Goal: Task Accomplishment & Management: Manage account settings

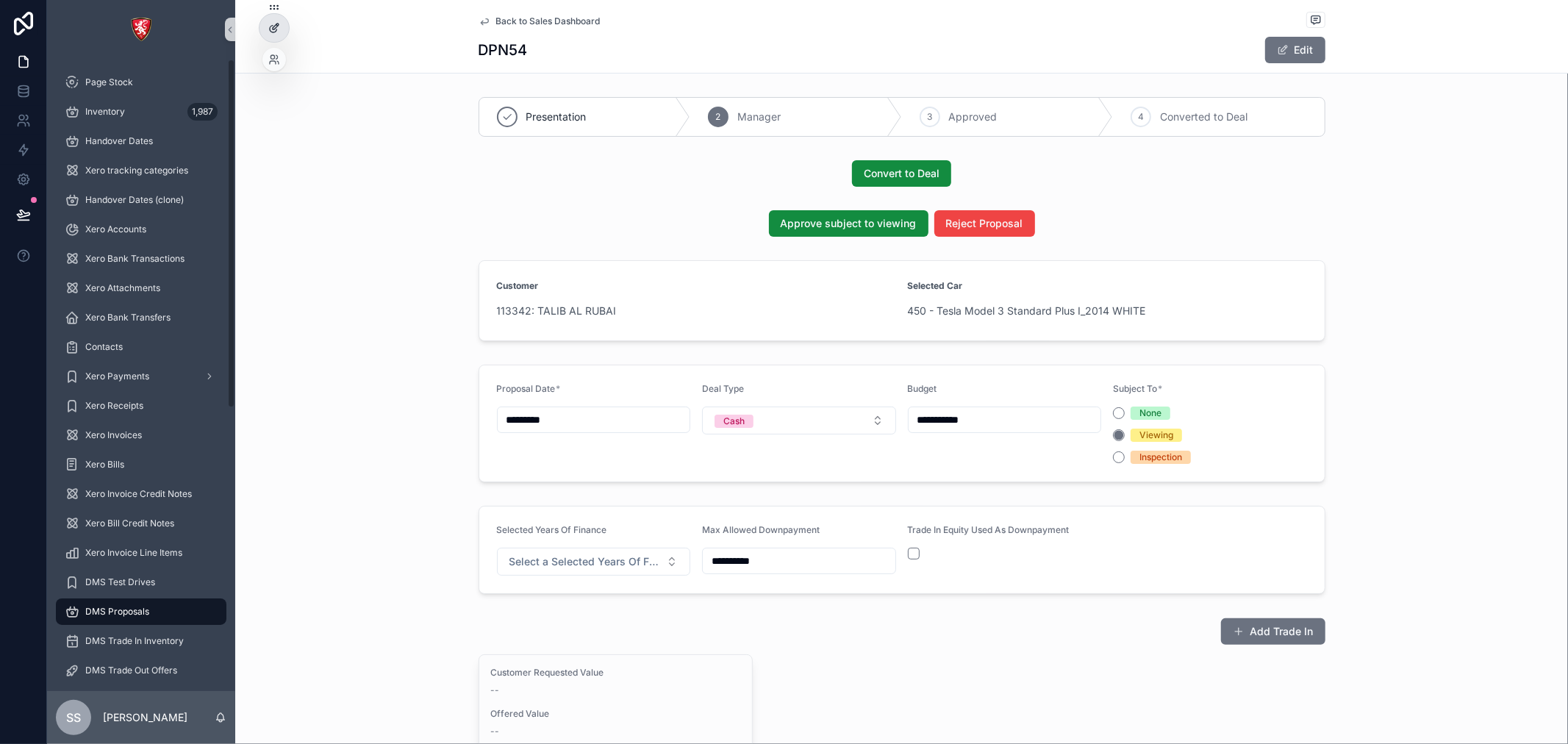
click at [277, 16] on div at bounding box center [274, 28] width 30 height 28
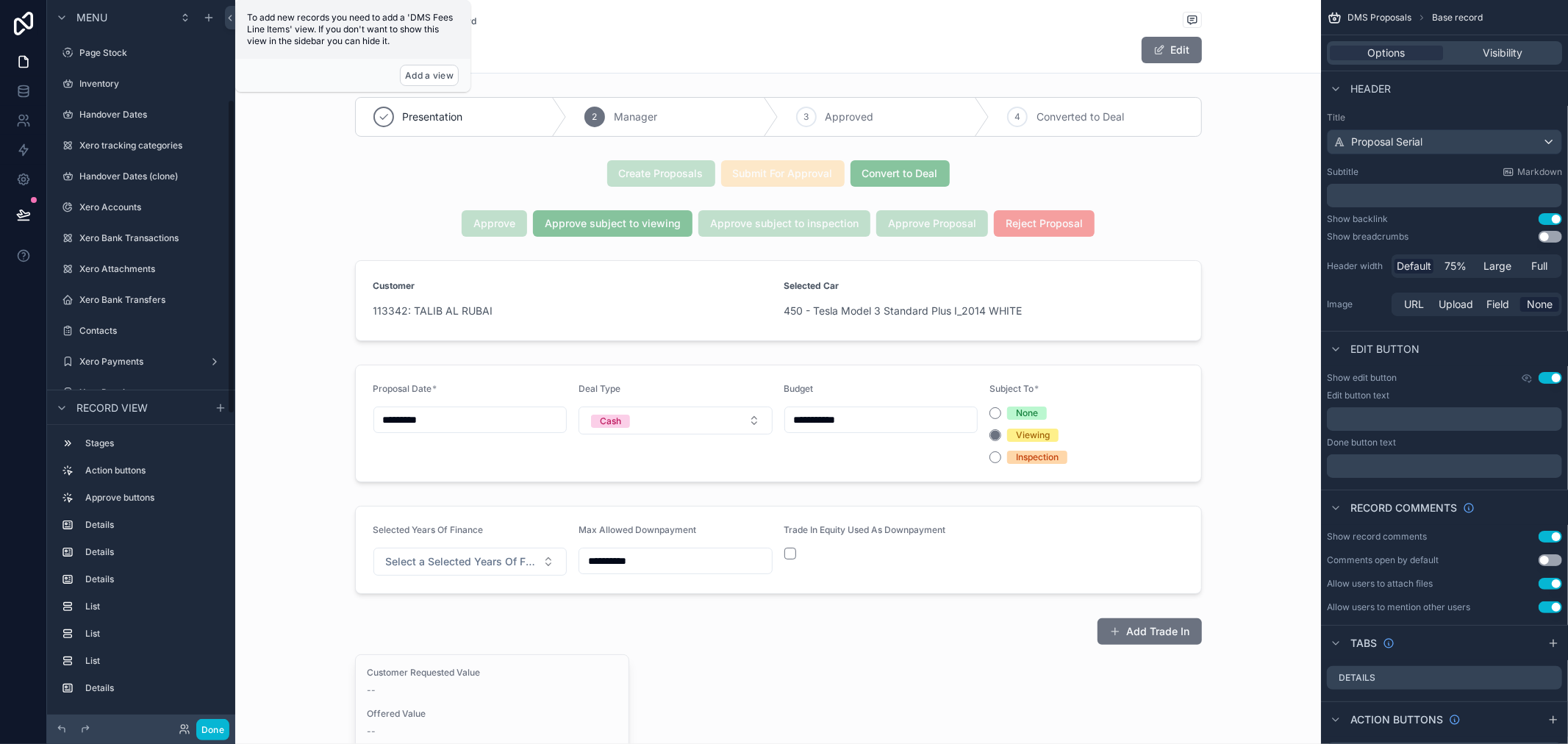
scroll to position [229, 0]
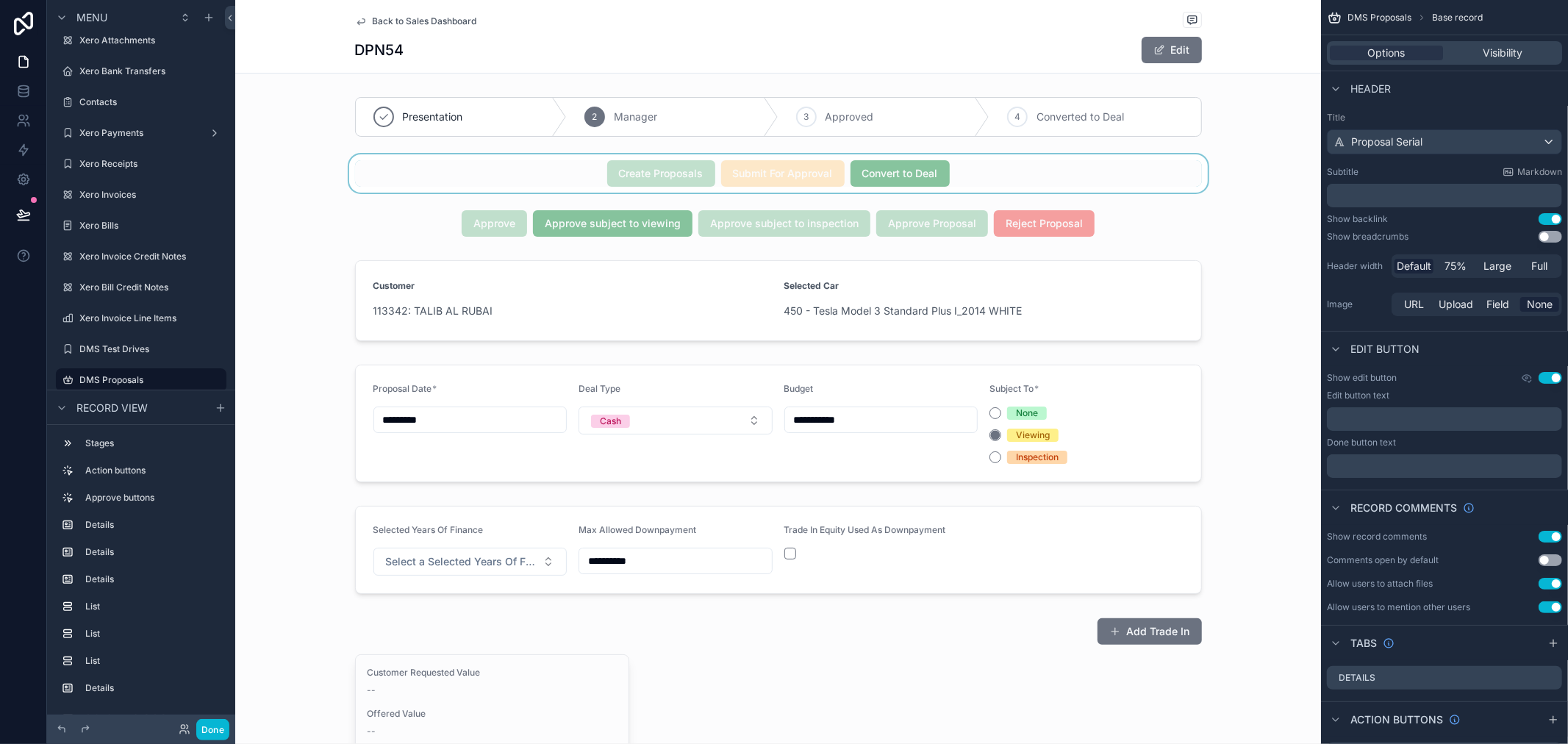
click at [1004, 163] on div "scrollable content" at bounding box center [778, 173] width 1086 height 38
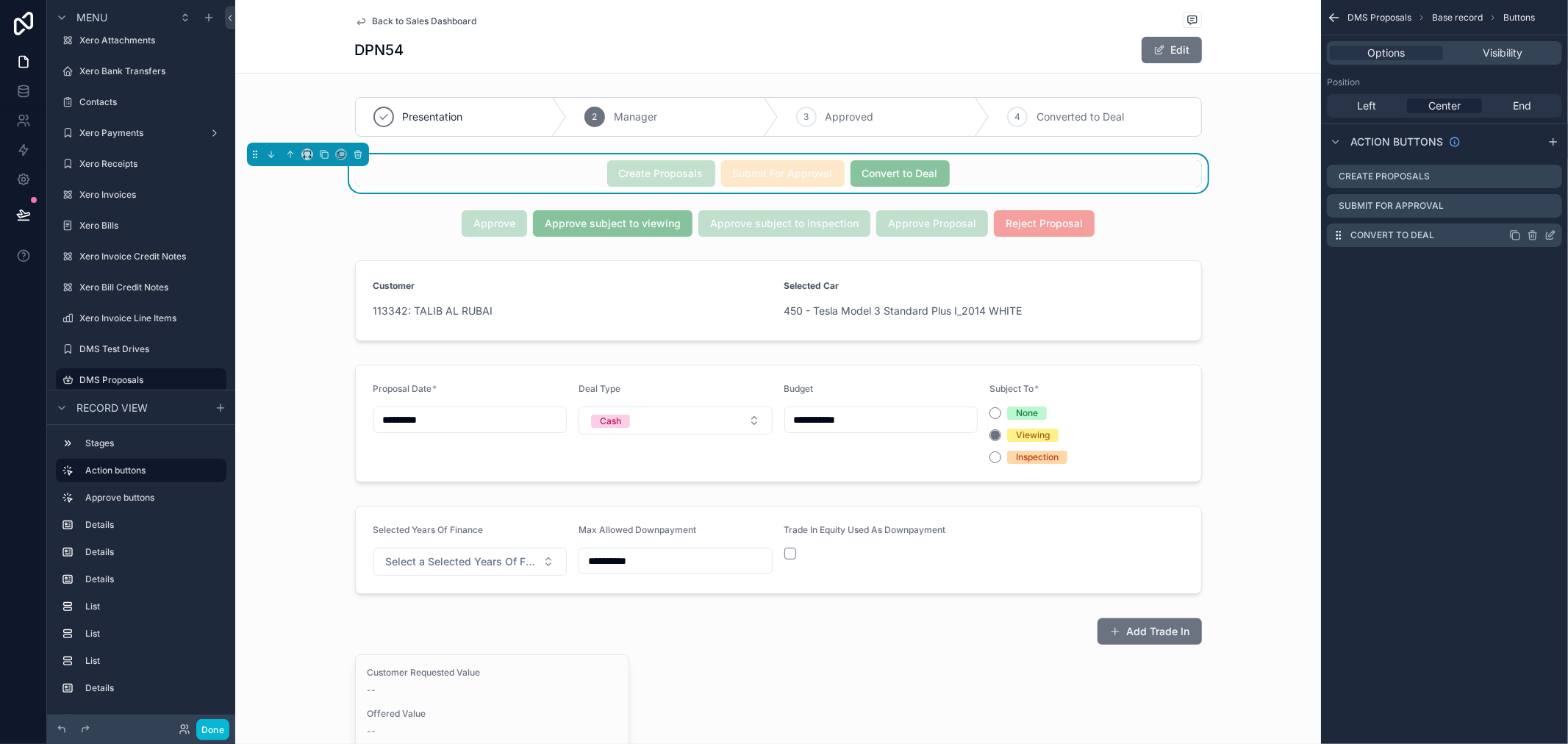
click at [1549, 236] on icon "scrollable content" at bounding box center [1552, 234] width 6 height 6
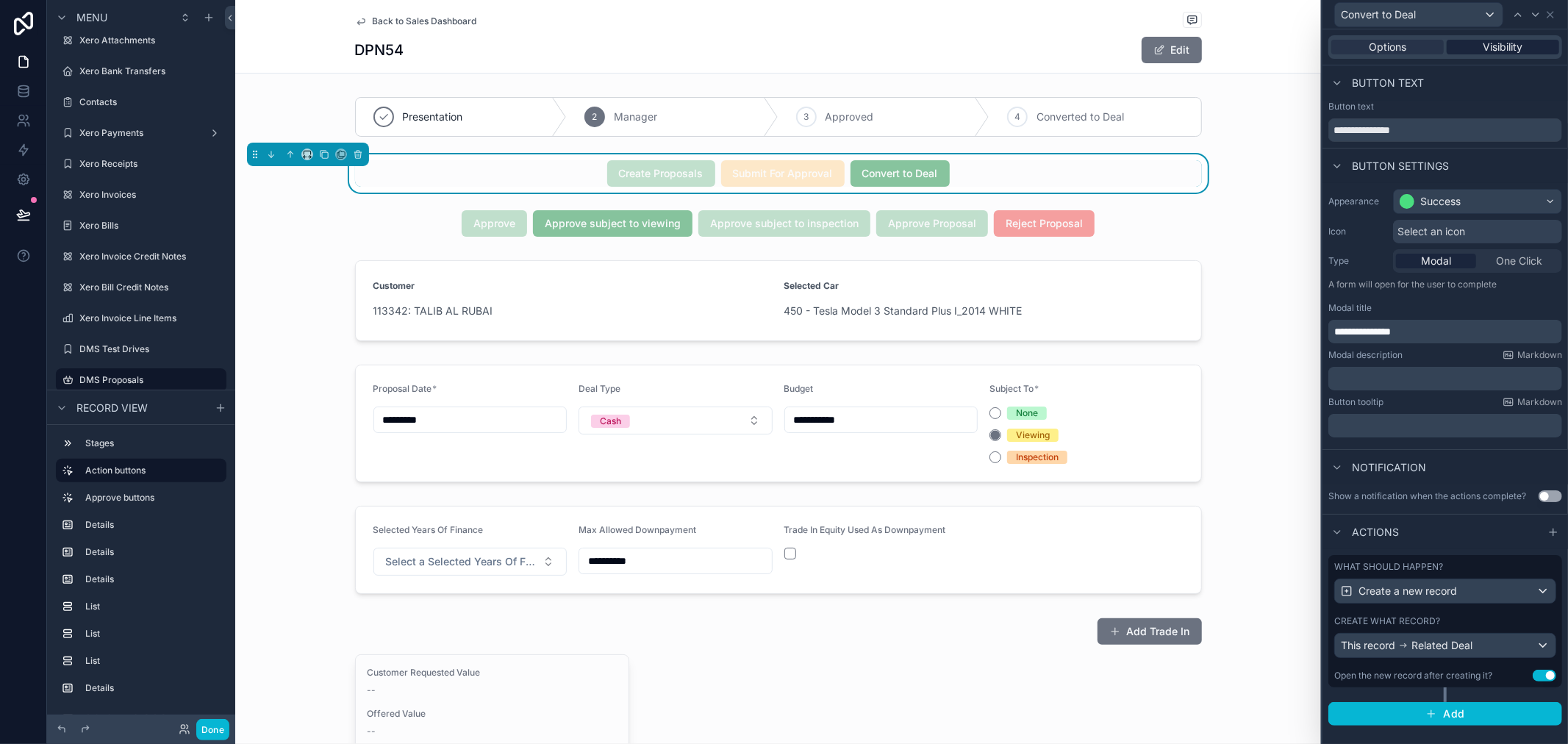
click at [1475, 47] on div "Visibility" at bounding box center [1503, 47] width 112 height 15
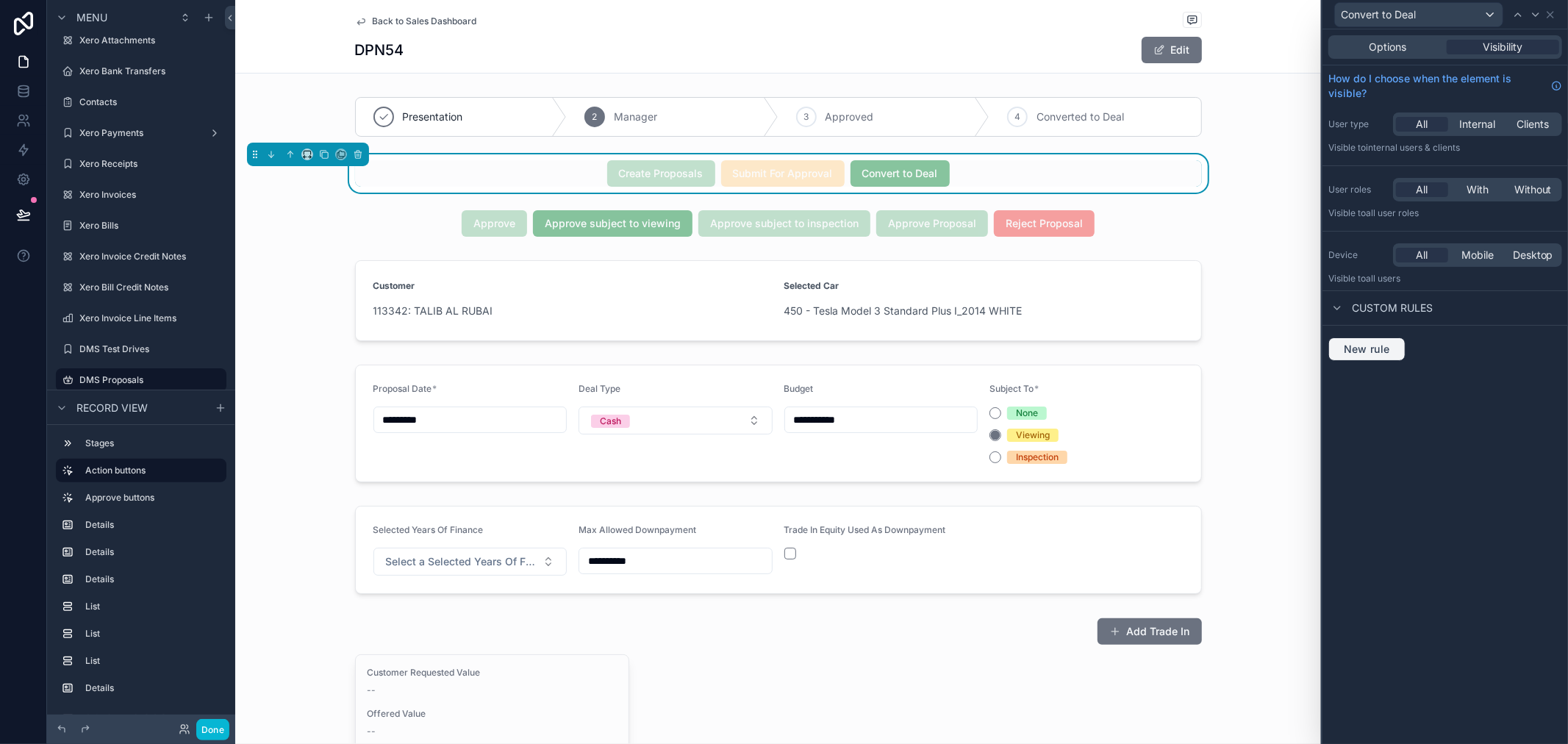
click at [1380, 349] on span "New rule" at bounding box center [1367, 349] width 58 height 13
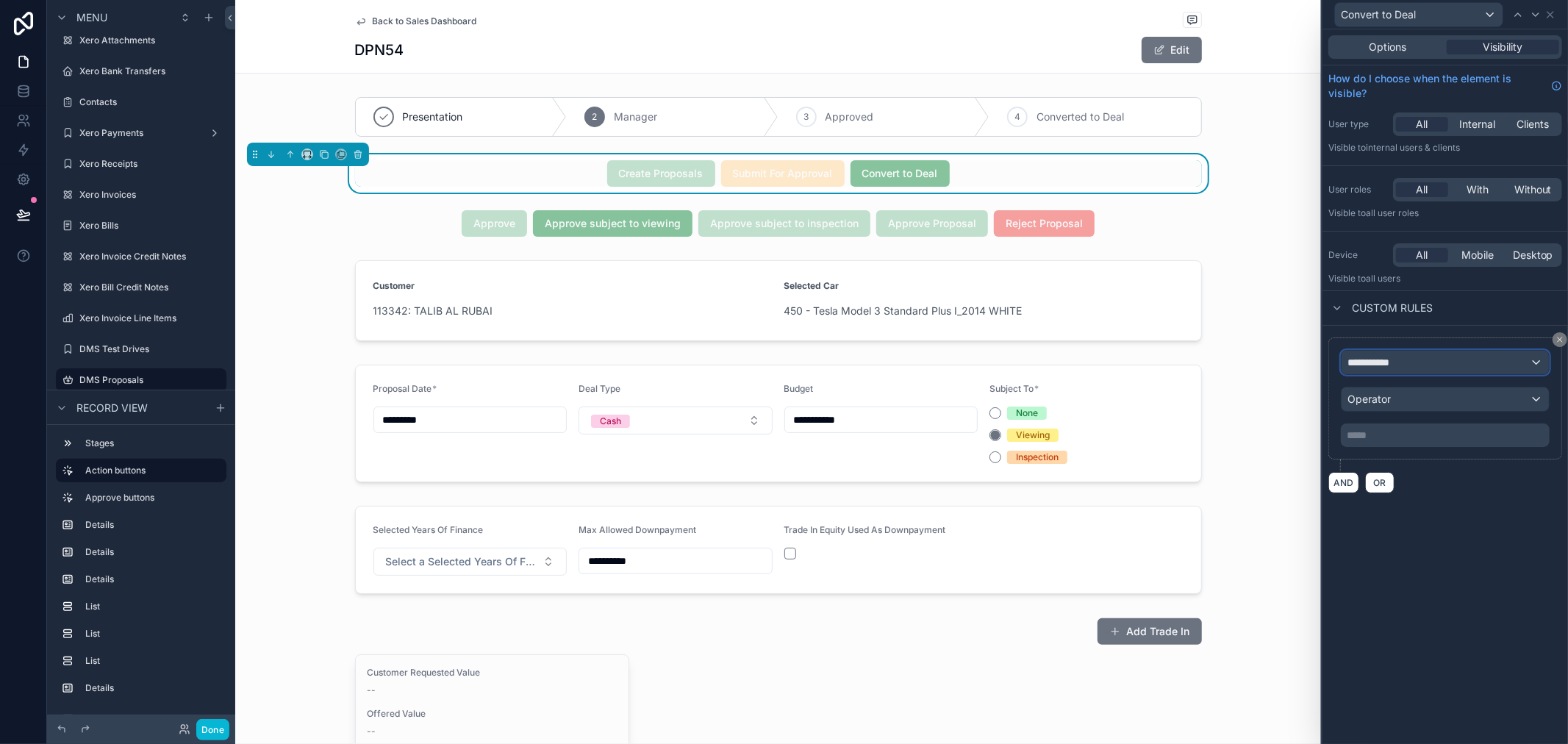
click at [1397, 366] on span "**********" at bounding box center [1375, 362] width 55 height 15
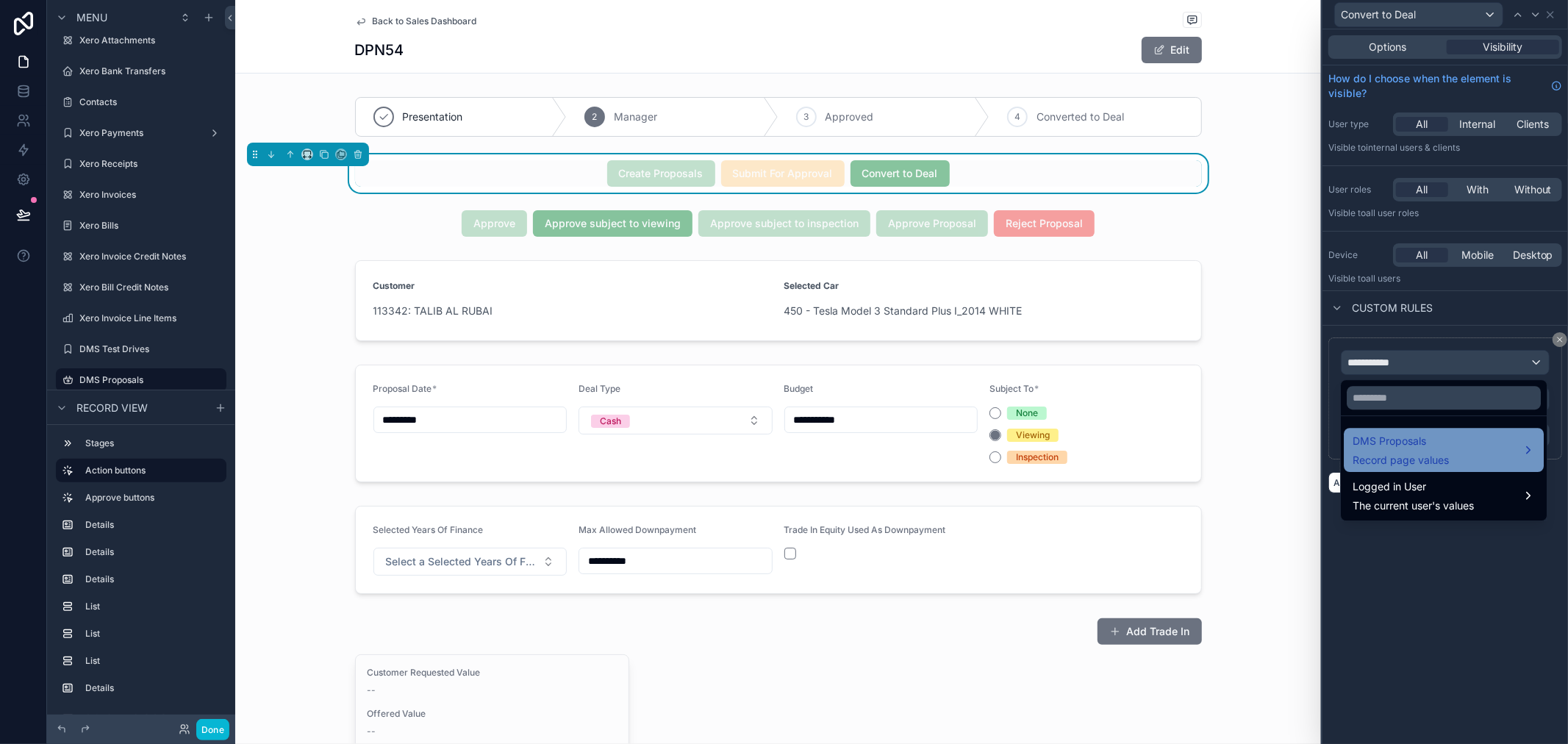
click at [1397, 442] on span "DMS Proposals" at bounding box center [1401, 441] width 97 height 18
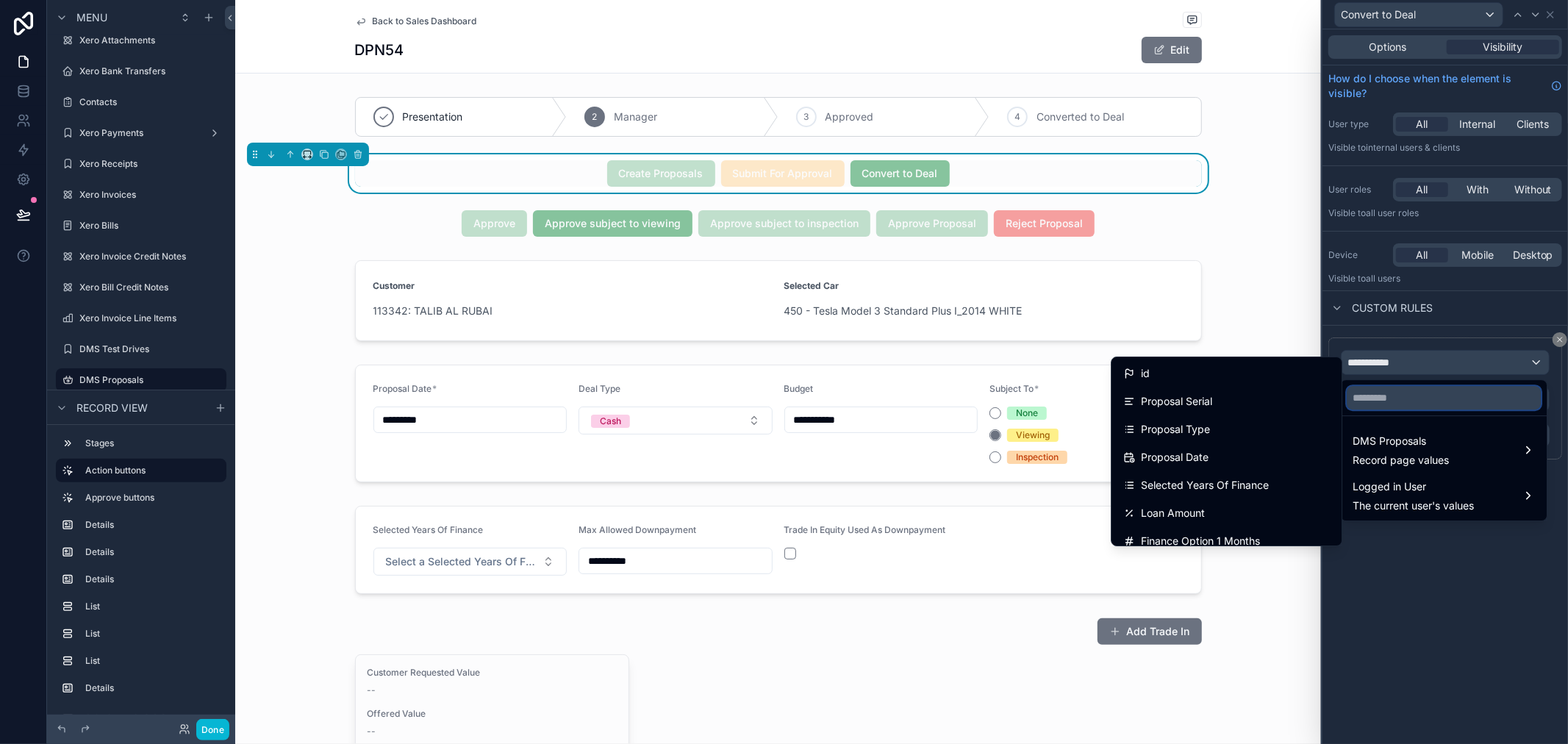
click at [1404, 400] on input "text" at bounding box center [1443, 398] width 194 height 23
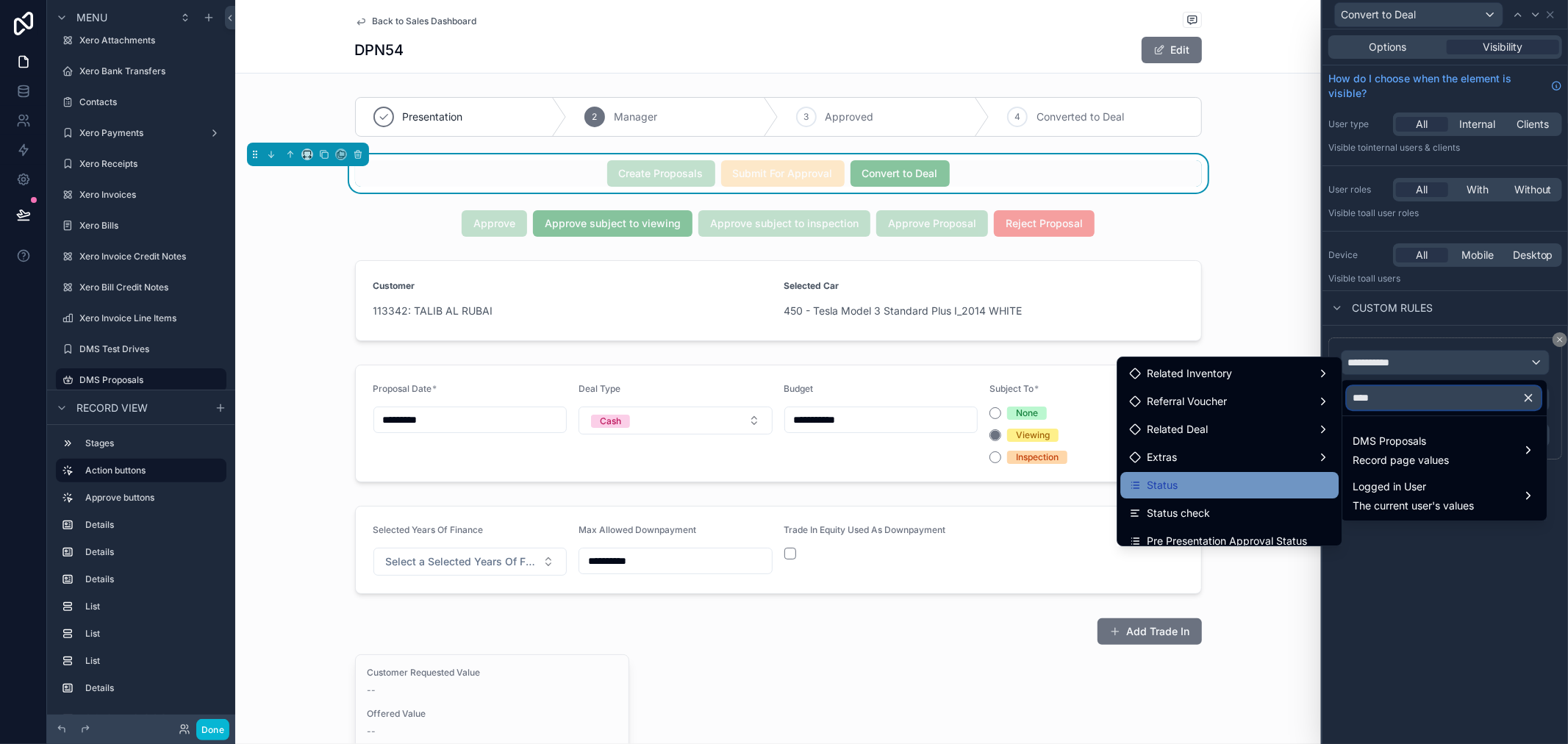
type input "****"
click at [1182, 486] on div "Status" at bounding box center [1230, 485] width 201 height 18
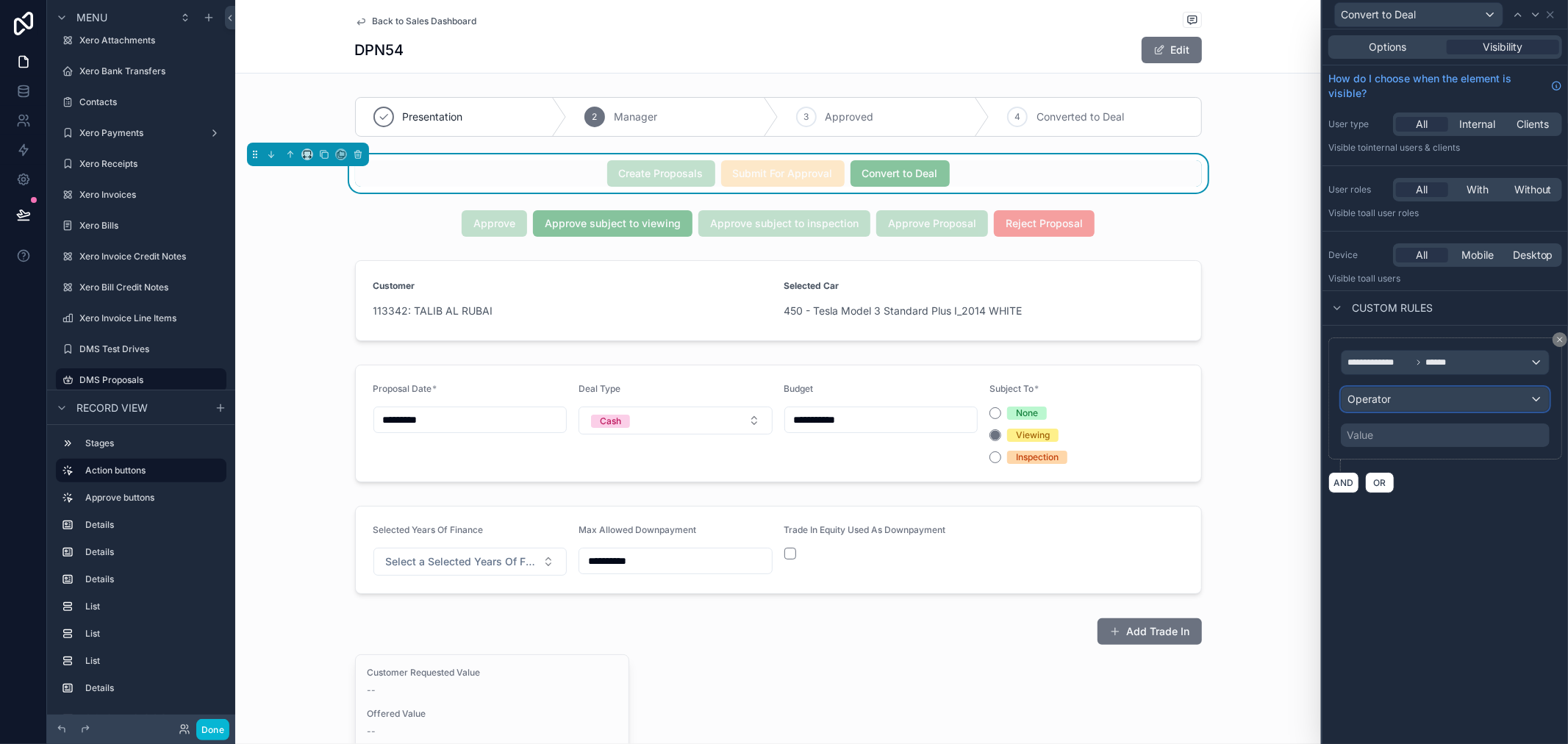
click at [1403, 400] on div "Operator" at bounding box center [1446, 399] width 207 height 23
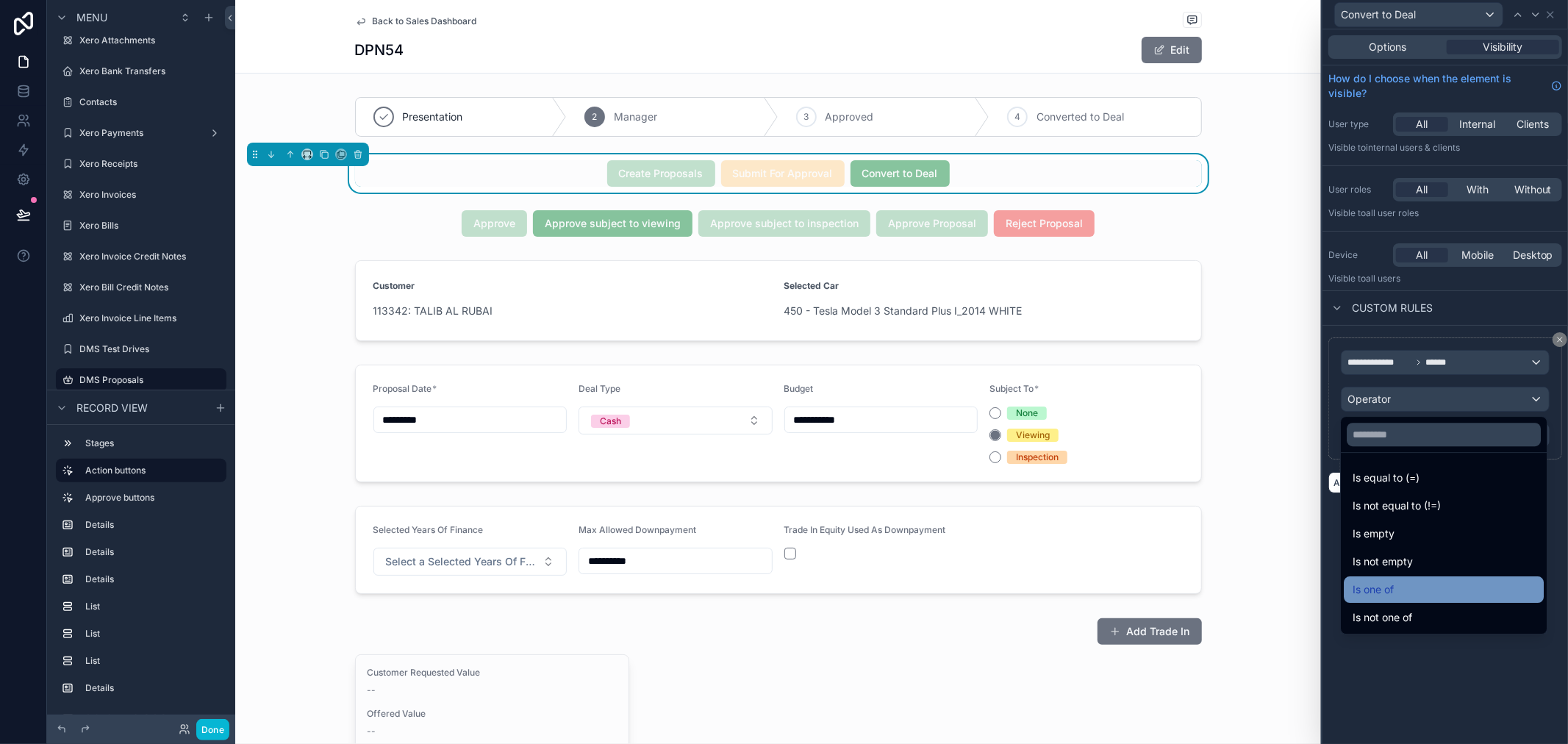
click at [1415, 591] on div "Is one of" at bounding box center [1444, 590] width 182 height 18
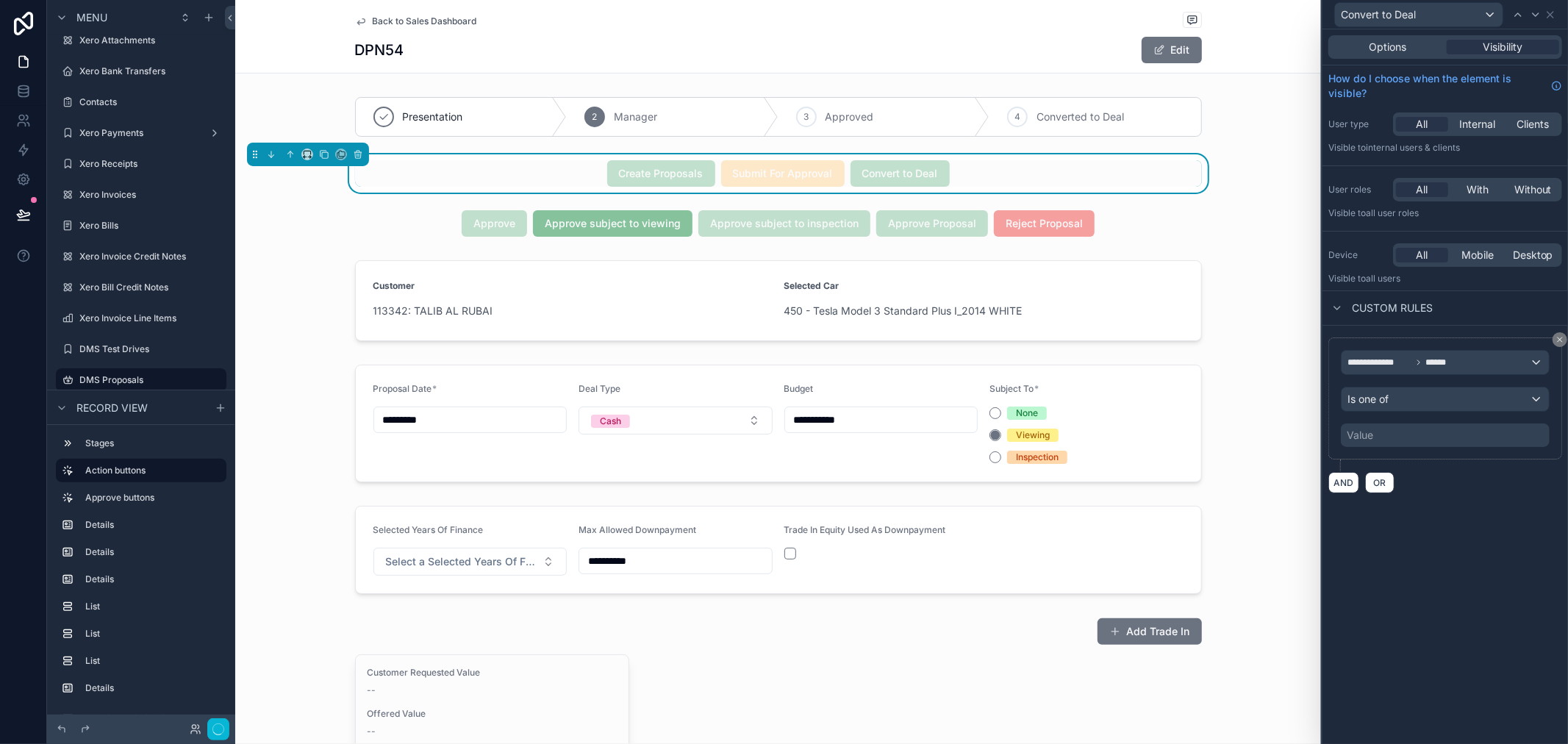
click at [1397, 424] on div "Value" at bounding box center [1446, 435] width 209 height 23
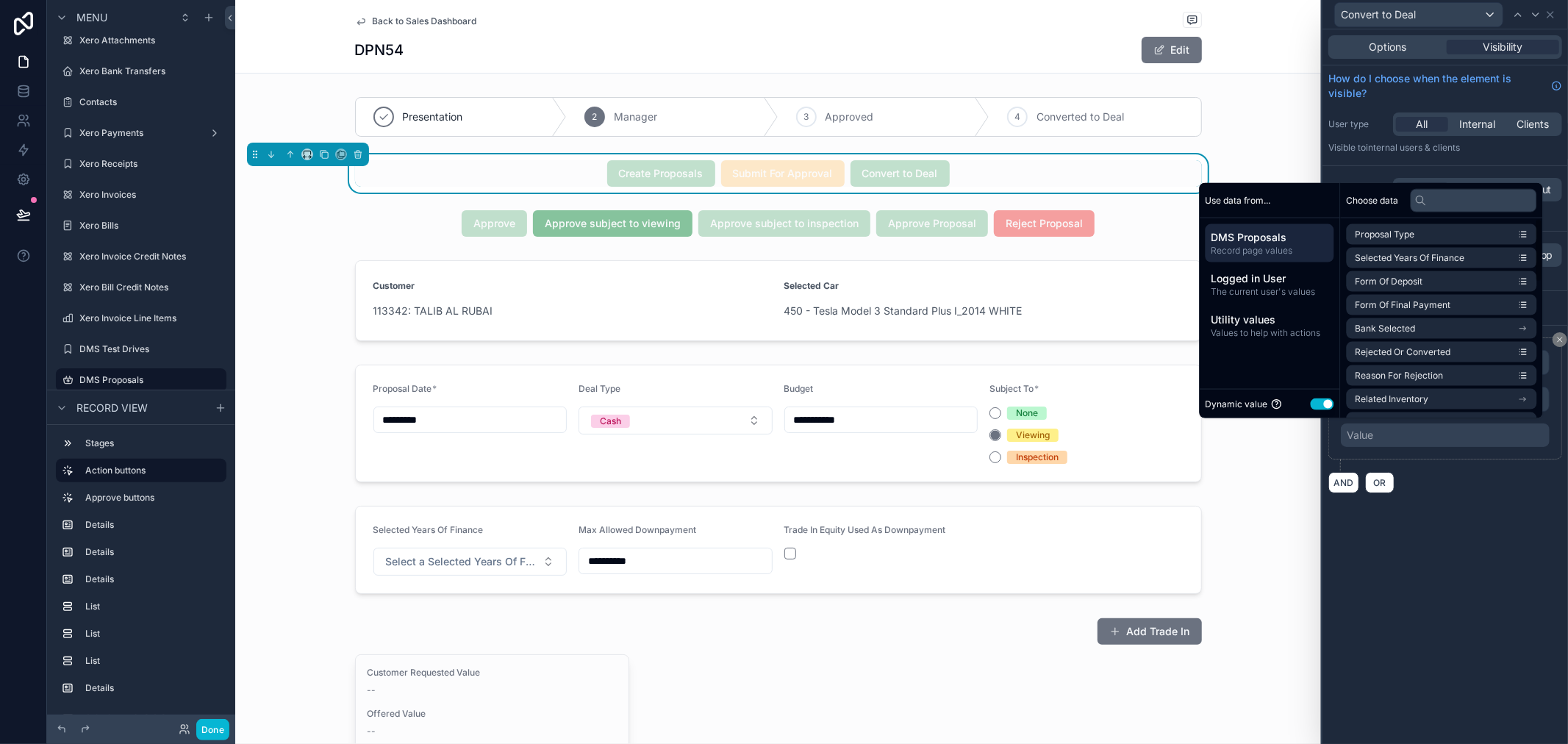
click at [1316, 402] on button "Use setting" at bounding box center [1323, 404] width 23 height 12
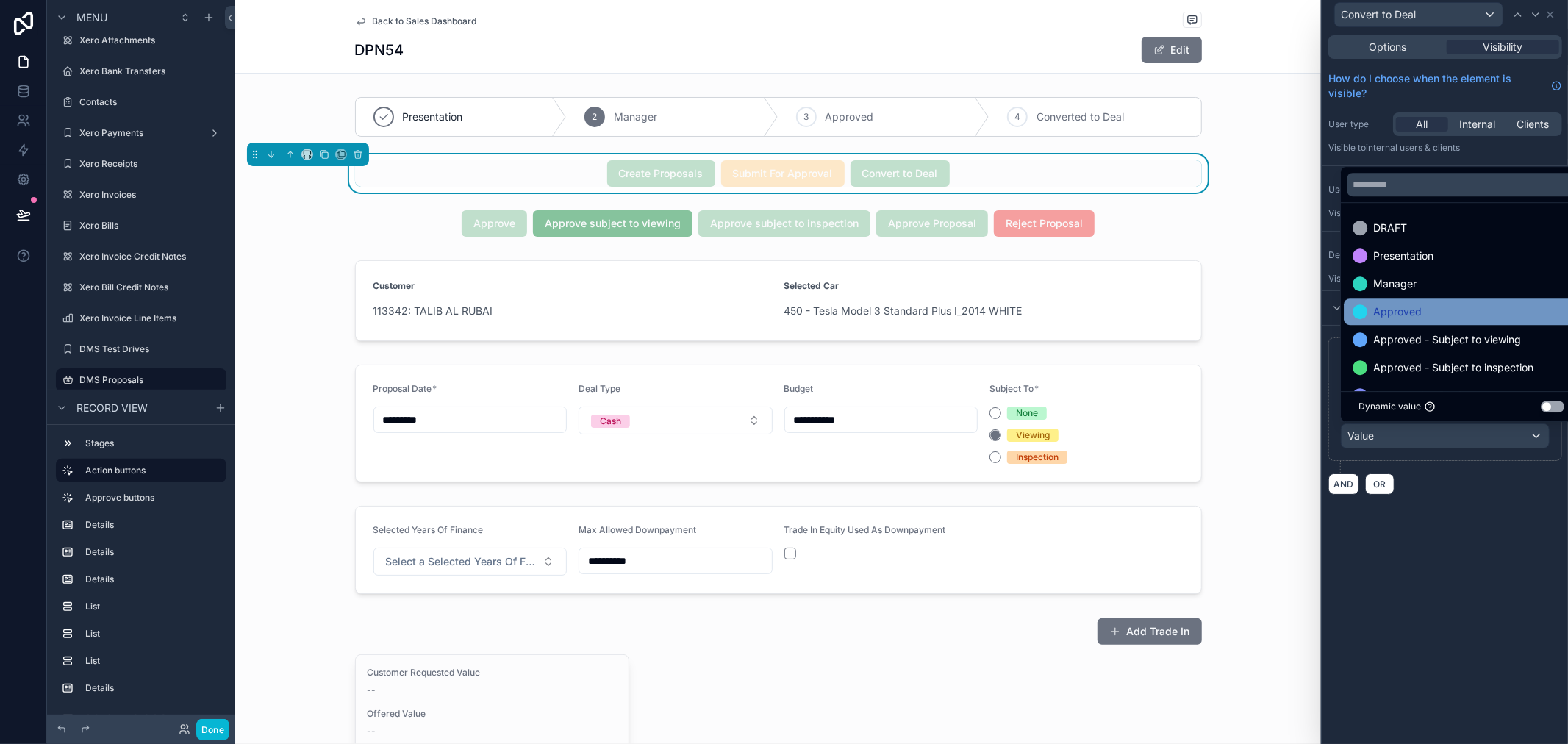
click at [1416, 323] on div "Approved" at bounding box center [1461, 312] width 235 height 26
click at [1428, 318] on span "Approved - Subject to viewing" at bounding box center [1447, 312] width 148 height 18
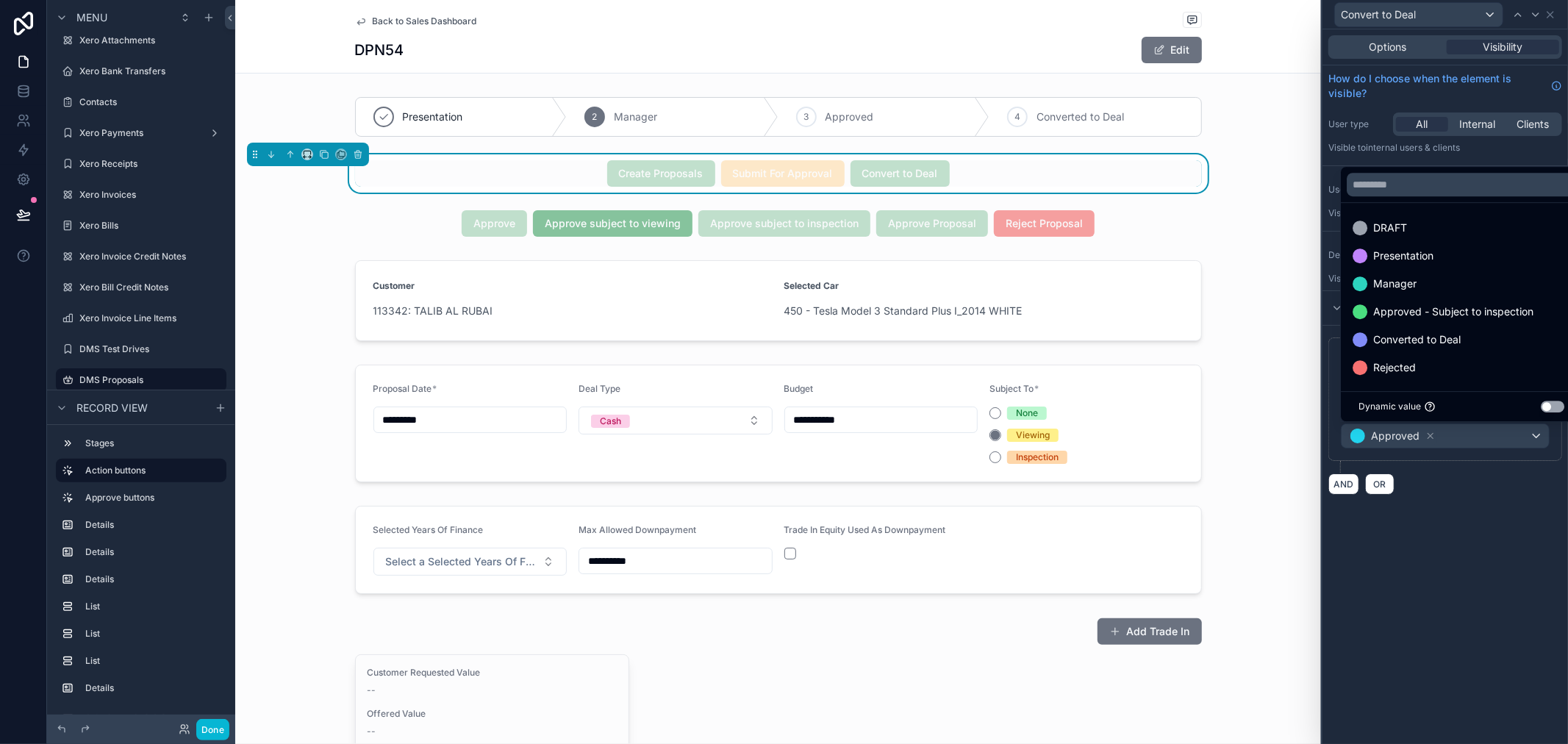
click at [1428, 318] on span "Approved - Subject to inspection" at bounding box center [1453, 312] width 160 height 18
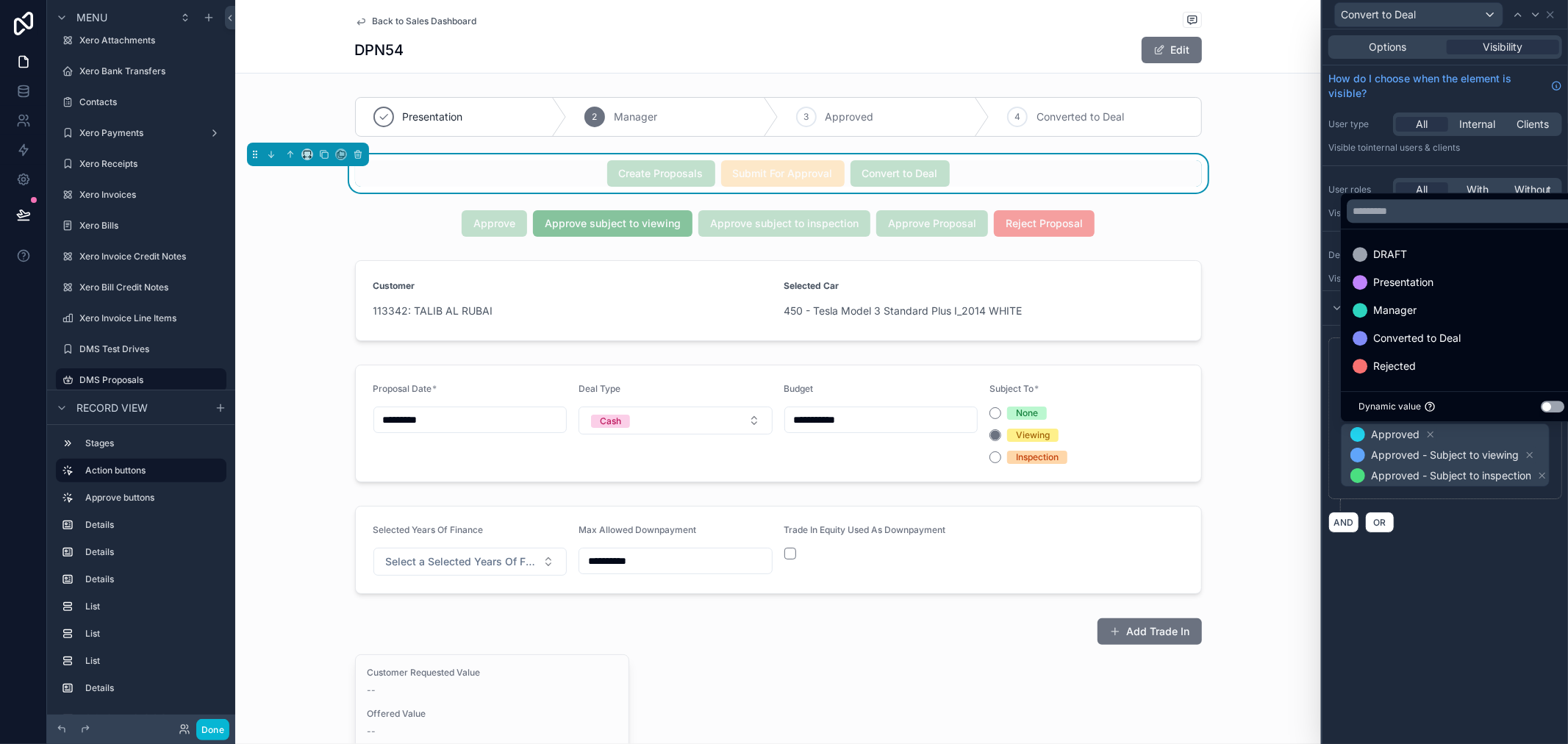
click at [1474, 531] on div "AND OR" at bounding box center [1446, 522] width 234 height 22
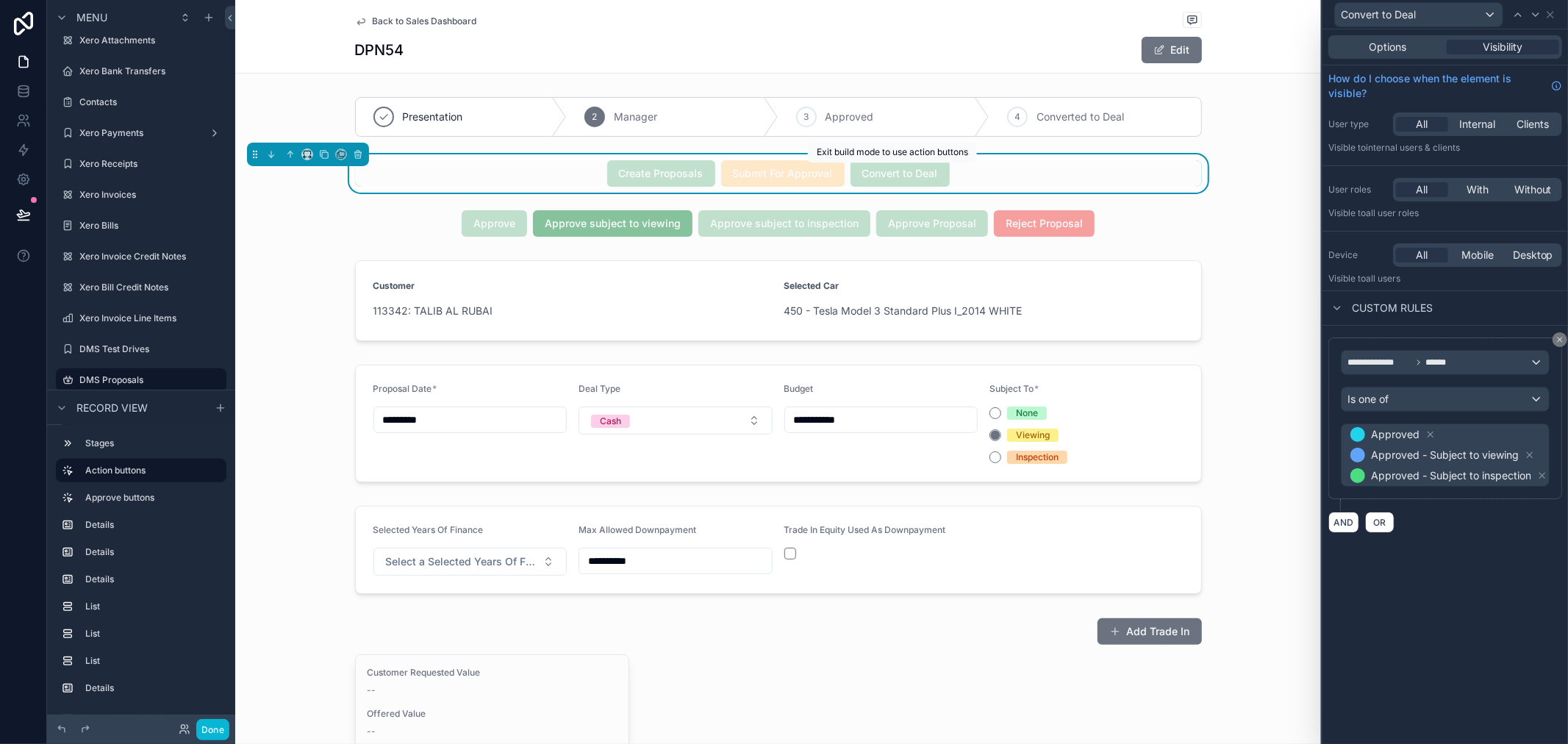
click at [936, 175] on span "Convert to Deal" at bounding box center [900, 172] width 99 height 15
click at [1552, 13] on icon at bounding box center [1550, 14] width 12 height 12
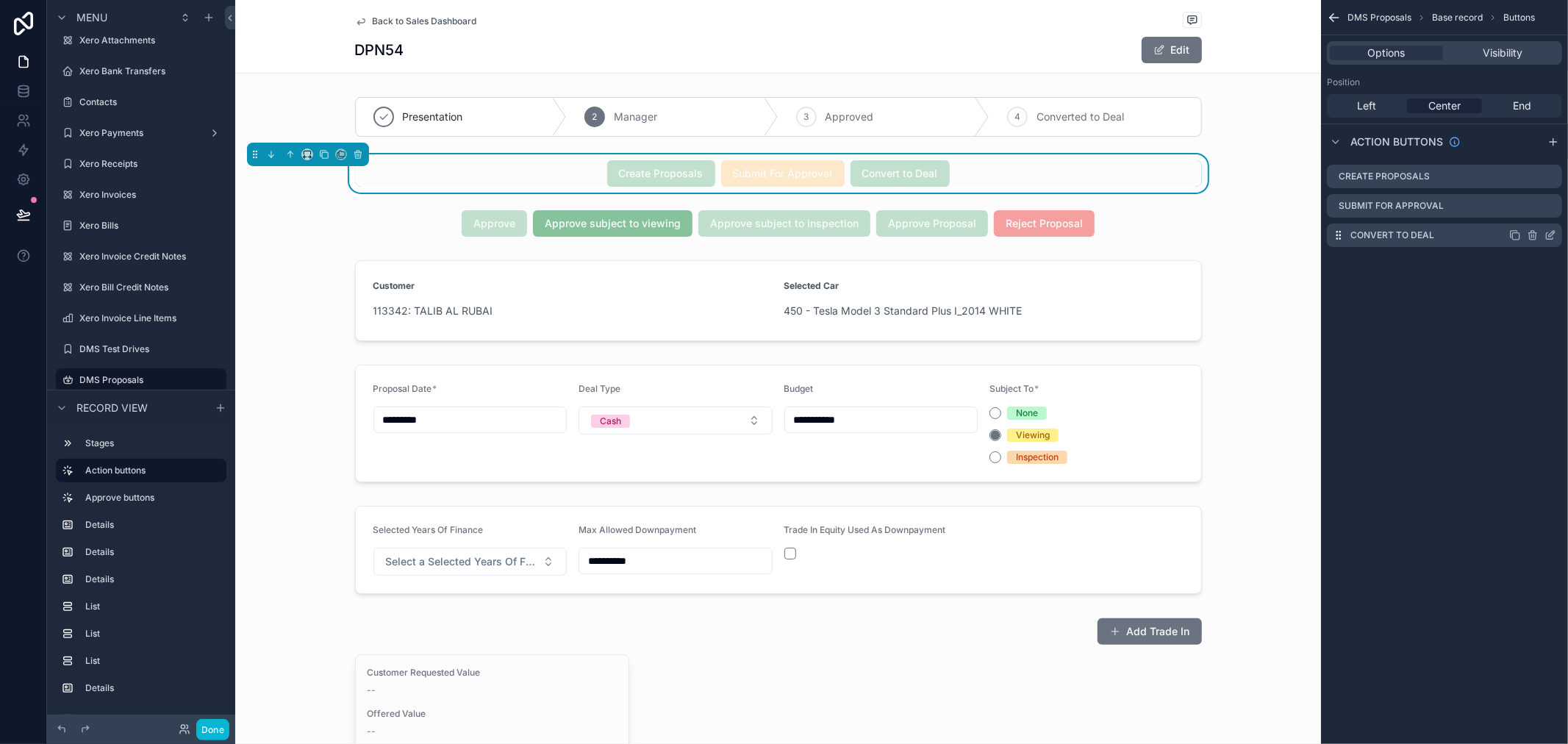
click at [1552, 232] on icon "scrollable content" at bounding box center [1550, 234] width 12 height 12
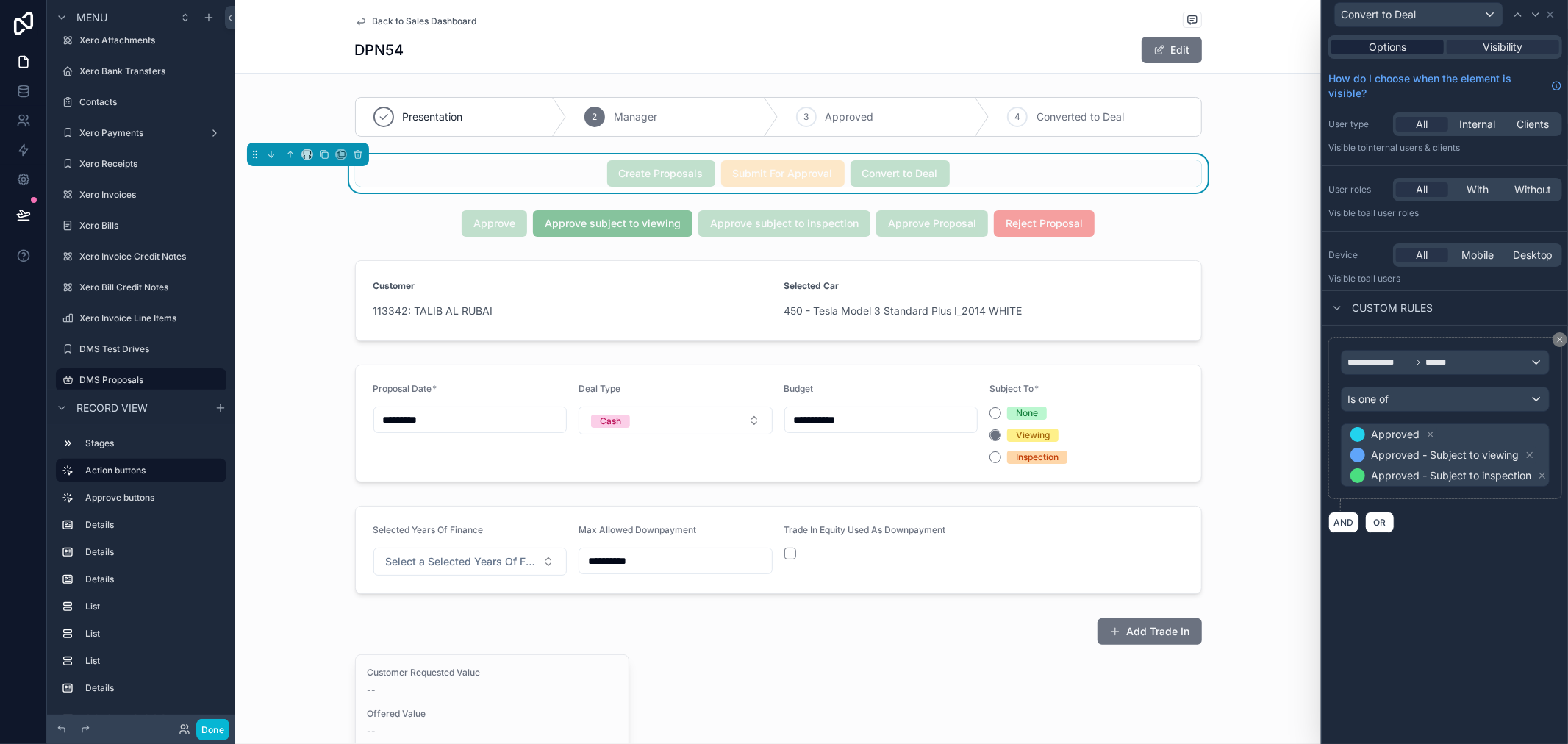
click at [1426, 48] on div "Options" at bounding box center [1387, 47] width 112 height 15
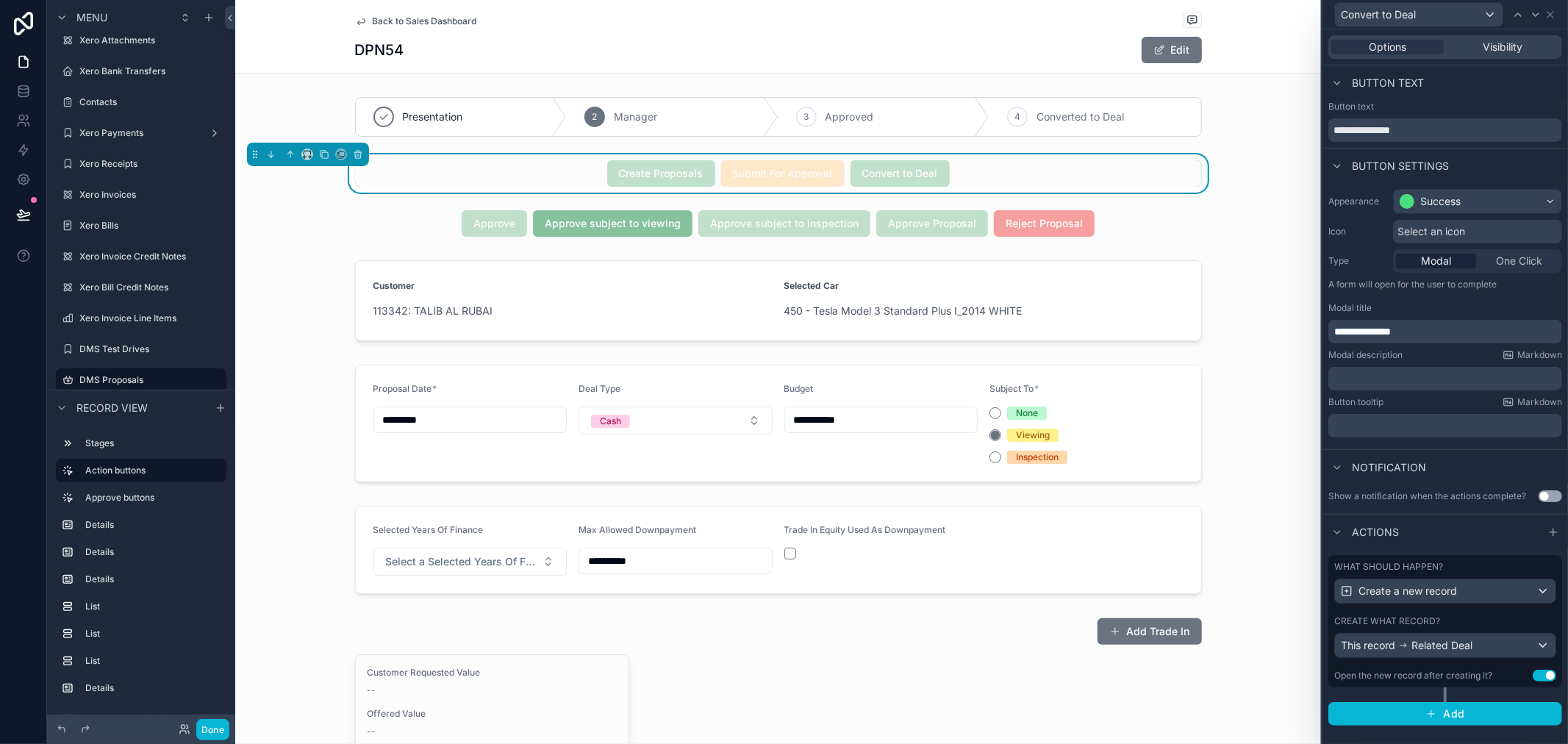
click at [1522, 620] on div "Create what record?" at bounding box center [1445, 621] width 222 height 12
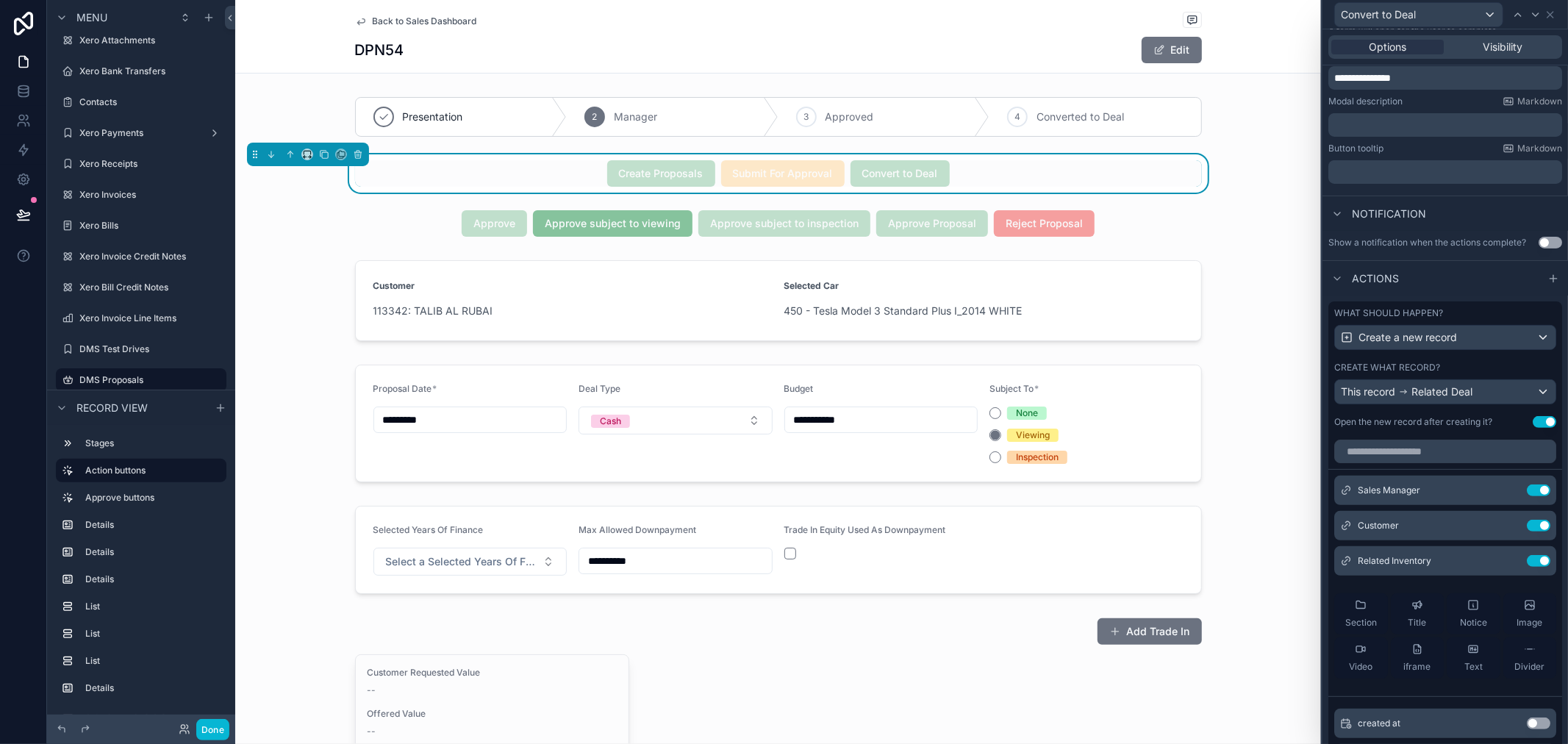
scroll to position [407, 0]
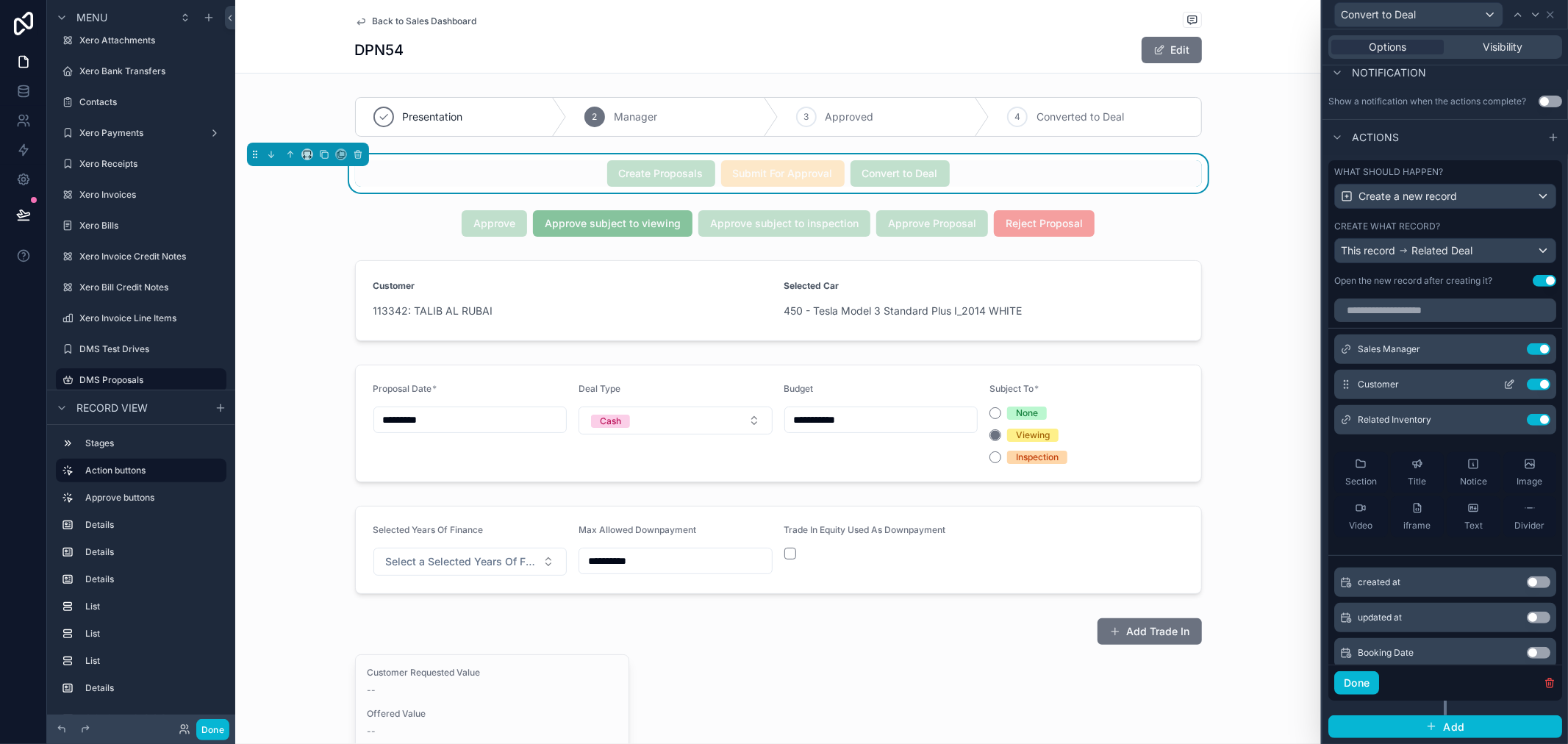
click at [1506, 388] on icon at bounding box center [1509, 386] width 6 height 6
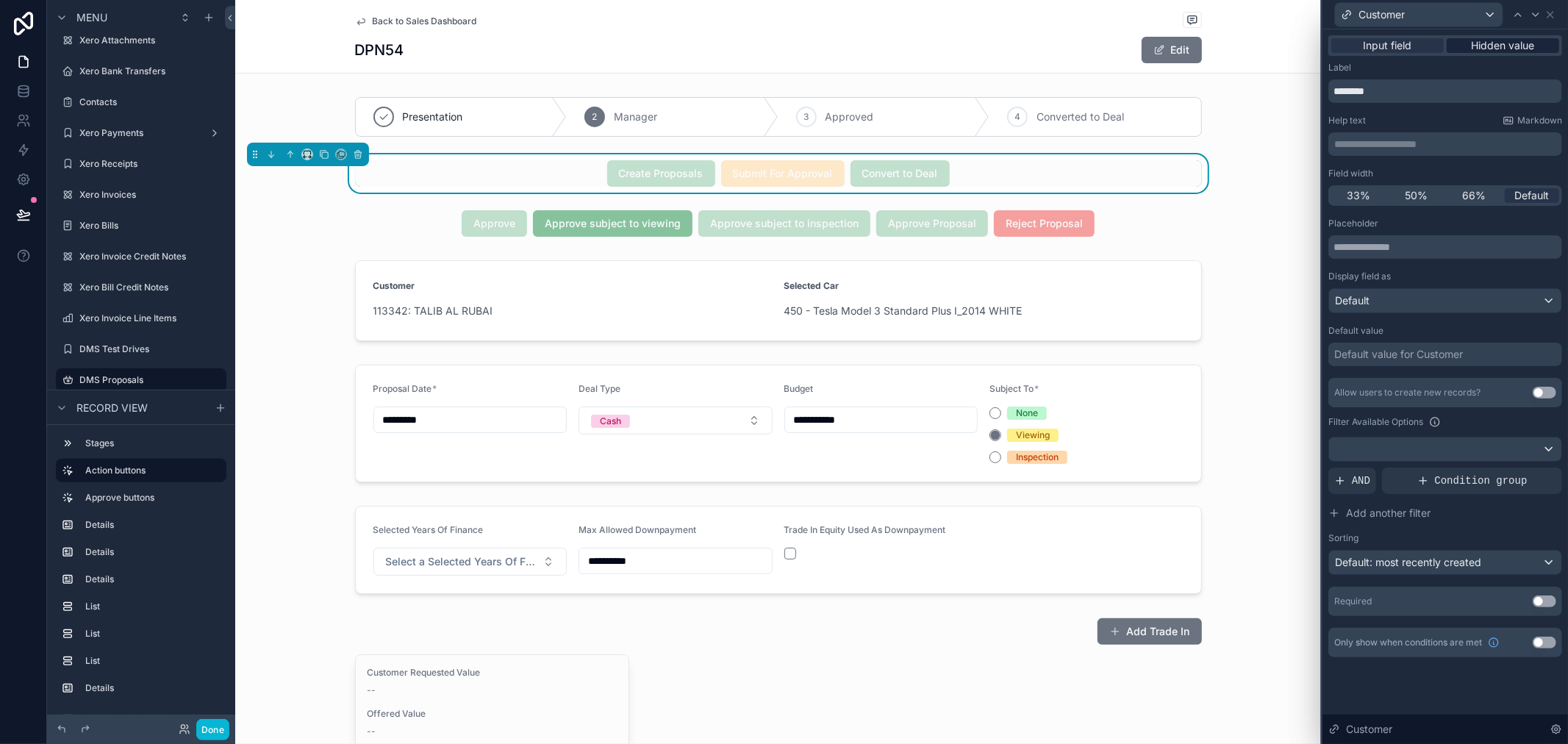
click at [1499, 43] on span "Hidden value" at bounding box center [1503, 45] width 63 height 15
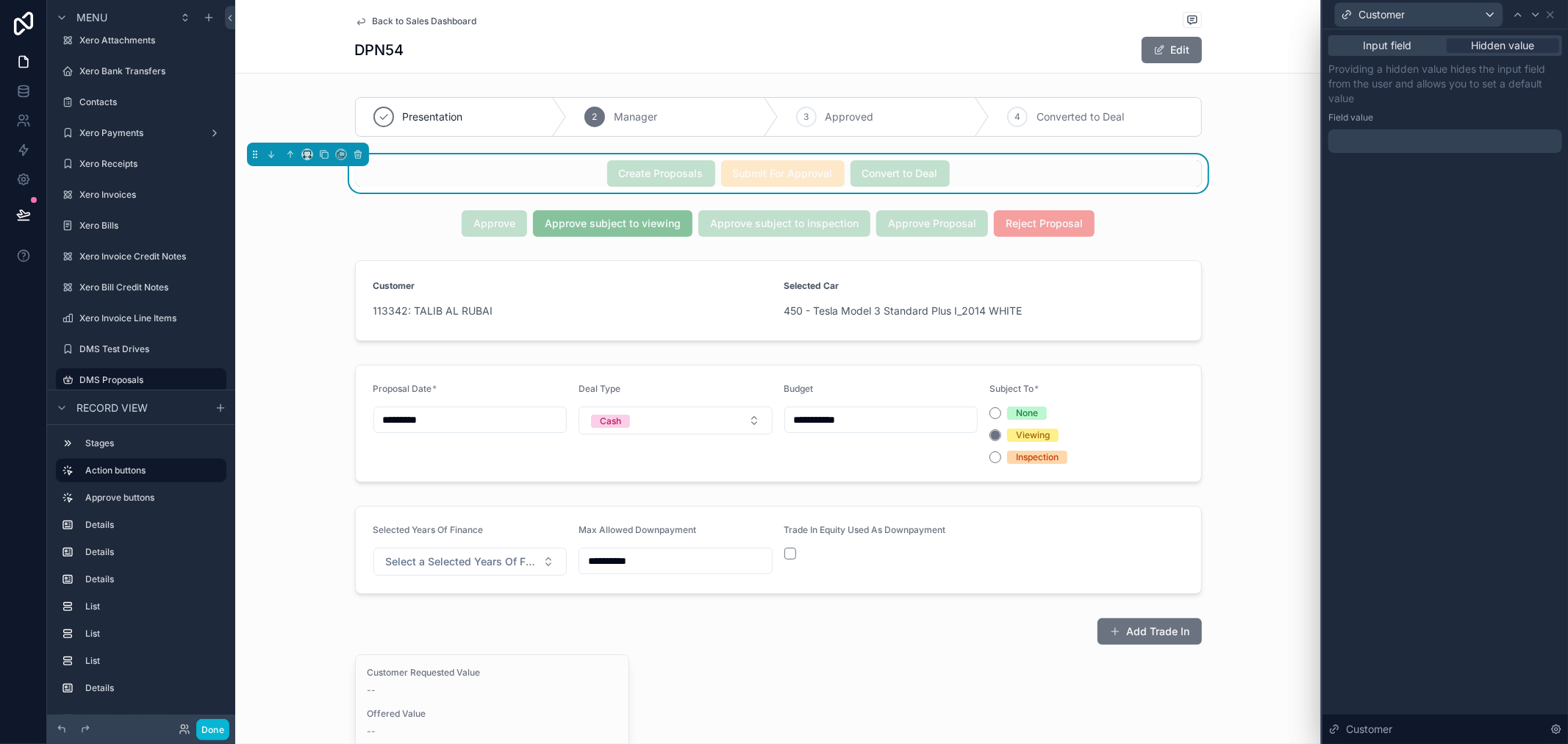
click at [1394, 146] on div at bounding box center [1446, 141] width 234 height 23
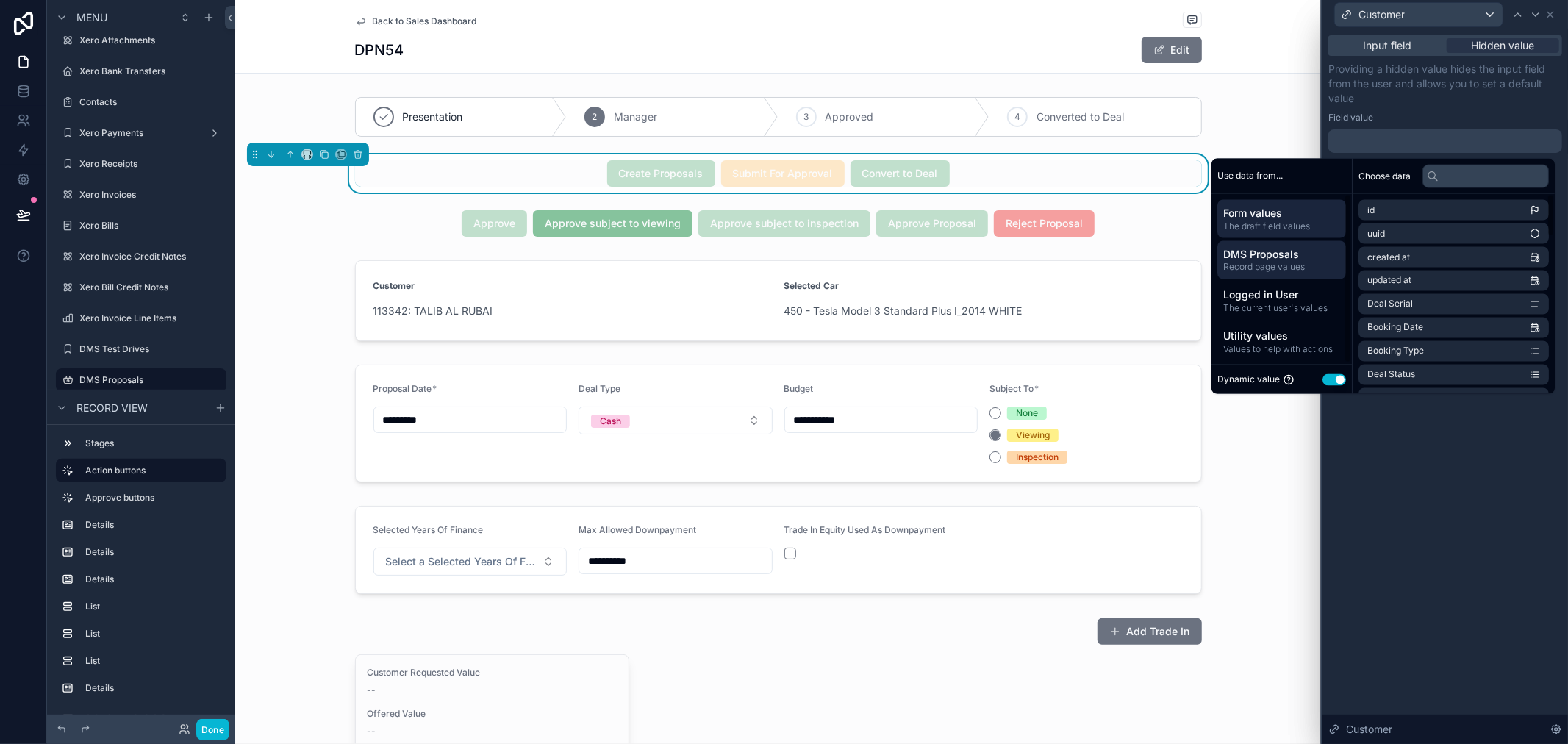
click at [1290, 256] on span "DMS Proposals" at bounding box center [1282, 253] width 117 height 15
click at [1441, 182] on input "text" at bounding box center [1485, 175] width 126 height 23
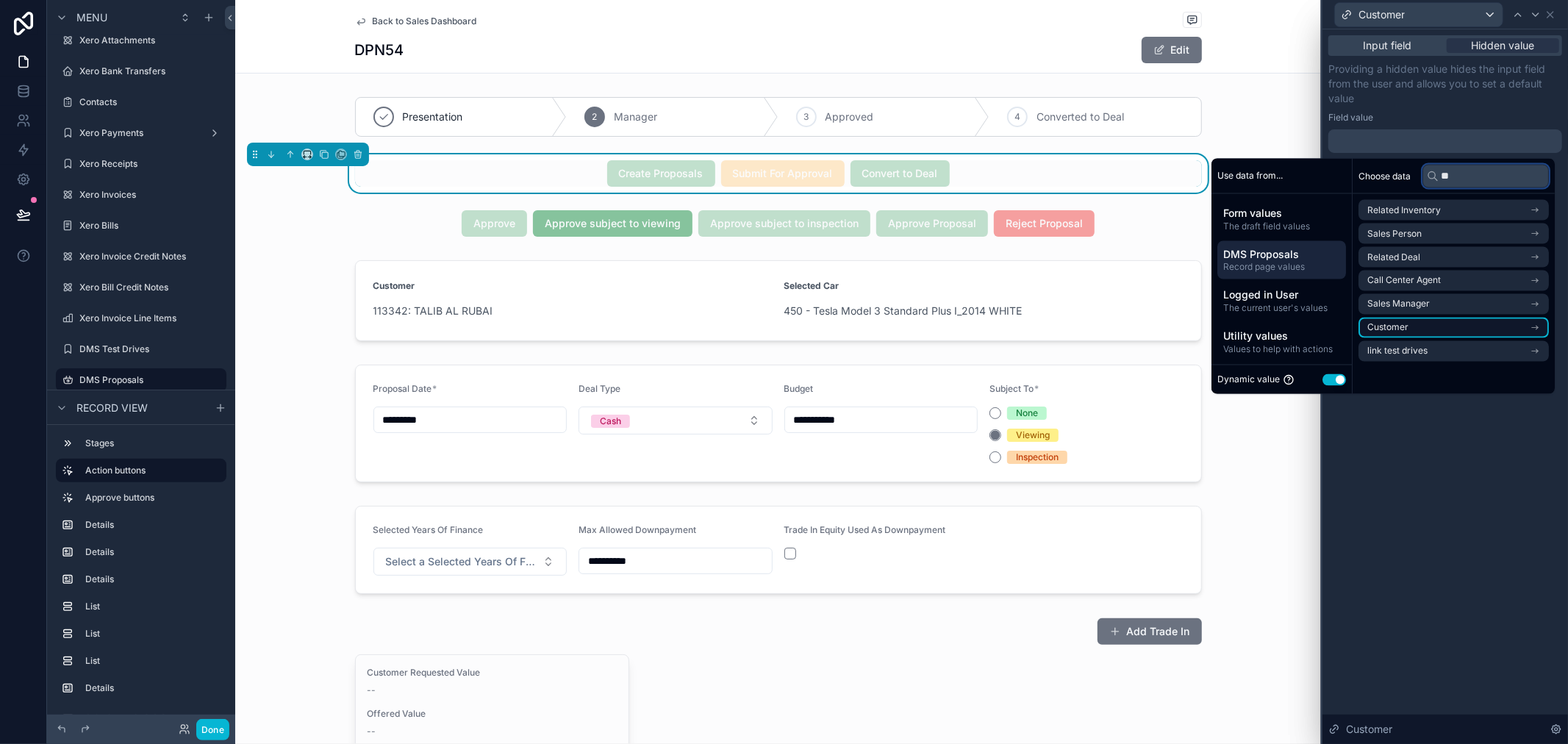
type input "**"
click at [1415, 326] on li "Customer" at bounding box center [1453, 328] width 190 height 20
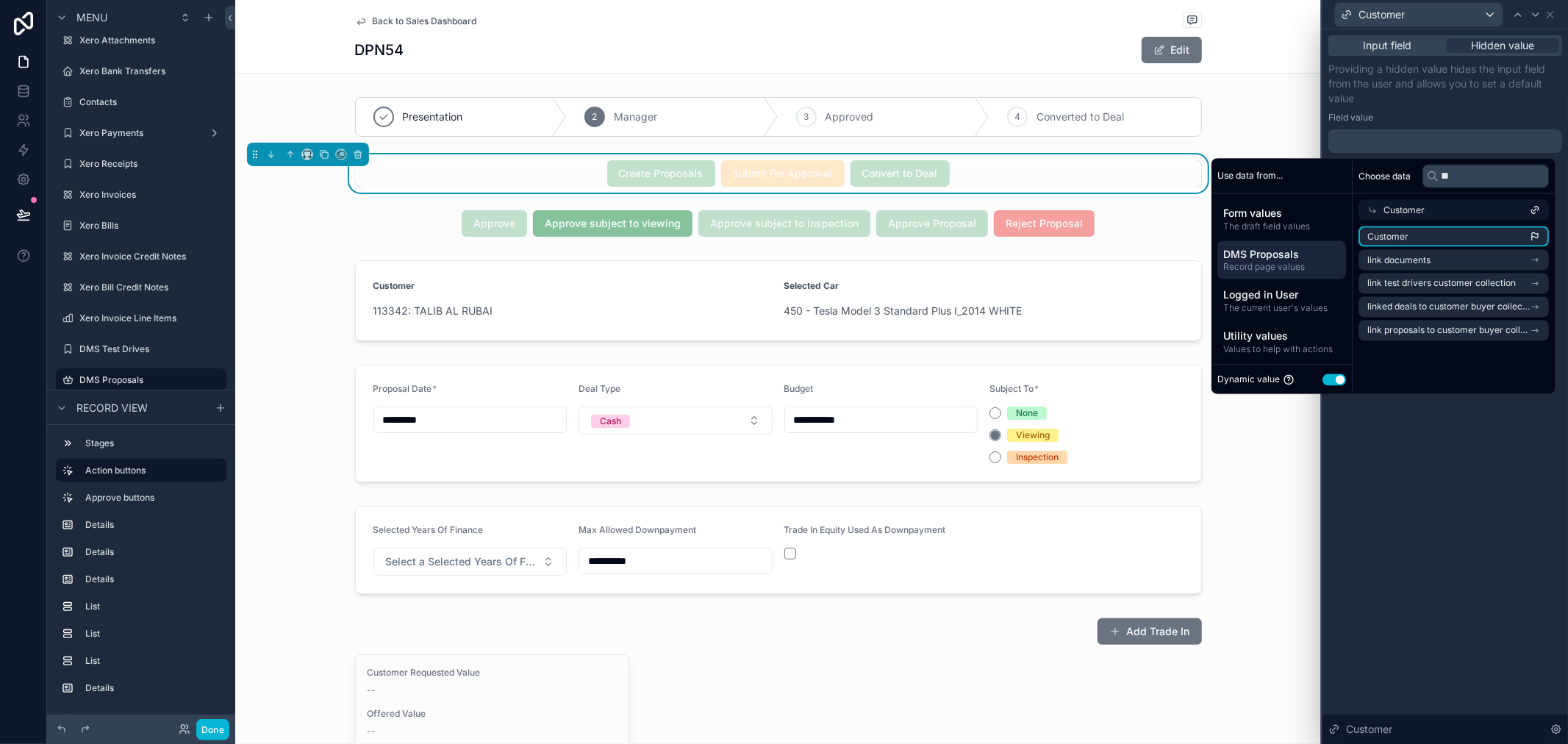
click at [1441, 241] on li "Customer" at bounding box center [1453, 237] width 190 height 20
click at [1432, 115] on div "Field value" at bounding box center [1446, 117] width 234 height 12
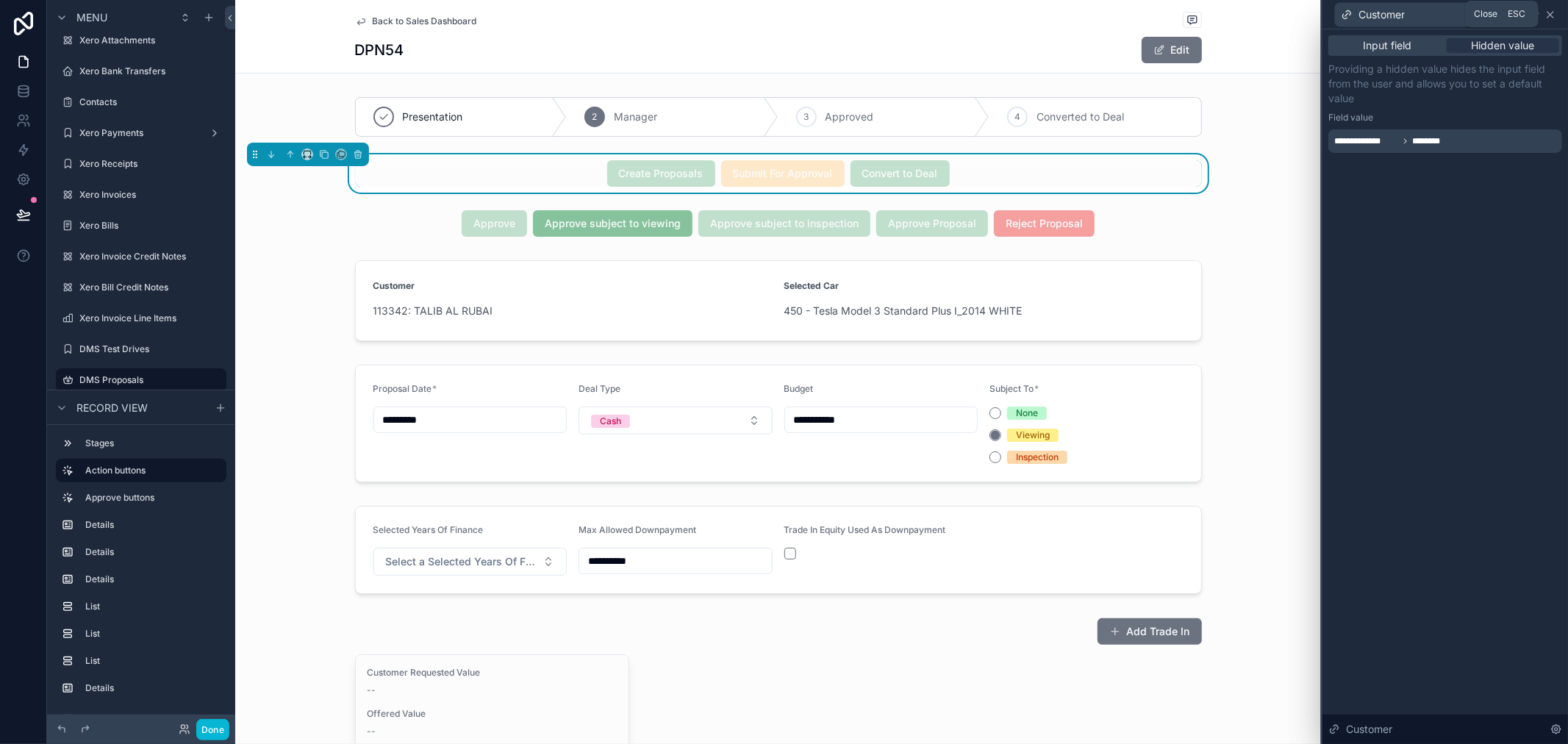
click at [1552, 12] on icon at bounding box center [1550, 14] width 12 height 12
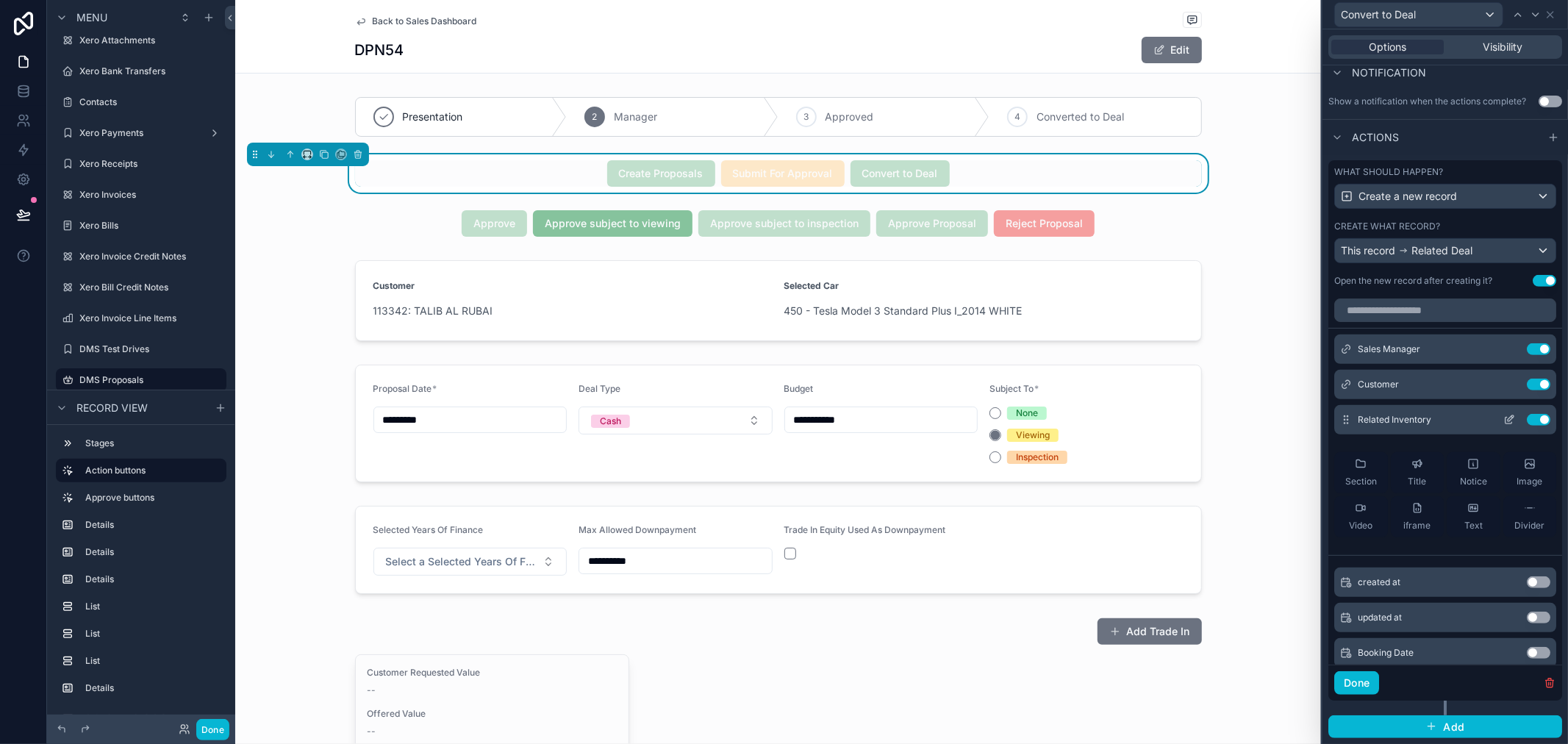
click at [1508, 419] on icon at bounding box center [1511, 418] width 6 height 6
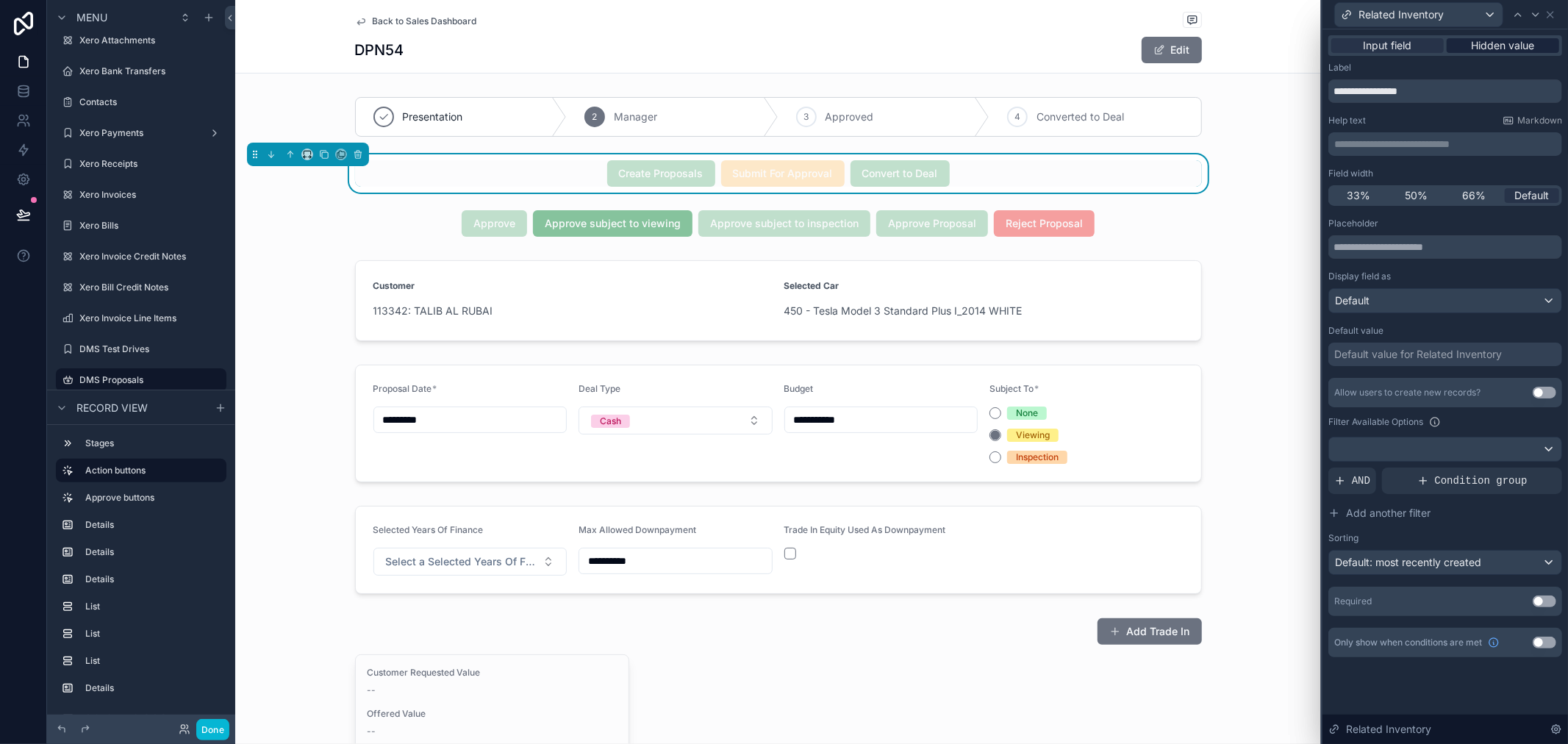
click at [1524, 44] on span "Hidden value" at bounding box center [1503, 45] width 63 height 15
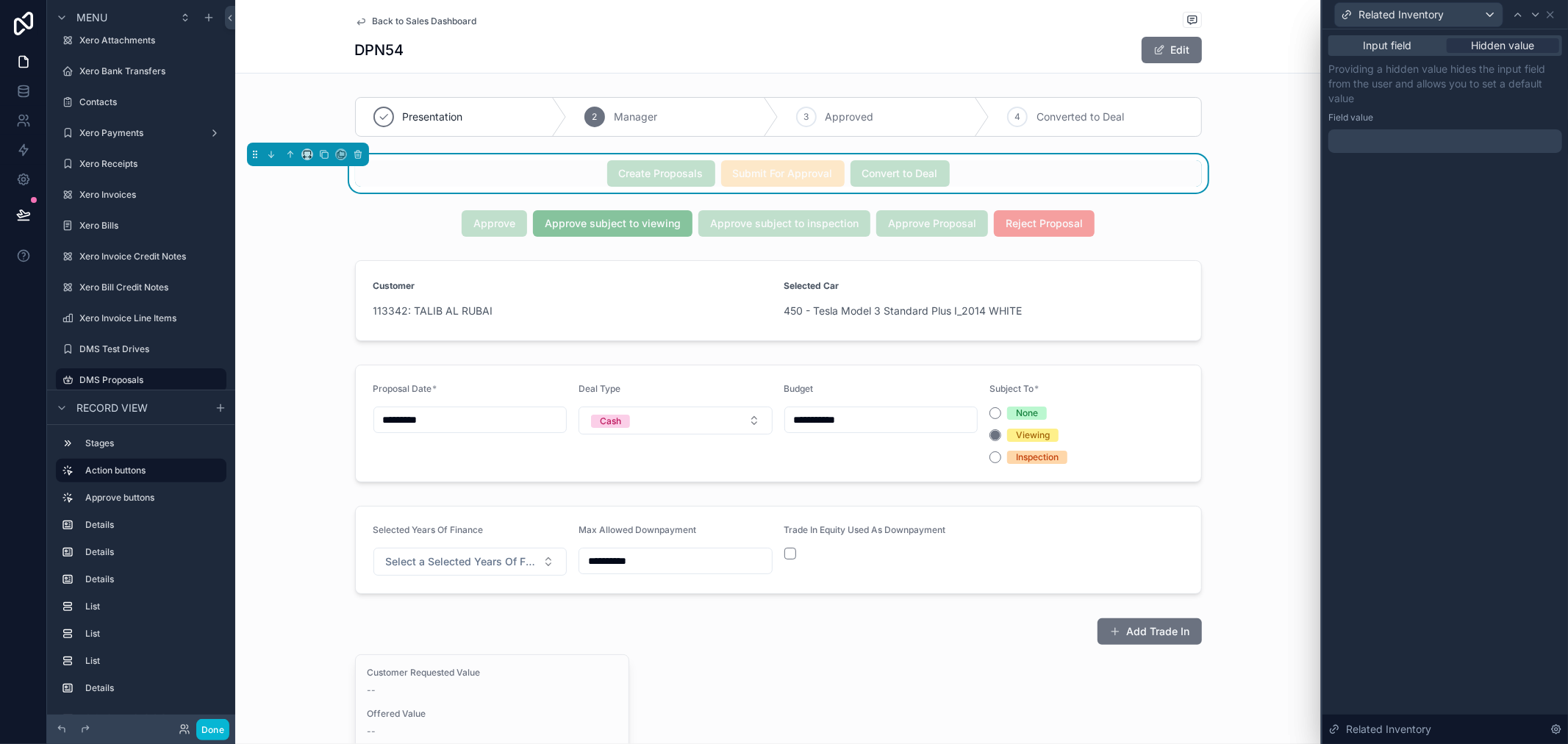
click at [1425, 142] on div at bounding box center [1446, 141] width 234 height 23
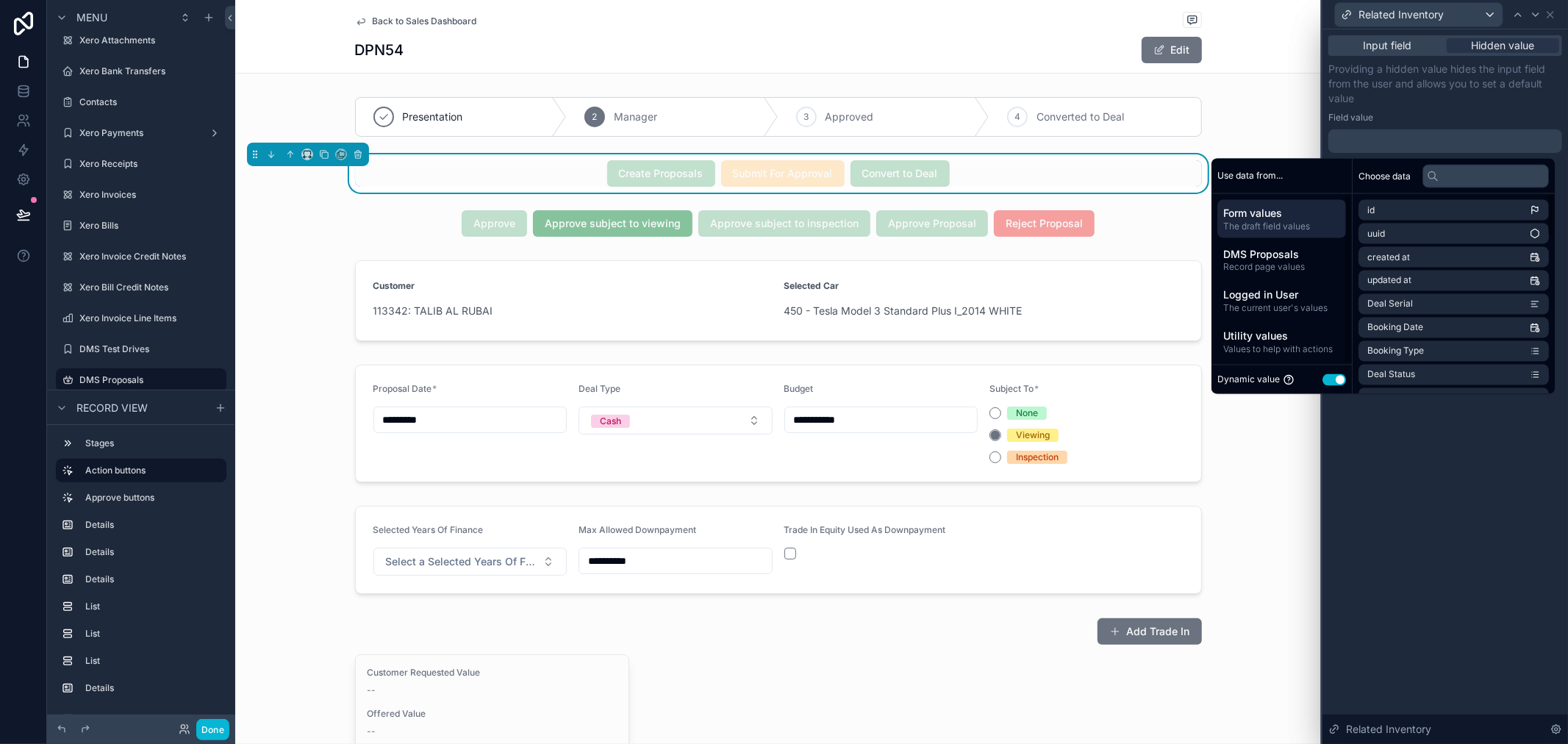
click at [1309, 232] on div "Form values The draft field values" at bounding box center [1281, 218] width 129 height 38
click at [1290, 248] on span "DMS Proposals" at bounding box center [1282, 253] width 117 height 15
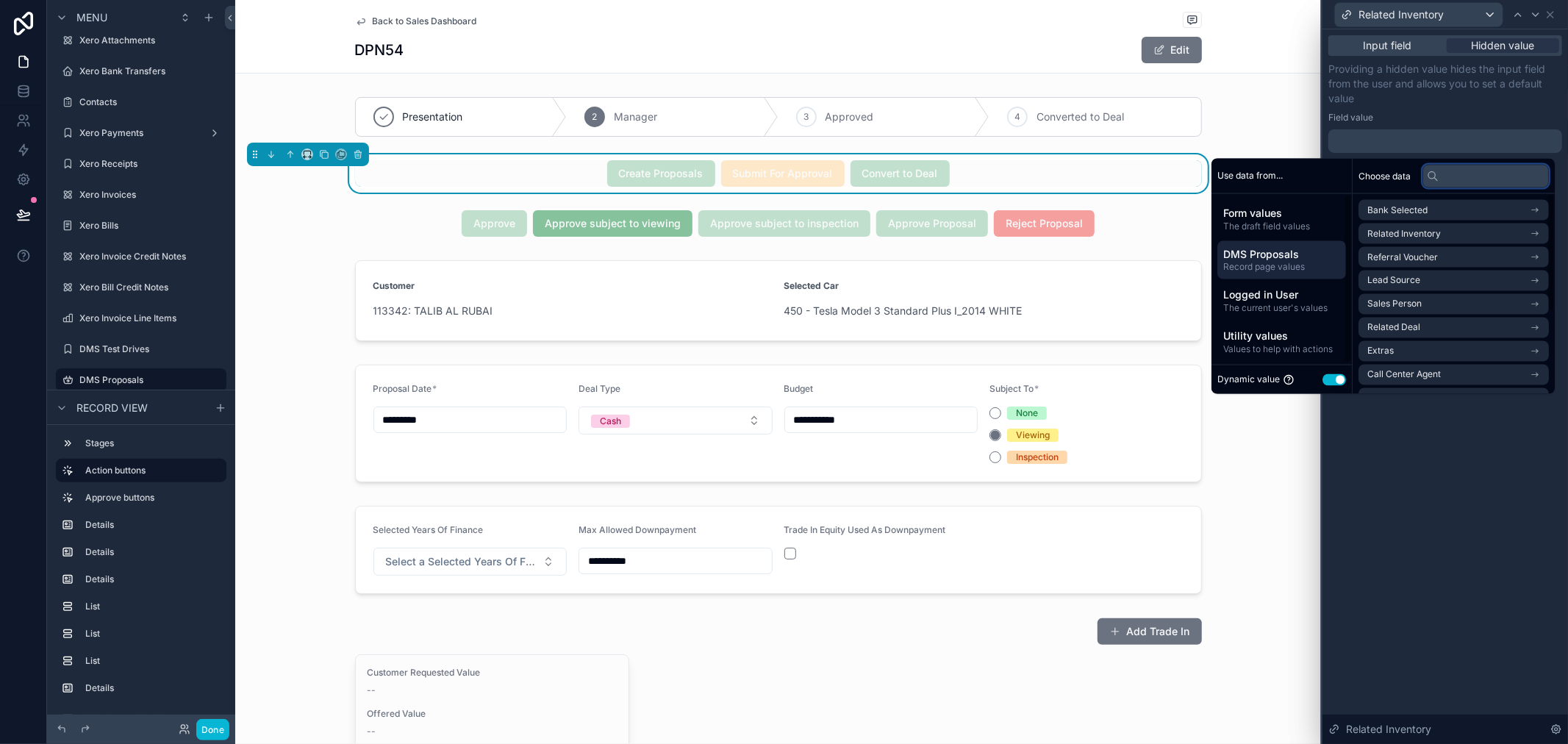
click at [1453, 184] on input "text" at bounding box center [1485, 175] width 126 height 23
type input "***"
click at [1443, 208] on li "Related Inventory" at bounding box center [1453, 210] width 190 height 20
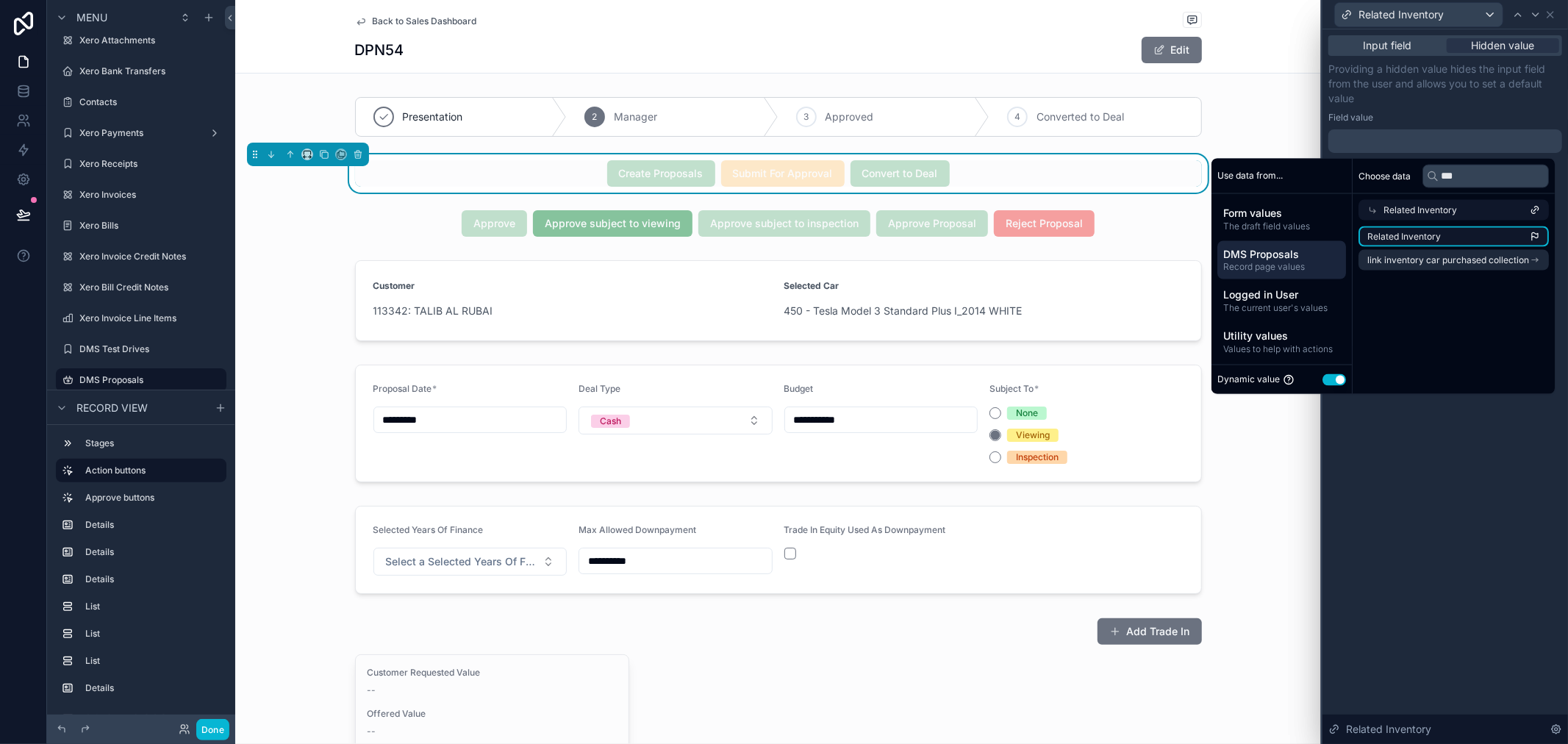
click at [1443, 237] on li "Related Inventory" at bounding box center [1453, 237] width 190 height 20
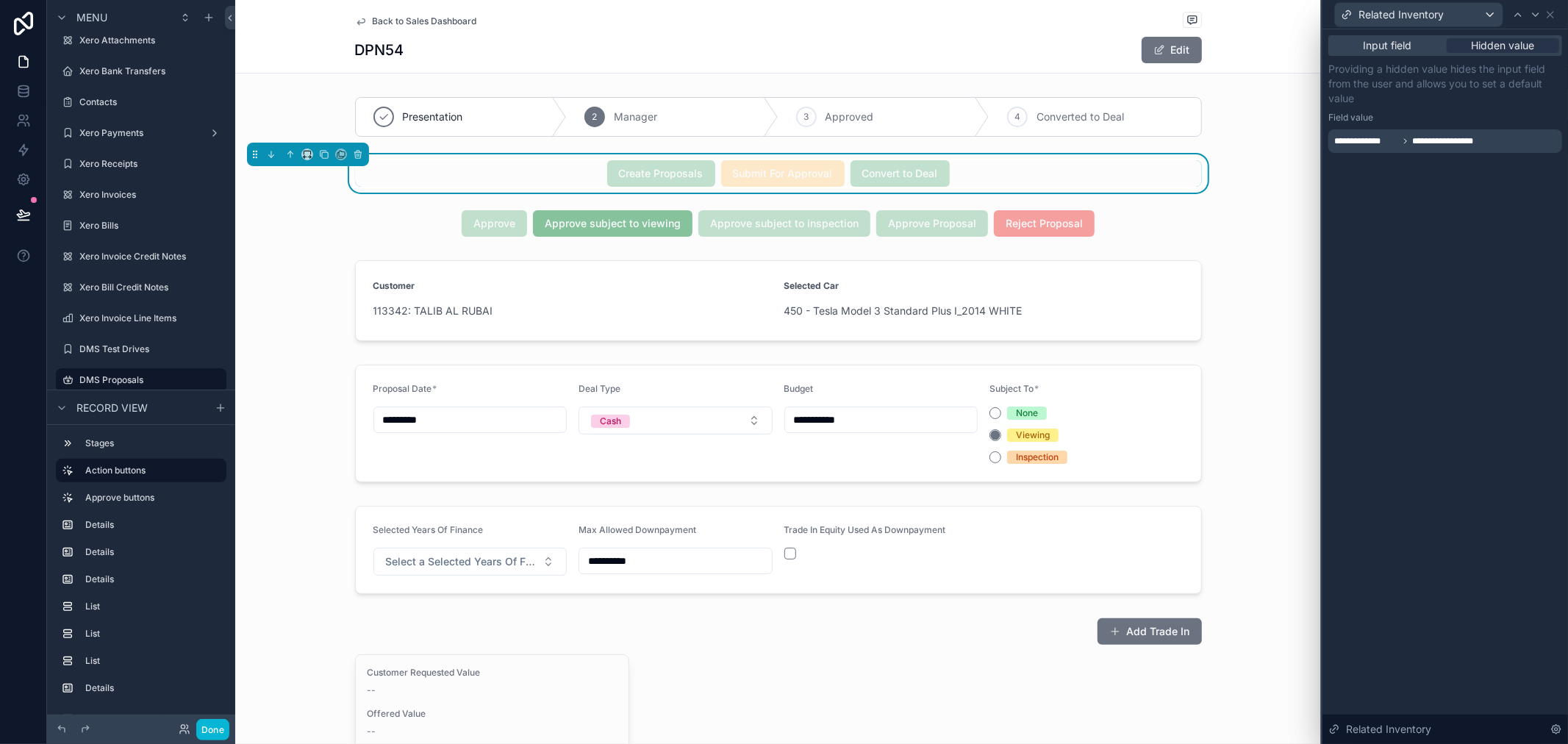
click at [1450, 109] on div "**********" at bounding box center [1446, 107] width 234 height 91
click at [1552, 9] on icon at bounding box center [1550, 14] width 12 height 12
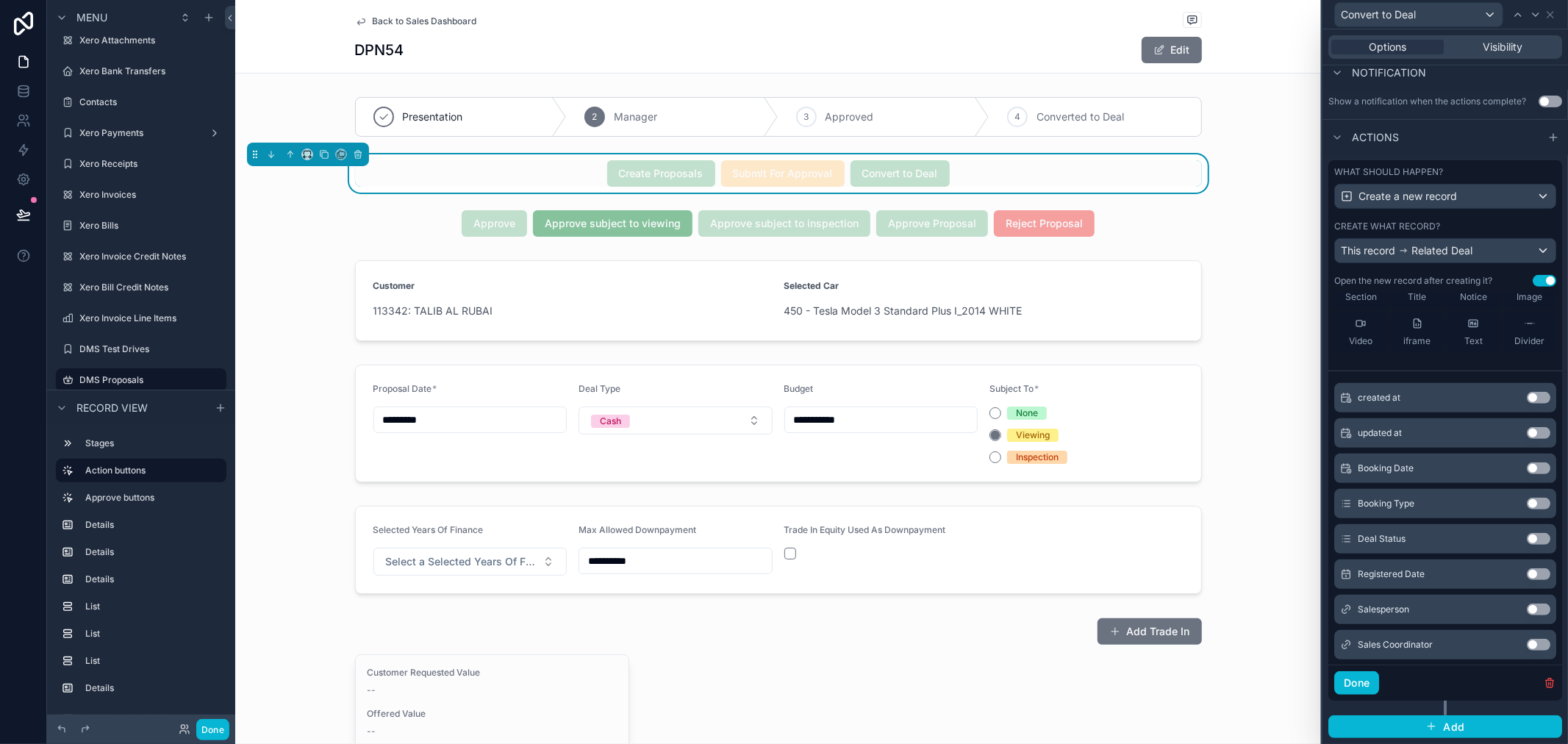
scroll to position [245, 0]
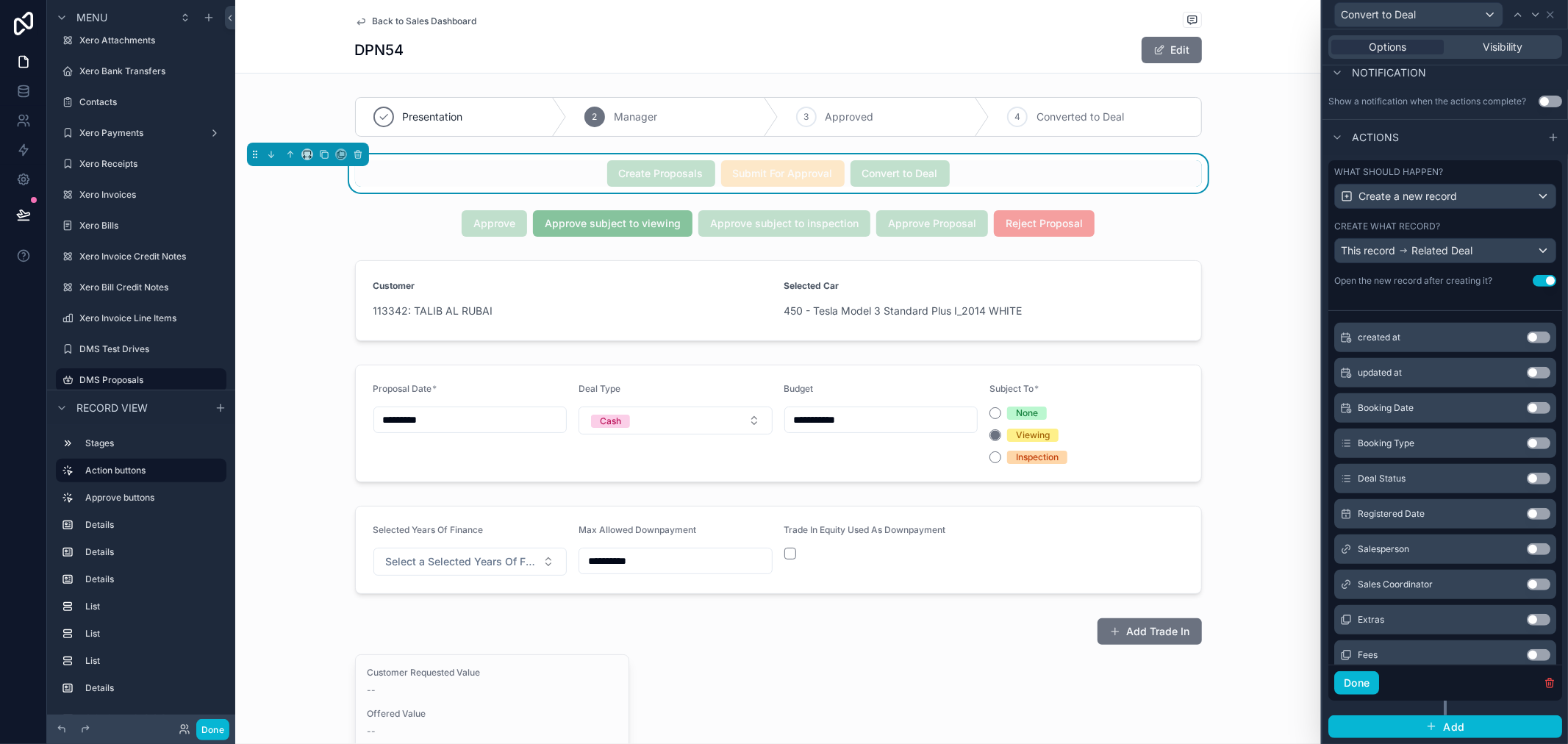
click at [1494, 405] on div "Booking Date Use setting" at bounding box center [1445, 408] width 222 height 30
click at [1527, 406] on button "Use setting" at bounding box center [1538, 407] width 23 height 12
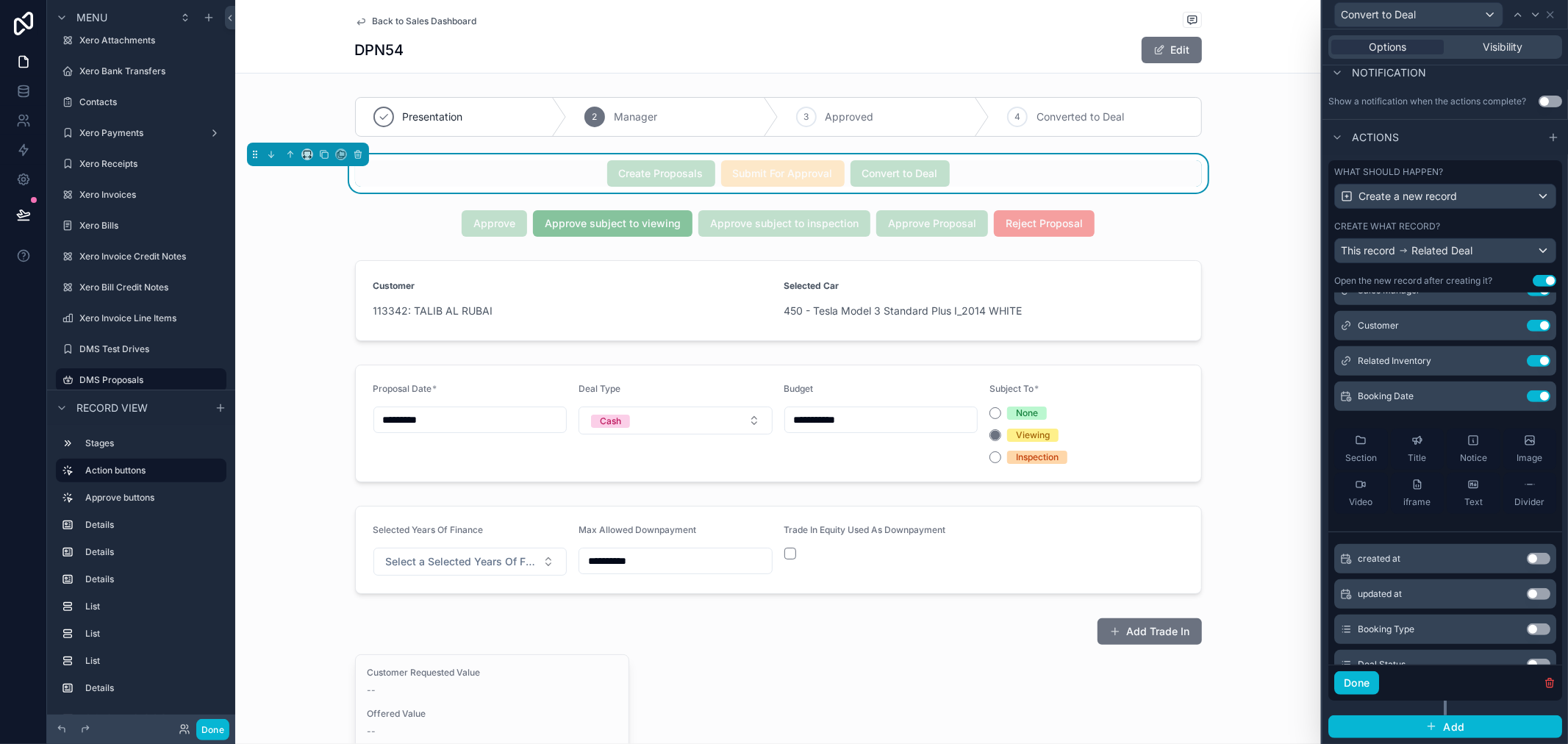
scroll to position [0, 0]
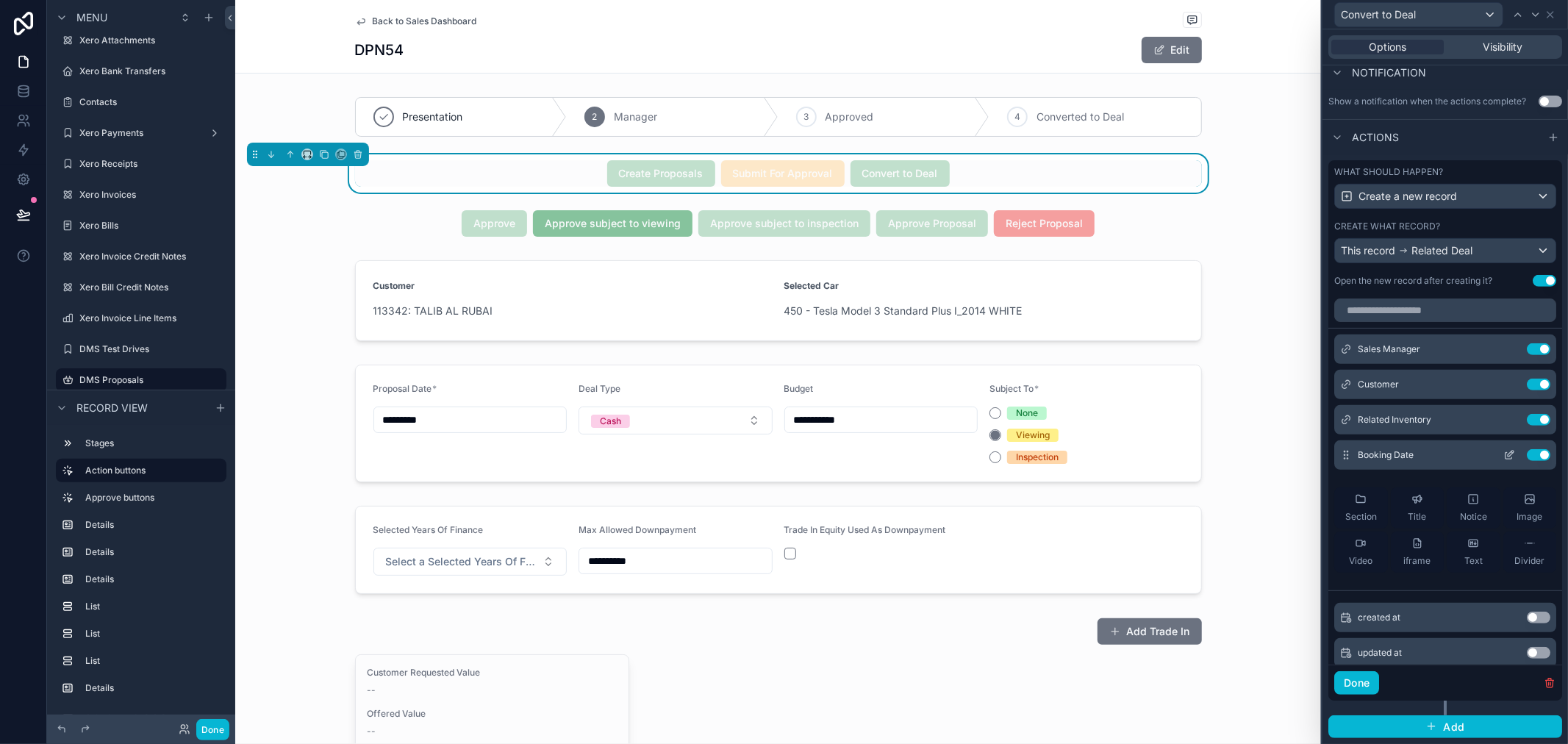
click at [1506, 457] on icon at bounding box center [1509, 456] width 6 height 6
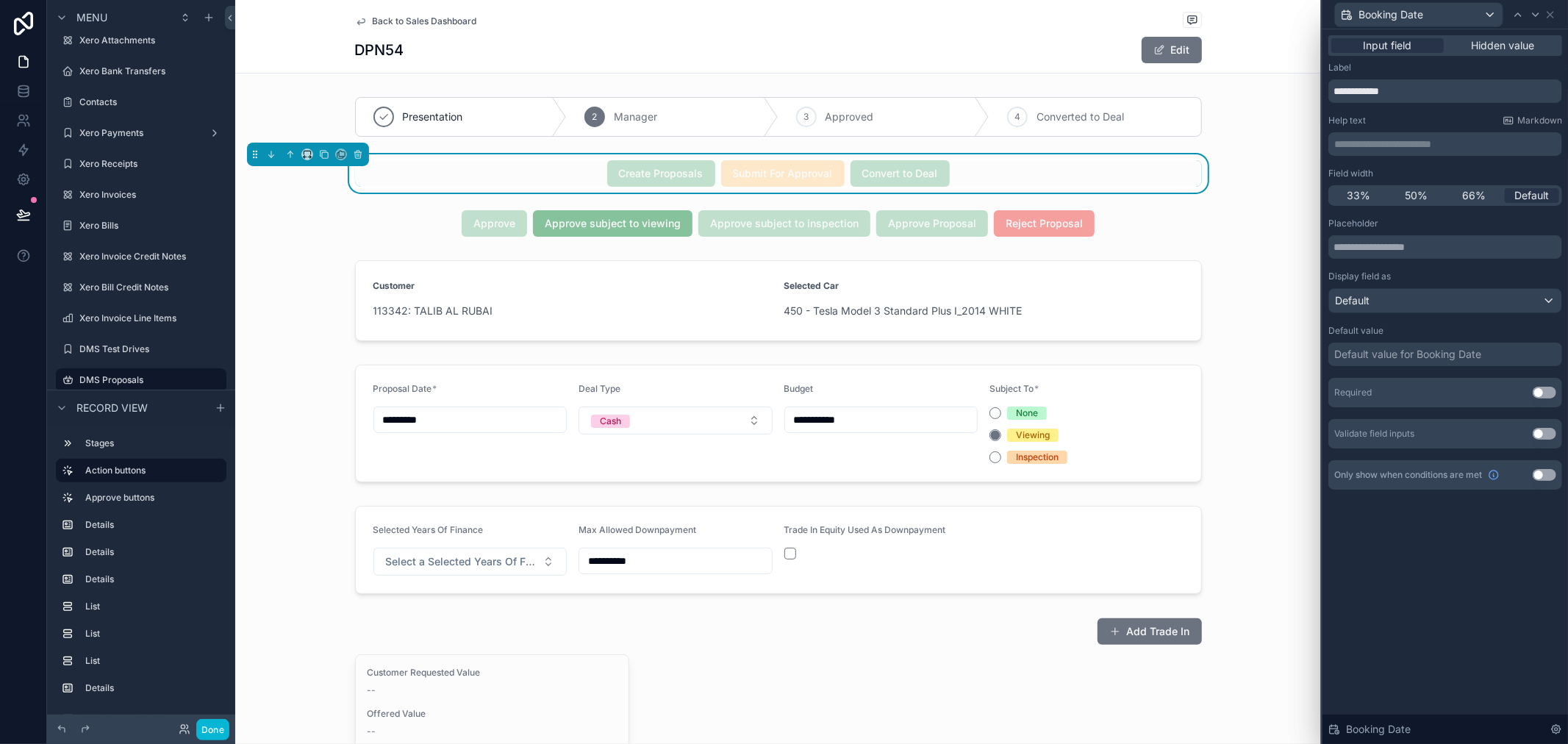
click at [1490, 37] on div "Input field Hidden value" at bounding box center [1446, 45] width 234 height 20
click at [1494, 43] on span "Hidden value" at bounding box center [1503, 45] width 63 height 15
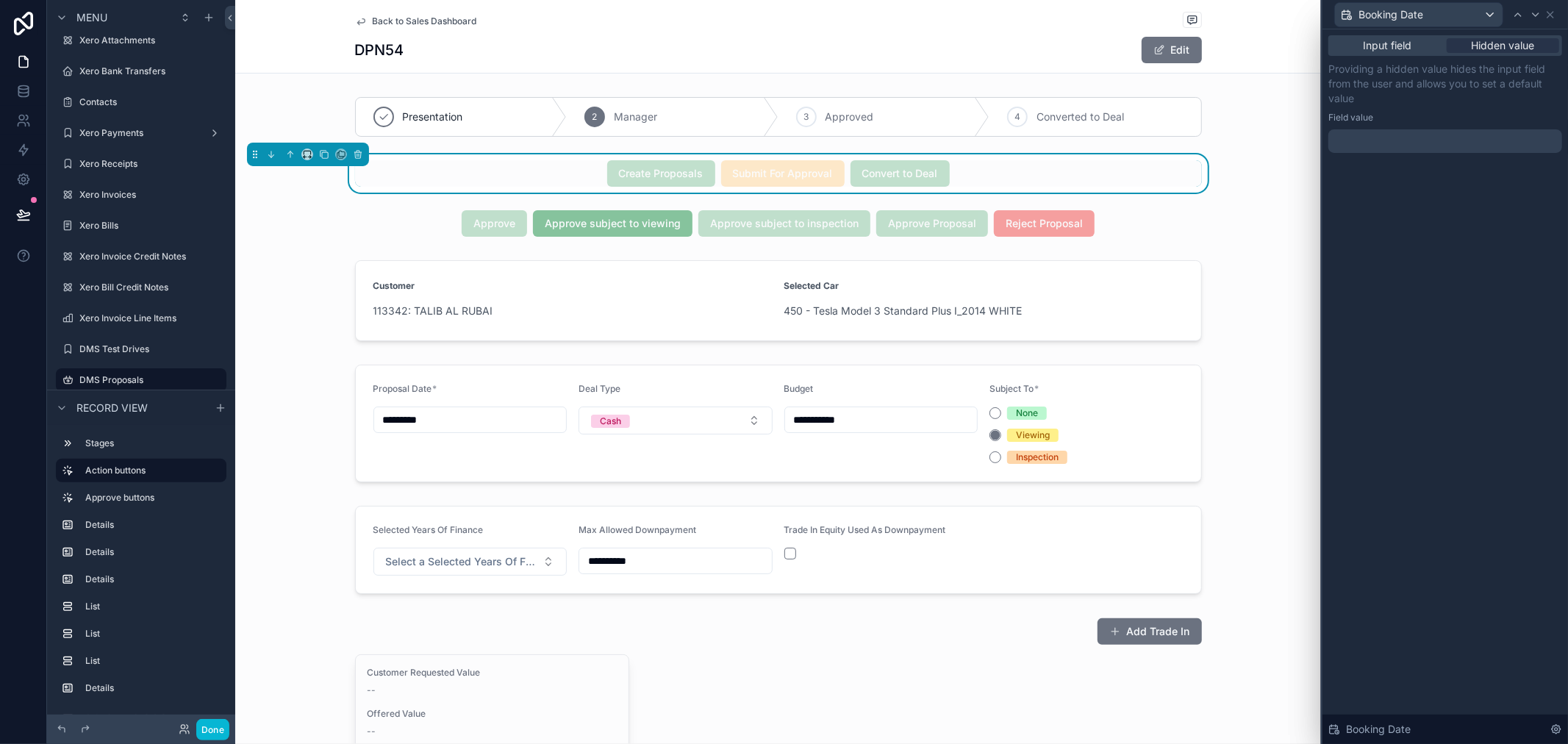
click at [1418, 54] on div "Input field Hidden value" at bounding box center [1446, 45] width 234 height 20
click at [1415, 50] on div "Input field" at bounding box center [1387, 45] width 112 height 15
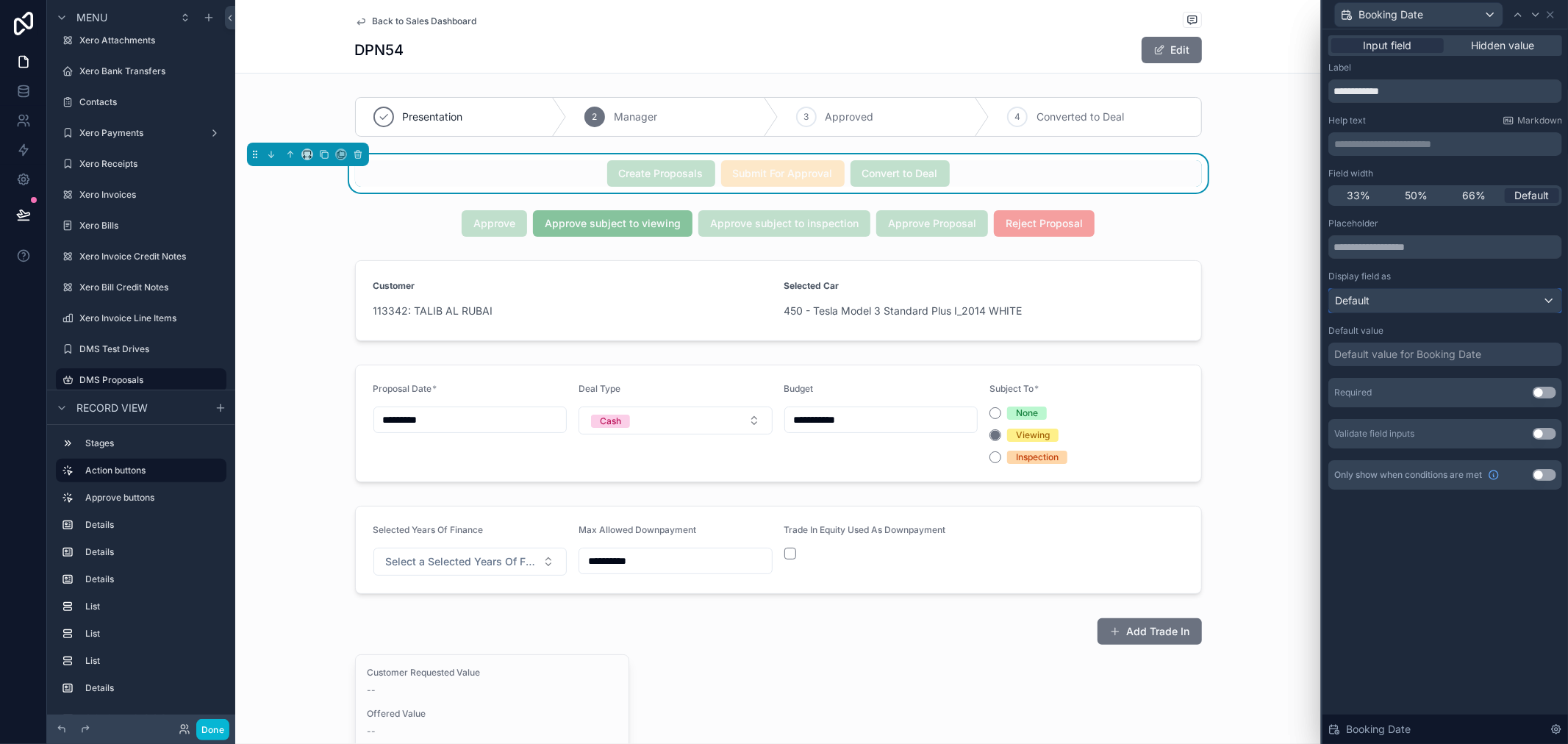
click at [1402, 301] on div "Default" at bounding box center [1445, 301] width 232 height 23
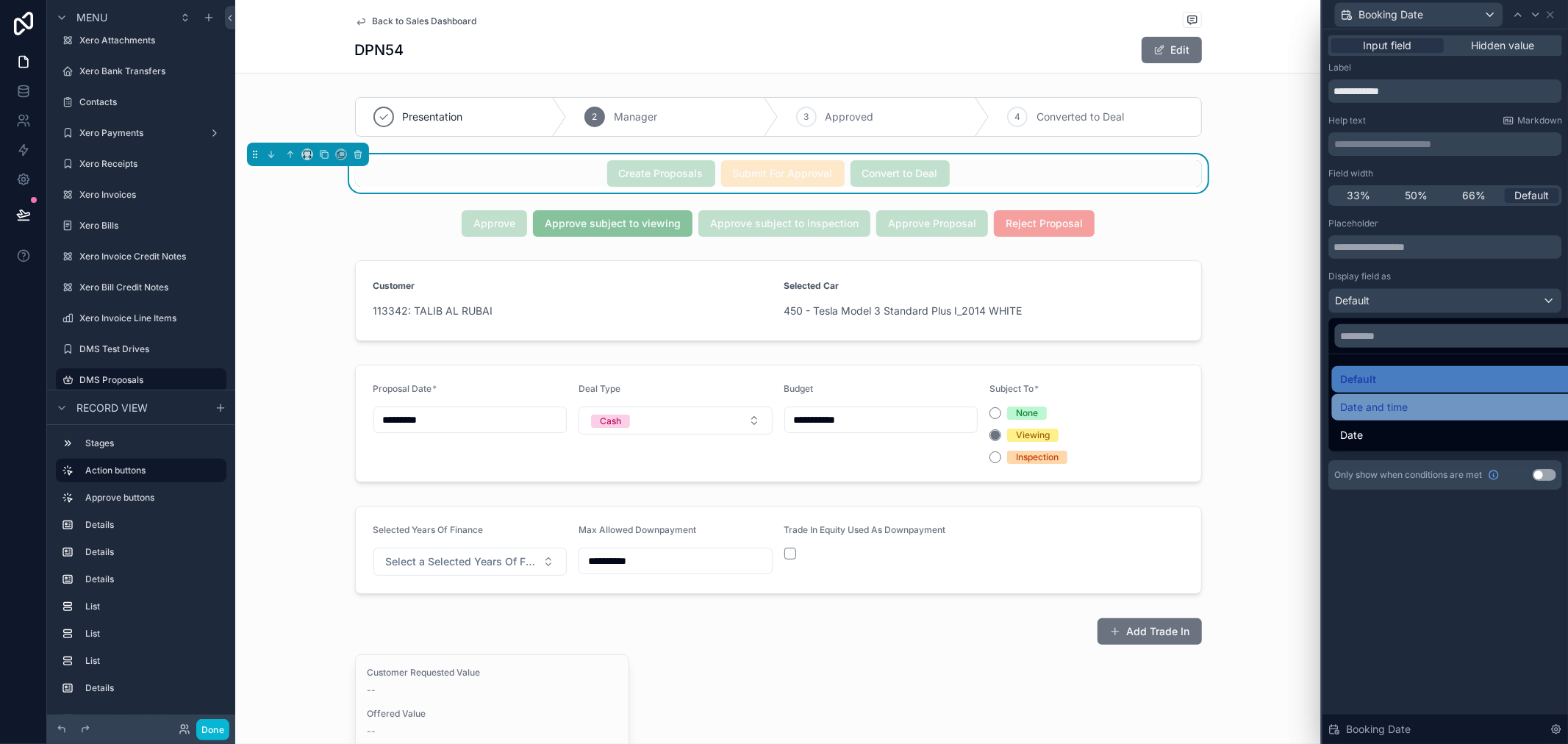
click at [1429, 405] on div "Date and time" at bounding box center [1463, 407] width 243 height 18
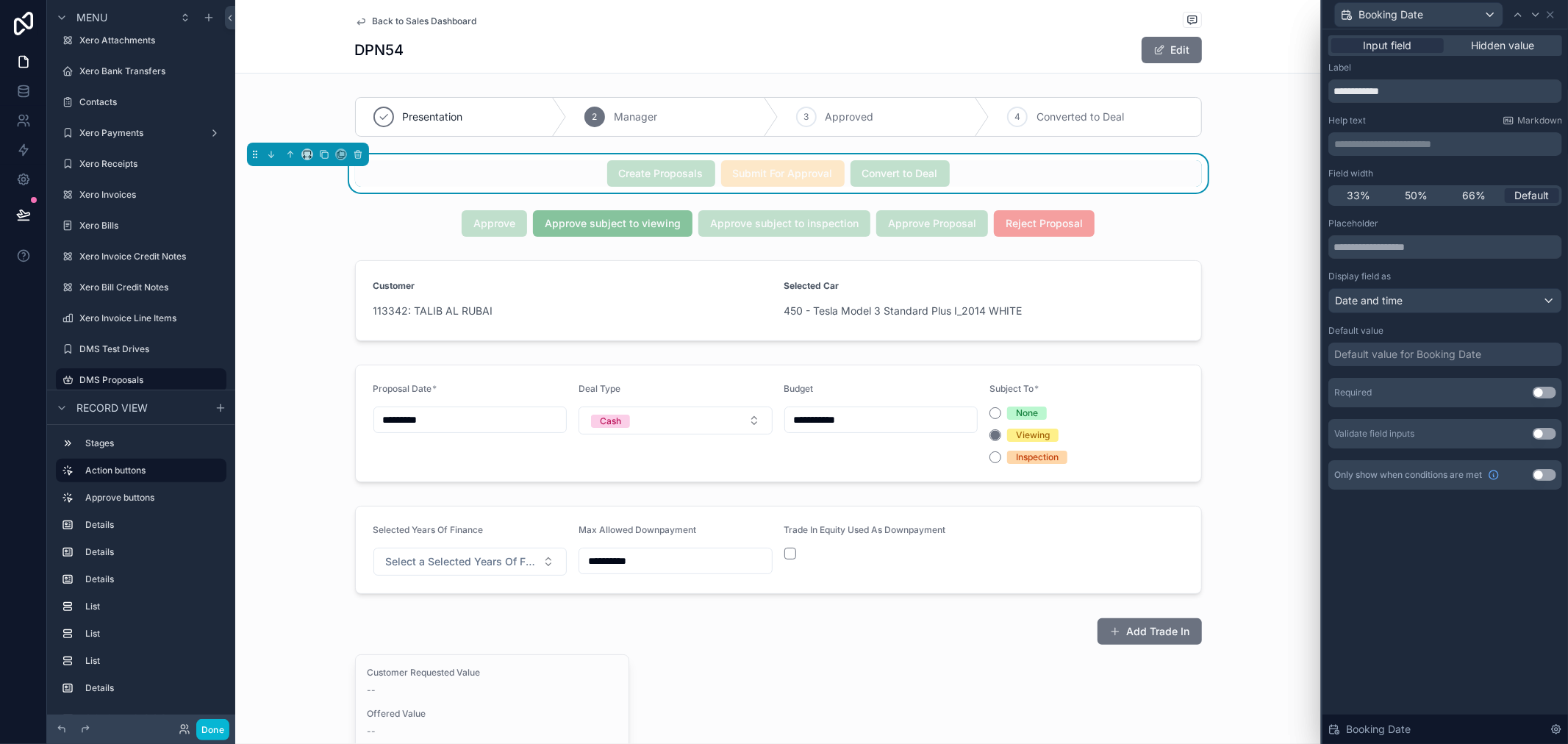
click at [1421, 358] on div "Default value for Booking Date" at bounding box center [1408, 354] width 147 height 15
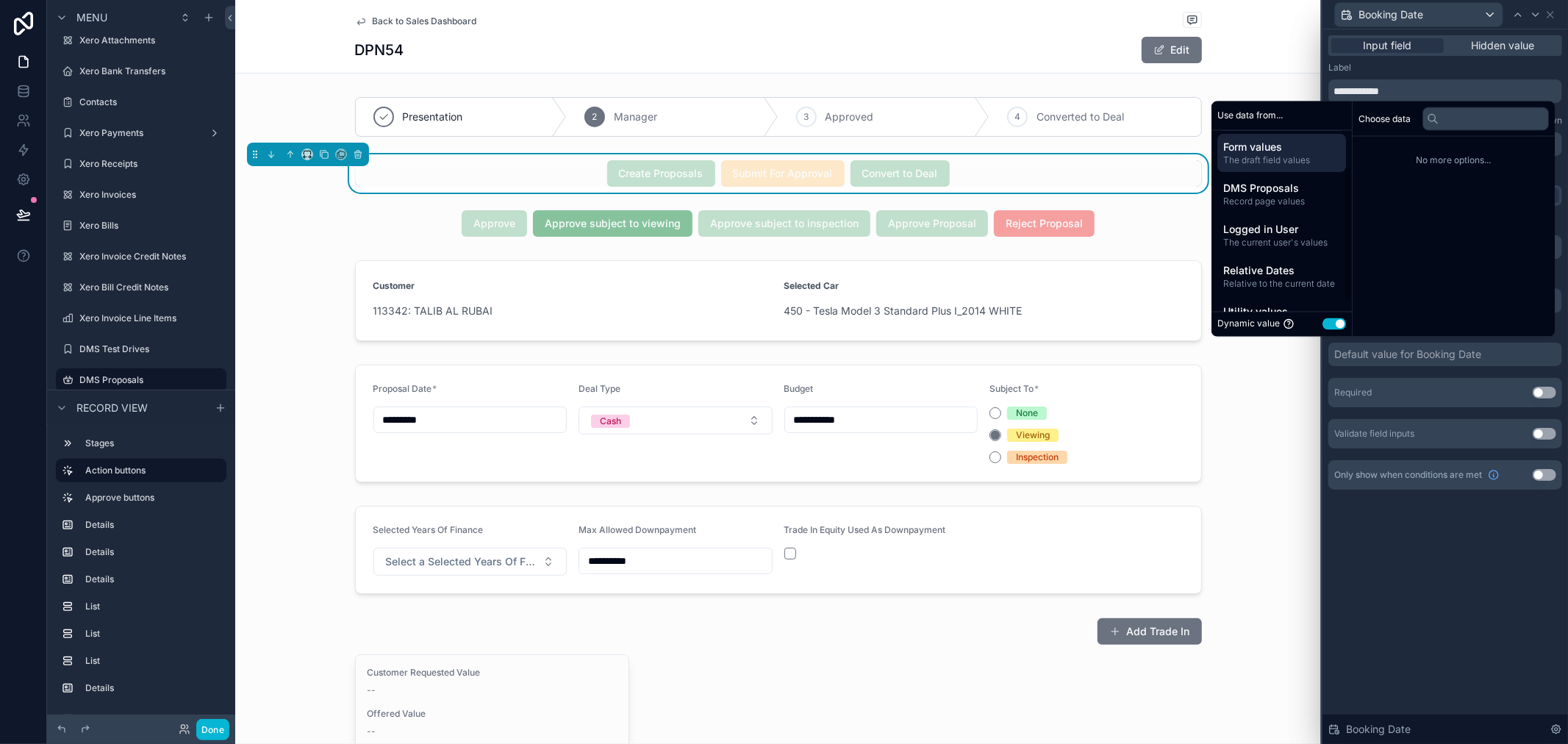
scroll to position [63, 0]
click at [1284, 242] on span "Relative Dates" at bounding box center [1282, 239] width 117 height 15
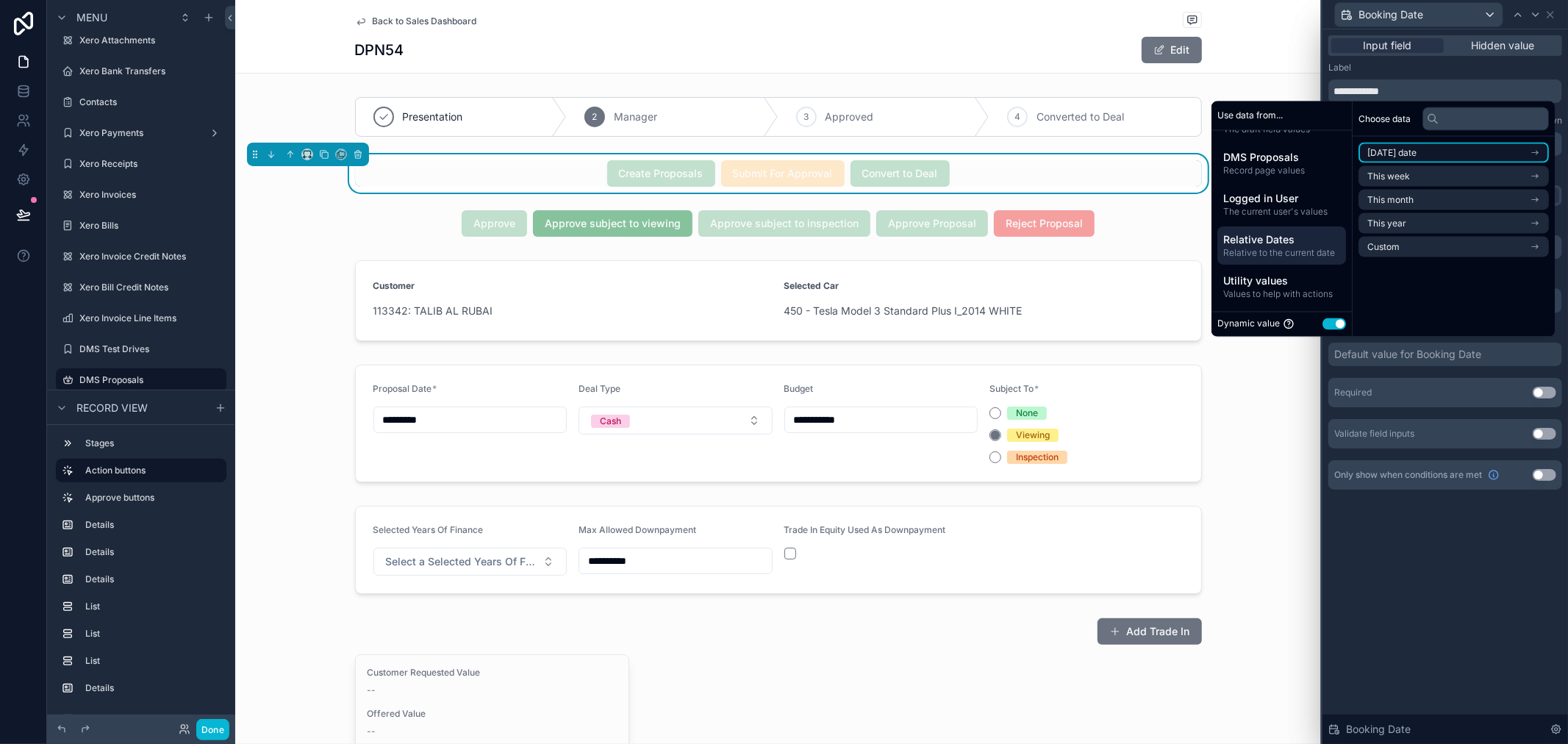
click at [1425, 152] on li "[DATE] date" at bounding box center [1453, 153] width 190 height 20
click at [1423, 171] on li "Now" at bounding box center [1453, 179] width 190 height 20
click at [1407, 608] on div "**********" at bounding box center [1445, 386] width 245 height 714
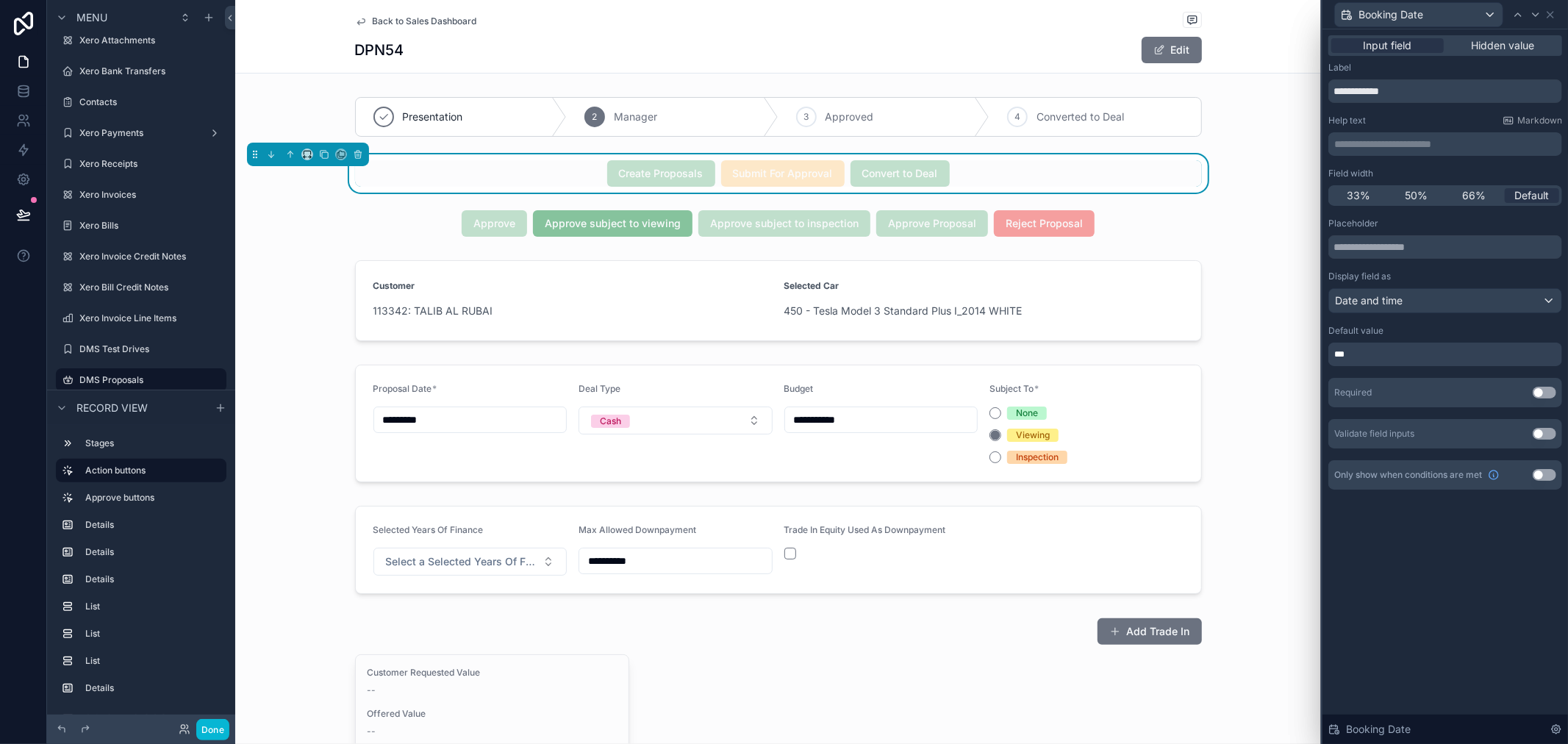
click at [1535, 391] on button "Use setting" at bounding box center [1545, 392] width 23 height 12
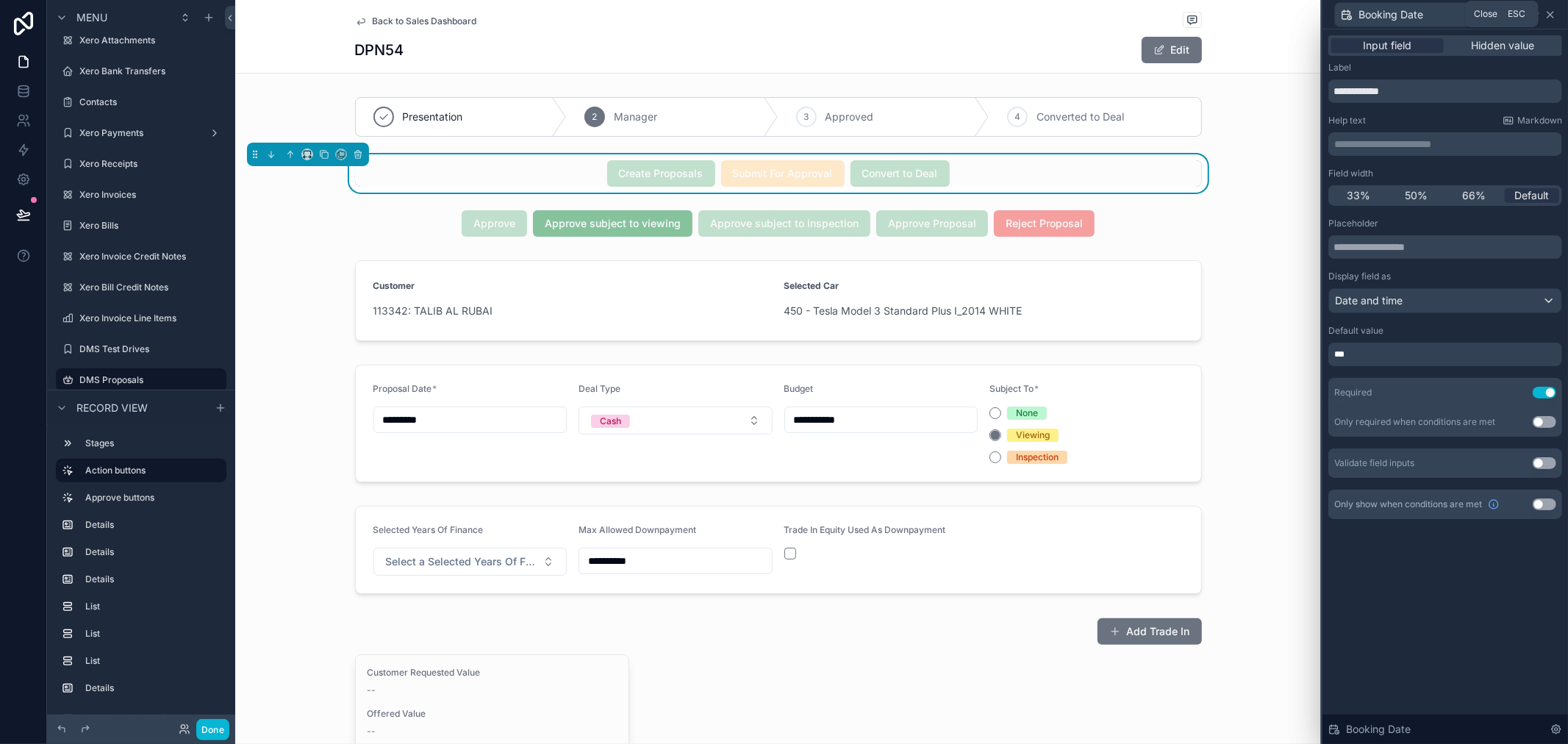
click at [1549, 15] on icon at bounding box center [1550, 14] width 12 height 12
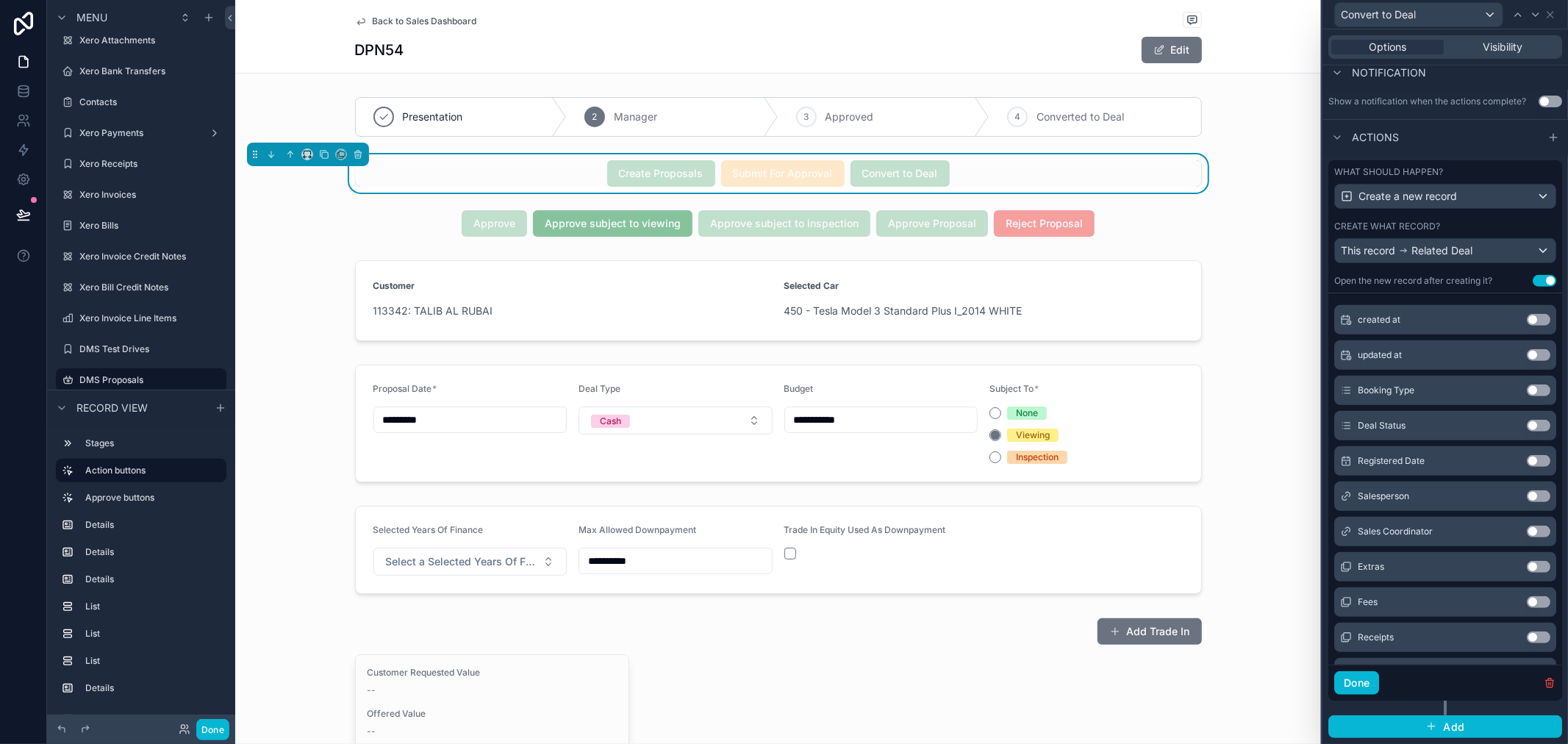
scroll to position [326, 0]
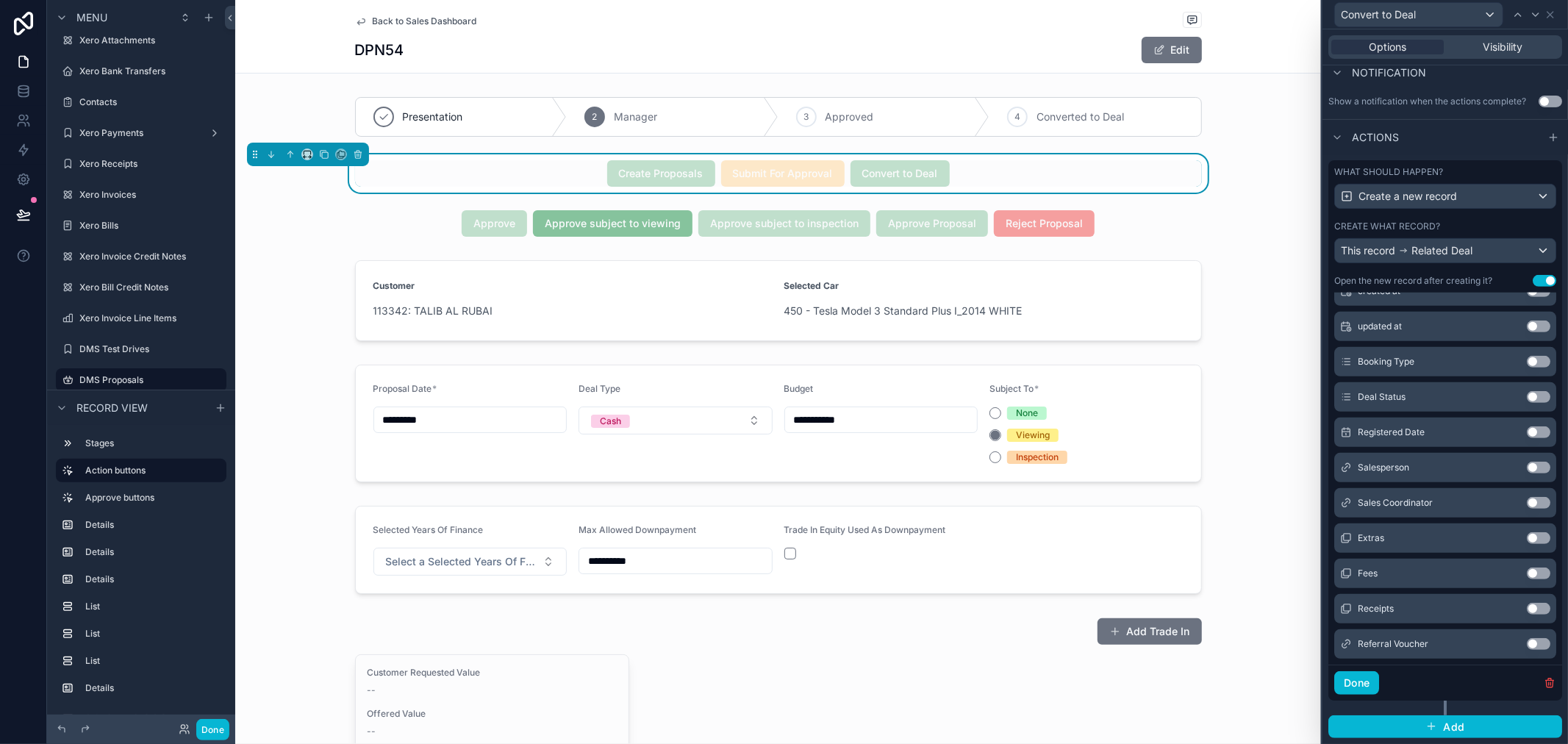
click at [1527, 356] on button "Use setting" at bounding box center [1538, 361] width 23 height 12
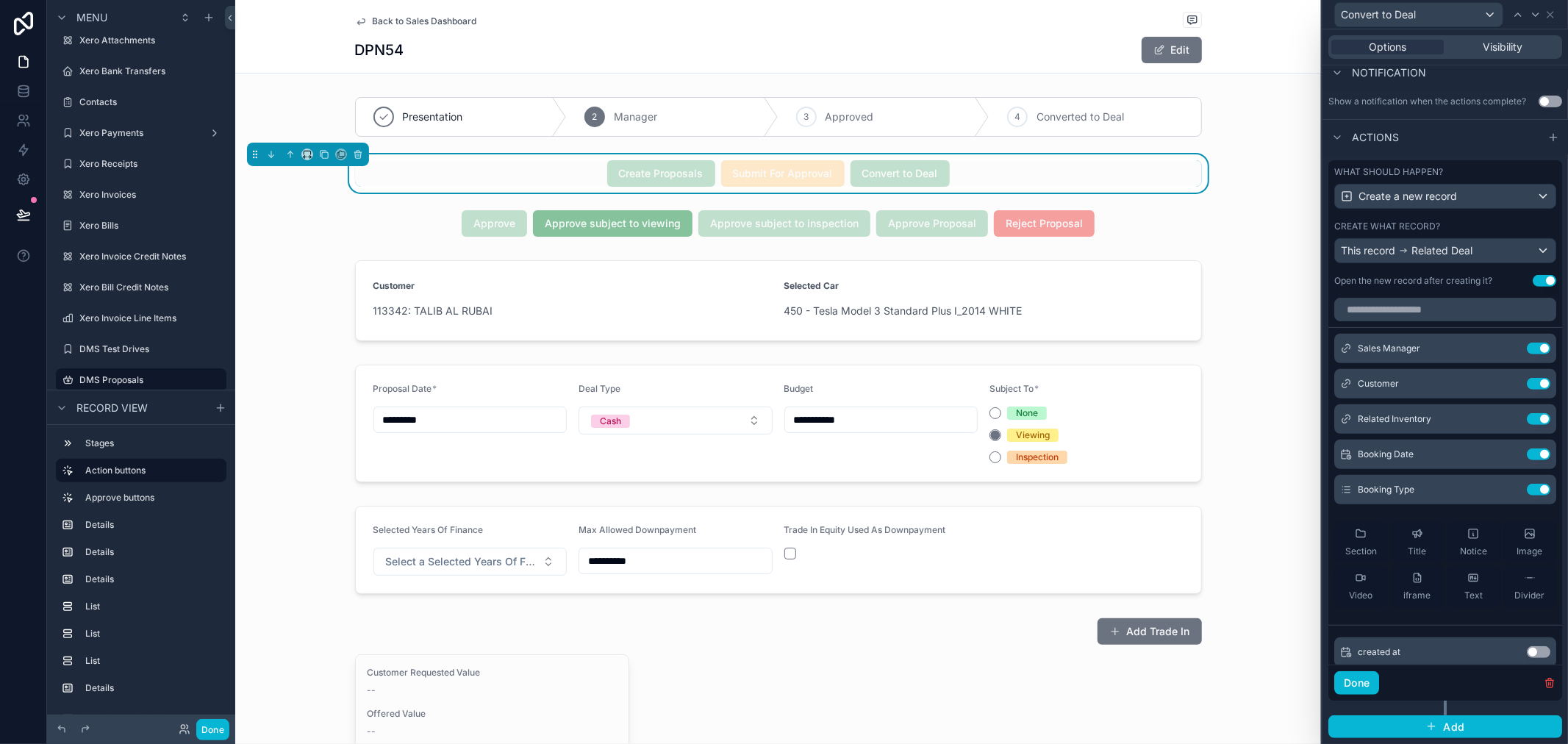
scroll to position [0, 0]
click at [1503, 485] on icon at bounding box center [1509, 490] width 12 height 12
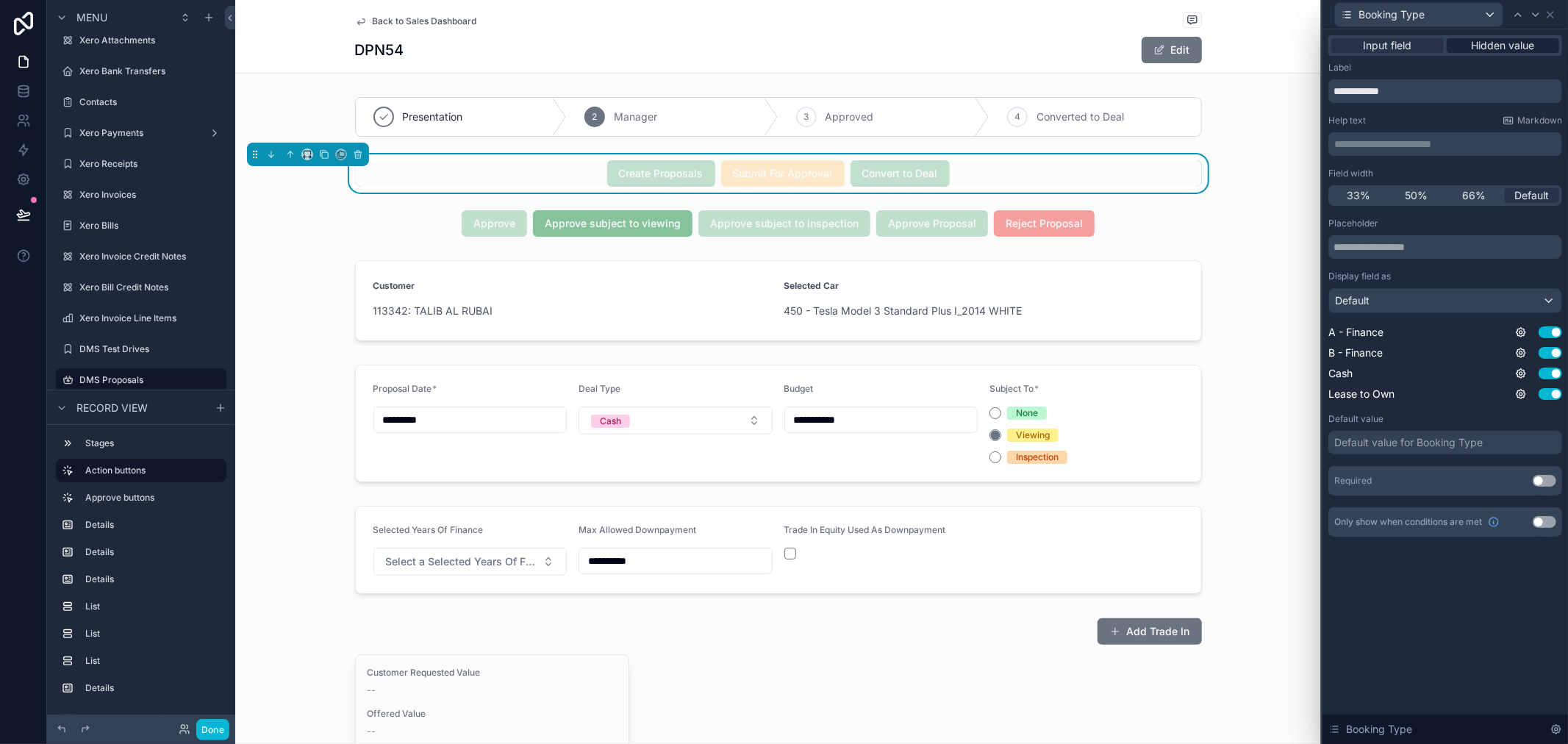
click at [1514, 38] on span "Hidden value" at bounding box center [1503, 45] width 63 height 15
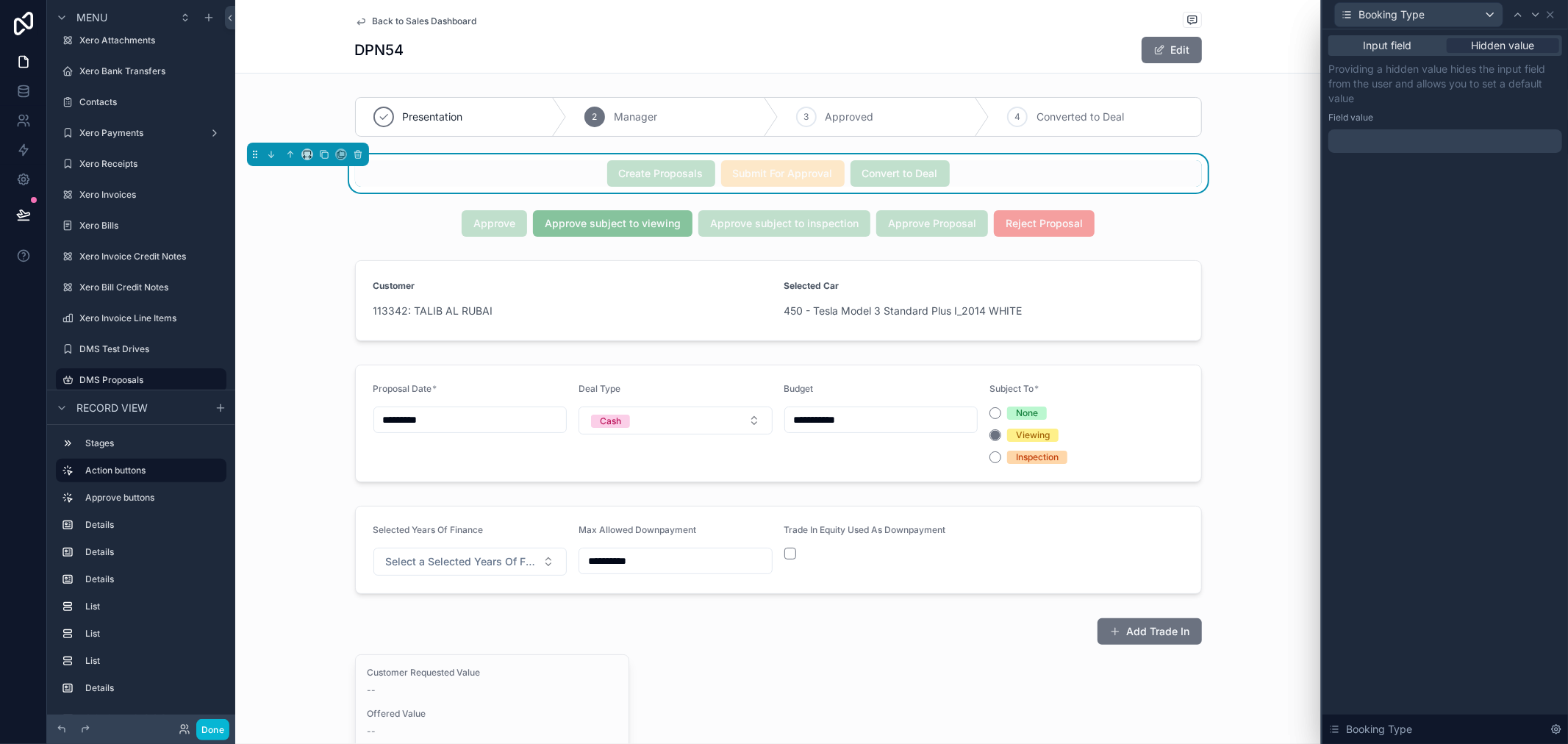
click at [1373, 141] on div at bounding box center [1446, 141] width 234 height 23
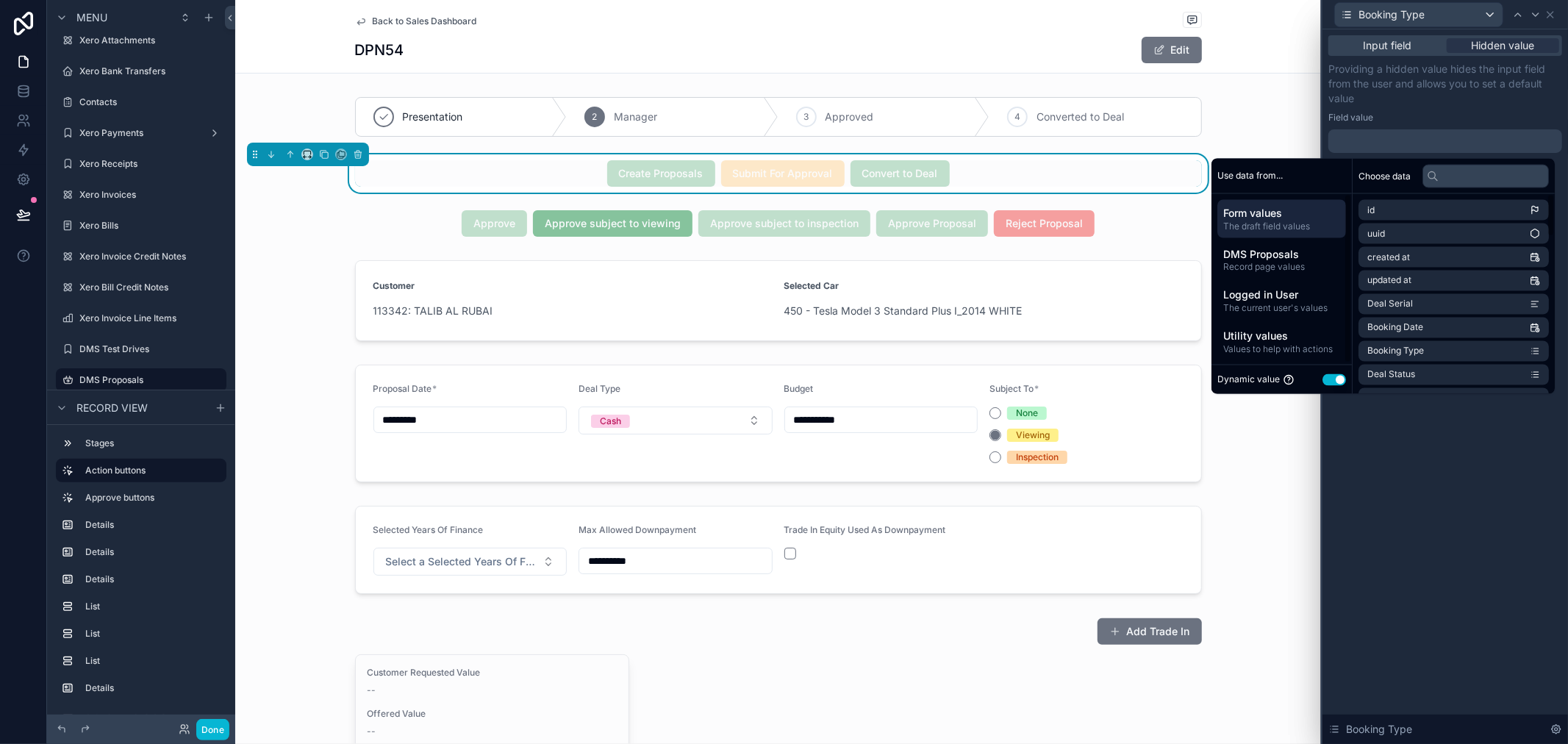
click at [1323, 377] on button "Use setting" at bounding box center [1334, 379] width 23 height 12
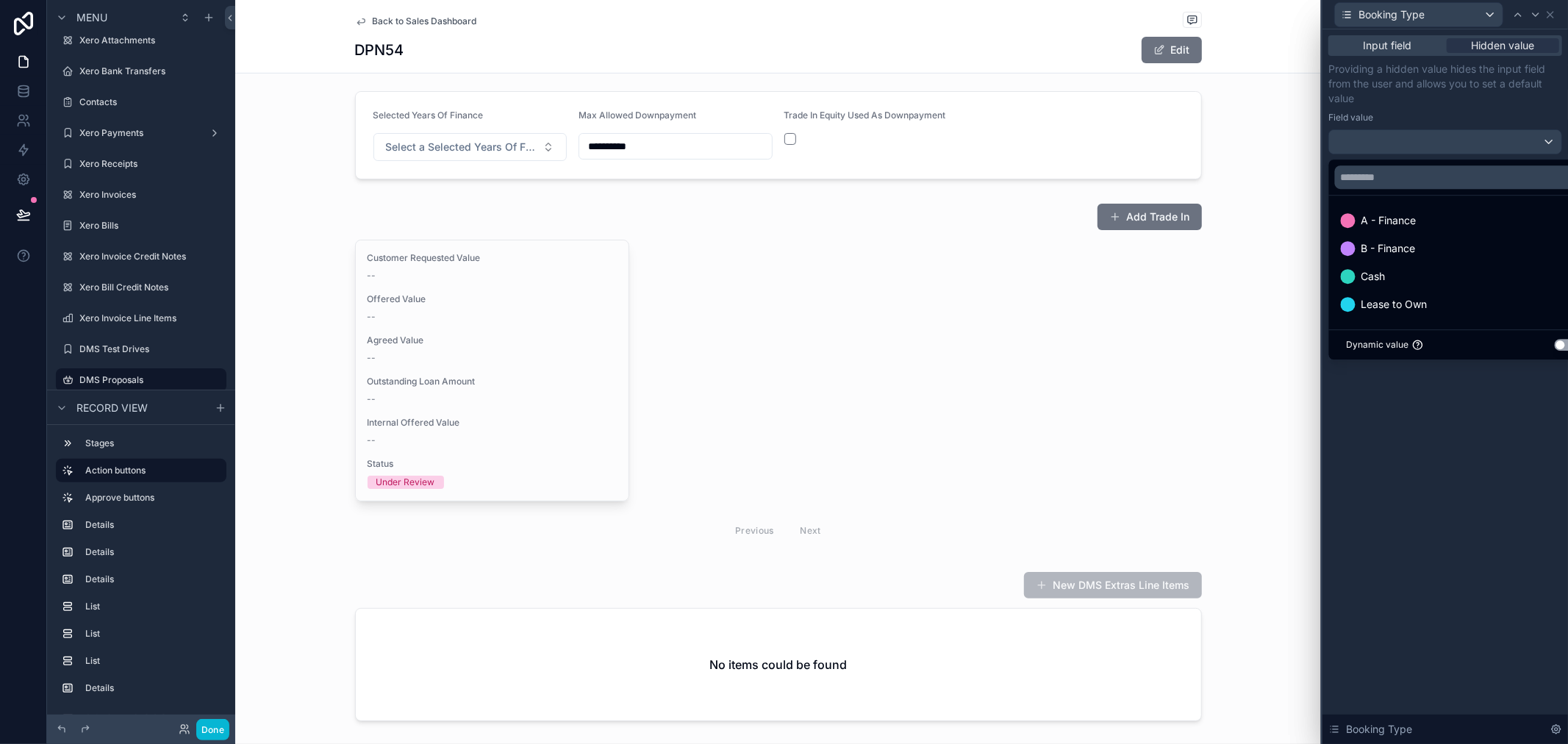
scroll to position [82, 0]
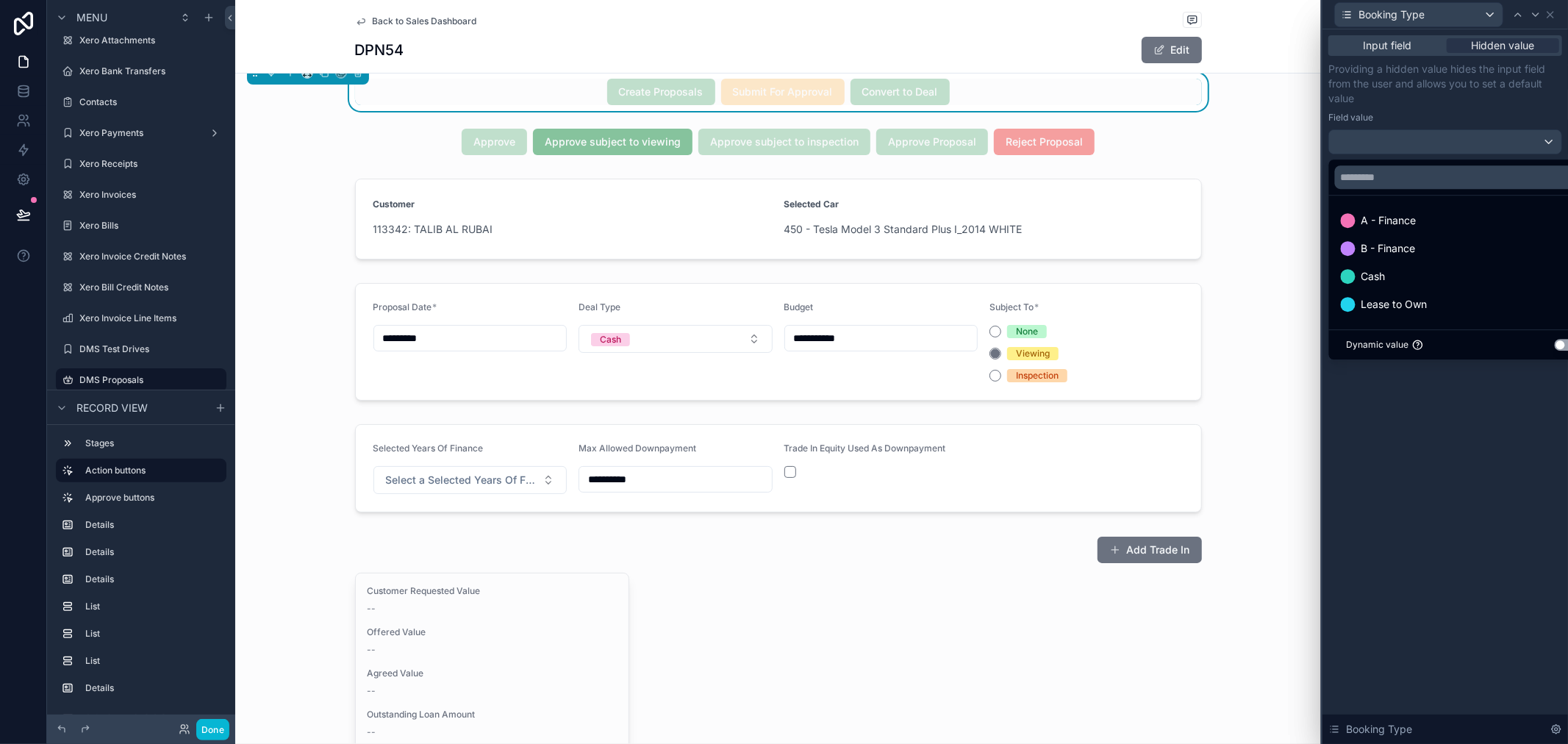
click at [1523, 55] on div at bounding box center [1445, 372] width 245 height 744
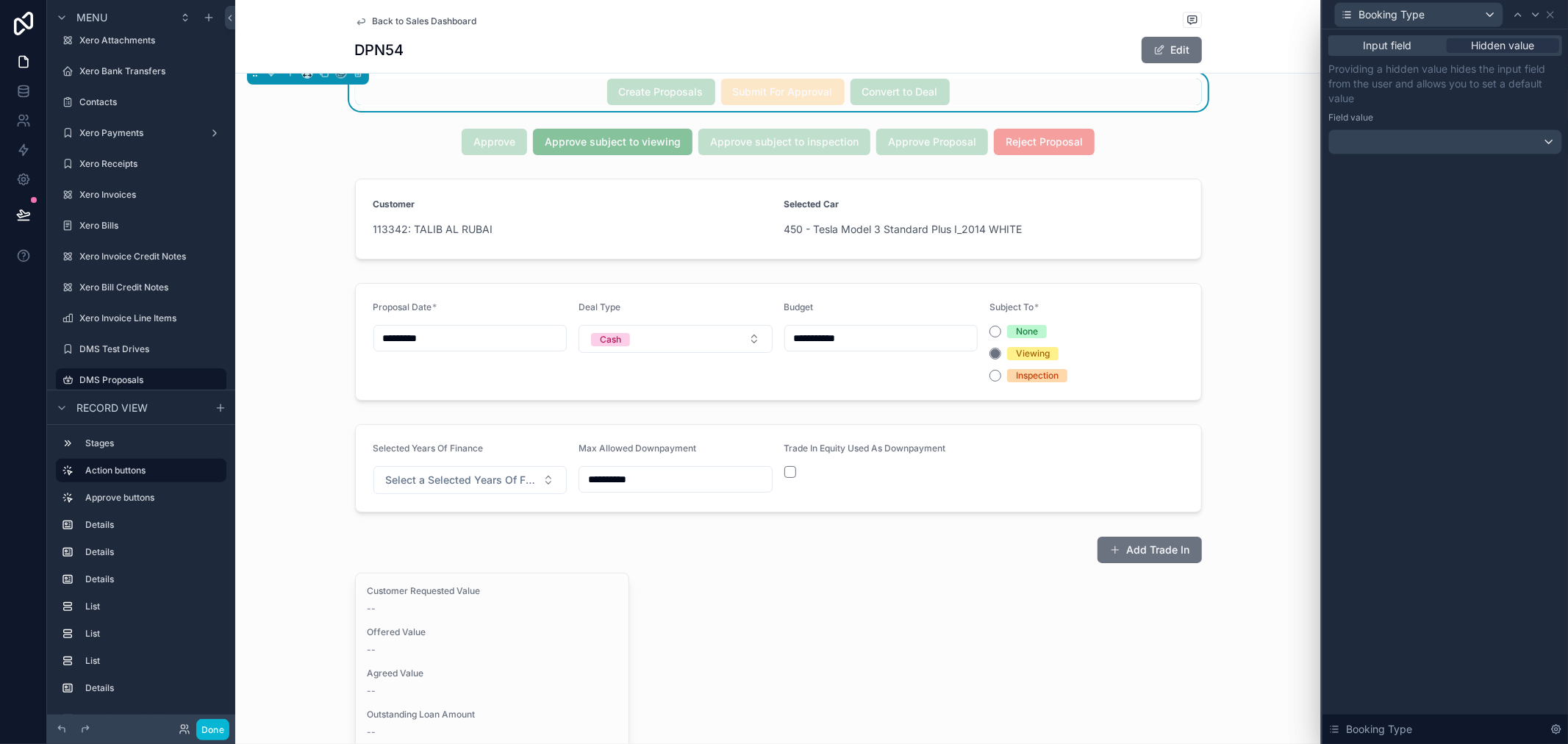
click at [1398, 33] on div "Input field Hidden value Providing a hidden value hides the input field from th…" at bounding box center [1445, 110] width 245 height 160
click at [1400, 37] on div "Input field Hidden value" at bounding box center [1446, 45] width 234 height 20
click at [1400, 38] on span "Input field" at bounding box center [1388, 45] width 48 height 15
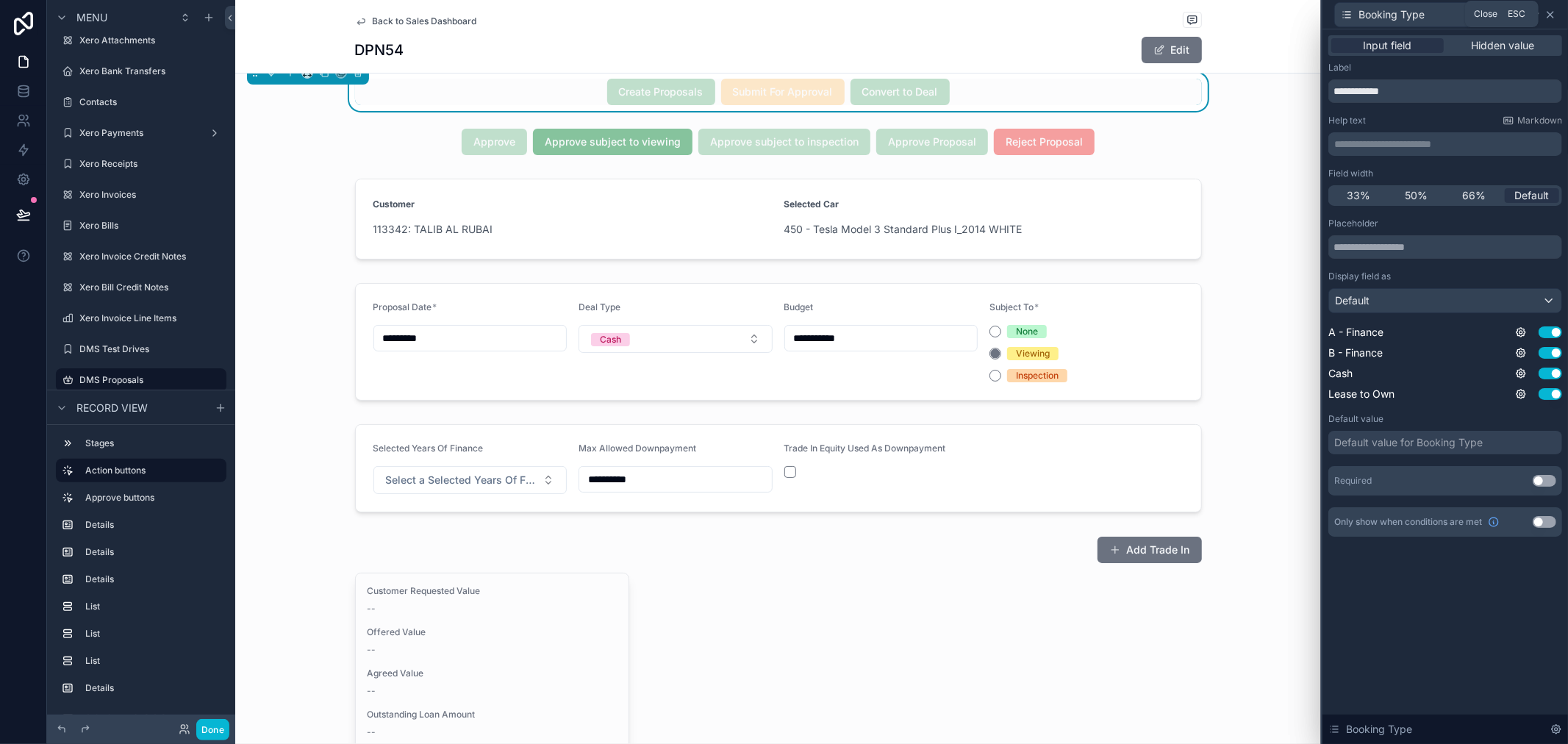
click at [1550, 11] on icon at bounding box center [1550, 14] width 12 height 12
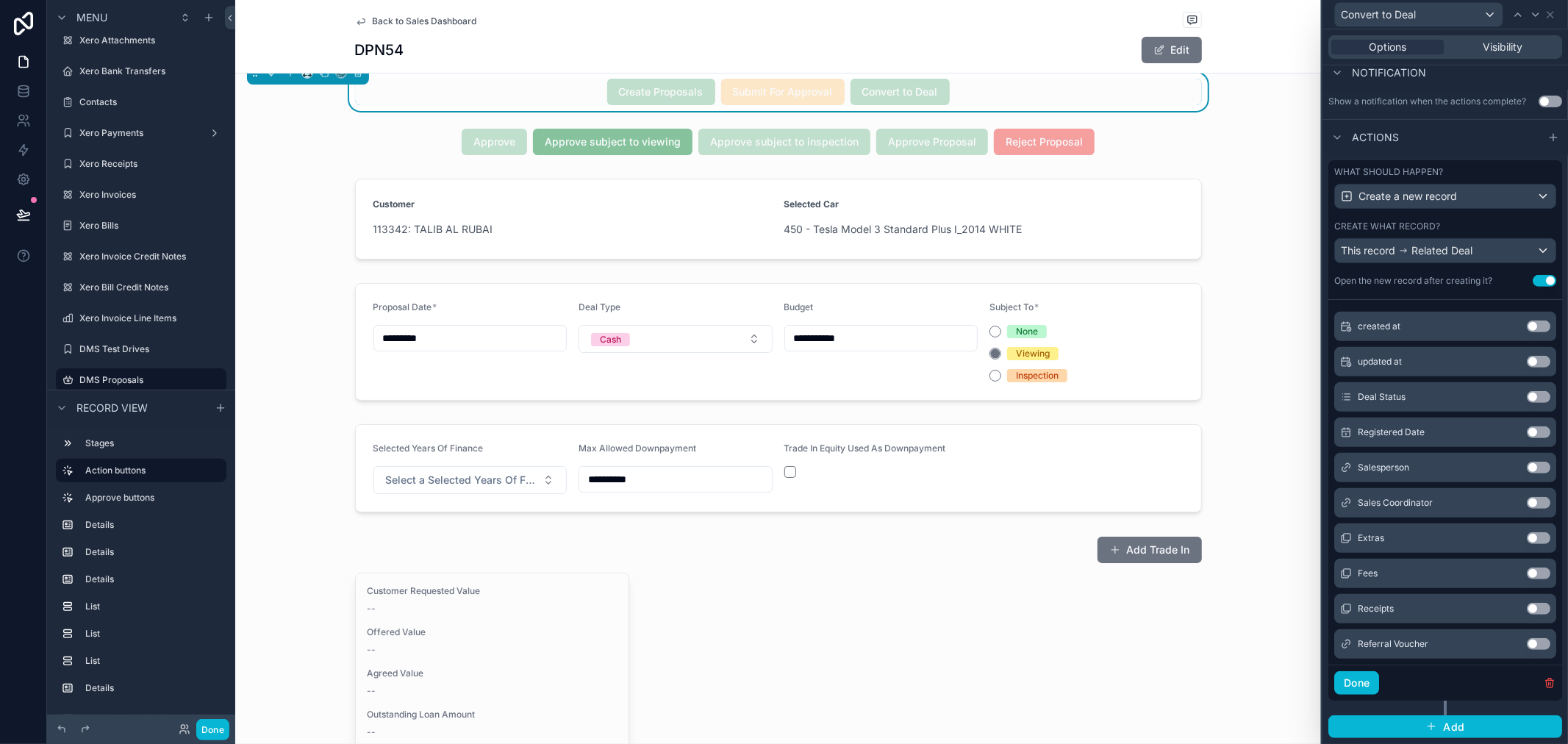
scroll to position [245, 0]
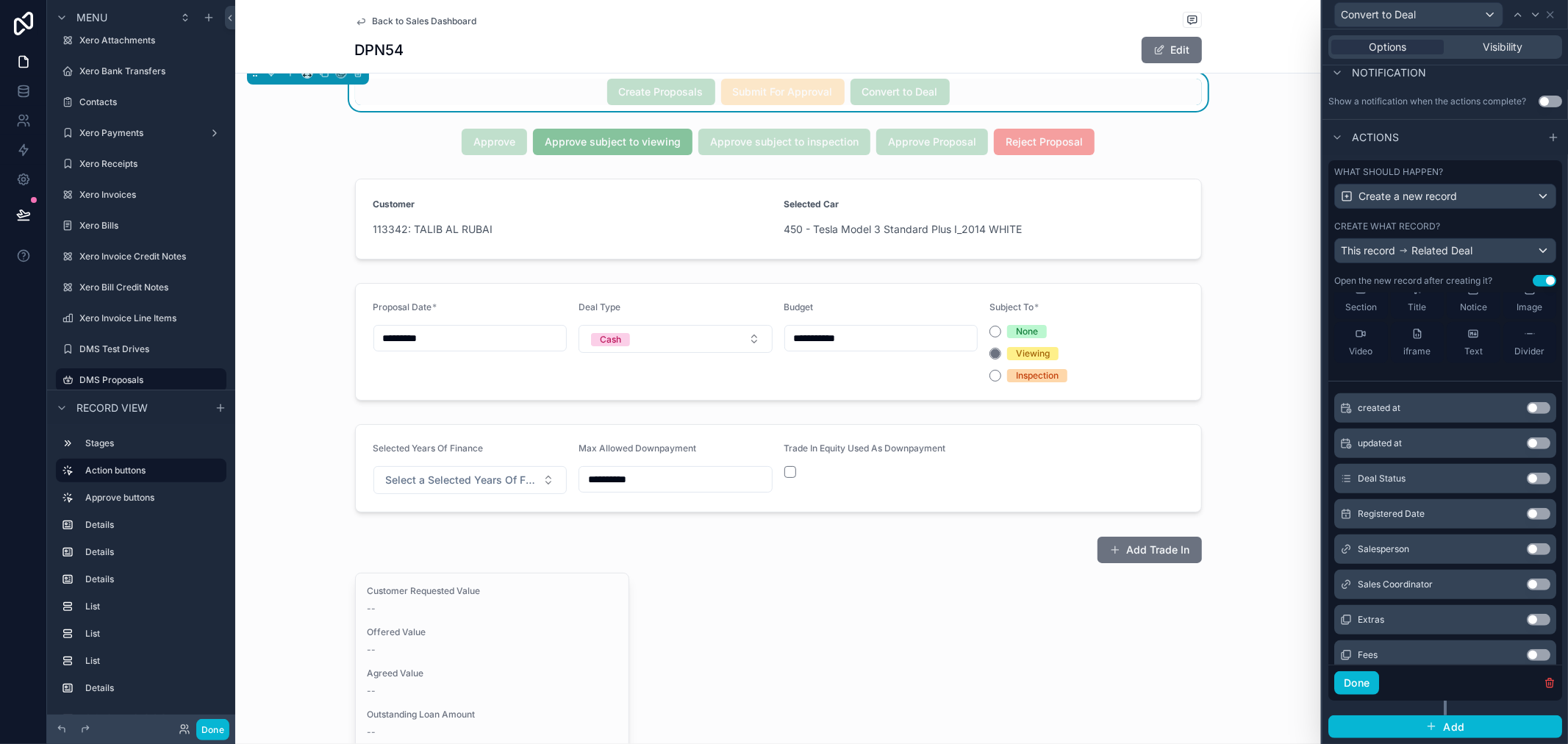
click at [1527, 477] on button "Use setting" at bounding box center [1538, 478] width 23 height 12
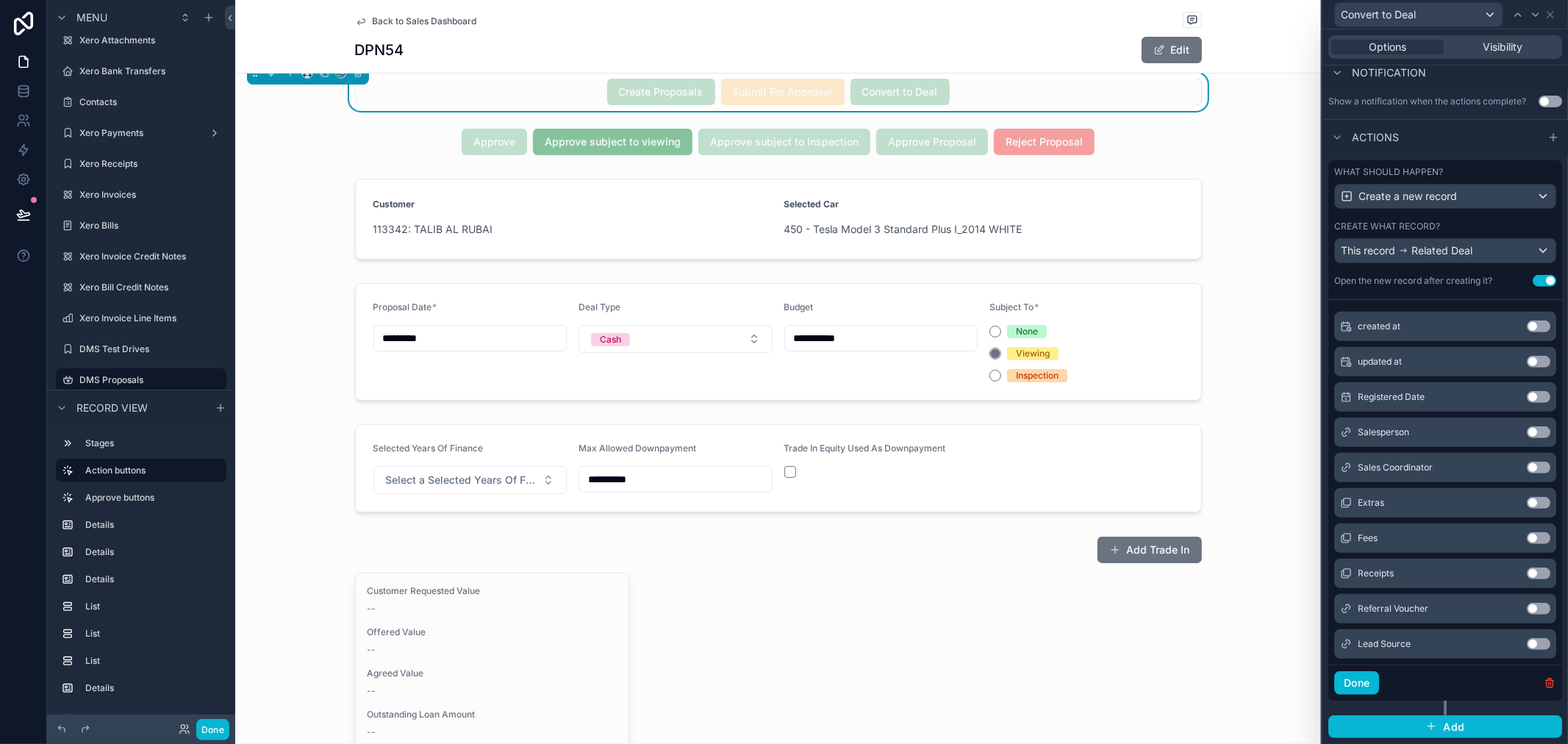
click at [1527, 428] on button "Use setting" at bounding box center [1538, 432] width 23 height 12
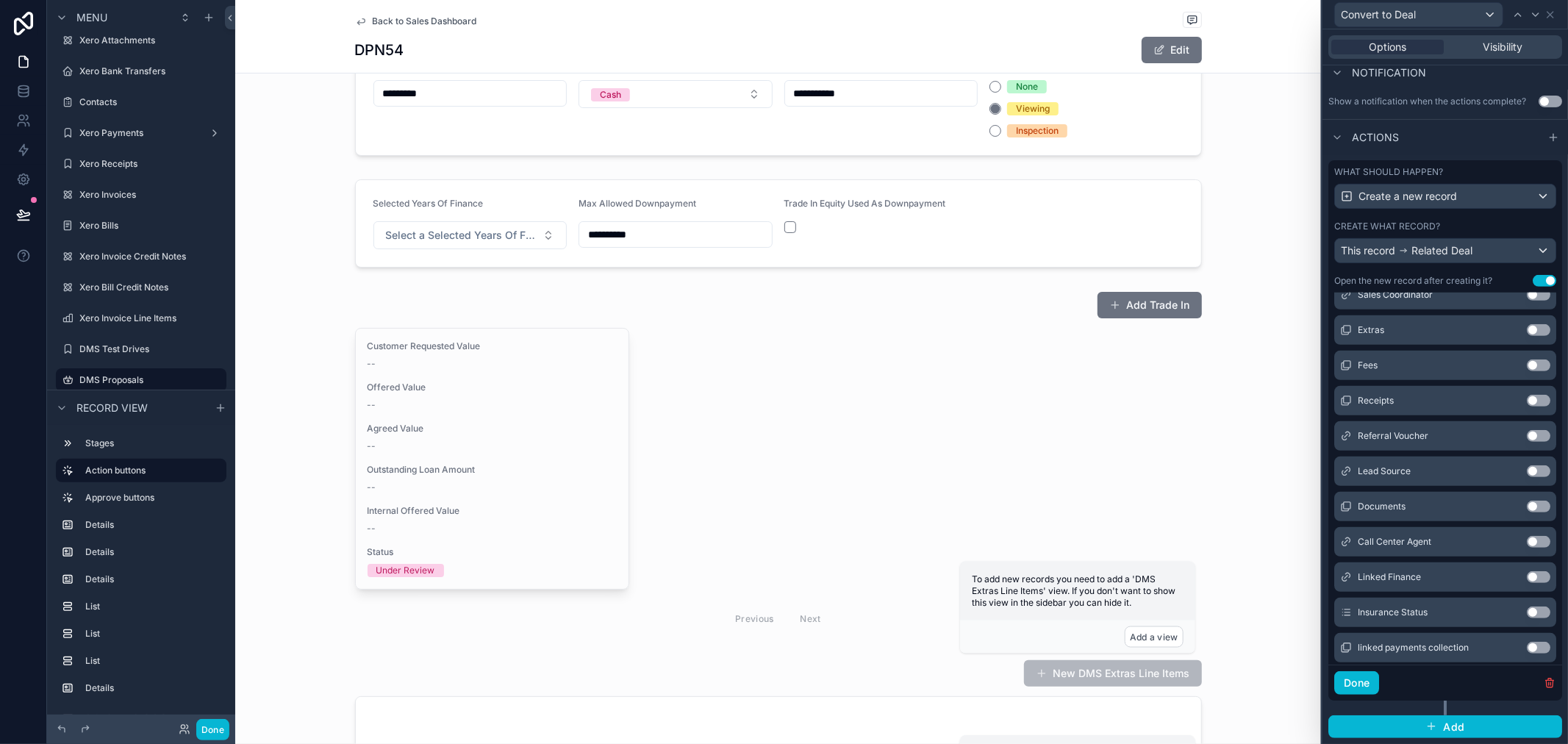
scroll to position [561, 0]
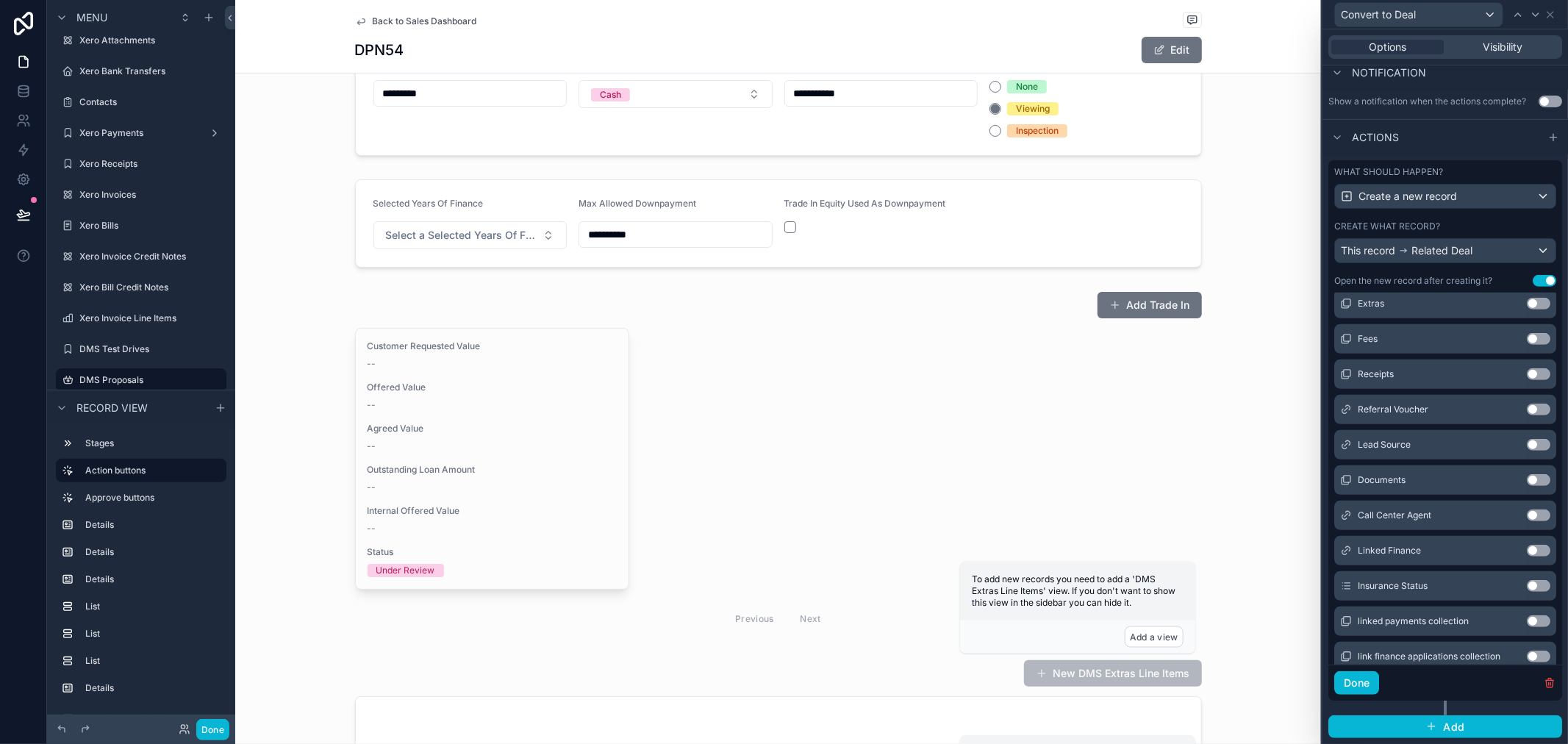
click at [1527, 412] on button "Use setting" at bounding box center [1538, 409] width 23 height 12
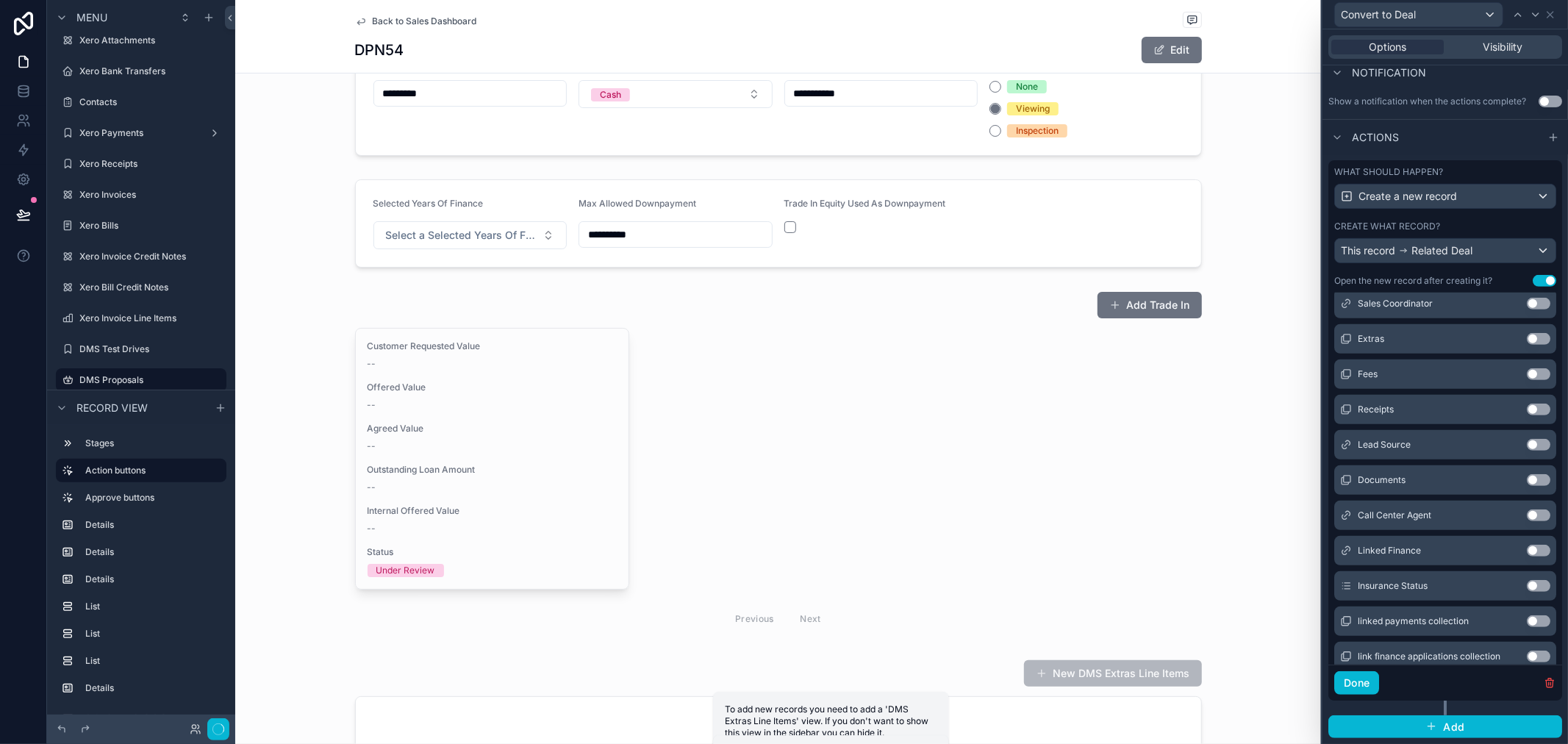
scroll to position [596, 0]
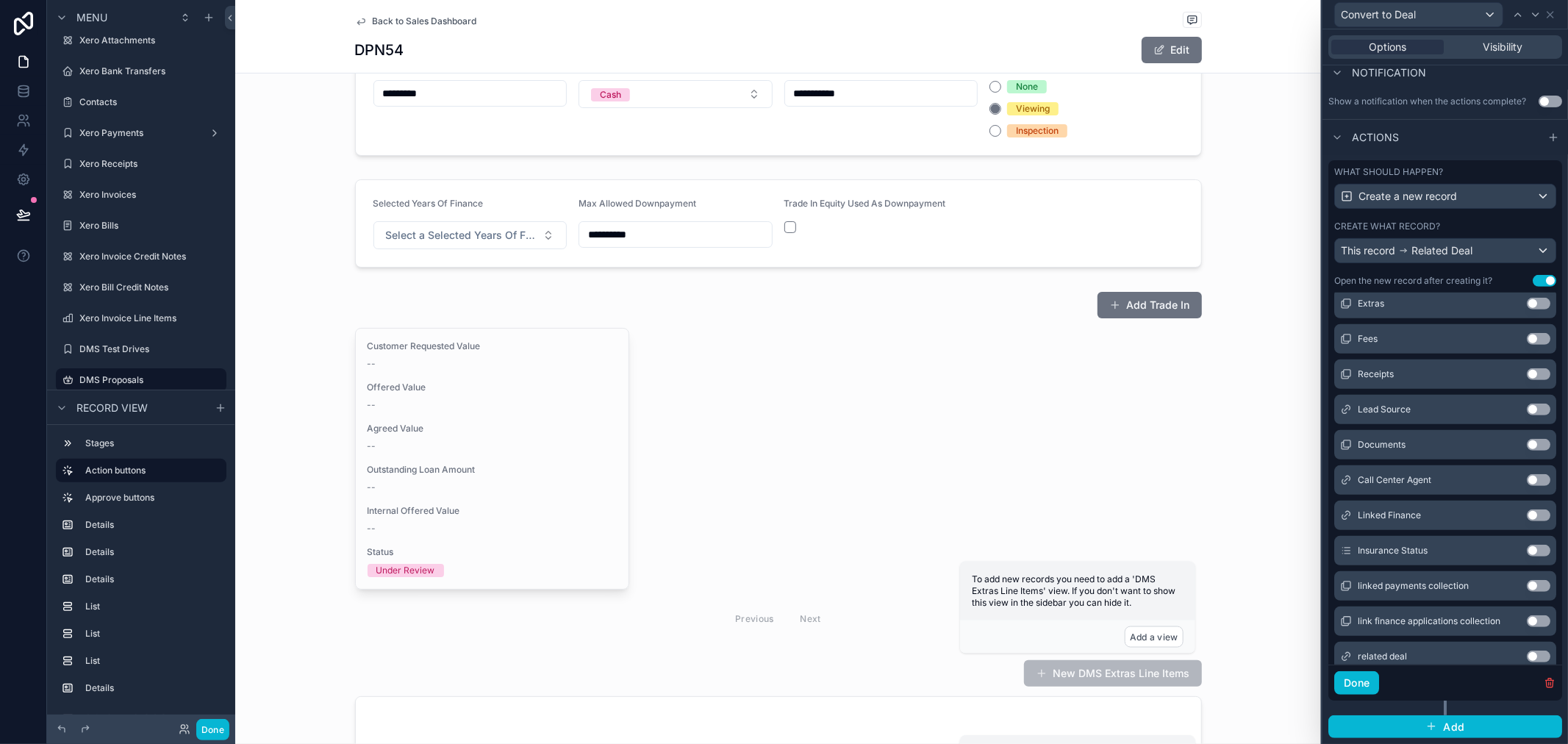
click at [1527, 407] on button "Use setting" at bounding box center [1538, 409] width 23 height 12
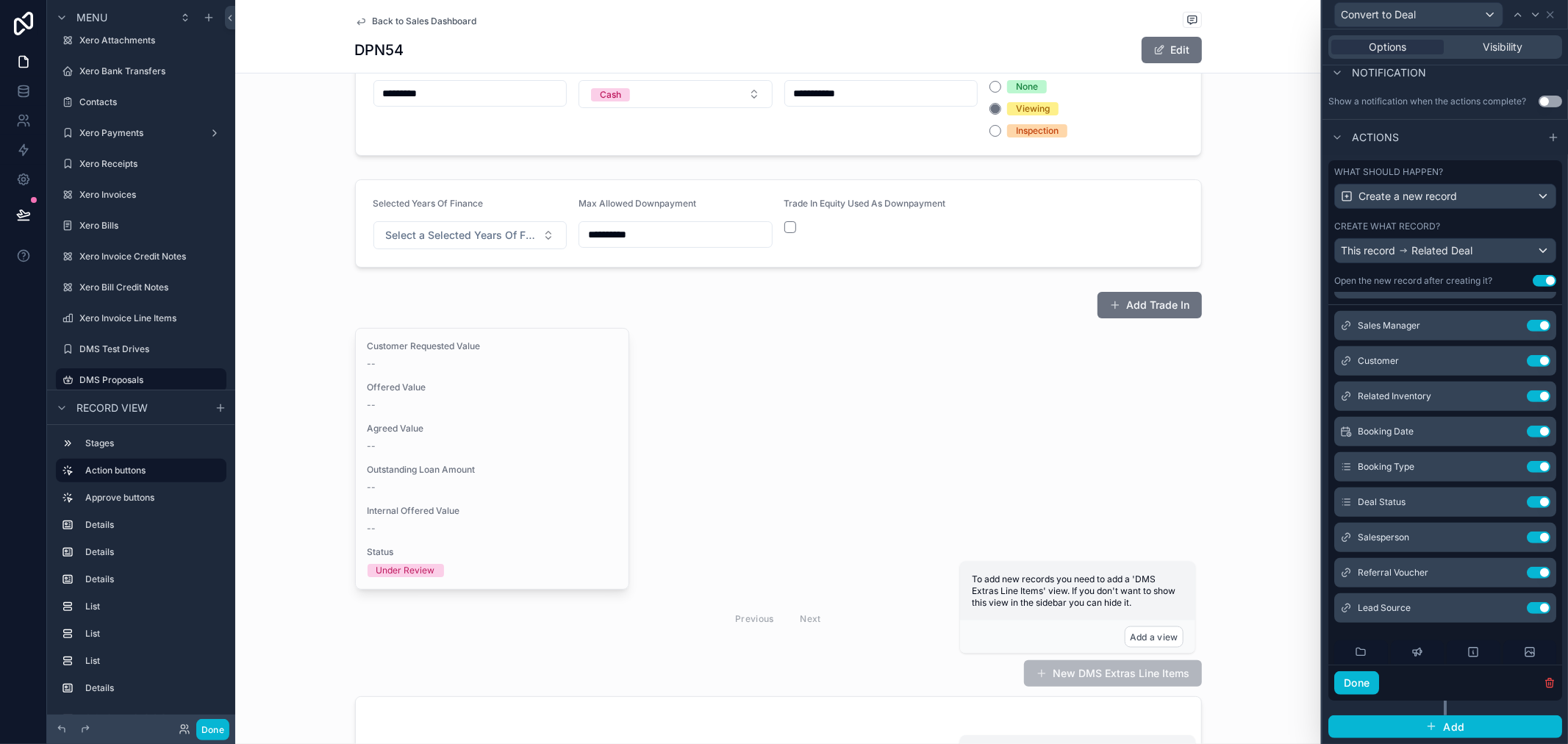
scroll to position [0, 0]
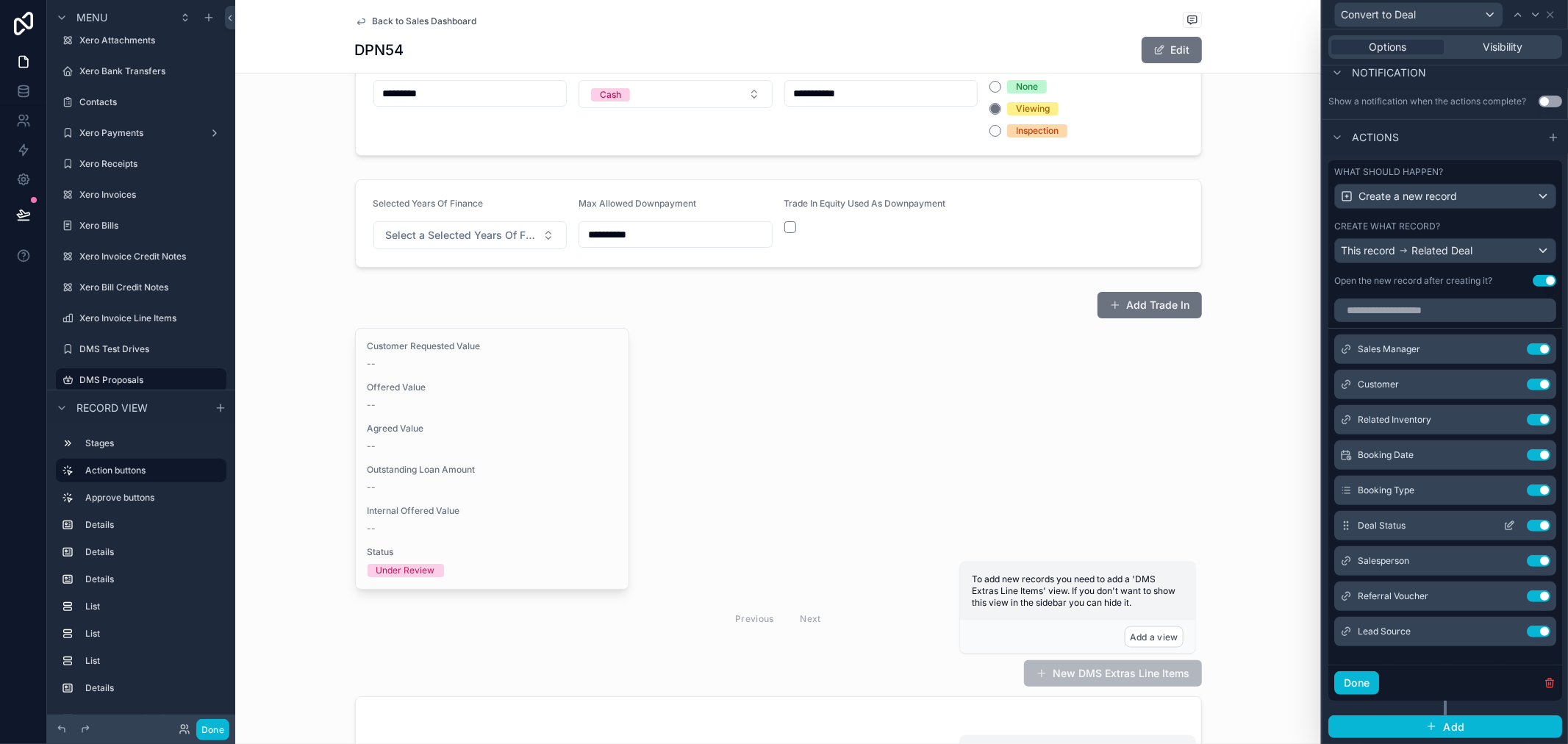
click at [1503, 527] on icon at bounding box center [1509, 525] width 12 height 12
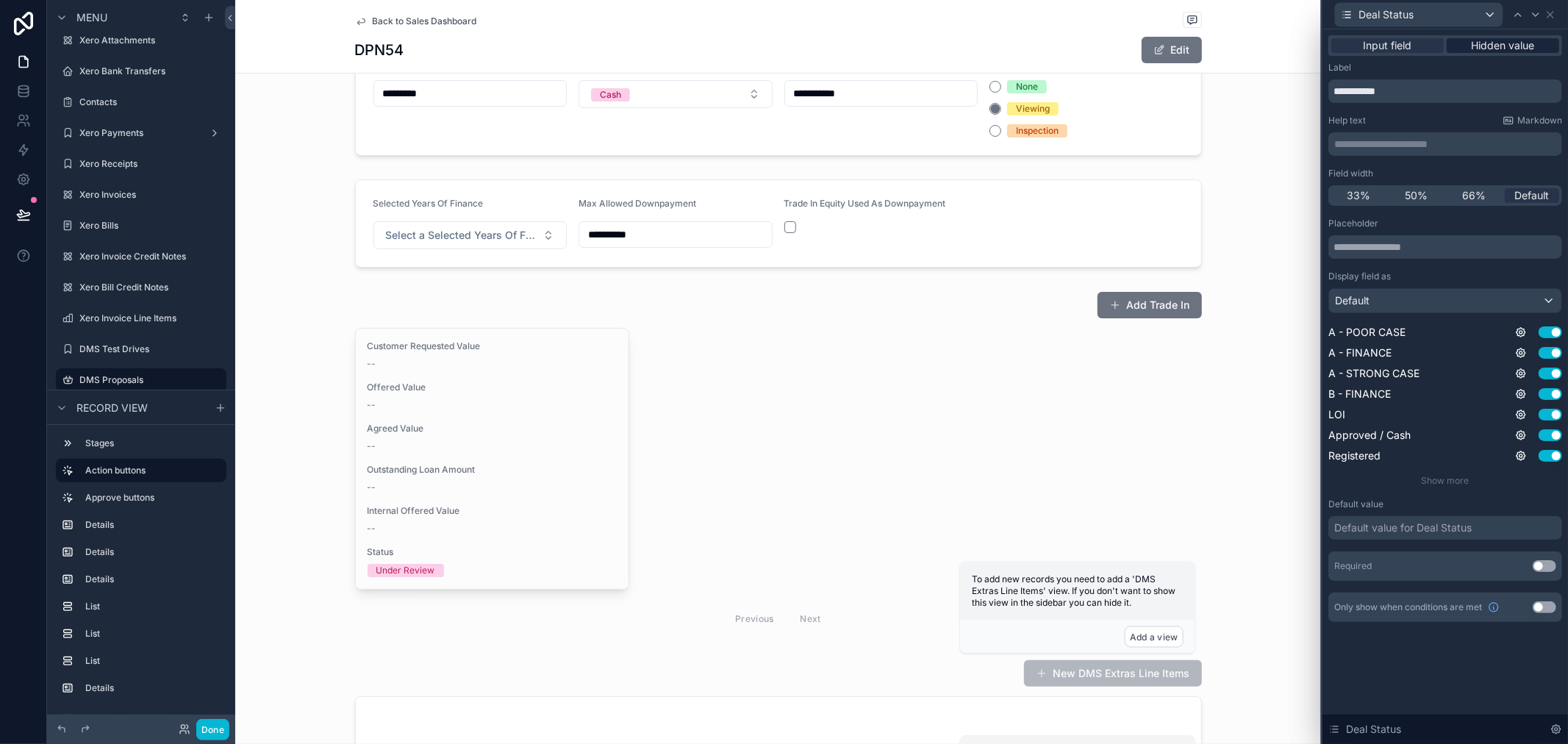
click at [1507, 51] on span "Hidden value" at bounding box center [1503, 45] width 63 height 15
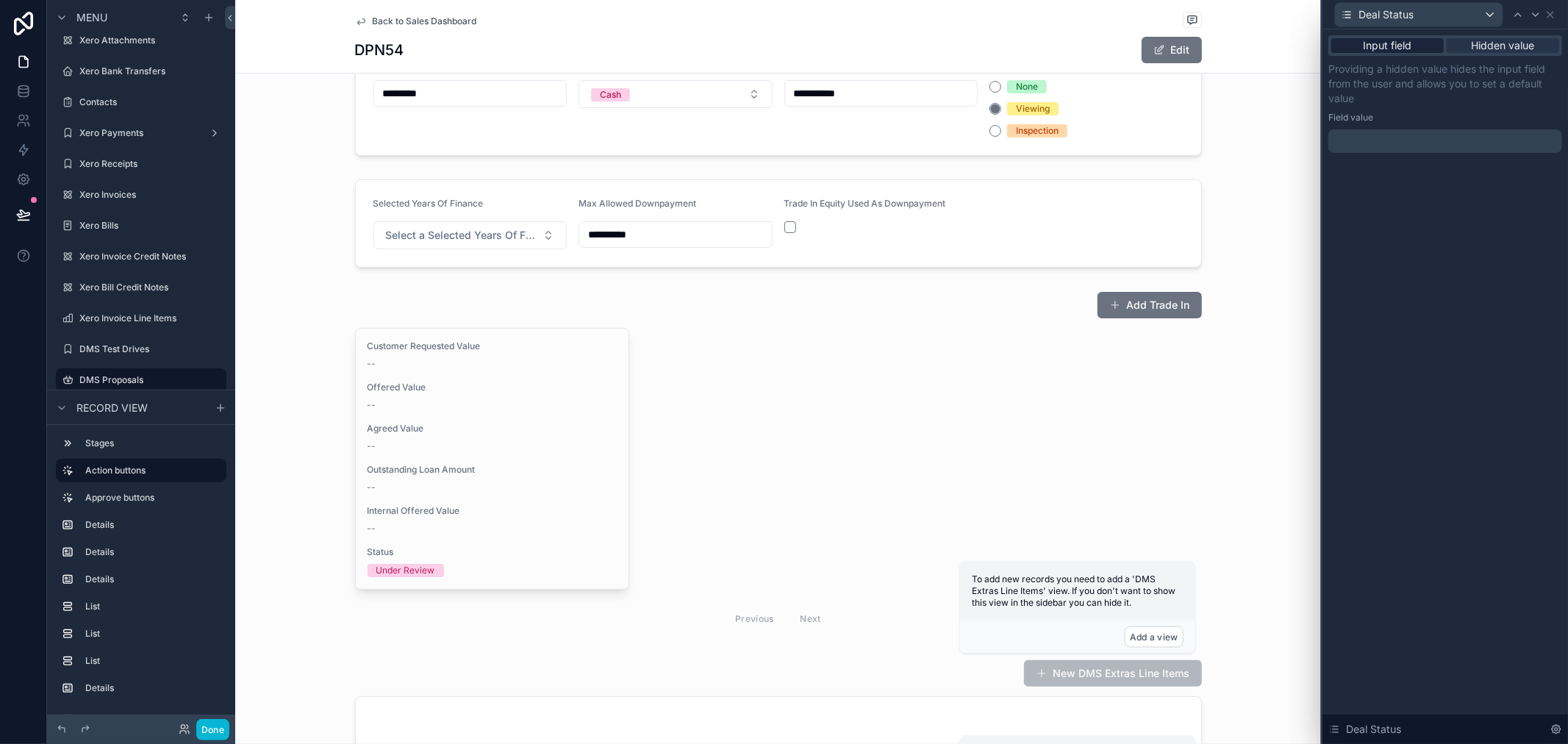
click at [1378, 46] on span "Input field" at bounding box center [1388, 45] width 48 height 15
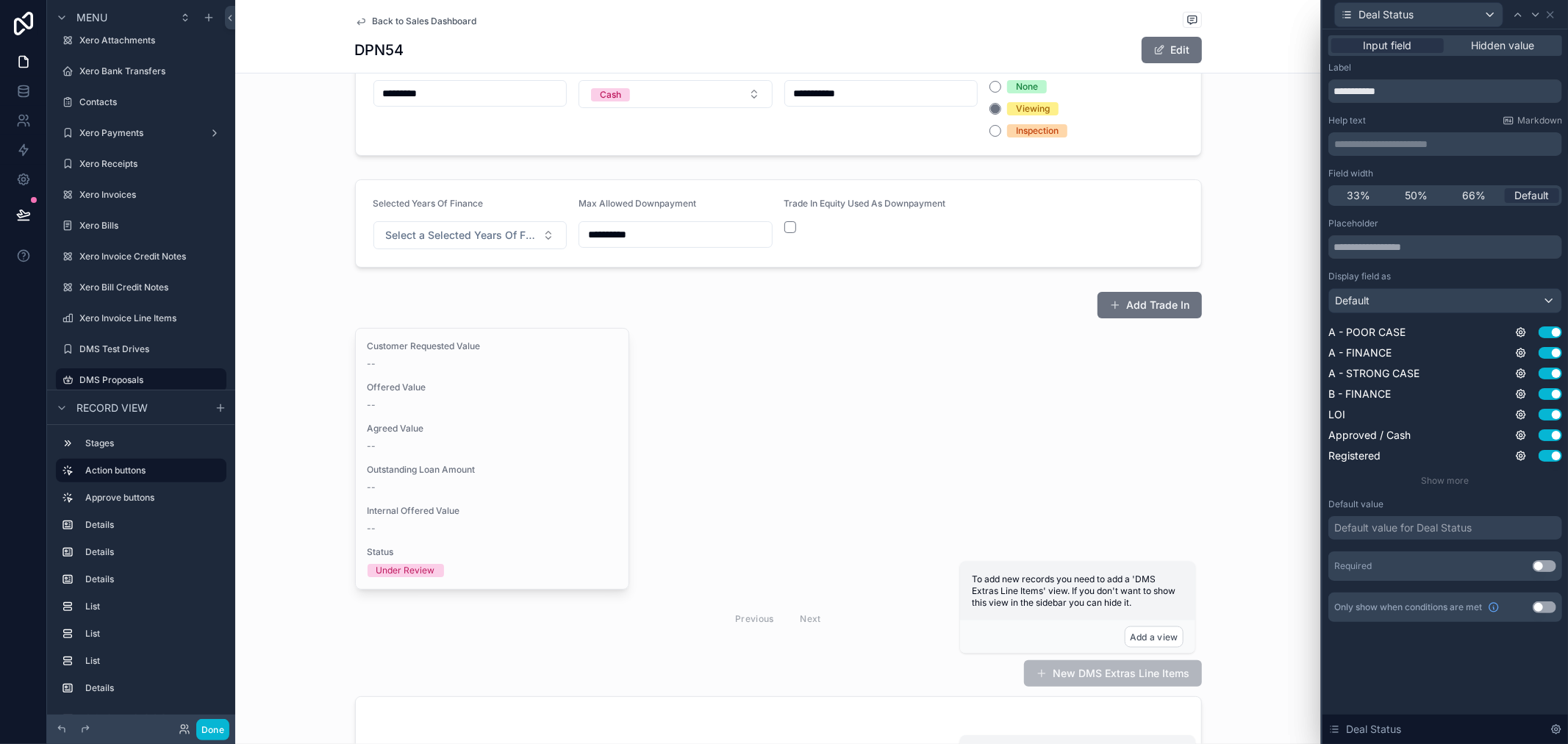
click at [1459, 42] on div "Hidden value" at bounding box center [1503, 45] width 112 height 15
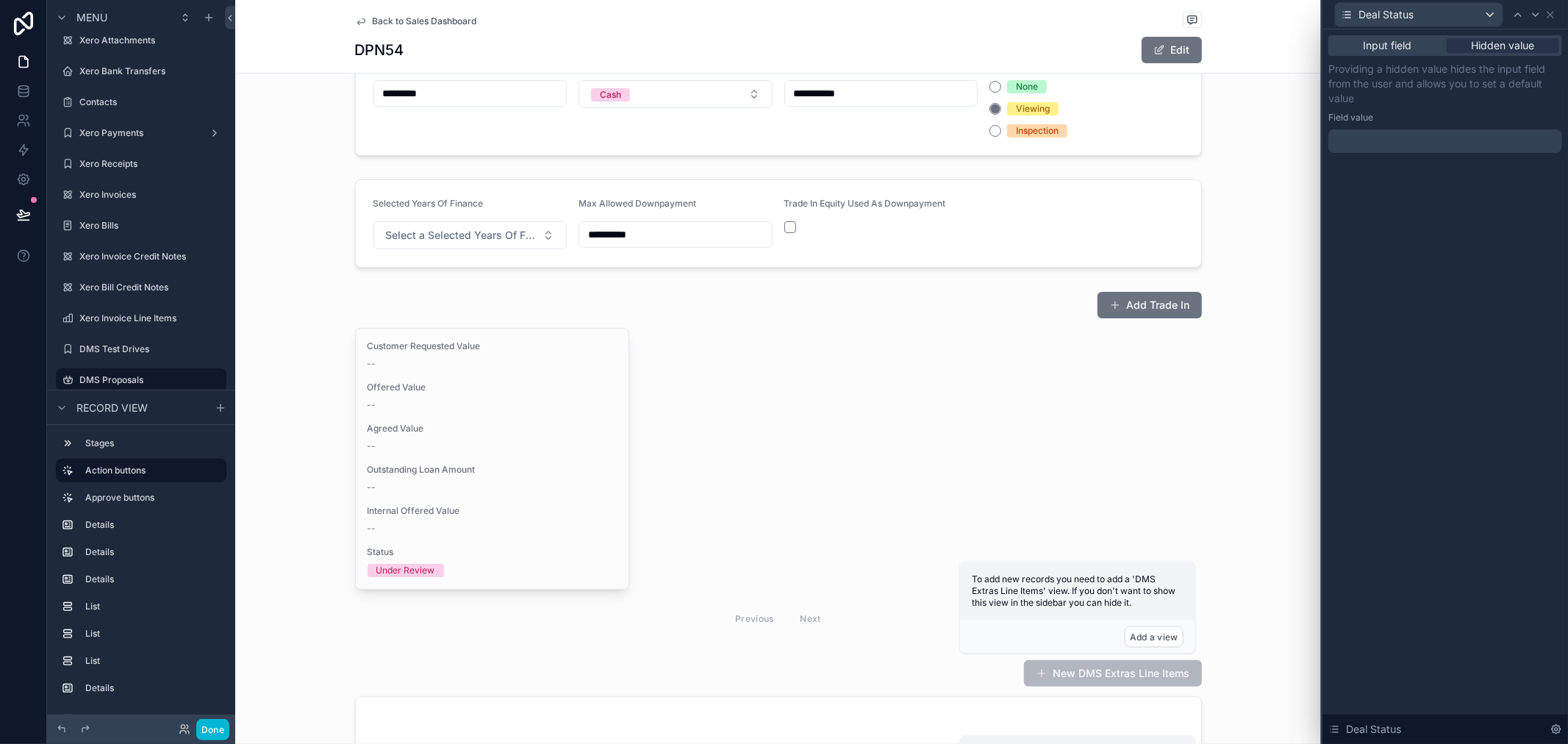
click at [1453, 114] on div "Field value" at bounding box center [1446, 117] width 234 height 12
click at [1453, 137] on div at bounding box center [1446, 141] width 234 height 23
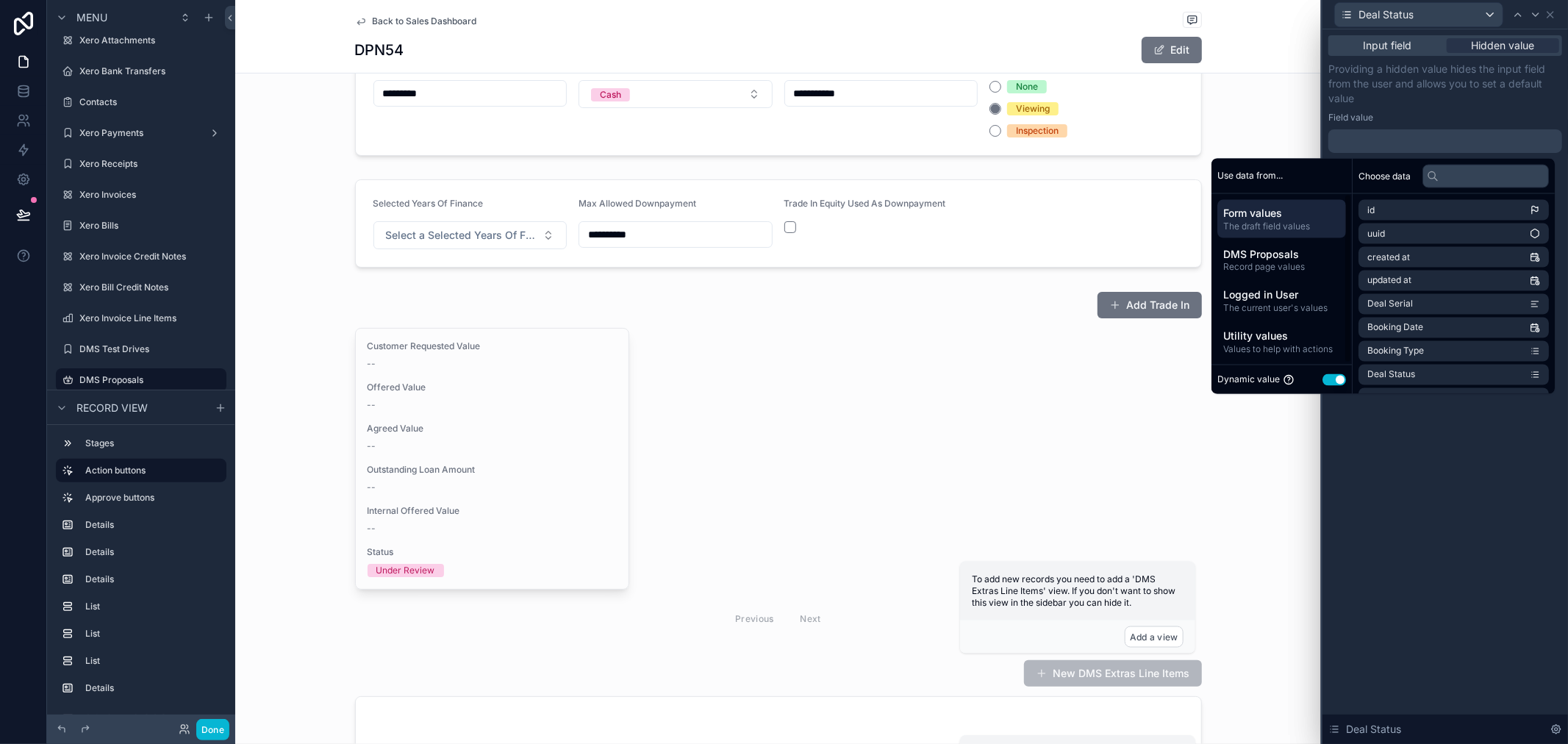
click at [1326, 384] on button "Use setting" at bounding box center [1334, 379] width 23 height 12
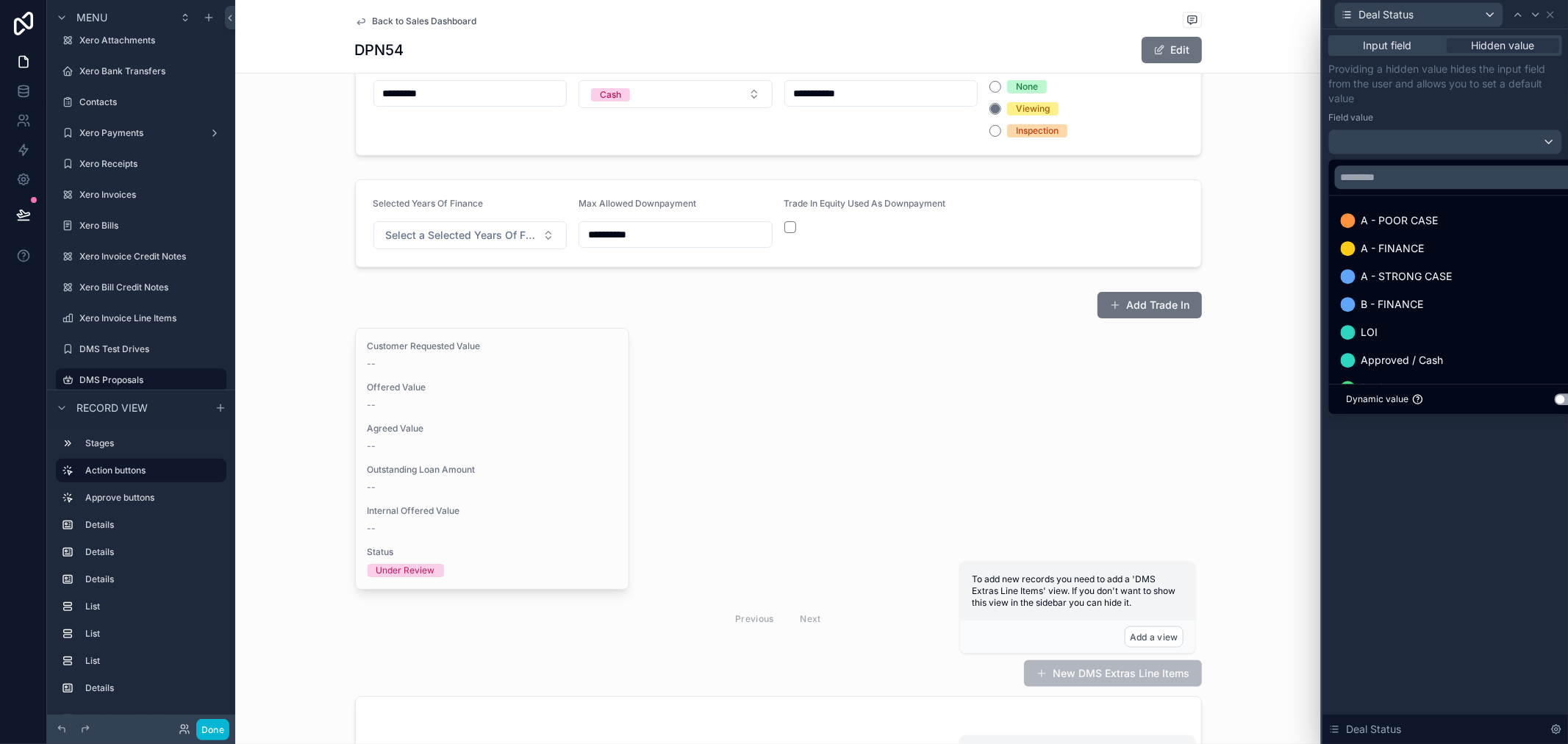
click at [1421, 146] on div at bounding box center [1445, 372] width 245 height 744
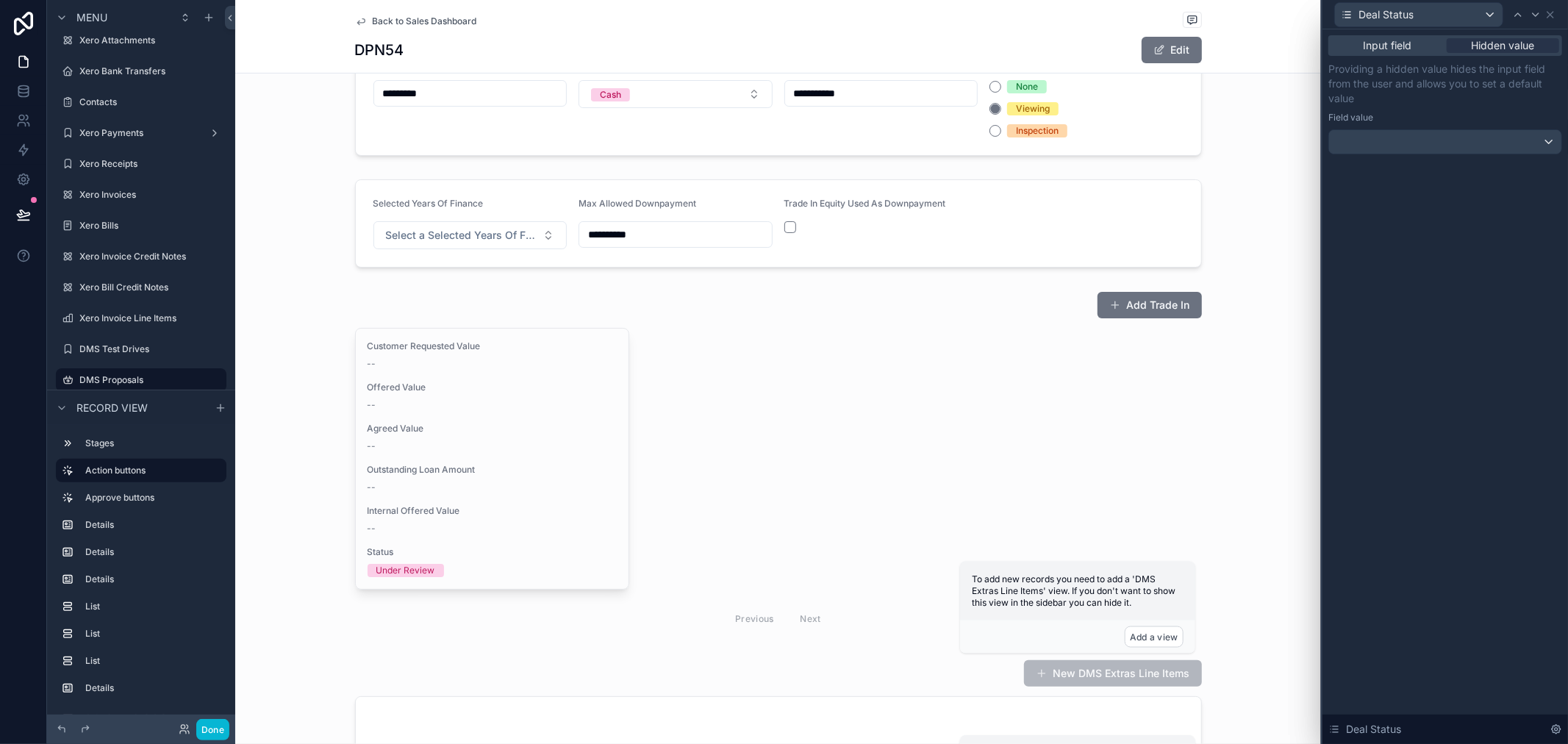
click at [1401, 53] on div "Input field Hidden value" at bounding box center [1446, 45] width 234 height 20
click at [1404, 42] on span "Input field" at bounding box center [1388, 45] width 48 height 15
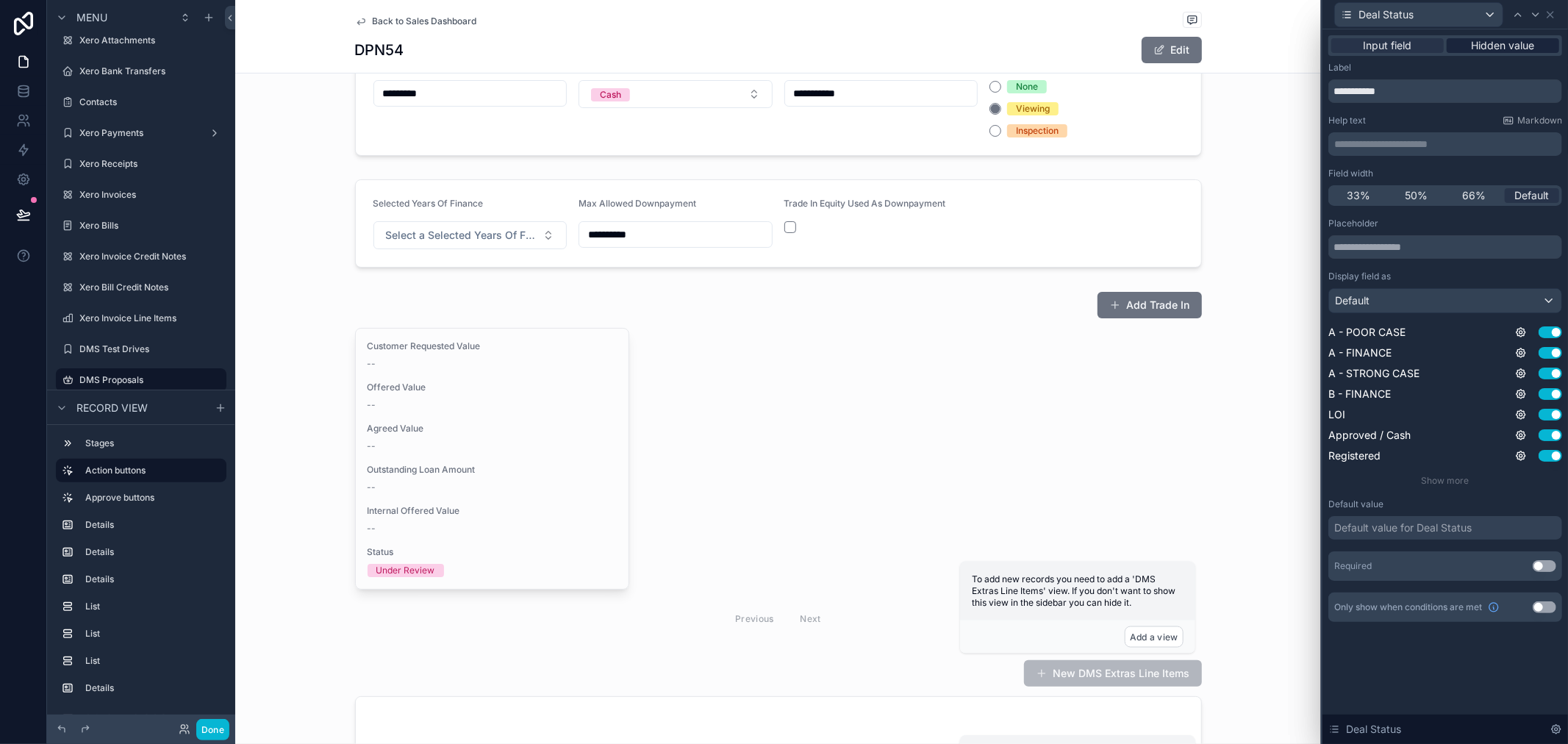
click at [1504, 43] on span "Hidden value" at bounding box center [1503, 45] width 63 height 15
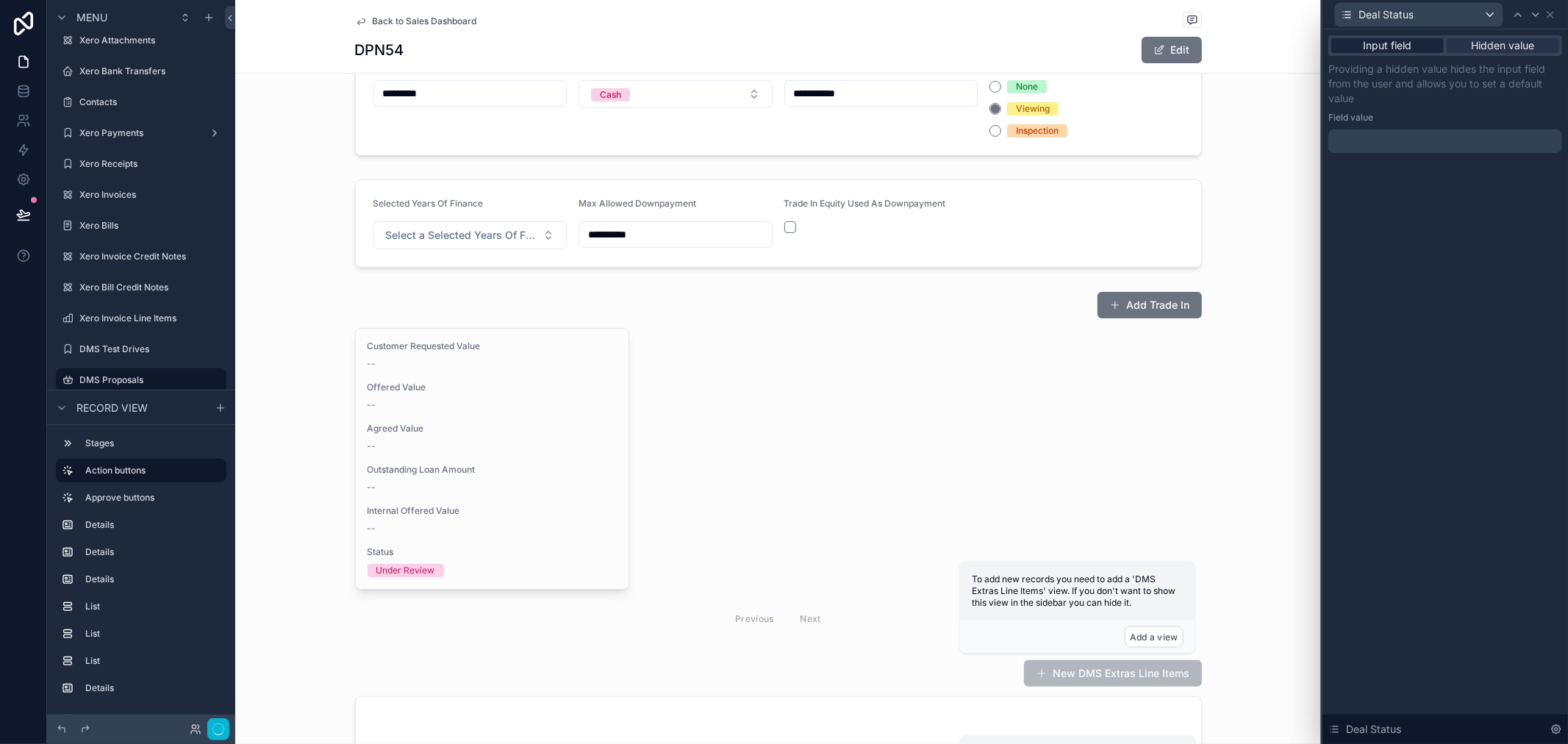
click at [1391, 41] on span "Input field" at bounding box center [1388, 45] width 48 height 15
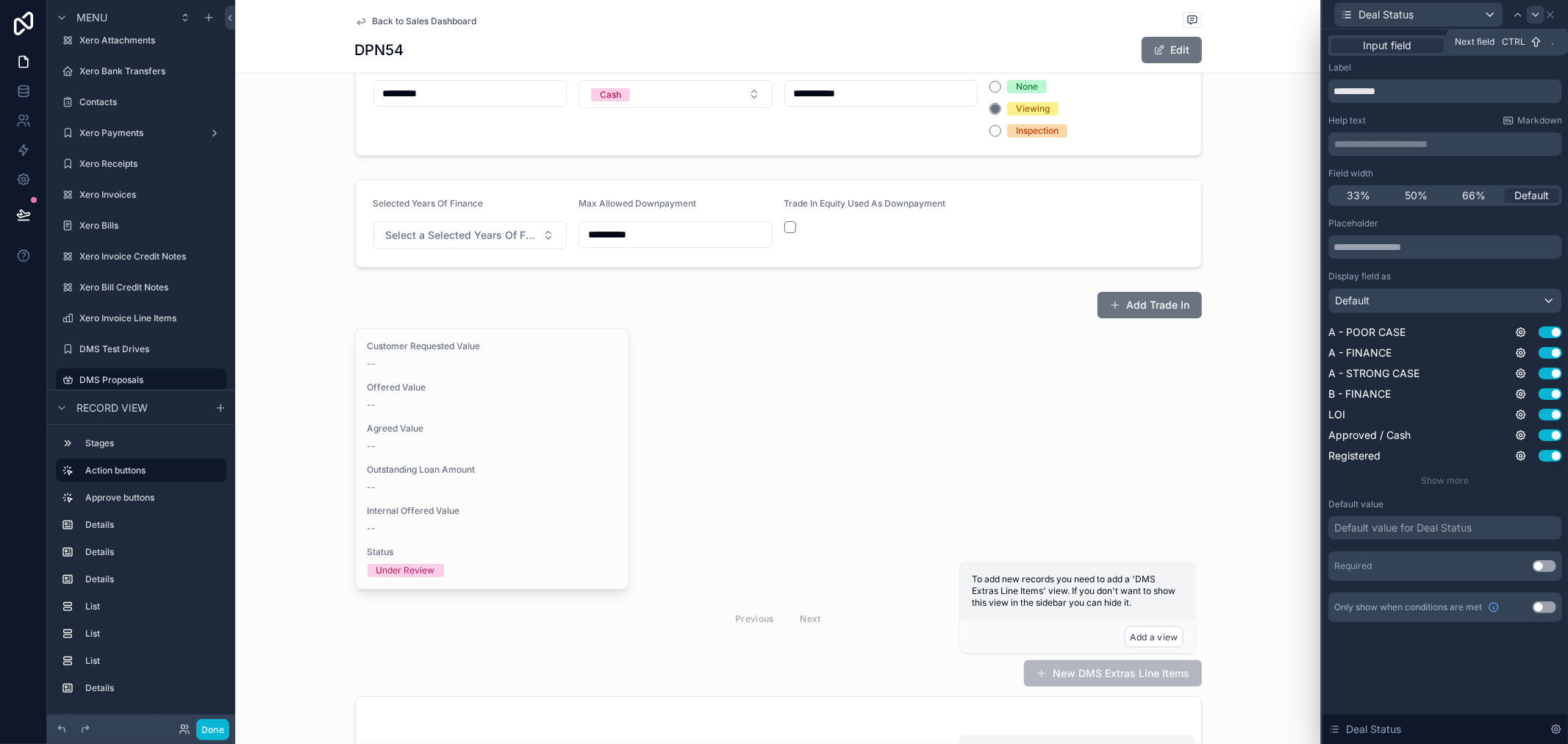
click at [1534, 15] on icon at bounding box center [1535, 14] width 12 height 12
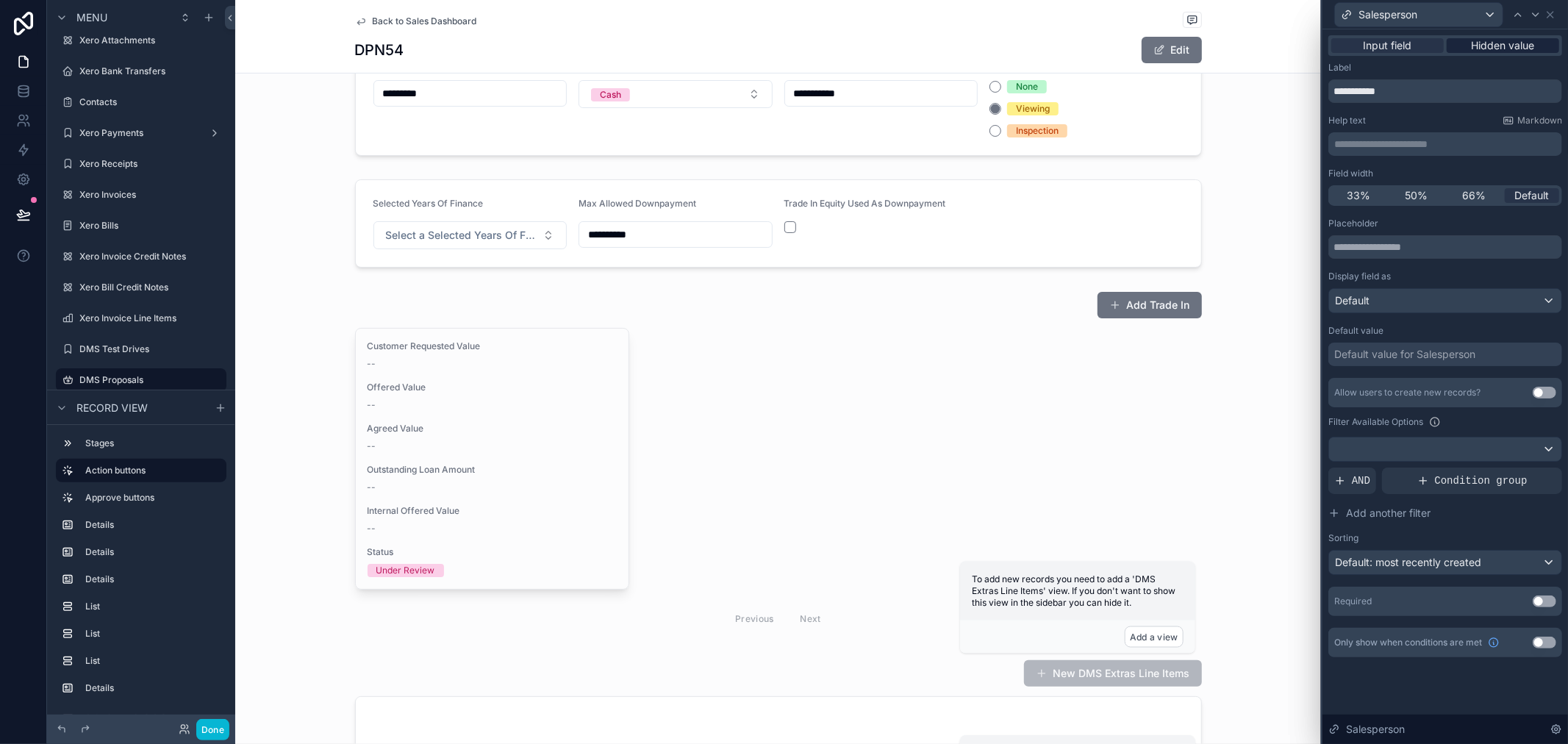
click at [1510, 44] on span "Hidden value" at bounding box center [1503, 45] width 63 height 15
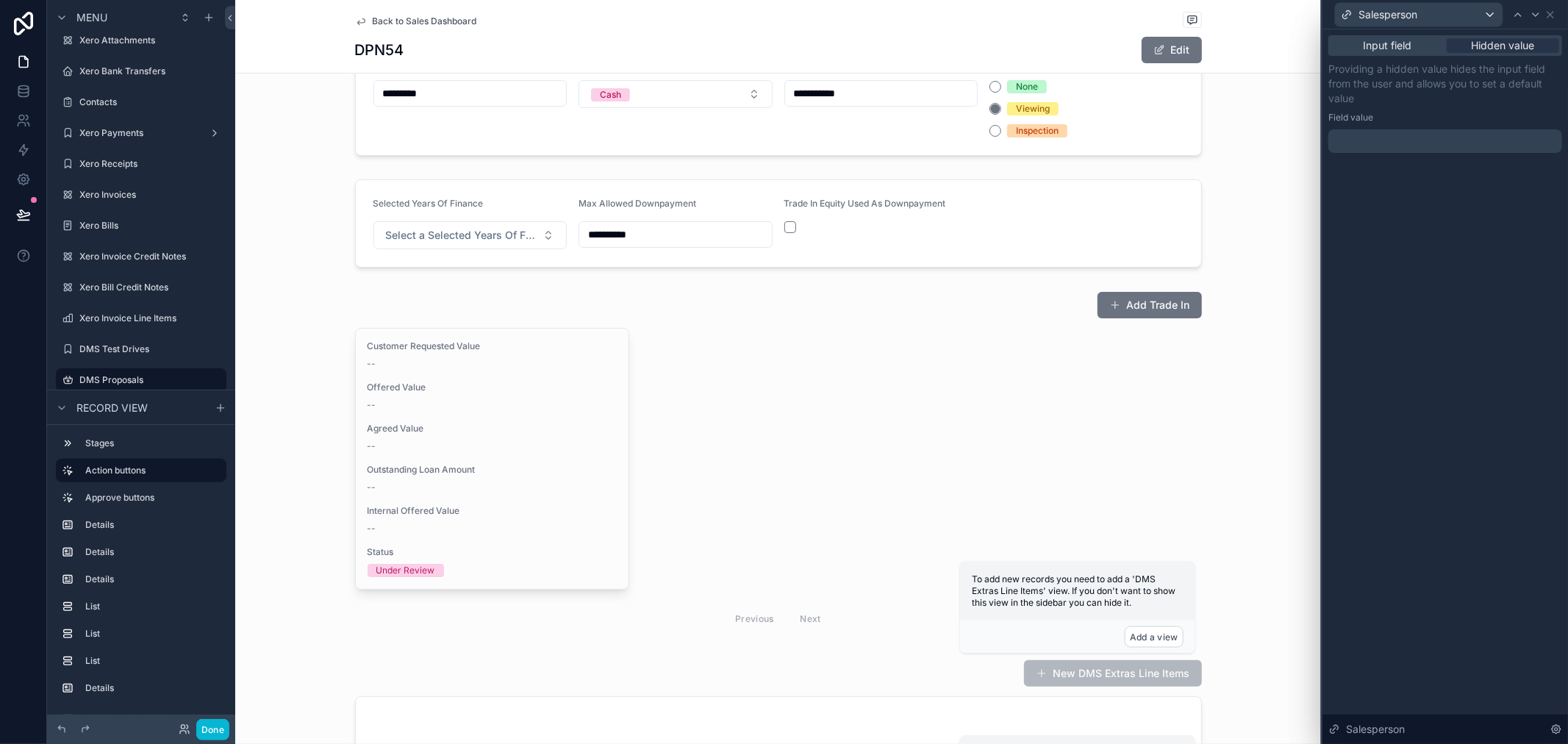
click at [1492, 136] on div at bounding box center [1446, 141] width 234 height 23
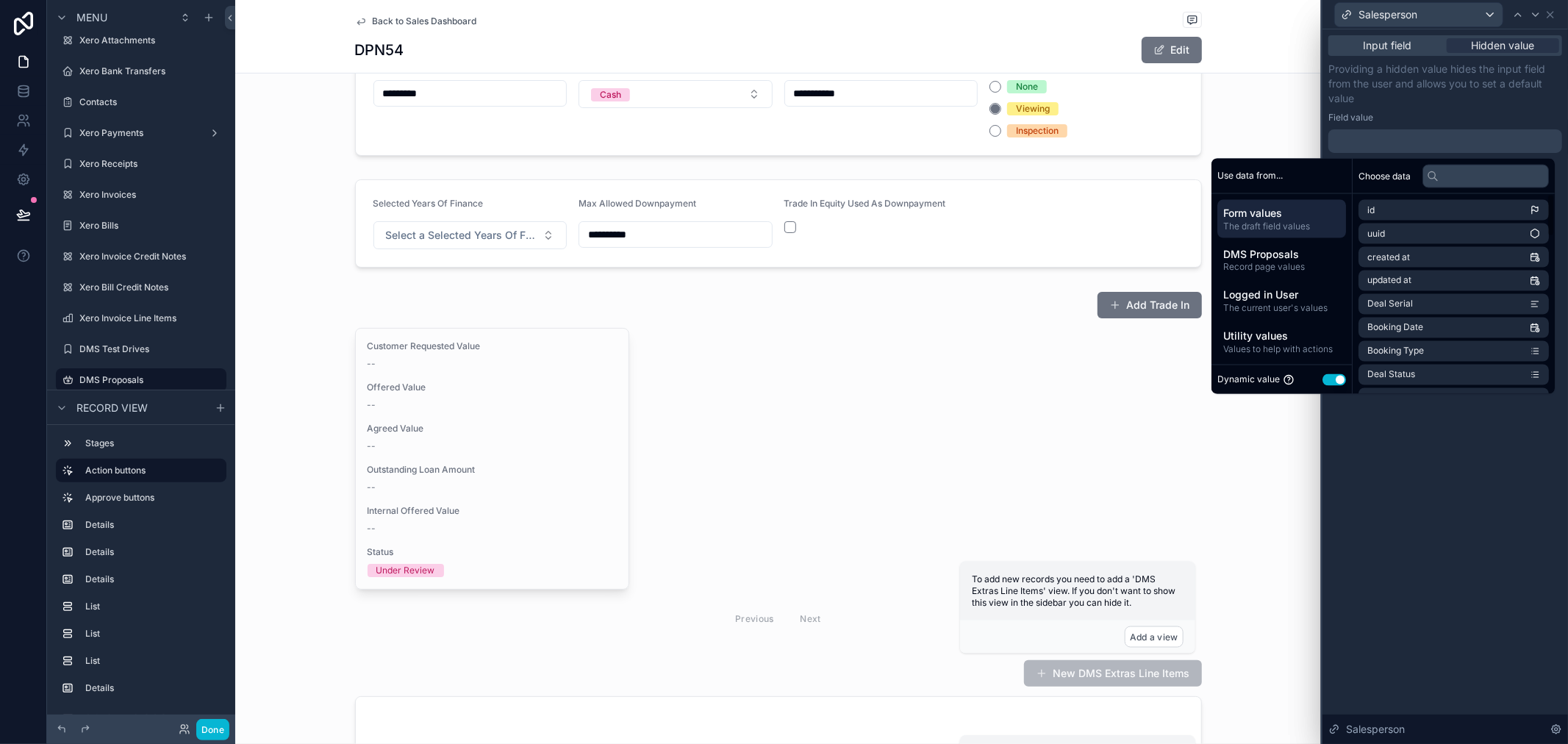
click at [1428, 182] on span at bounding box center [1432, 175] width 12 height 23
click at [1277, 244] on div "DMS Proposals Record page values" at bounding box center [1281, 259] width 129 height 38
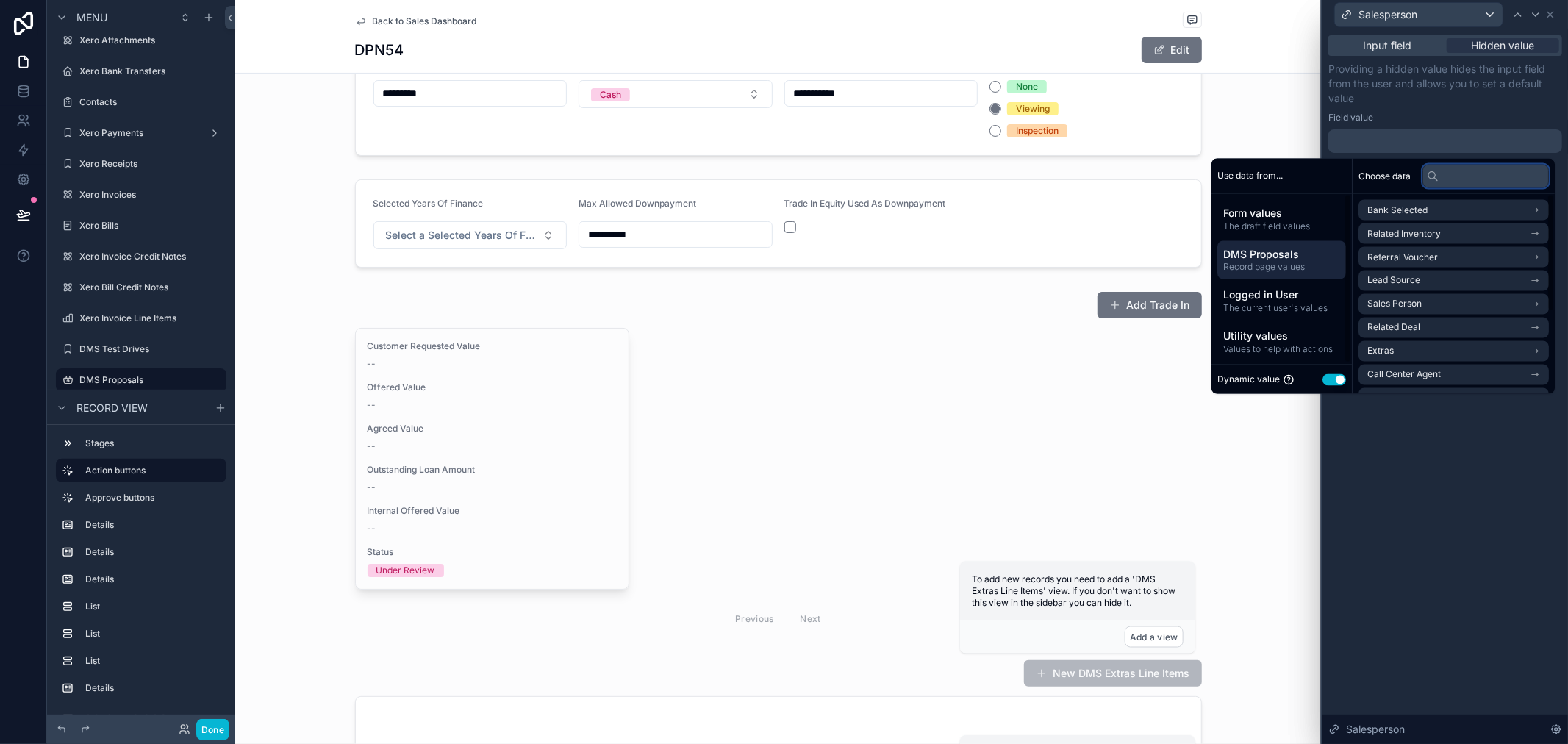
click at [1446, 185] on input "text" at bounding box center [1485, 175] width 126 height 23
type input "***"
click at [1401, 275] on span "Sales Person" at bounding box center [1395, 280] width 55 height 12
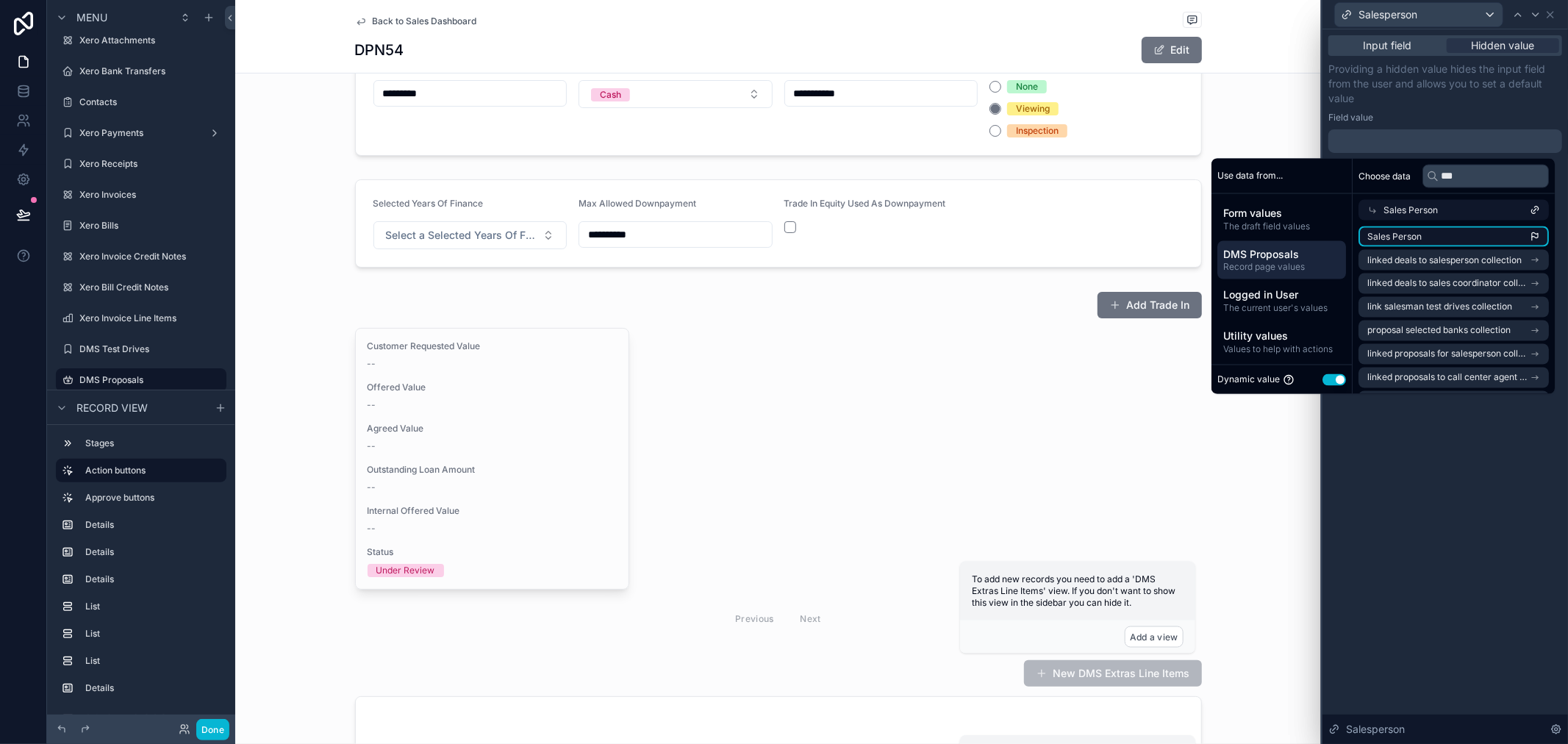
click at [1429, 229] on li "Sales Person" at bounding box center [1453, 237] width 190 height 20
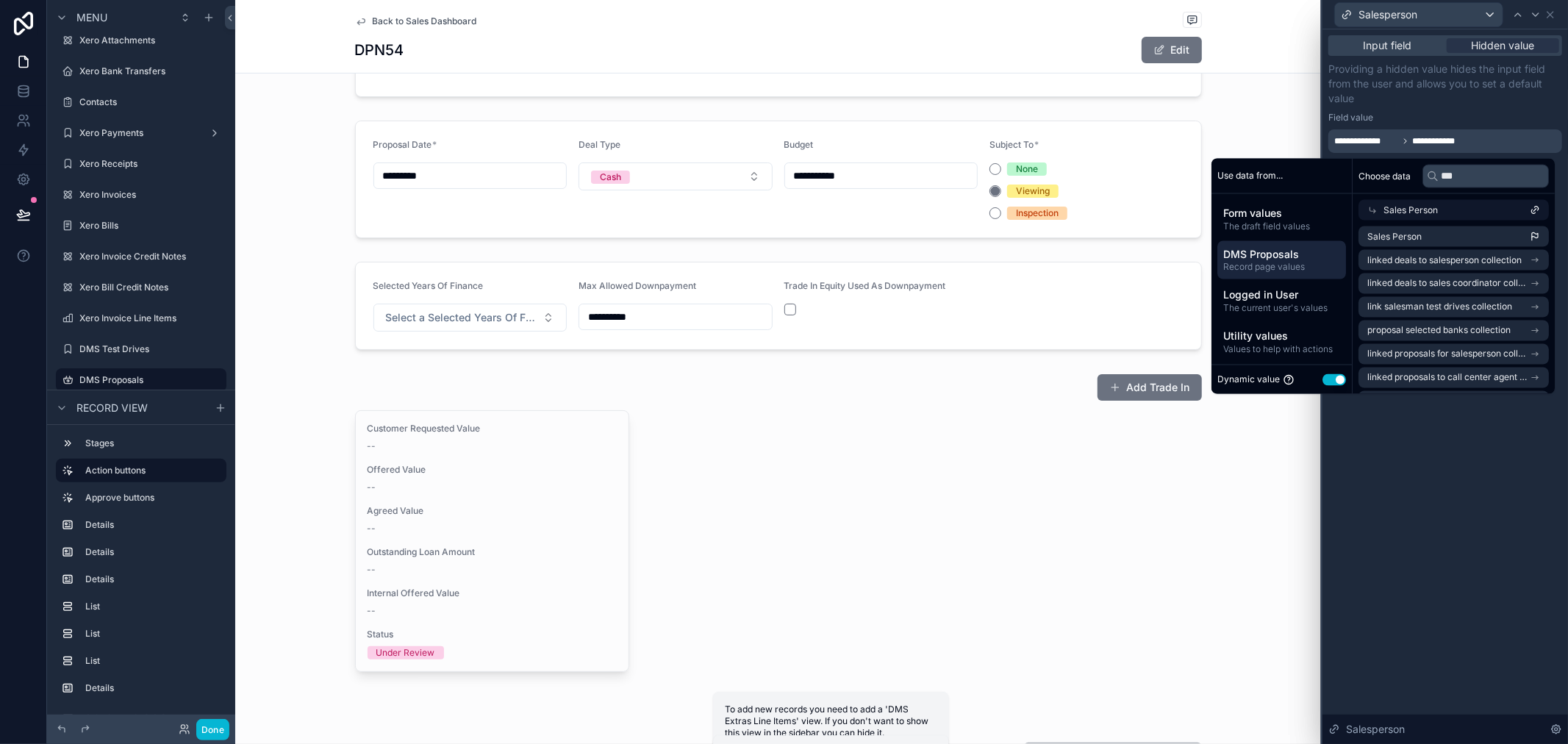
scroll to position [326, 0]
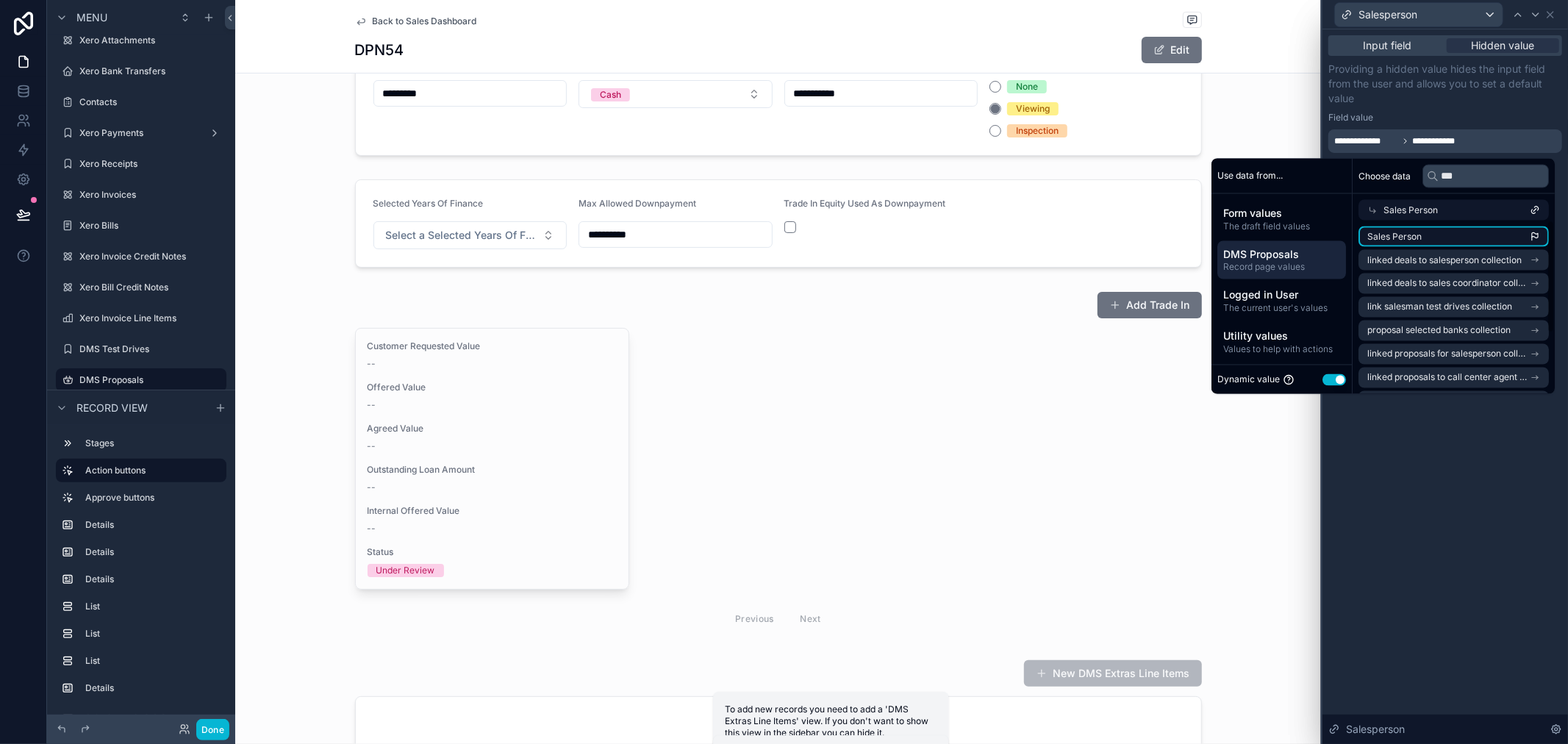
click at [1453, 229] on li "Sales Person" at bounding box center [1453, 237] width 190 height 20
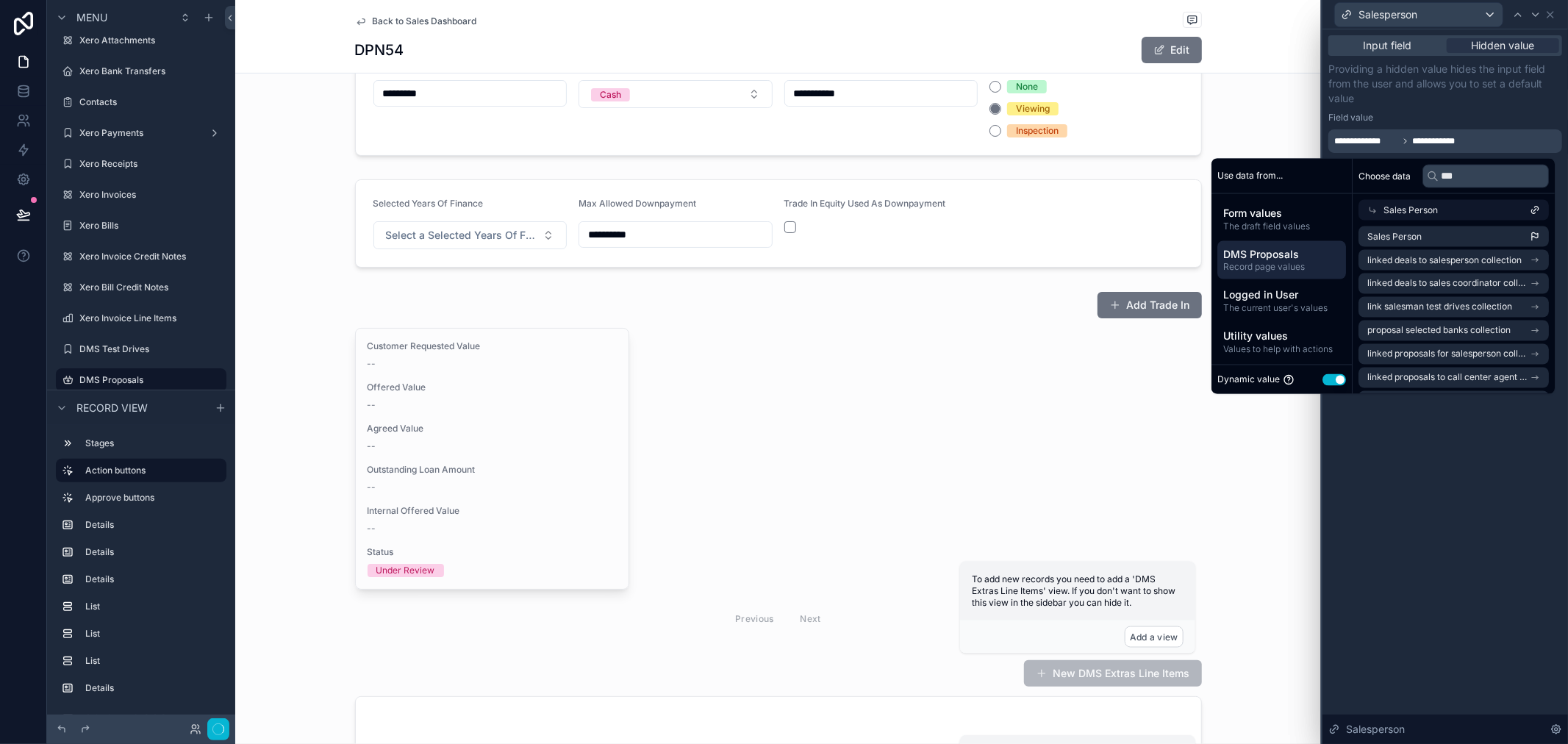
click at [1460, 97] on p "Providing a hidden value hides the input field from the user and allows you to …" at bounding box center [1446, 83] width 234 height 44
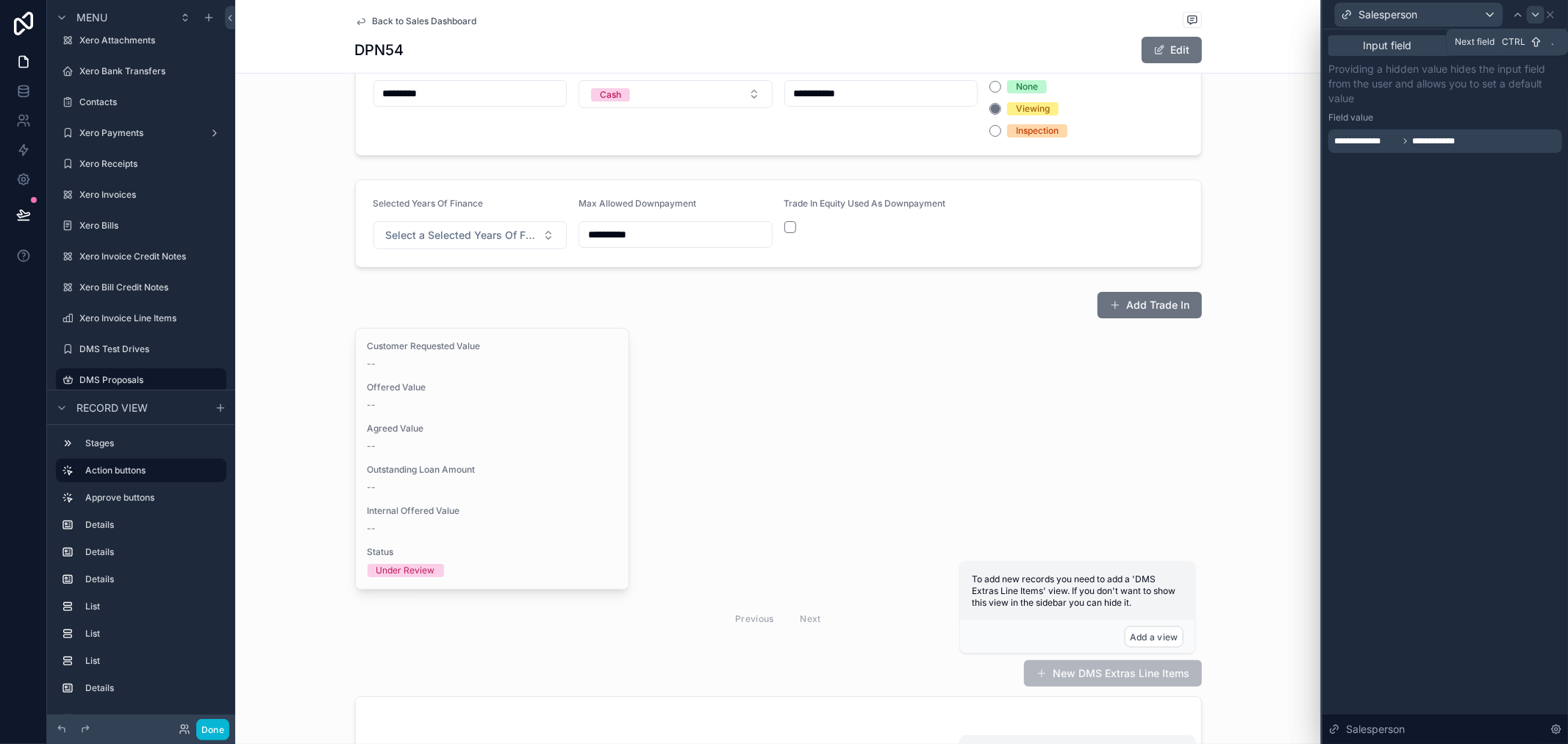
click at [1533, 16] on icon at bounding box center [1535, 14] width 12 height 12
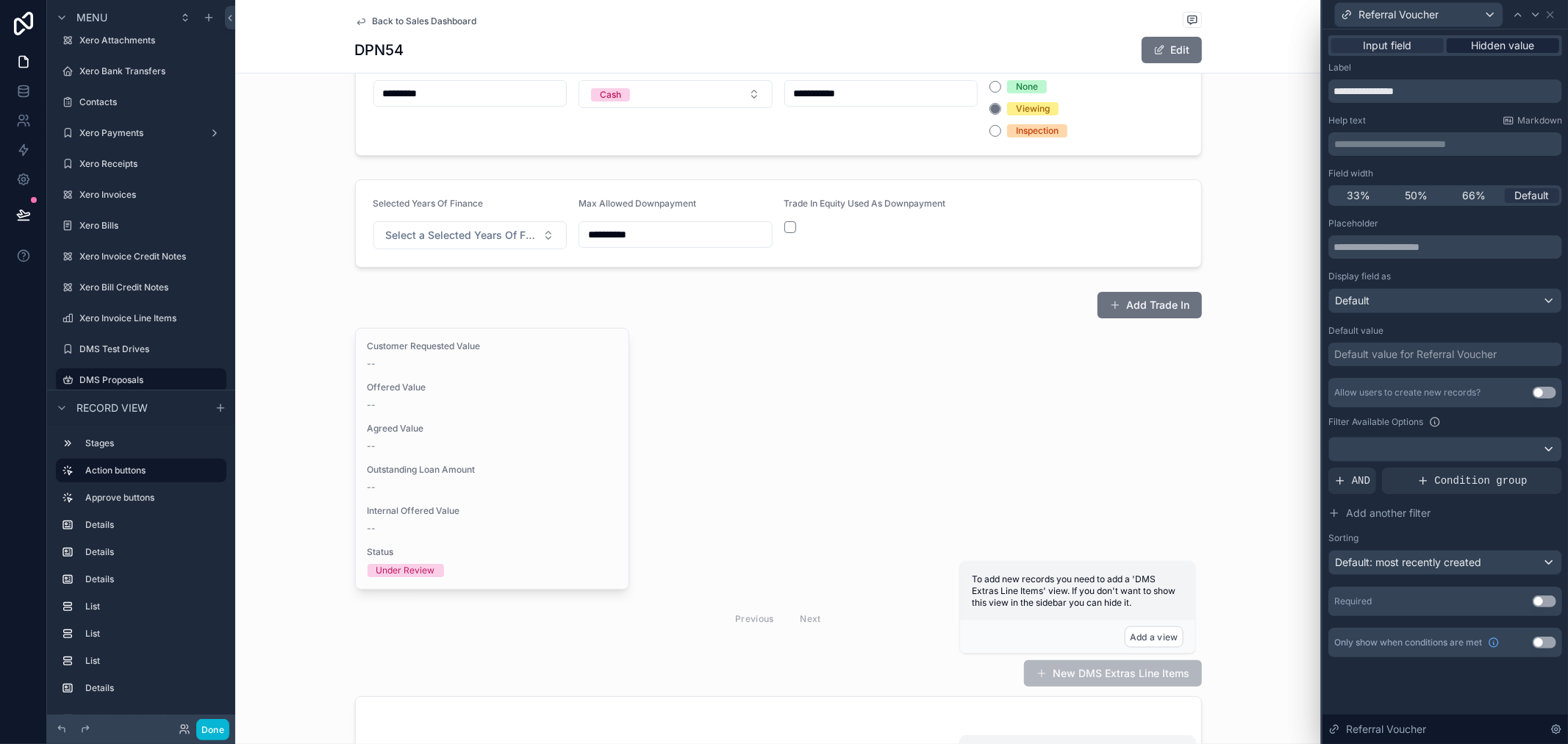
click at [1503, 44] on span "Hidden value" at bounding box center [1503, 45] width 63 height 15
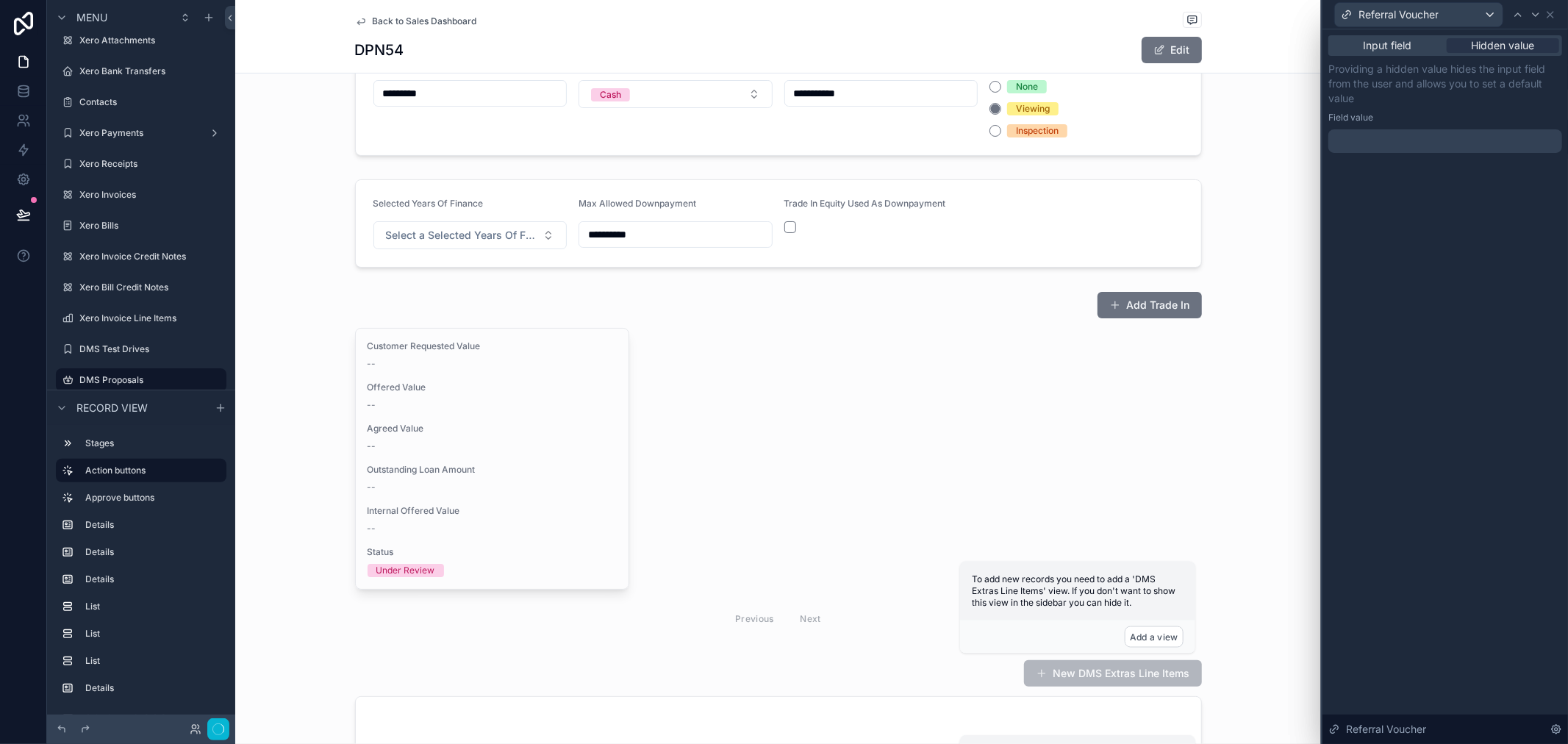
click at [1438, 134] on div at bounding box center [1446, 141] width 234 height 23
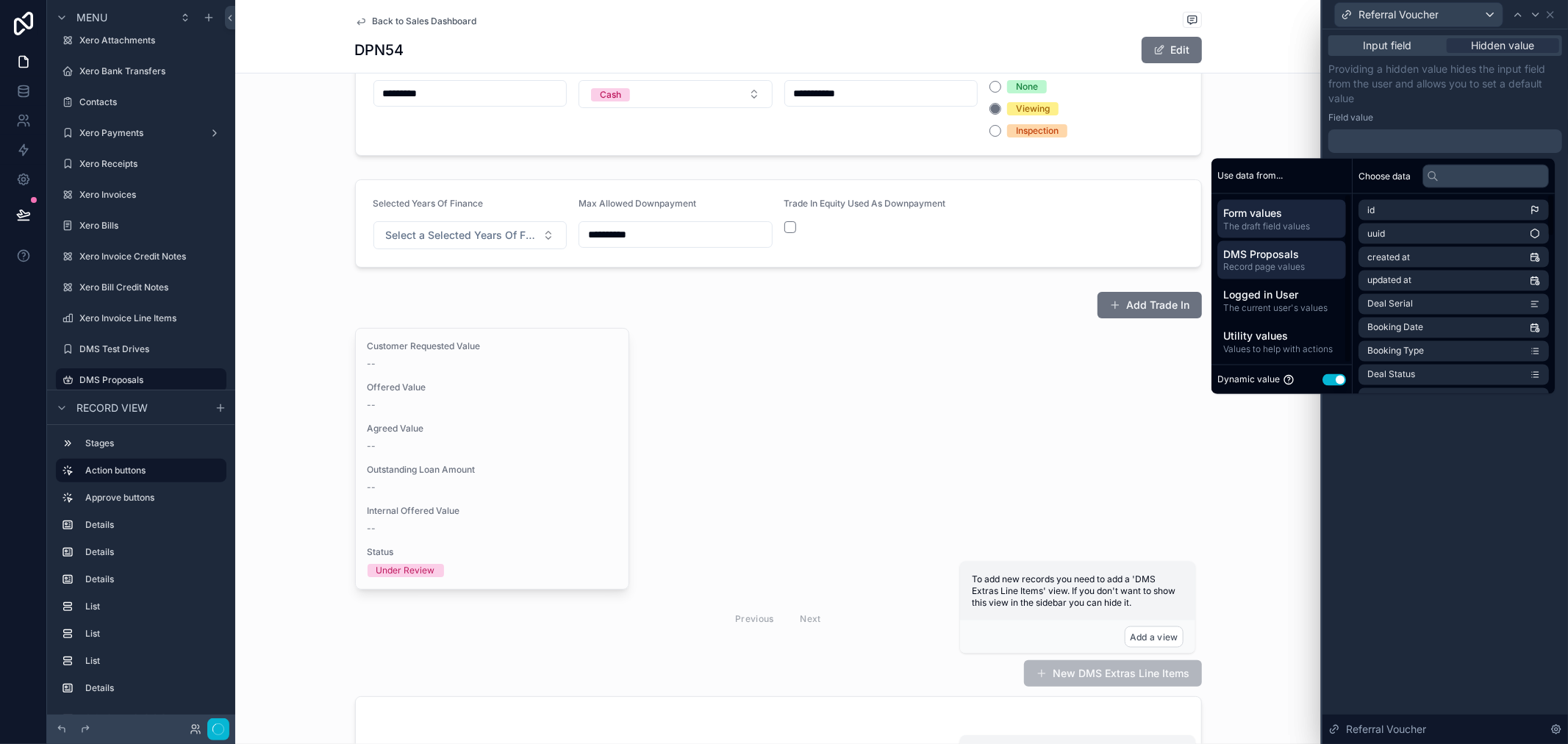
click at [1290, 269] on span "Record page values" at bounding box center [1282, 266] width 117 height 12
click at [1450, 185] on input "text" at bounding box center [1485, 175] width 126 height 23
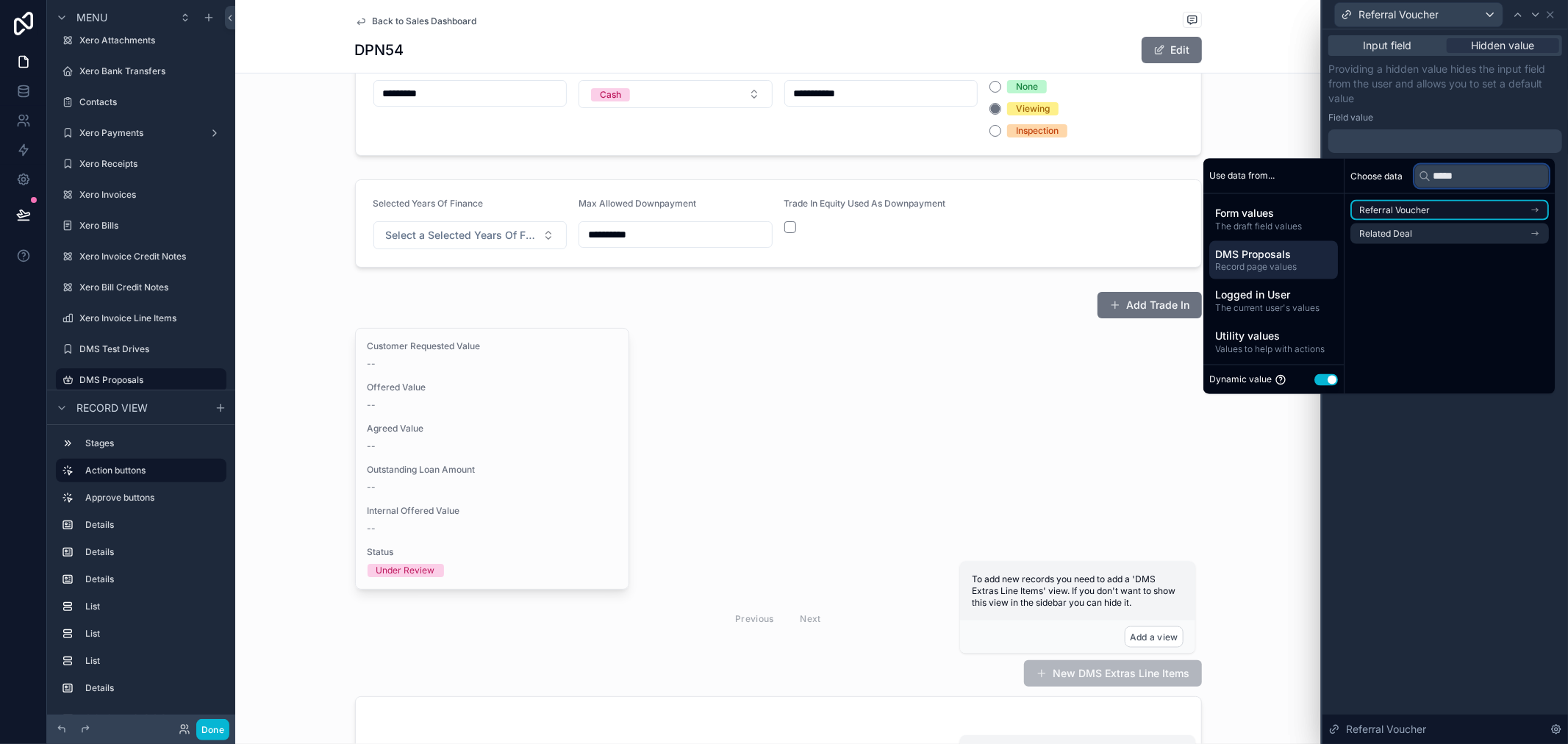
type input "*****"
click at [1444, 203] on li "Referral Voucher" at bounding box center [1450, 210] width 199 height 20
click at [1443, 236] on li "Referral Voucher" at bounding box center [1450, 237] width 199 height 20
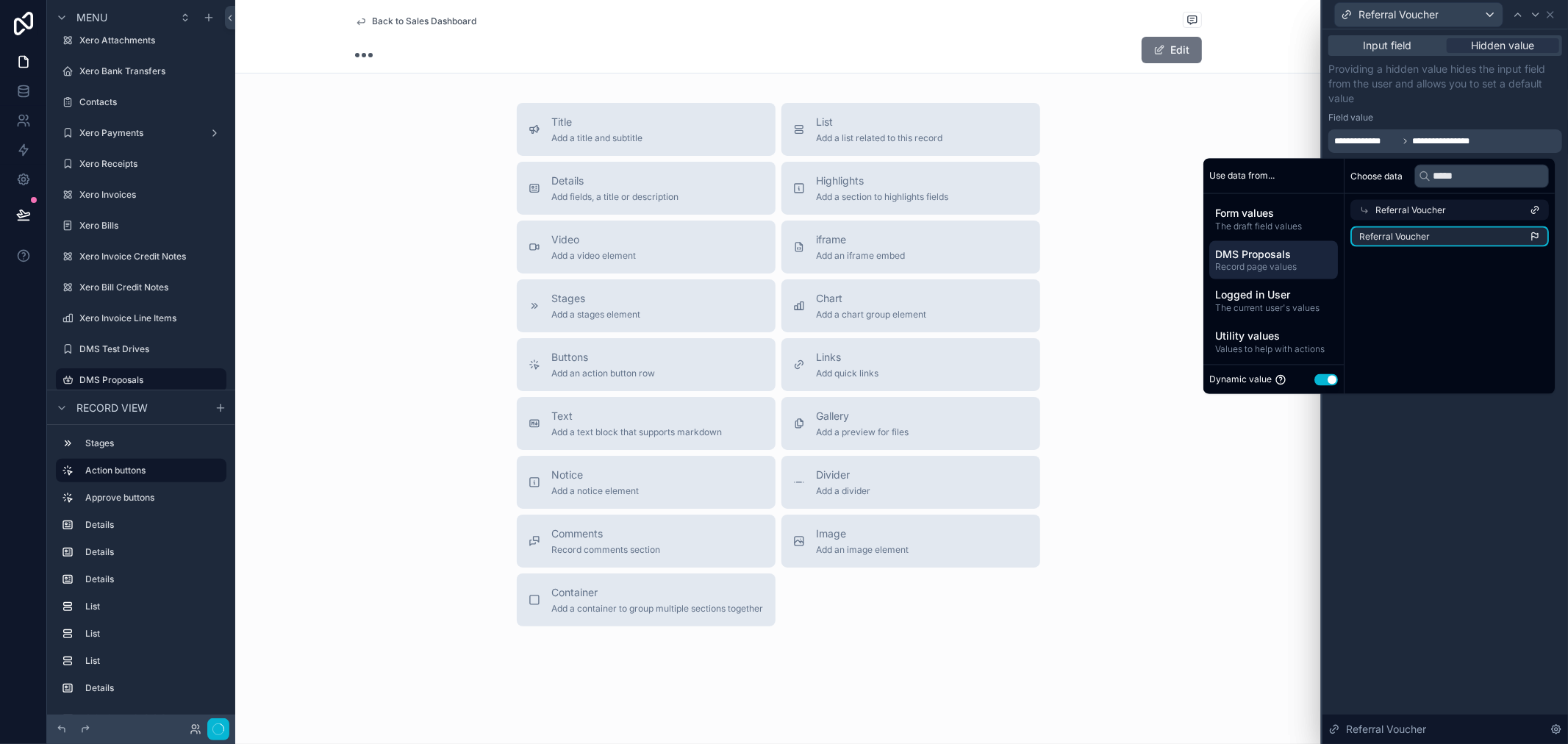
scroll to position [244, 0]
click at [1432, 97] on p "Providing a hidden value hides the input field from the user and allows you to …" at bounding box center [1446, 83] width 234 height 44
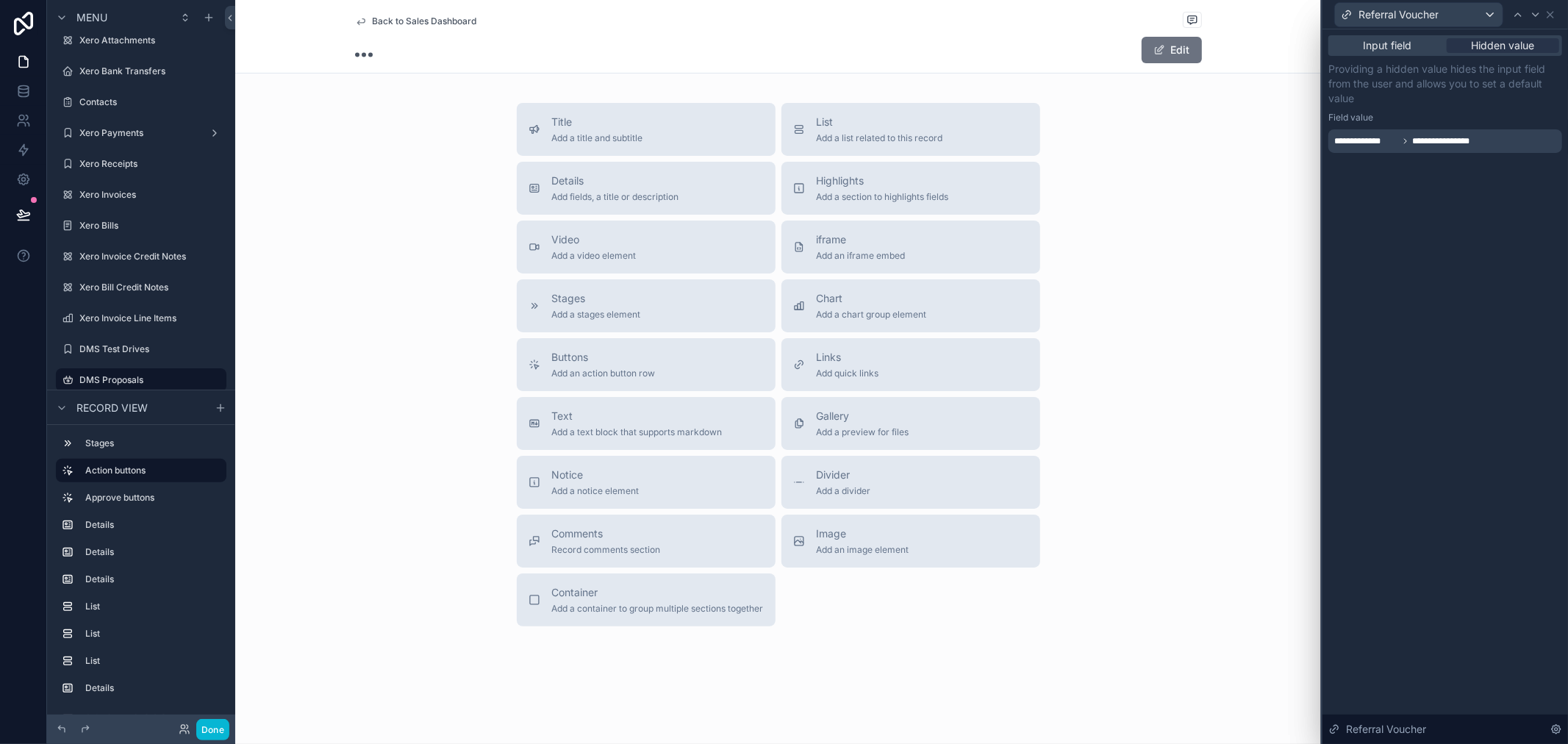
click at [1546, 5] on div "Referral Voucher" at bounding box center [1446, 14] width 234 height 29
click at [1549, 16] on icon at bounding box center [1551, 15] width 6 height 6
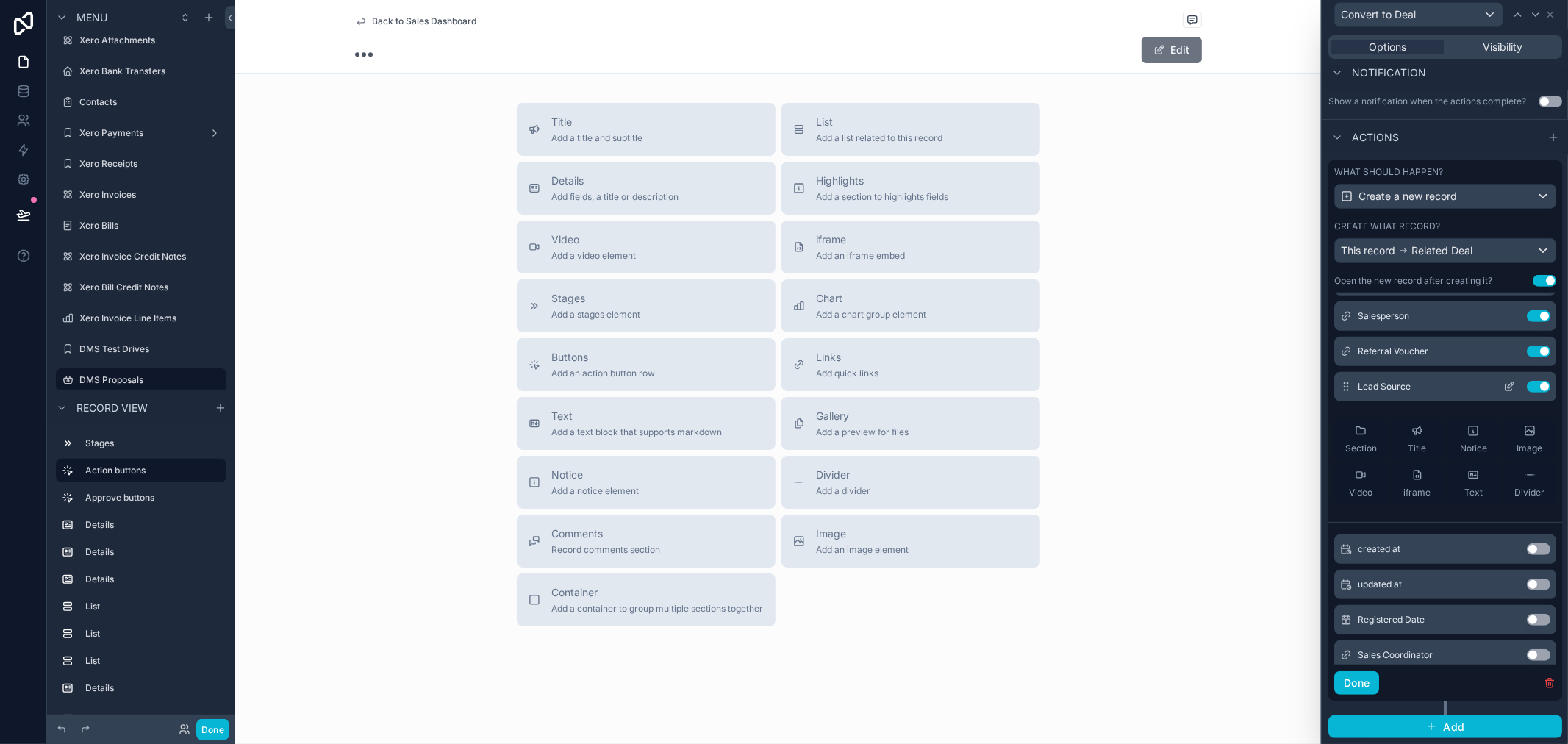
scroll to position [326, 0]
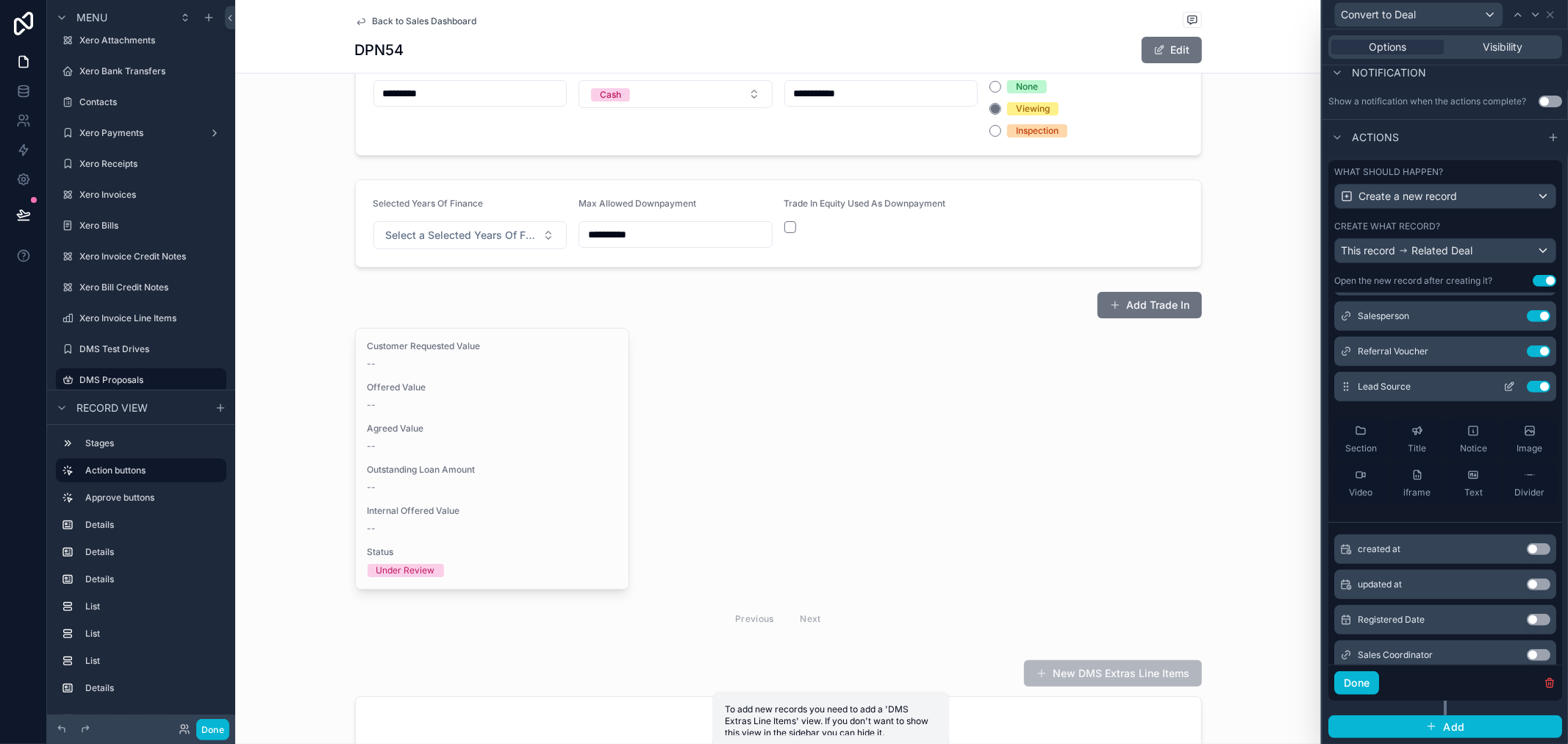
click at [1508, 386] on icon at bounding box center [1511, 386] width 6 height 6
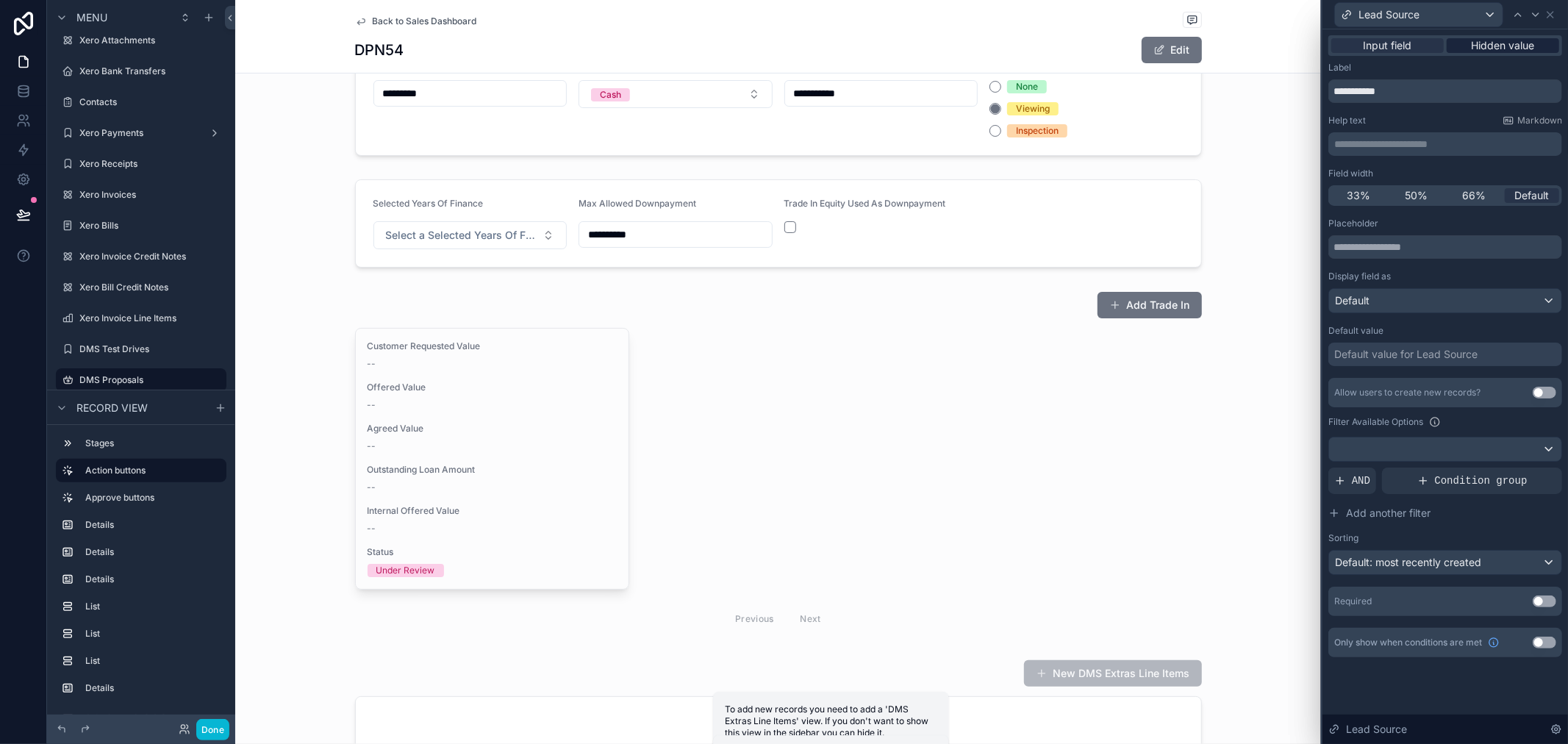
click at [1510, 38] on span "Hidden value" at bounding box center [1503, 45] width 63 height 15
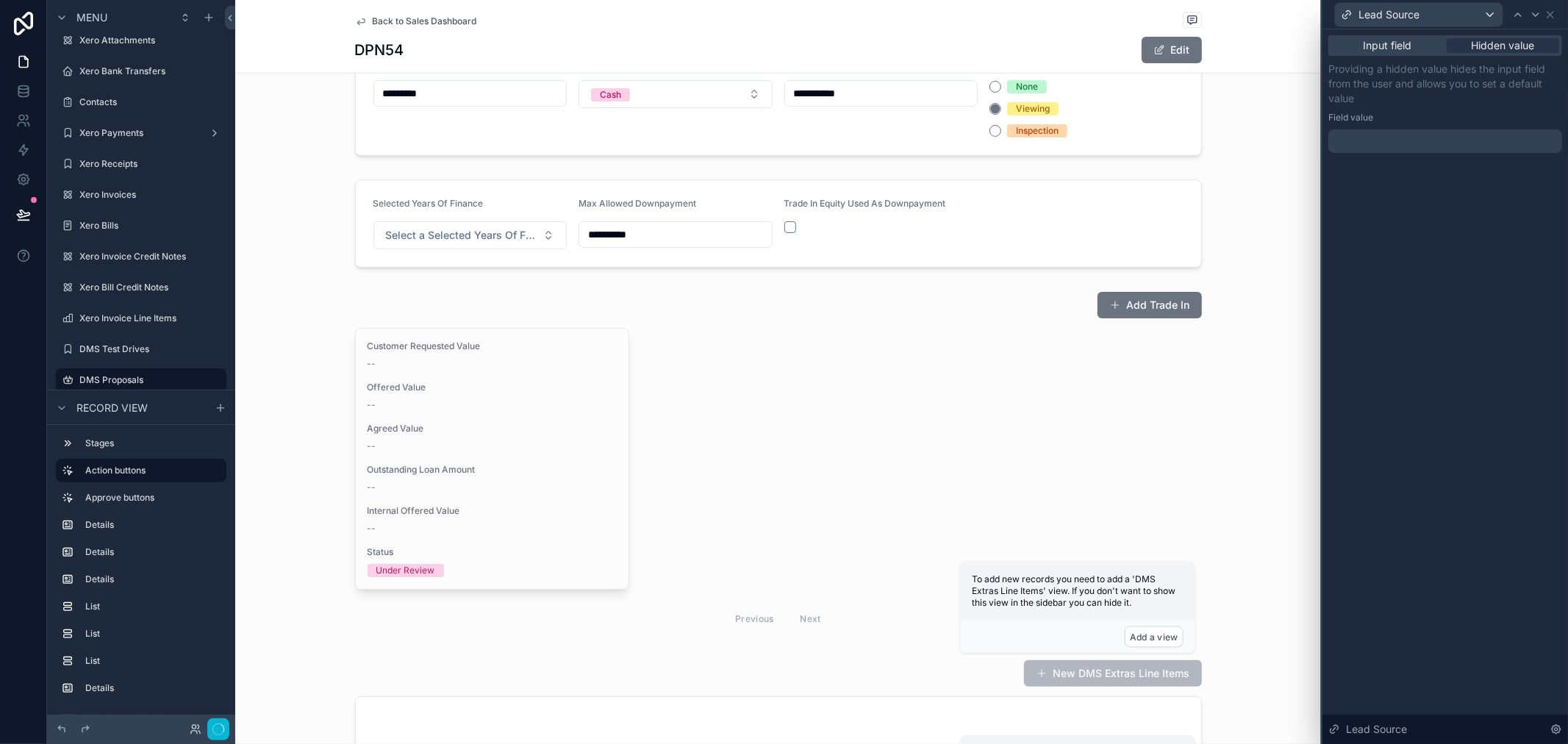
click at [1420, 142] on div at bounding box center [1446, 141] width 234 height 23
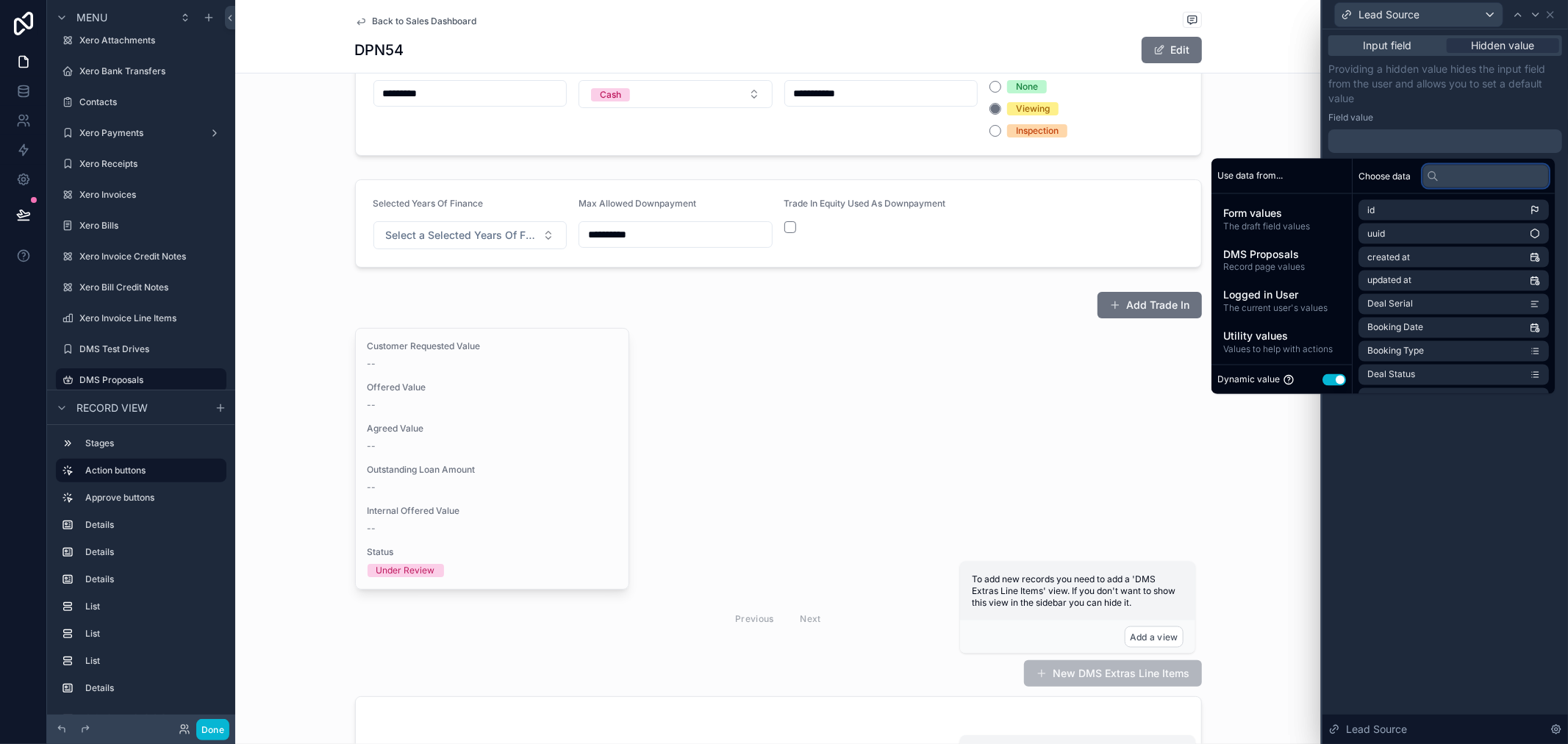
click at [1464, 169] on input "text" at bounding box center [1485, 175] width 126 height 23
click at [1265, 263] on span "Record page values" at bounding box center [1282, 266] width 117 height 12
click at [1505, 175] on input "text" at bounding box center [1485, 175] width 126 height 23
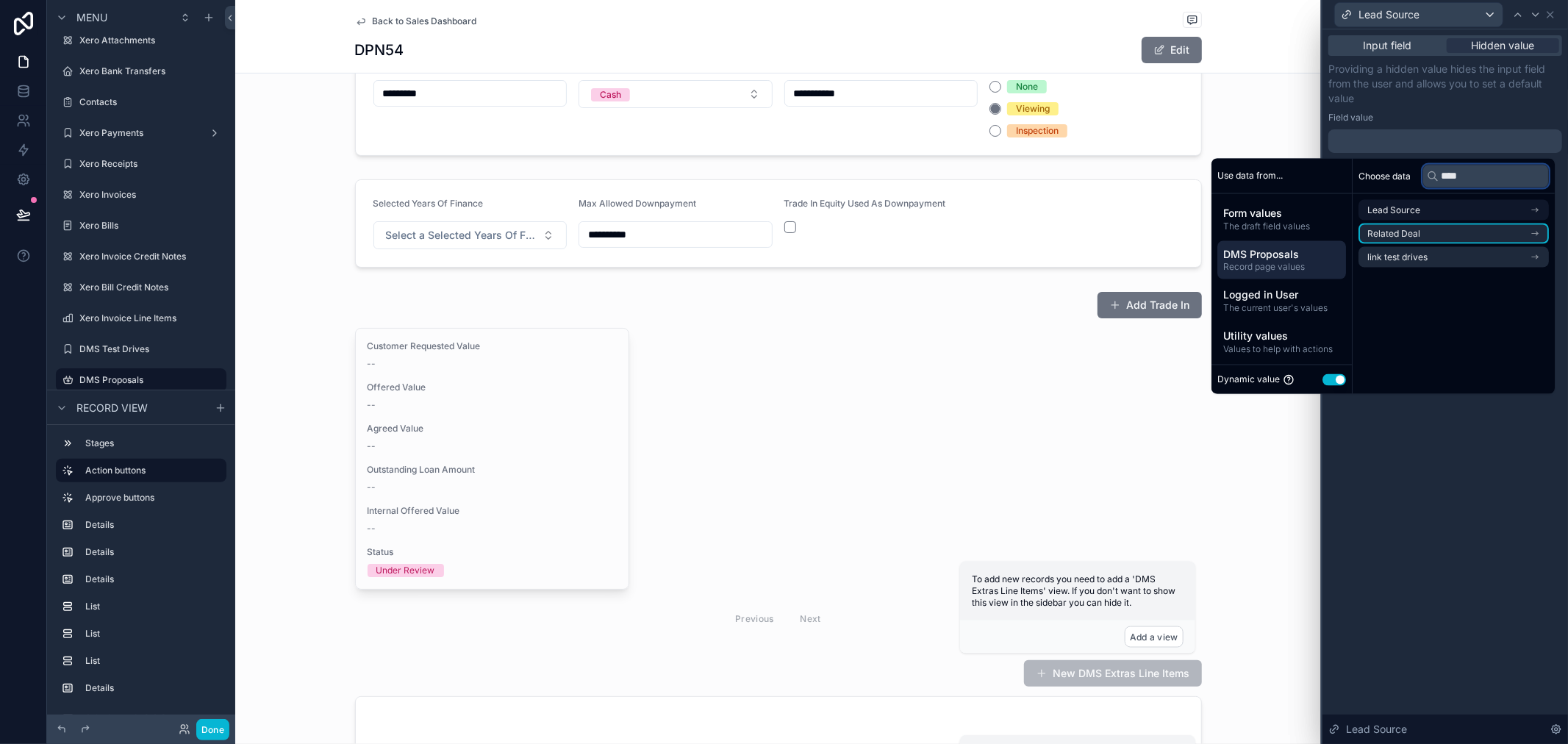
type input "****"
click at [1448, 215] on li "Lead Source" at bounding box center [1453, 210] width 190 height 20
click at [1454, 234] on li "Lead Source" at bounding box center [1453, 237] width 190 height 20
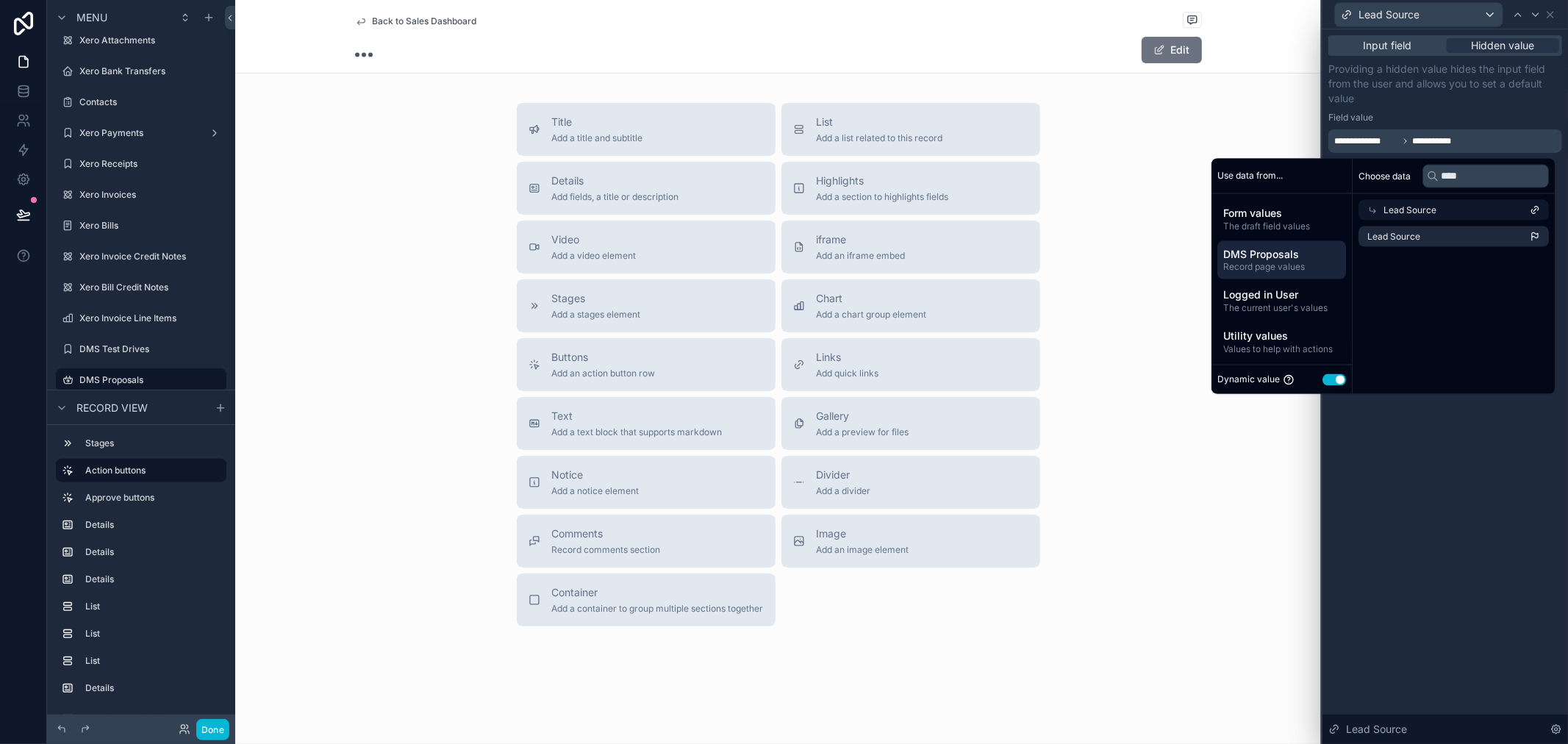
click at [1451, 111] on div "Field value" at bounding box center [1446, 117] width 234 height 12
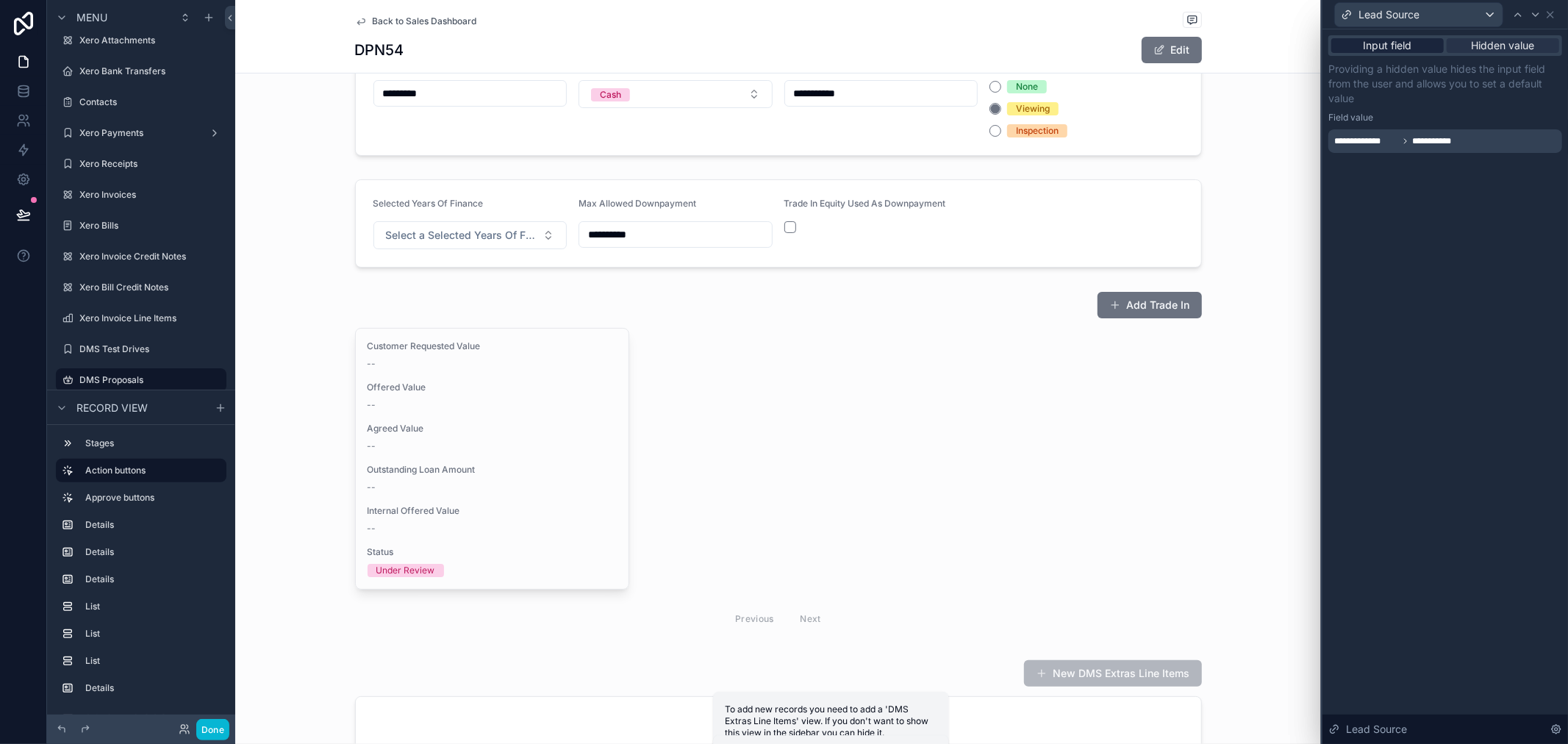
click at [1411, 45] on span "Input field" at bounding box center [1388, 45] width 48 height 15
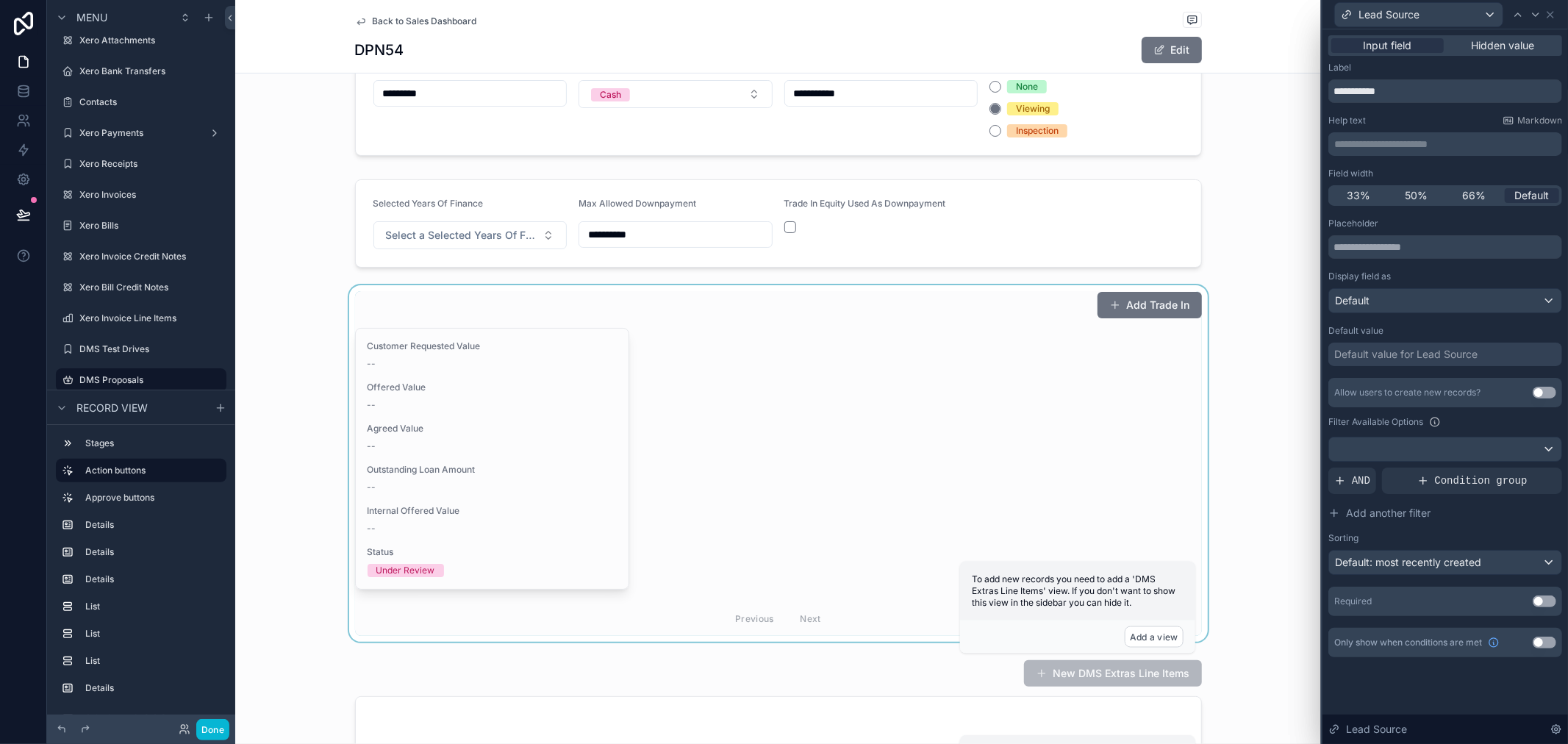
scroll to position [0, 0]
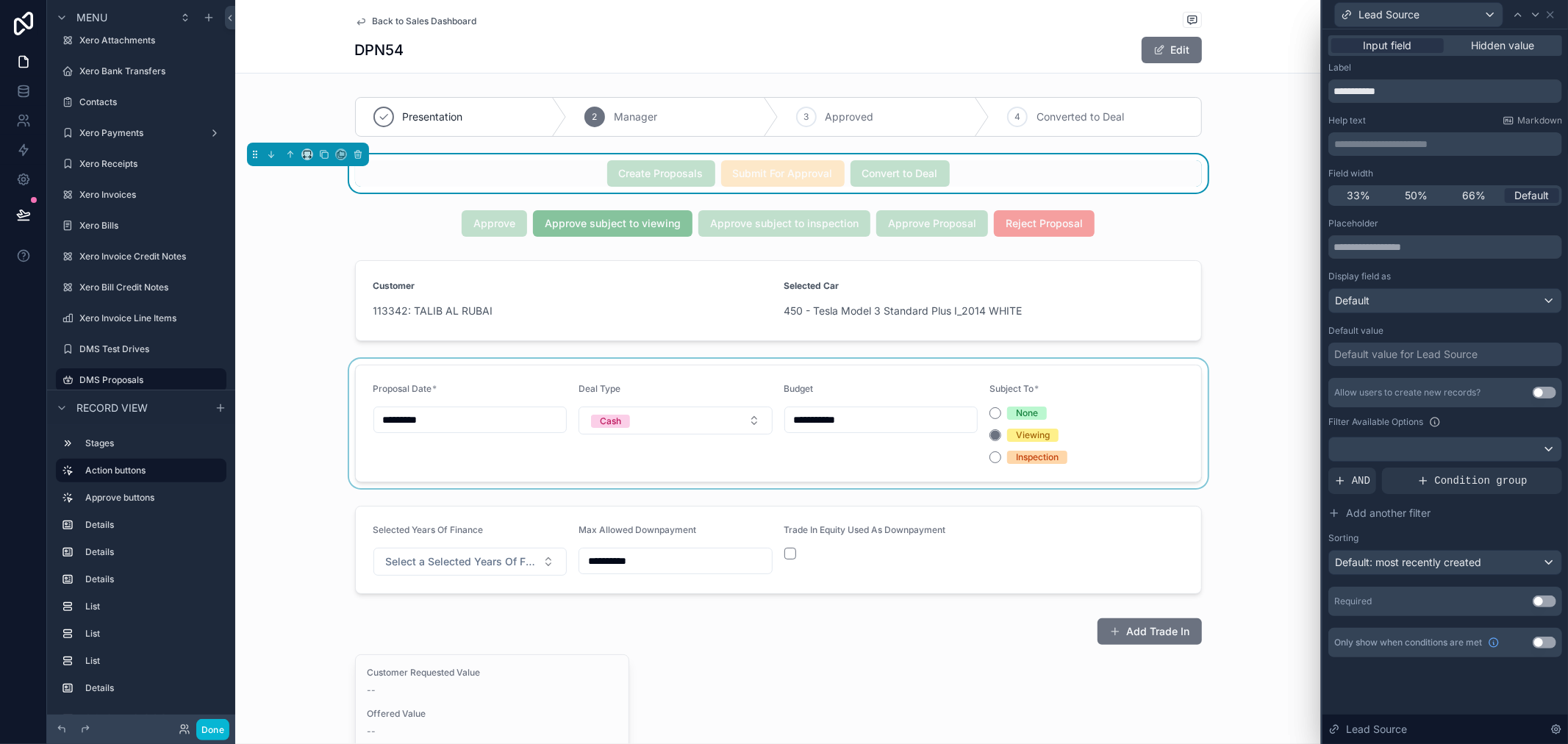
click at [645, 431] on div "scrollable content" at bounding box center [778, 424] width 1086 height 129
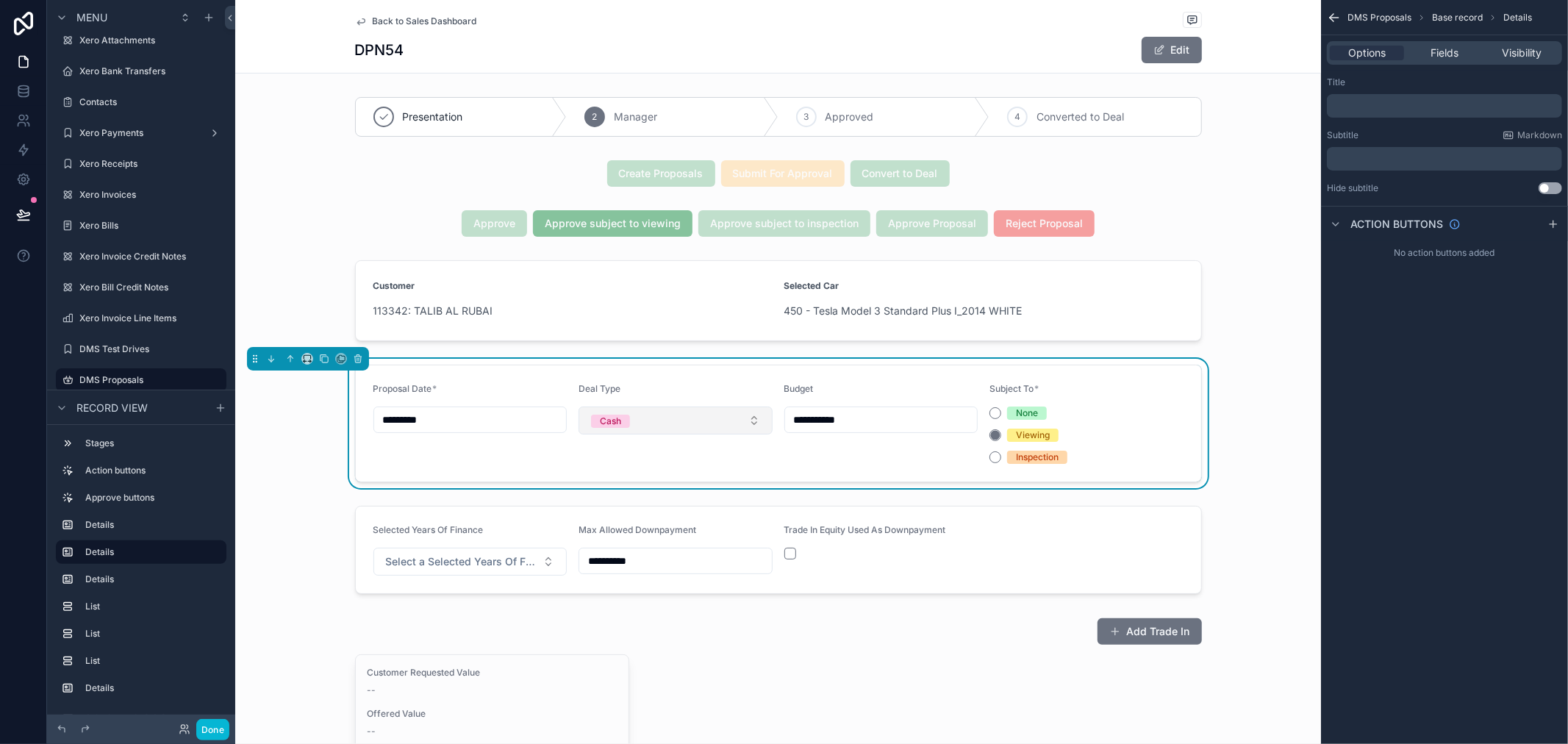
click at [660, 416] on button "Cash" at bounding box center [675, 421] width 194 height 28
click at [688, 378] on form "**********" at bounding box center [778, 423] width 845 height 116
click at [1426, 60] on div "Options Fields Visibility" at bounding box center [1445, 53] width 235 height 23
click at [1439, 54] on span "Fields" at bounding box center [1445, 53] width 28 height 15
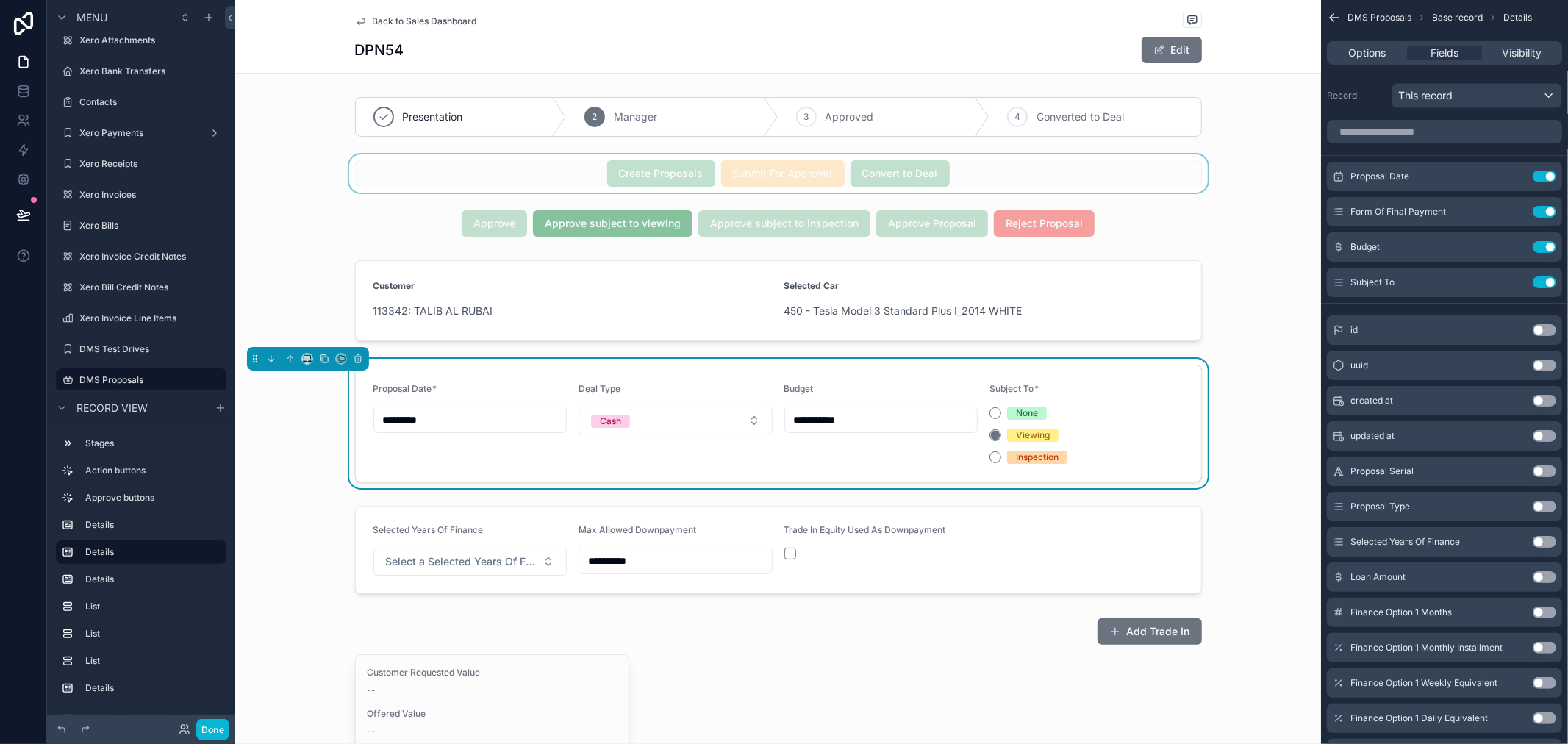
click at [893, 174] on div "scrollable content" at bounding box center [778, 173] width 1086 height 38
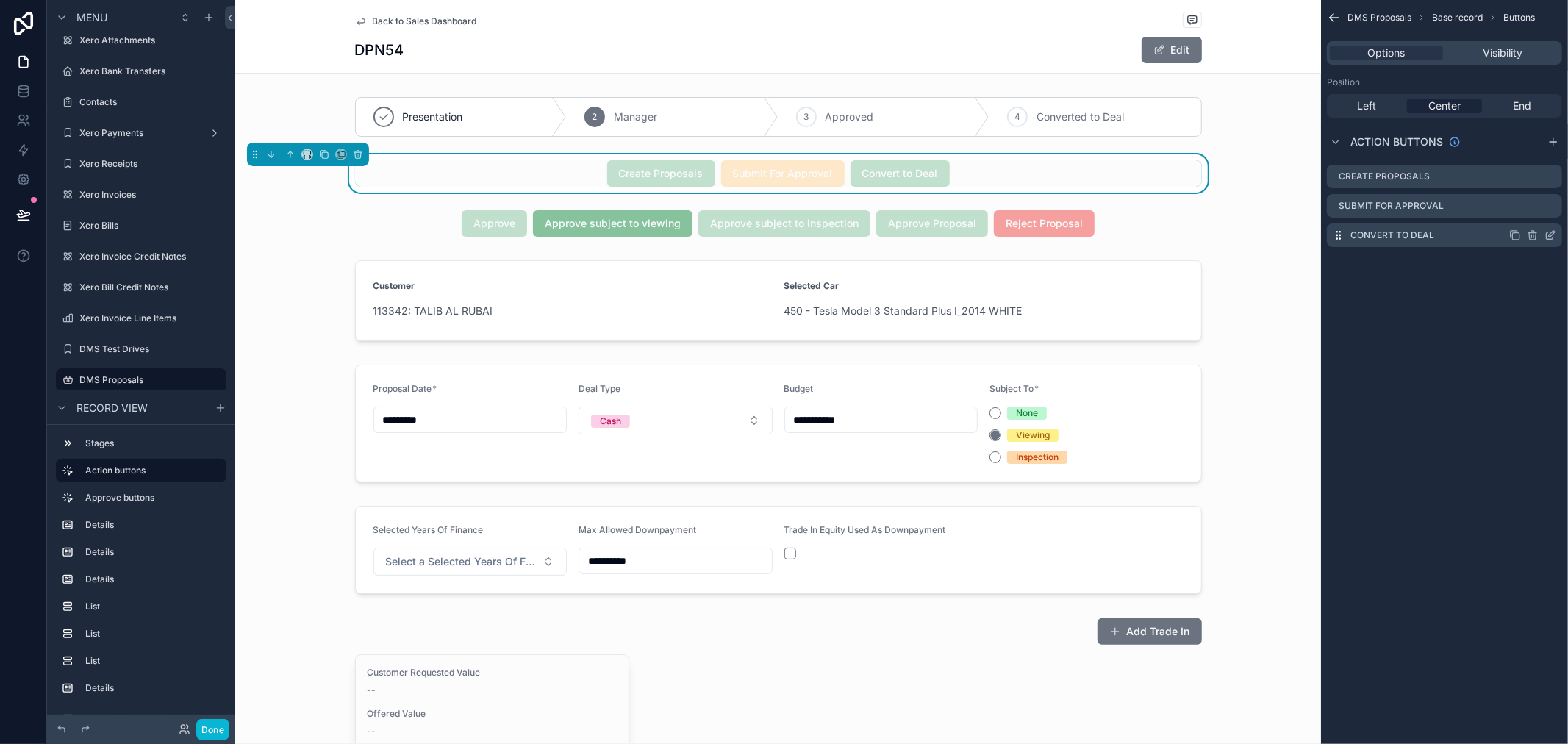
click at [1552, 233] on icon "scrollable content" at bounding box center [1550, 234] width 12 height 12
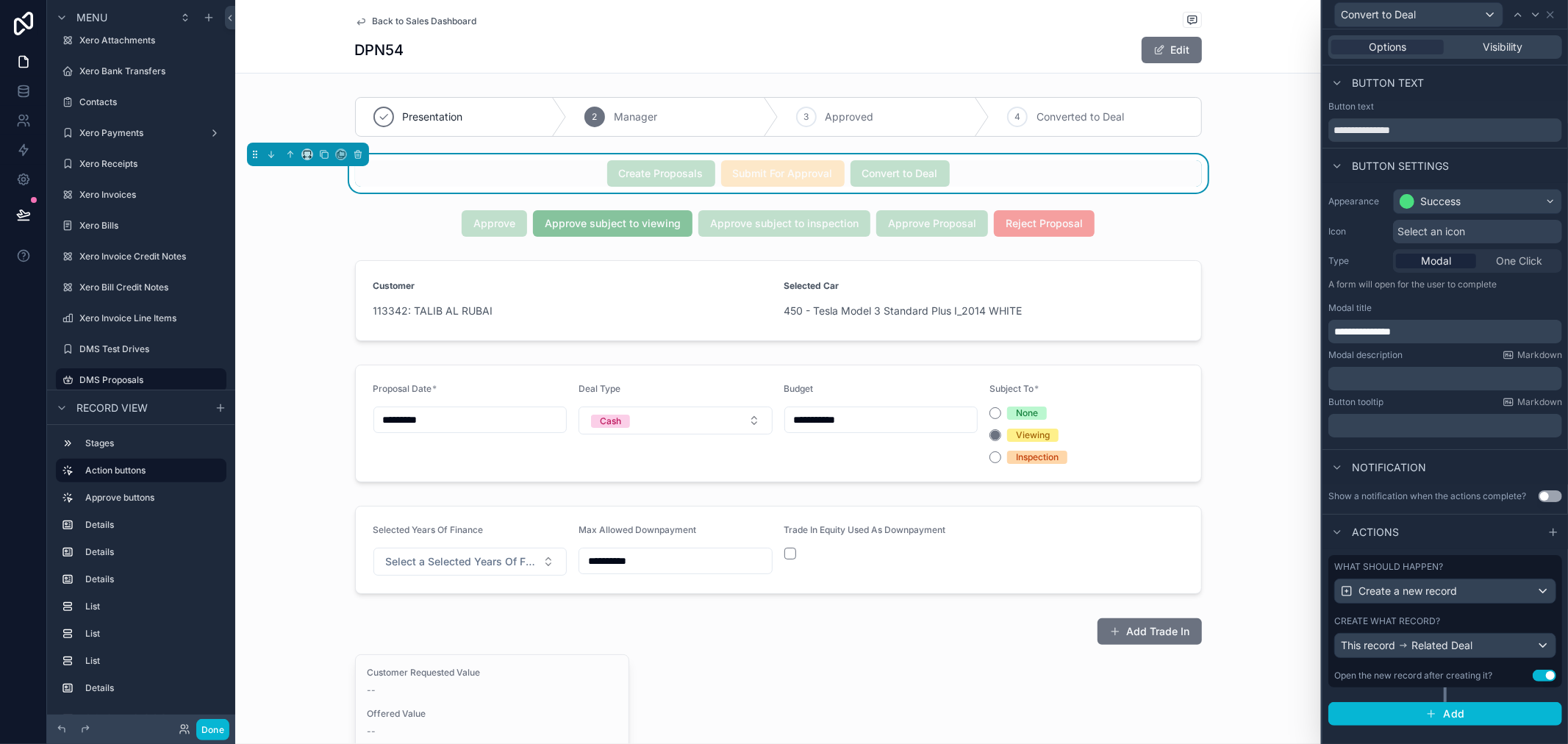
click at [1482, 615] on div "Create what record?" at bounding box center [1445, 621] width 222 height 12
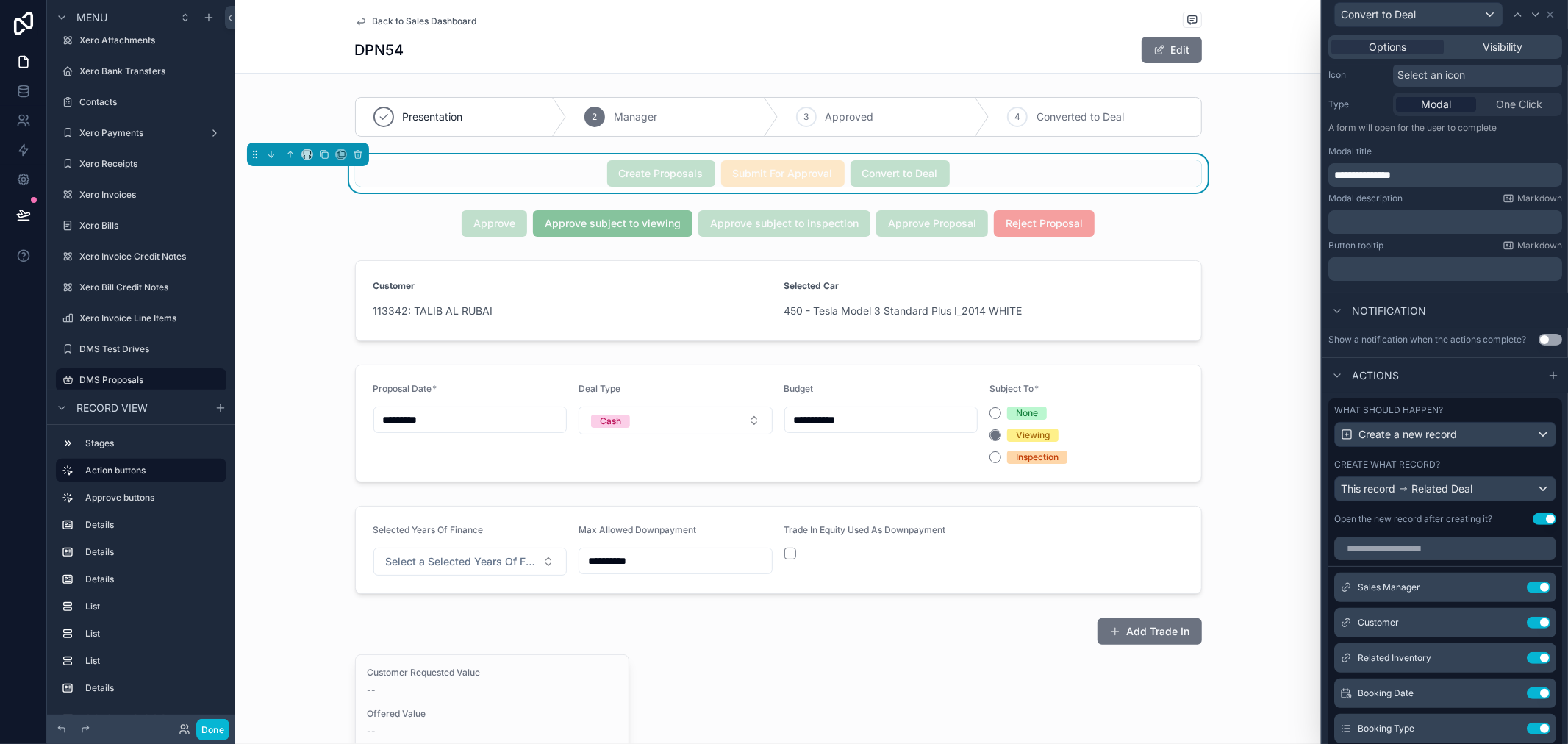
scroll to position [407, 0]
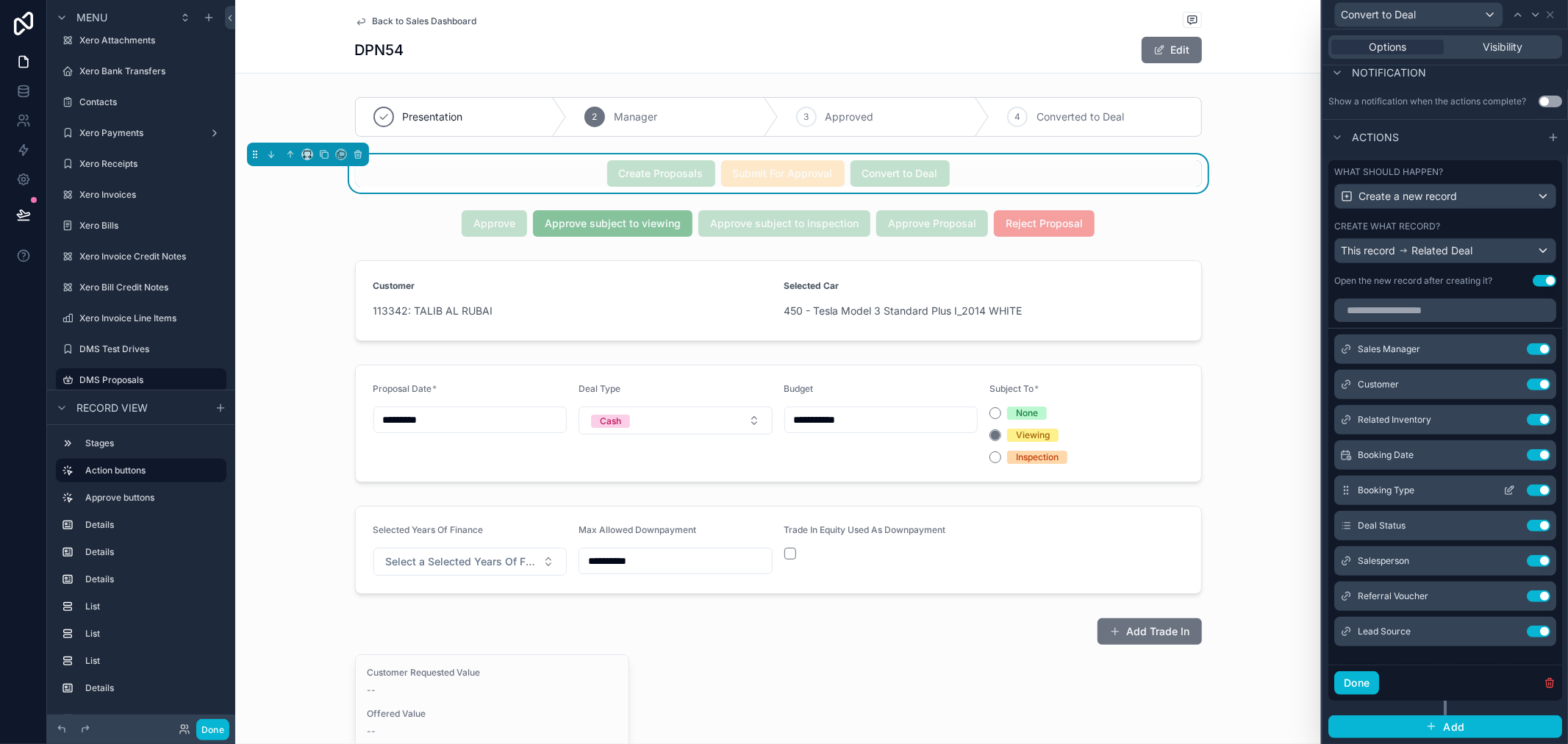
click at [1503, 491] on icon at bounding box center [1509, 490] width 12 height 12
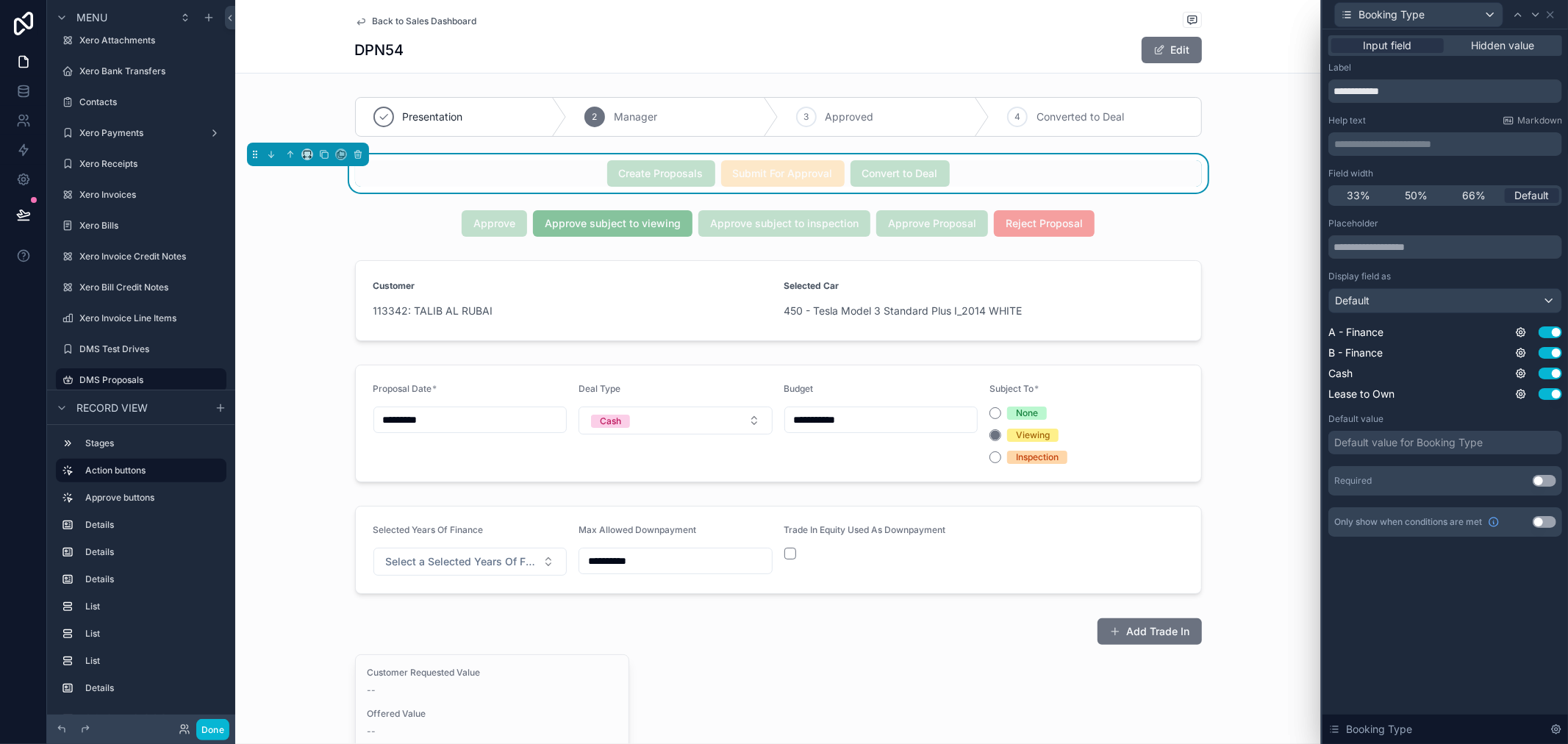
click at [1444, 443] on div "Default value for Booking Type" at bounding box center [1408, 443] width 149 height 15
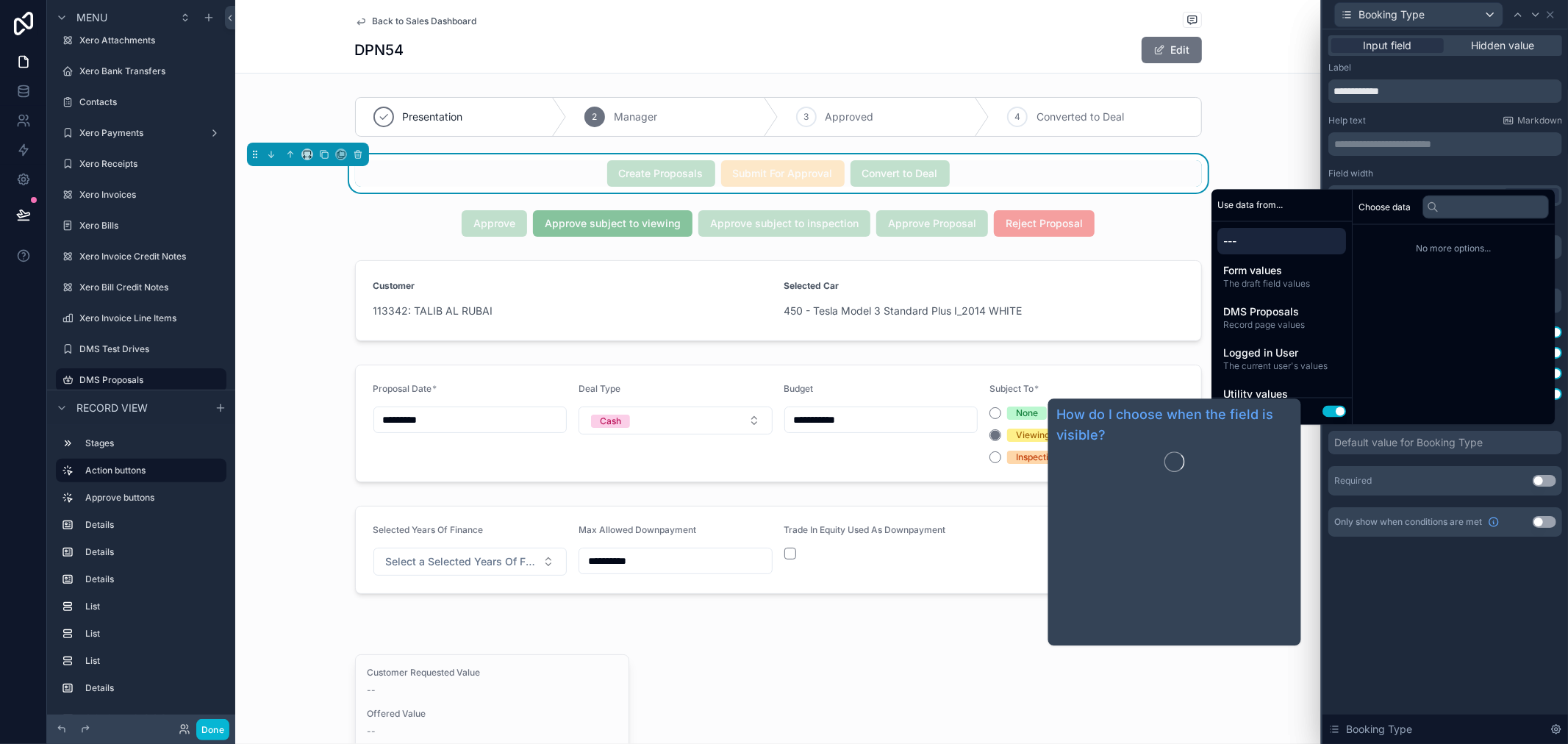
click at [1438, 540] on div "**********" at bounding box center [1445, 301] width 245 height 543
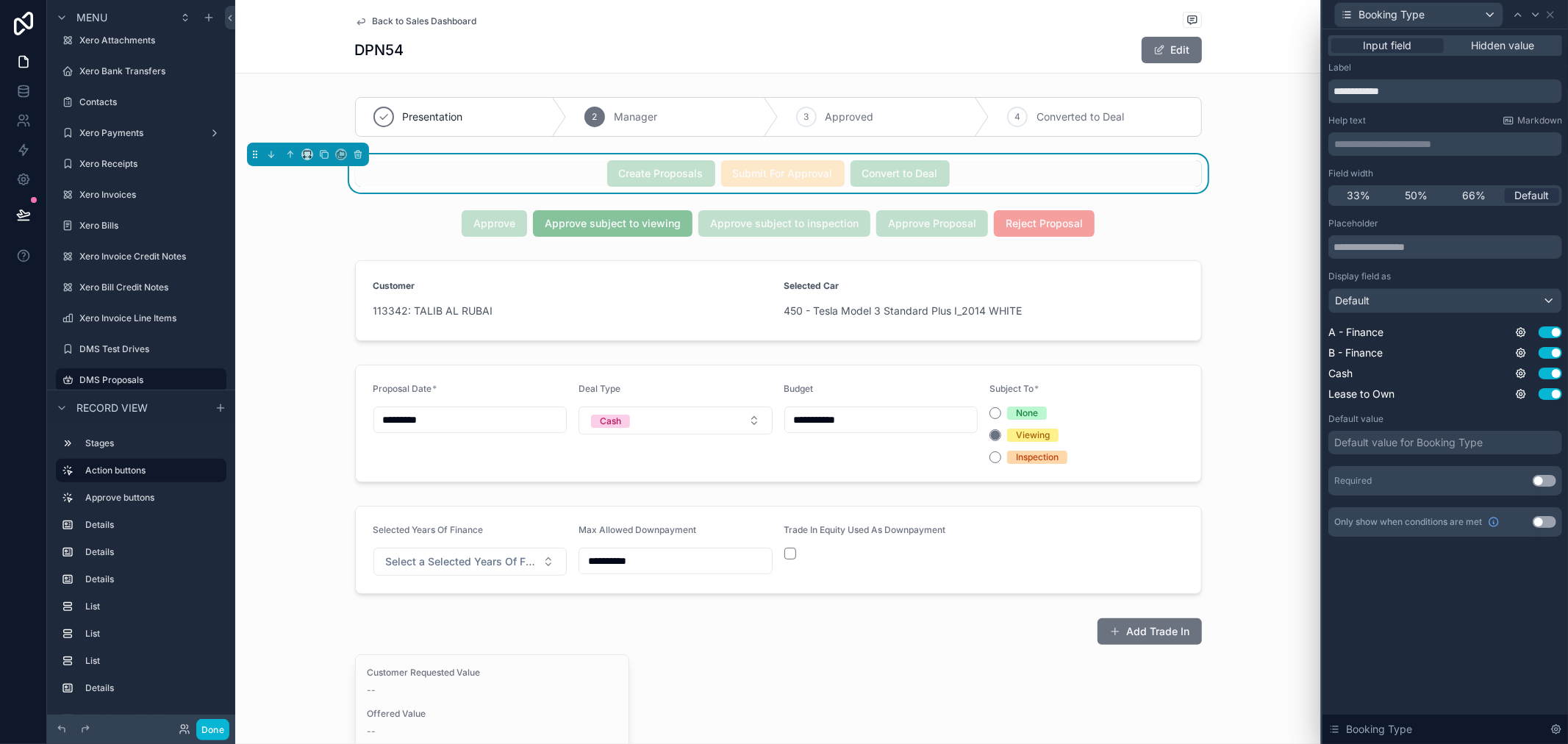
click at [1412, 444] on div "Default value for Booking Type" at bounding box center [1408, 443] width 149 height 15
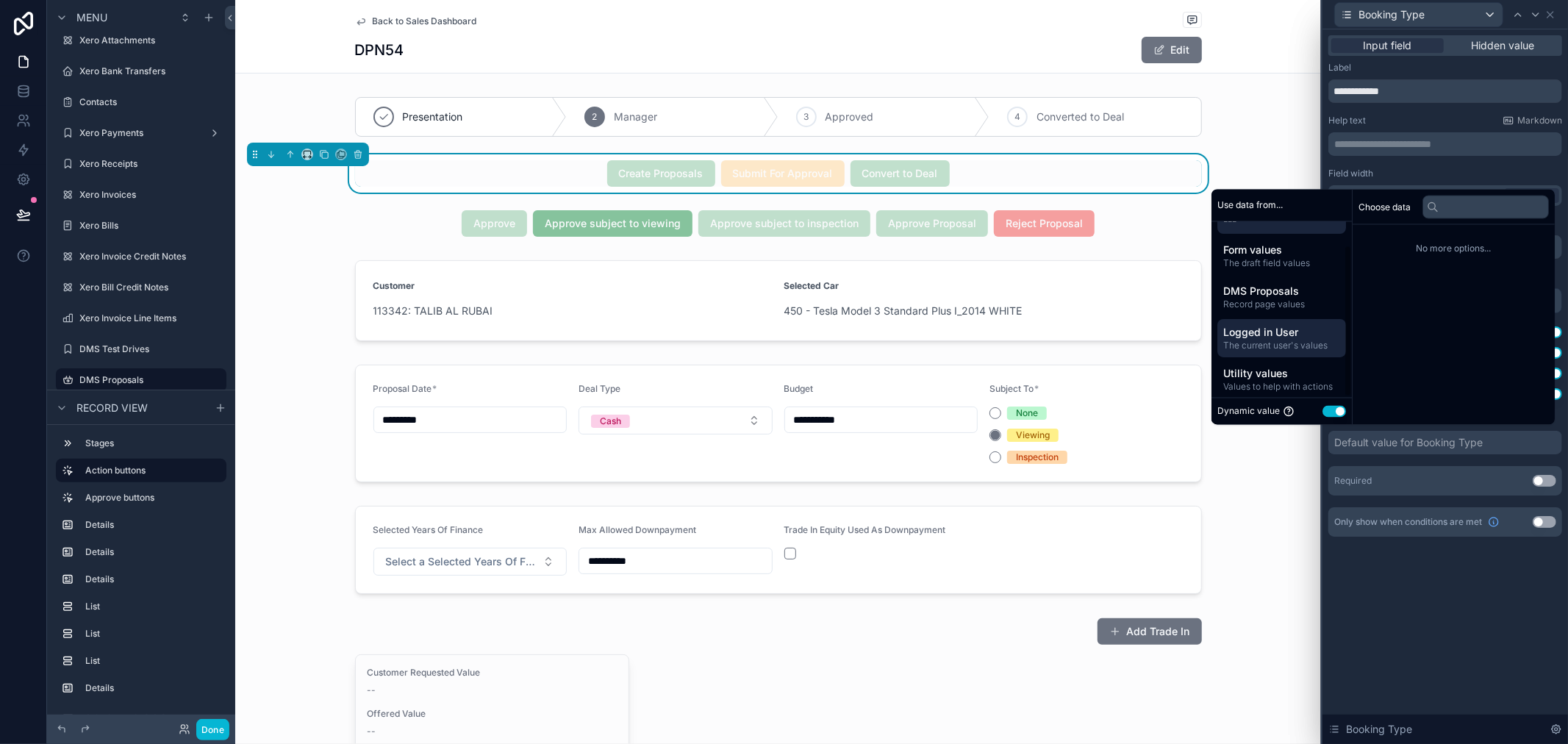
scroll to position [26, 0]
click at [1277, 299] on span "Record page values" at bounding box center [1282, 298] width 117 height 12
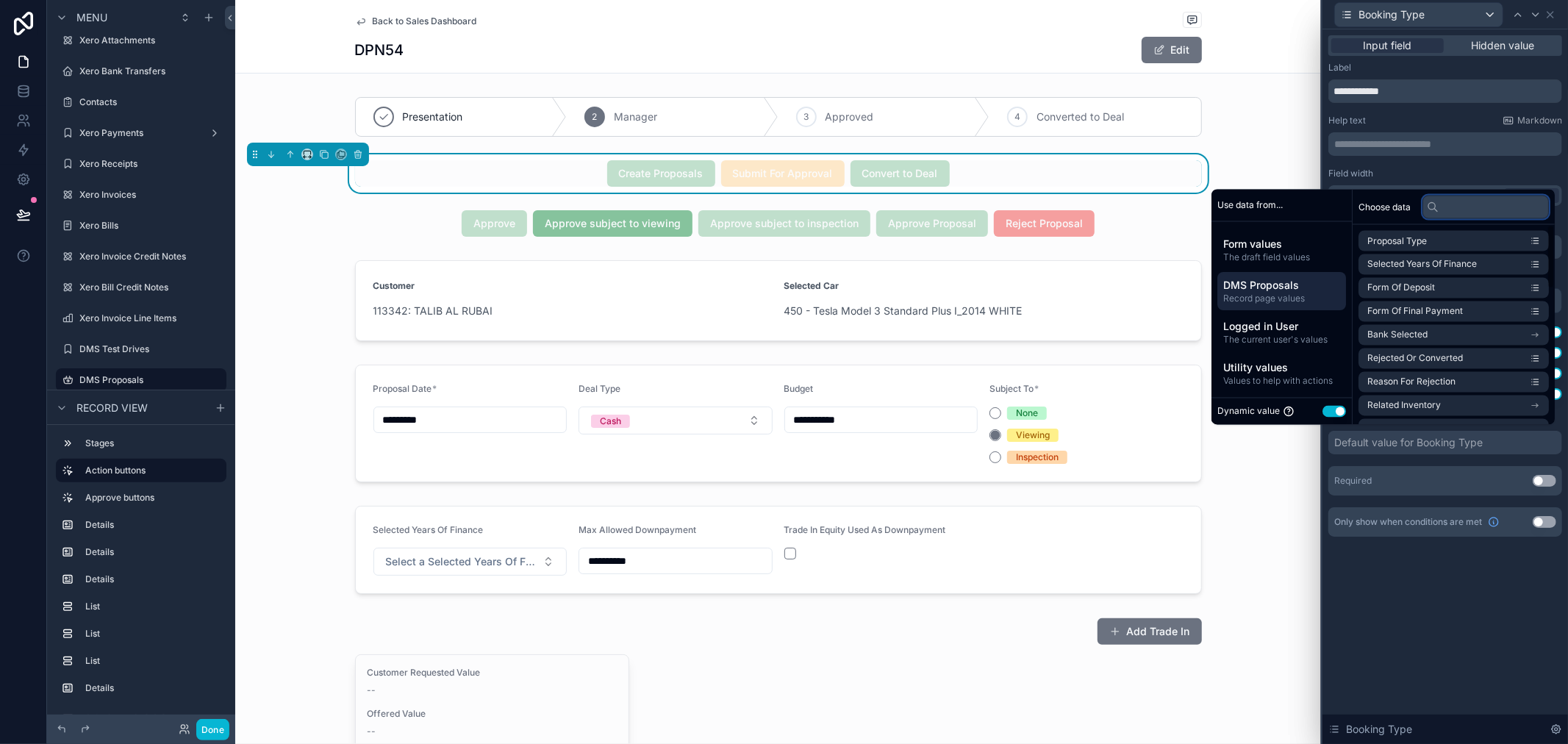
click at [1450, 211] on input "text" at bounding box center [1485, 206] width 126 height 23
type input "******"
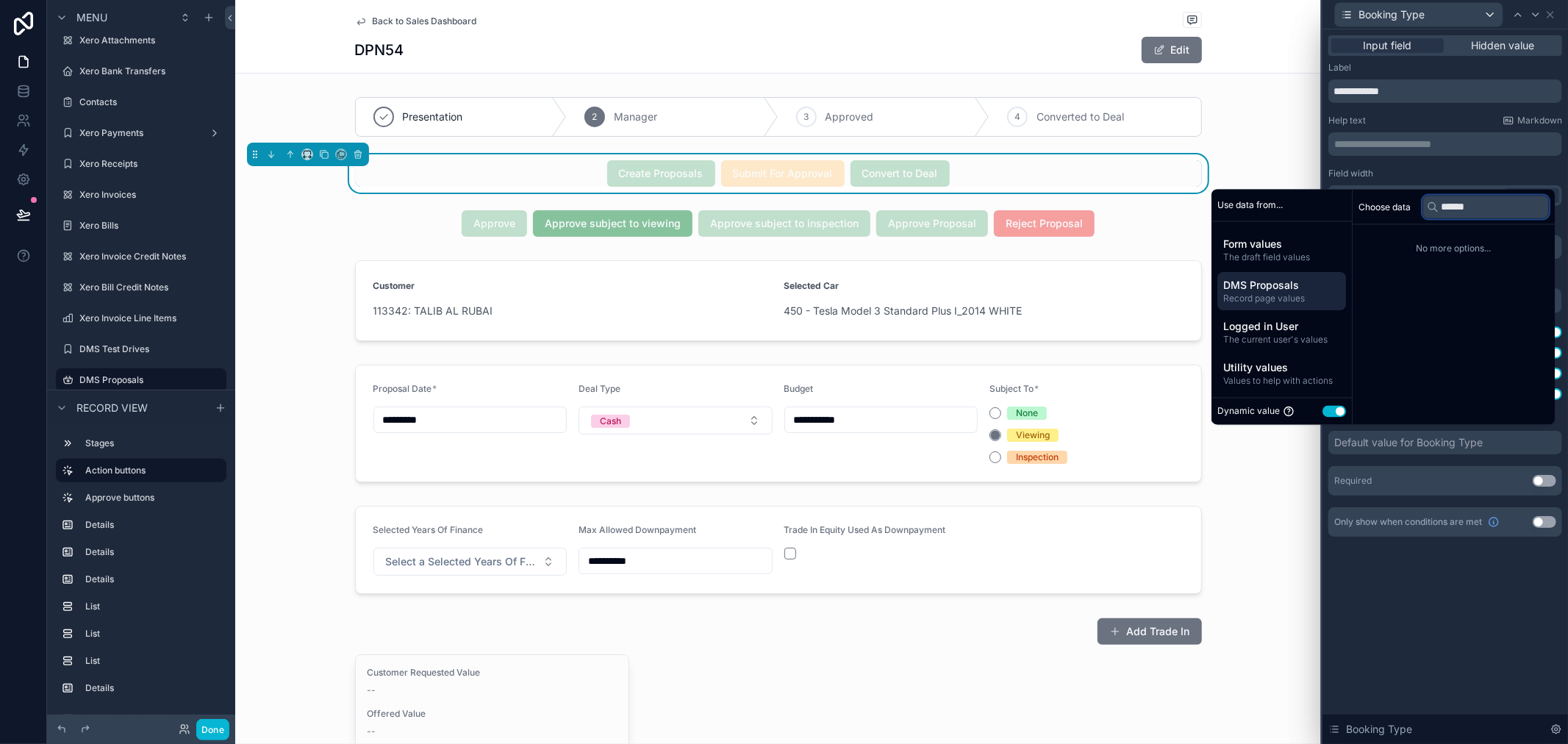
click at [1459, 211] on input "******" at bounding box center [1485, 206] width 126 height 23
click at [1454, 209] on input "******" at bounding box center [1485, 206] width 126 height 23
click at [1458, 207] on input "******" at bounding box center [1485, 206] width 126 height 23
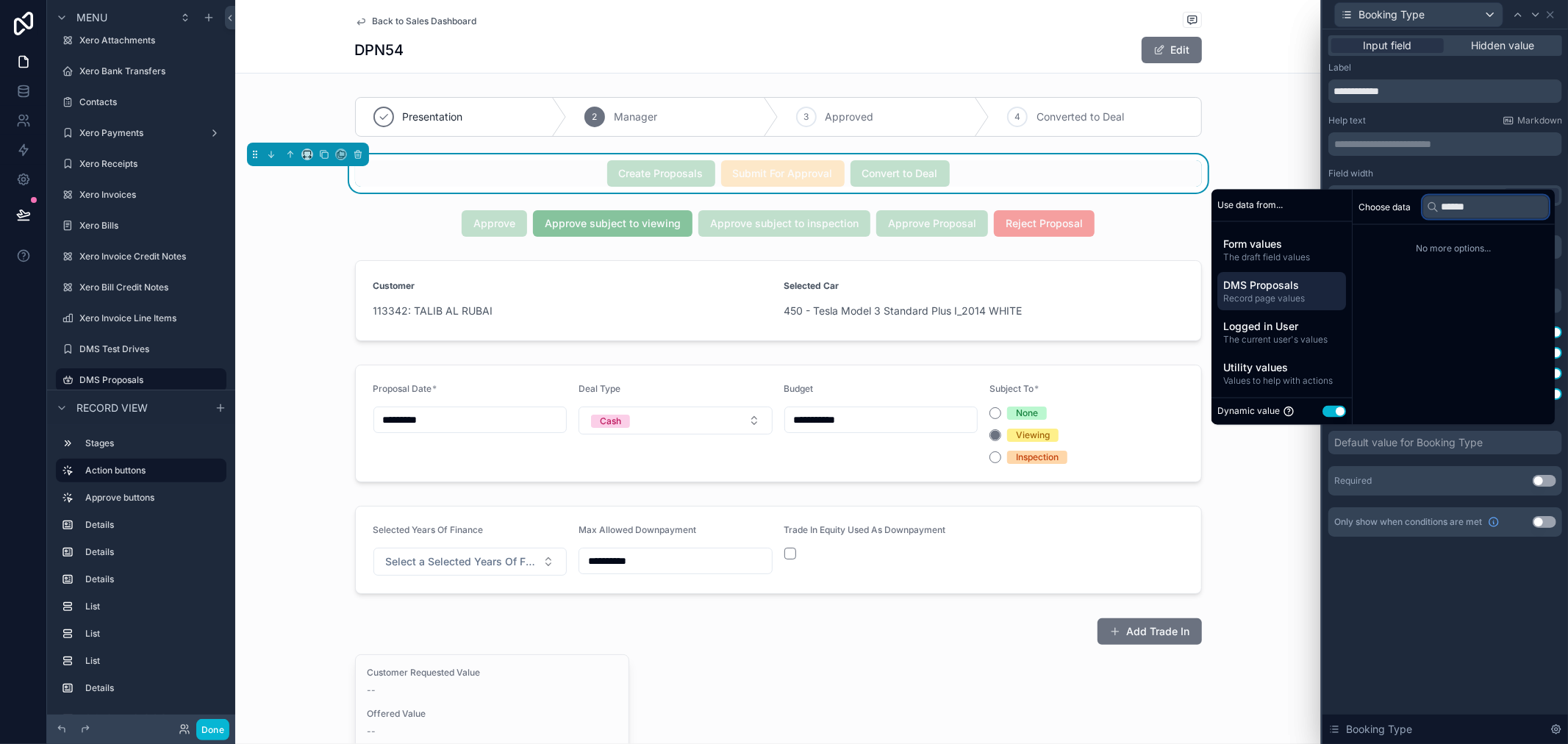
click at [1458, 207] on input "******" at bounding box center [1485, 206] width 126 height 23
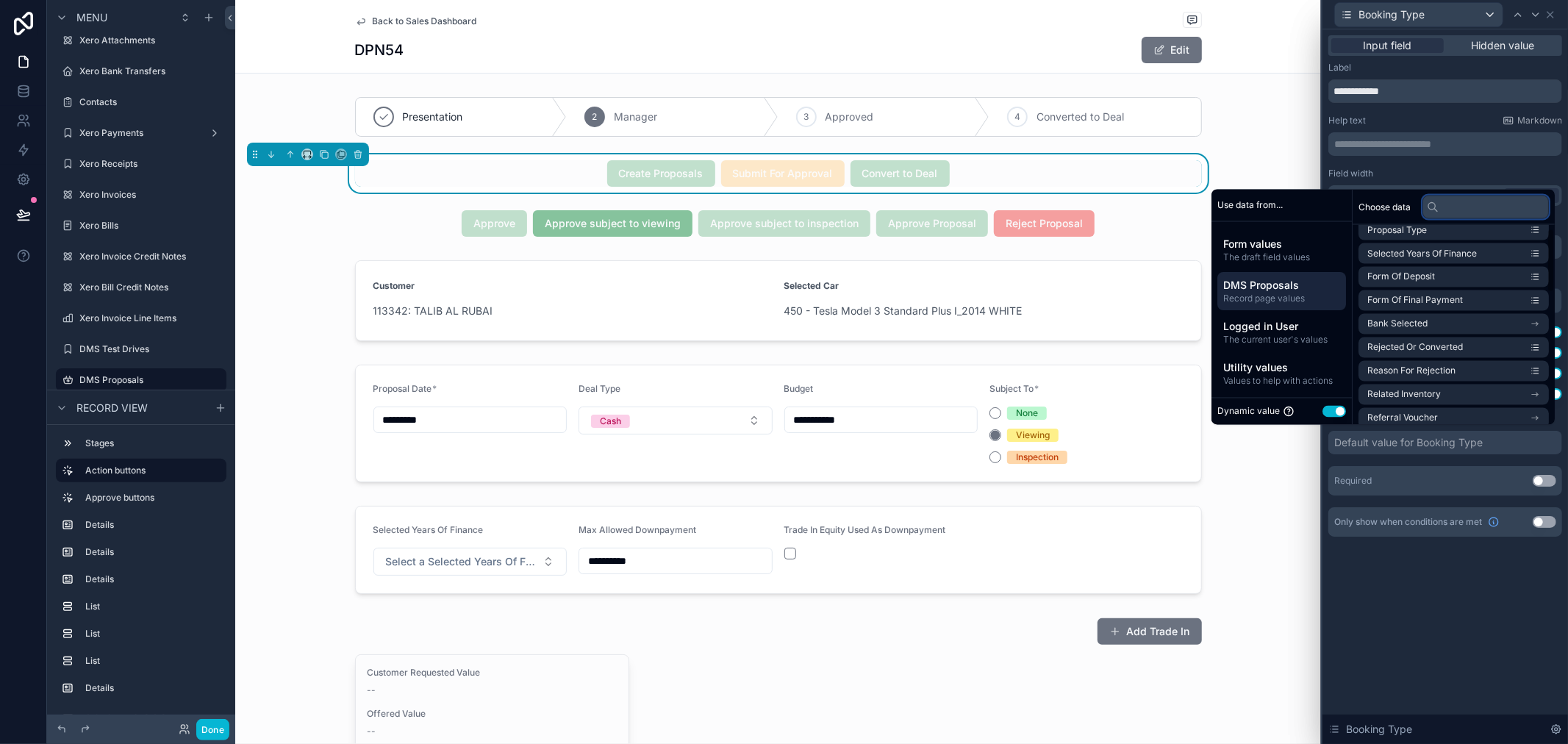
scroll to position [0, 0]
click at [1407, 243] on span "Proposal Type" at bounding box center [1397, 241] width 59 height 12
click at [1439, 175] on div "Field width" at bounding box center [1446, 173] width 234 height 12
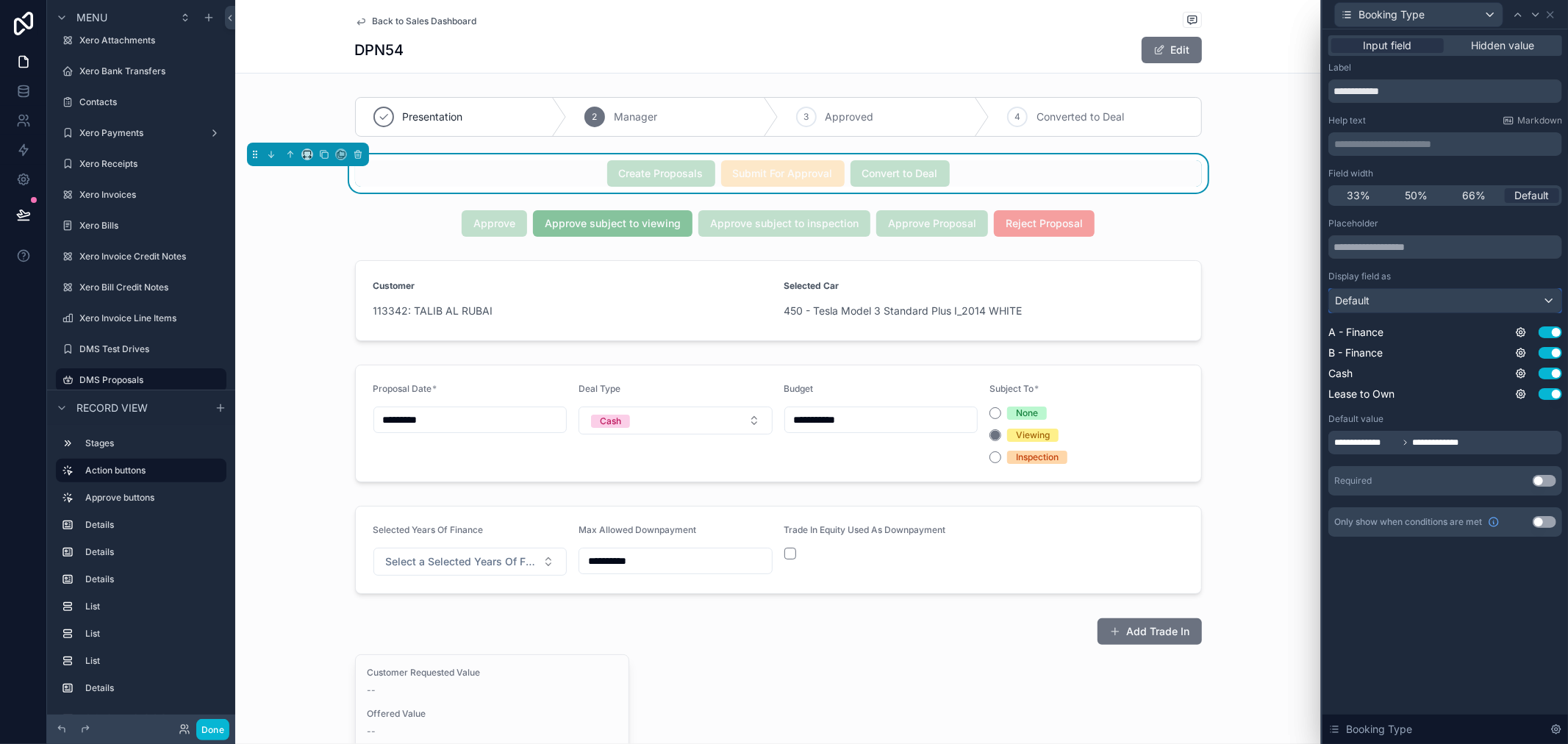
click at [1436, 298] on div "Default" at bounding box center [1445, 301] width 232 height 23
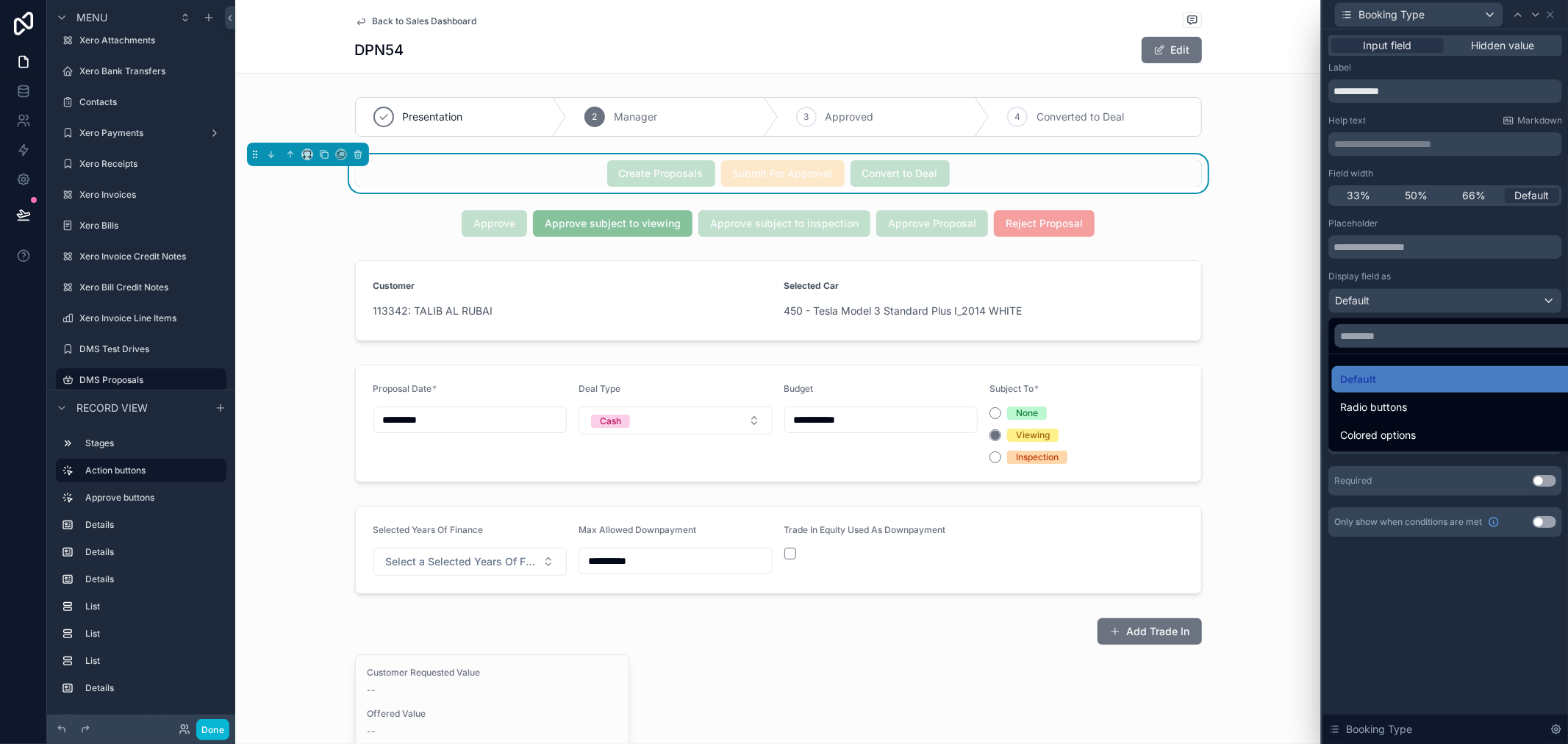
click at [1448, 280] on div at bounding box center [1445, 372] width 245 height 744
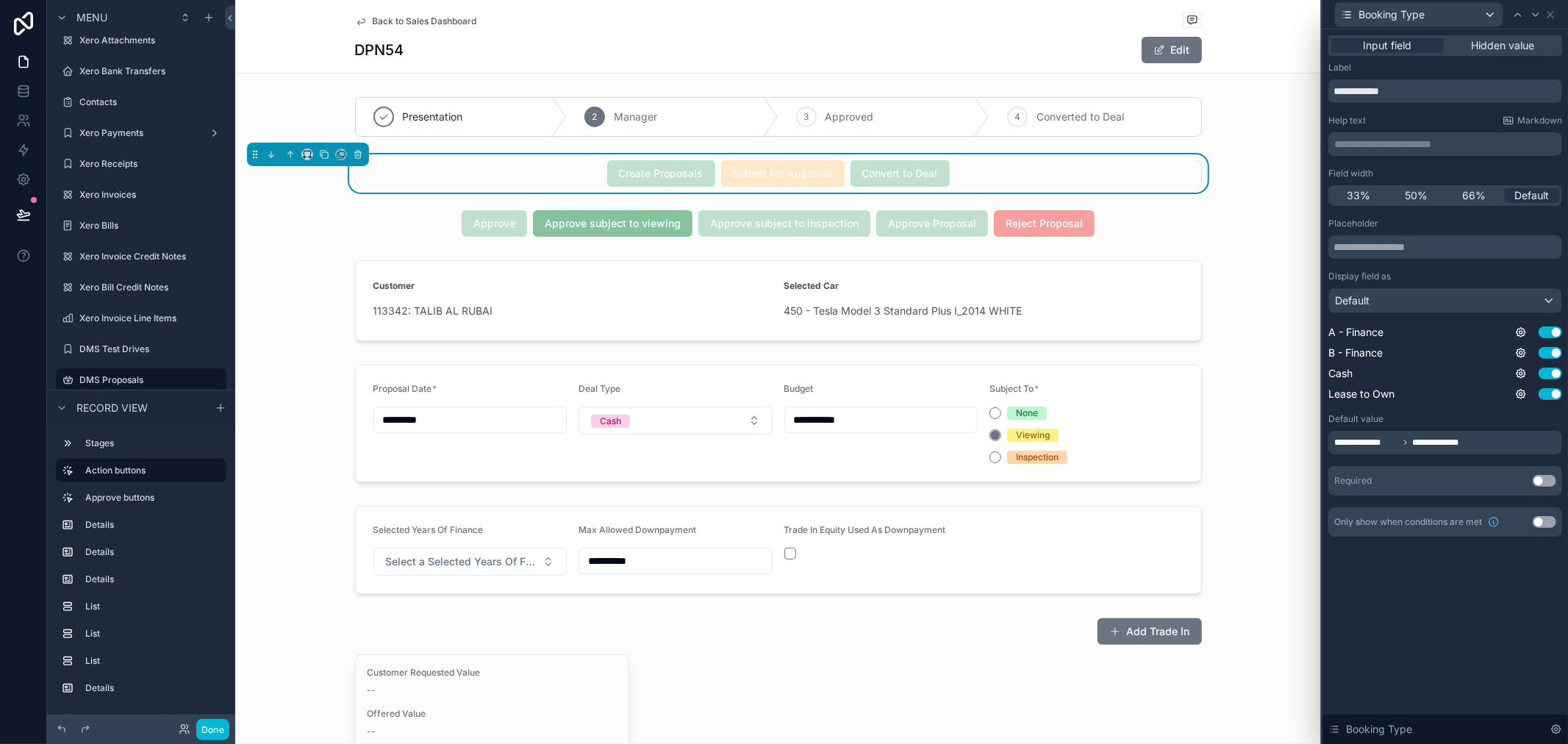
click at [1461, 439] on span "**********" at bounding box center [1443, 443] width 59 height 12
click at [1421, 491] on div "Required Use setting" at bounding box center [1446, 481] width 234 height 30
click at [1398, 432] on div "**********" at bounding box center [1446, 443] width 234 height 23
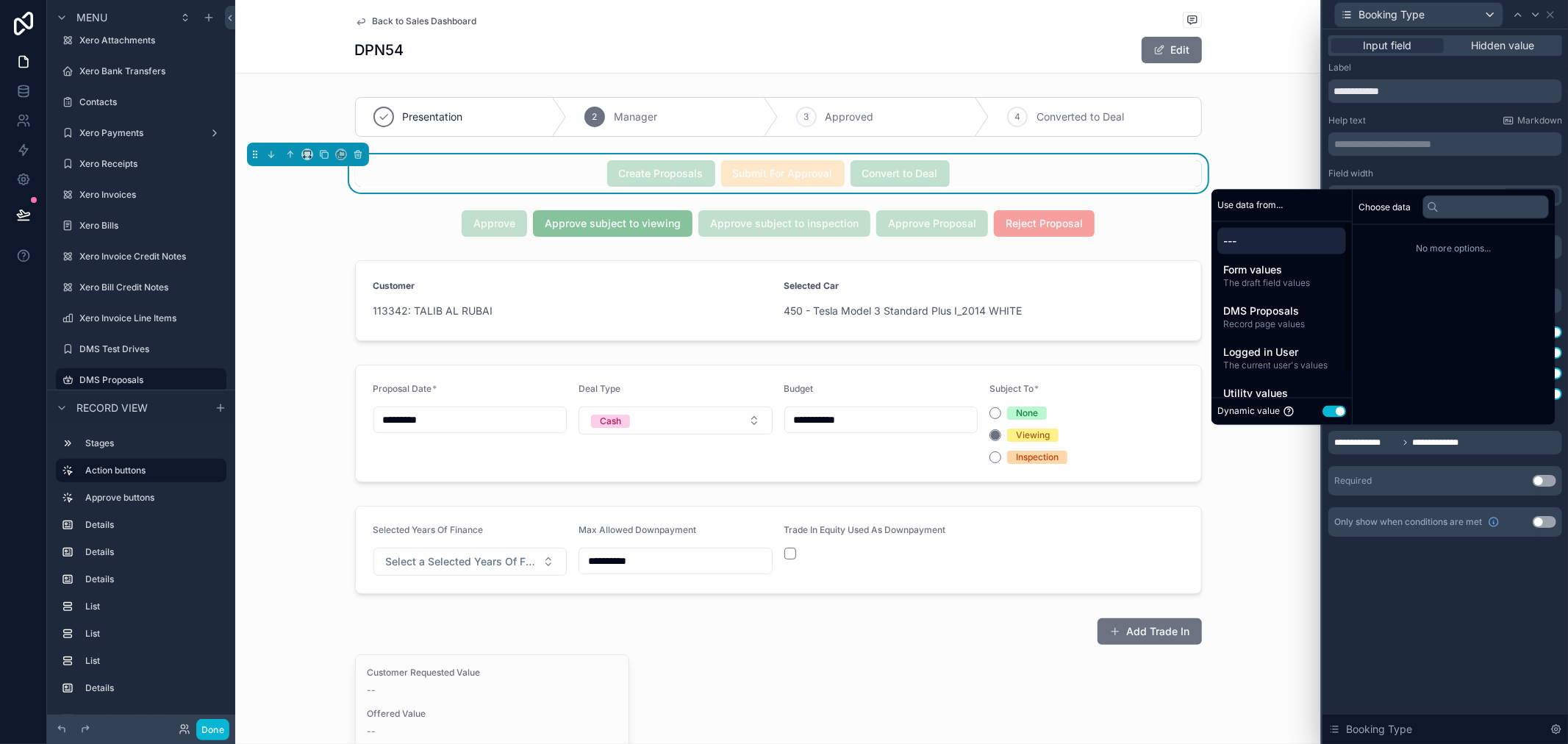
click at [1239, 238] on span "---" at bounding box center [1282, 240] width 117 height 15
click at [1280, 241] on span "---" at bounding box center [1282, 240] width 117 height 15
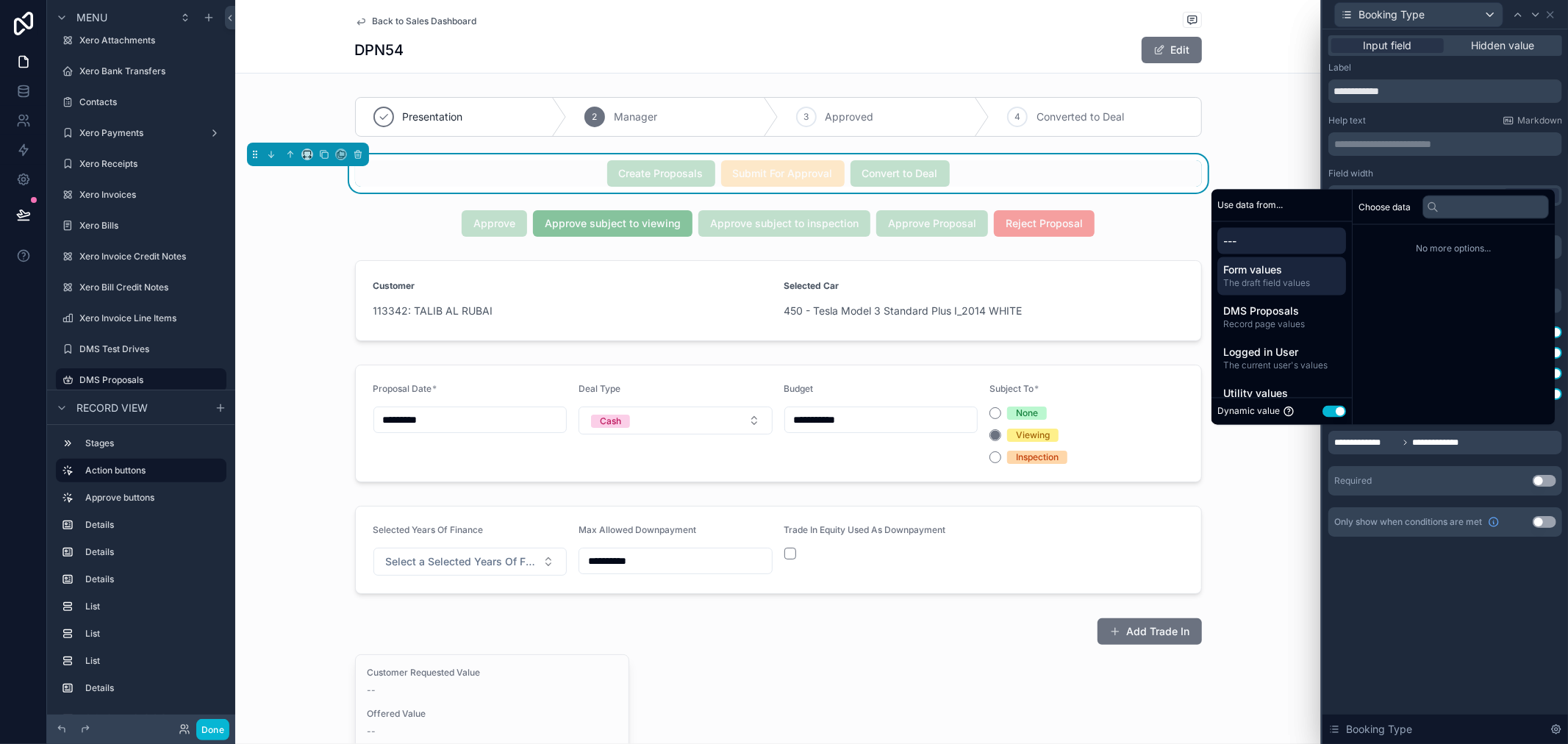
click at [1287, 269] on span "Form values" at bounding box center [1282, 270] width 117 height 15
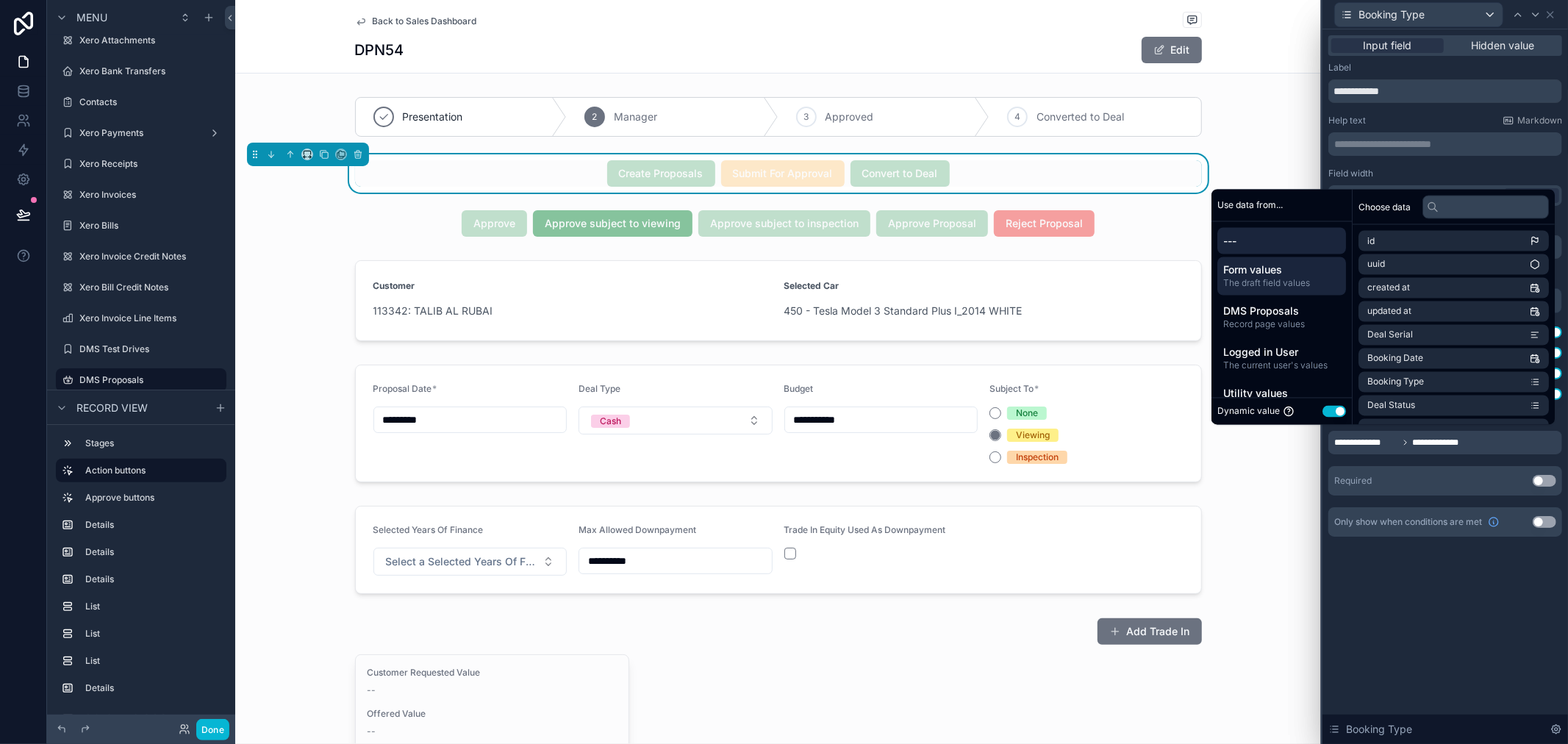
click at [1306, 237] on span "---" at bounding box center [1282, 240] width 117 height 15
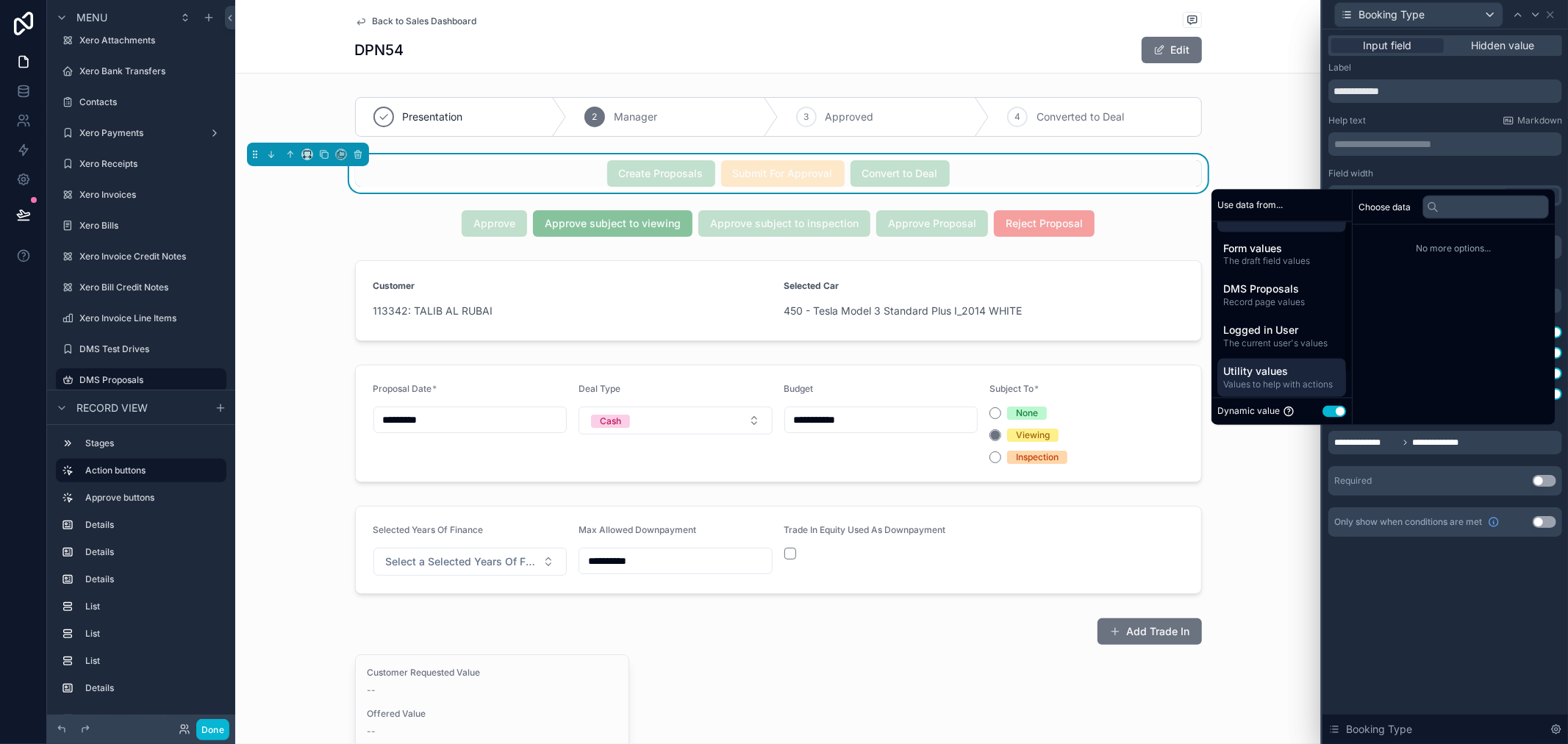
scroll to position [26, 0]
click at [1323, 407] on button "Use setting" at bounding box center [1334, 411] width 23 height 12
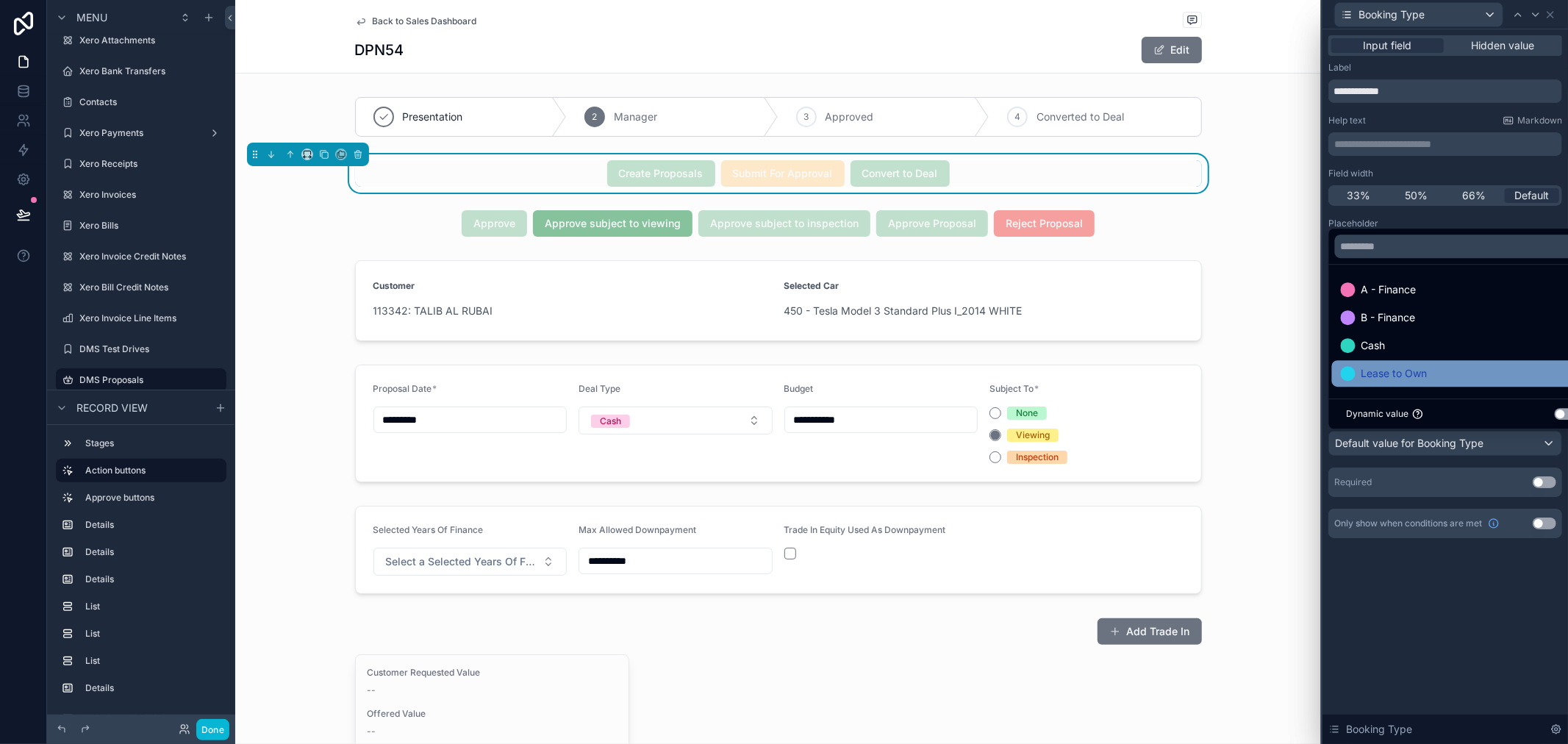
click at [1467, 361] on div "Lease to Own" at bounding box center [1462, 373] width 261 height 26
click at [1472, 372] on div "Lease to Own" at bounding box center [1463, 373] width 243 height 18
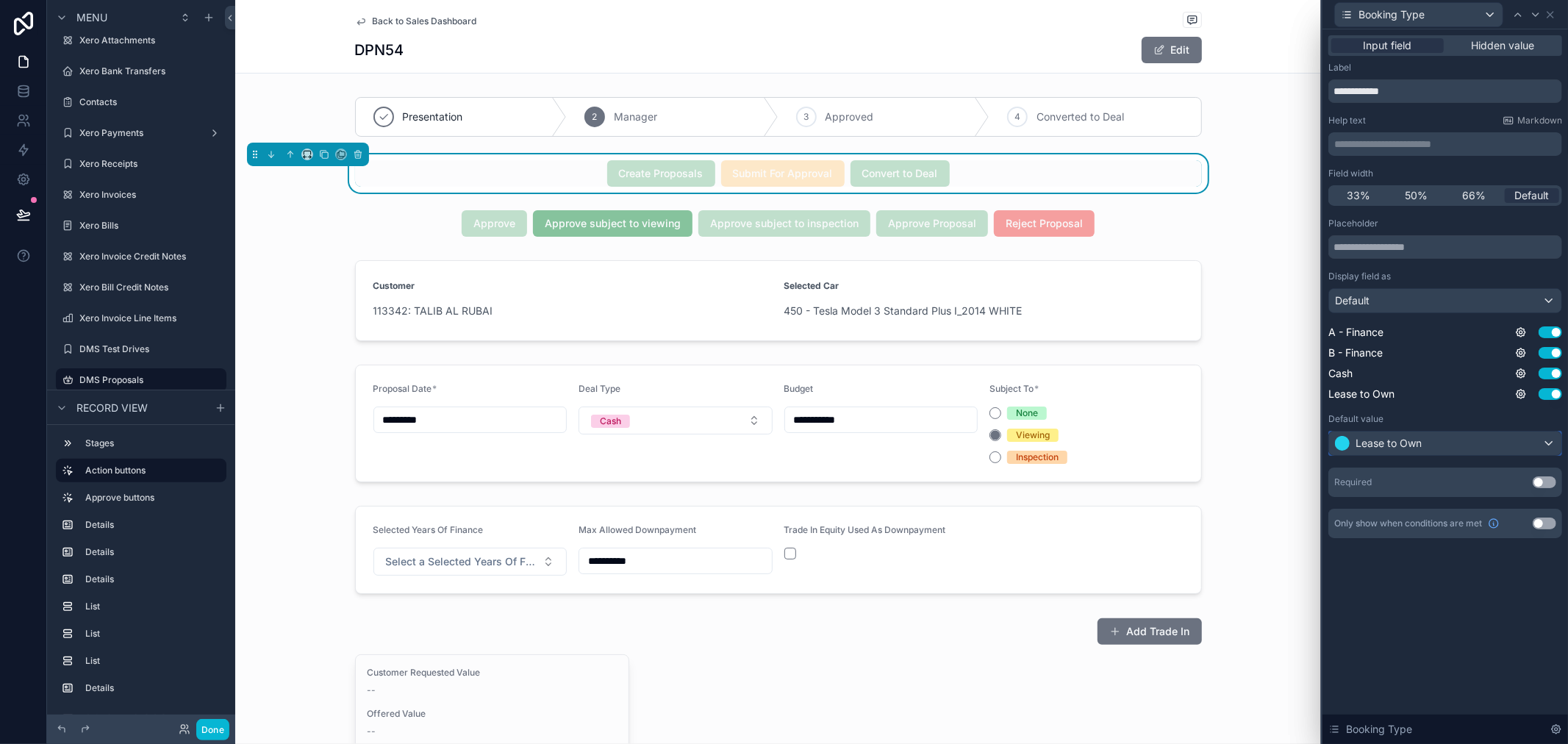
click at [1429, 443] on div "Lease to Own" at bounding box center [1445, 443] width 232 height 23
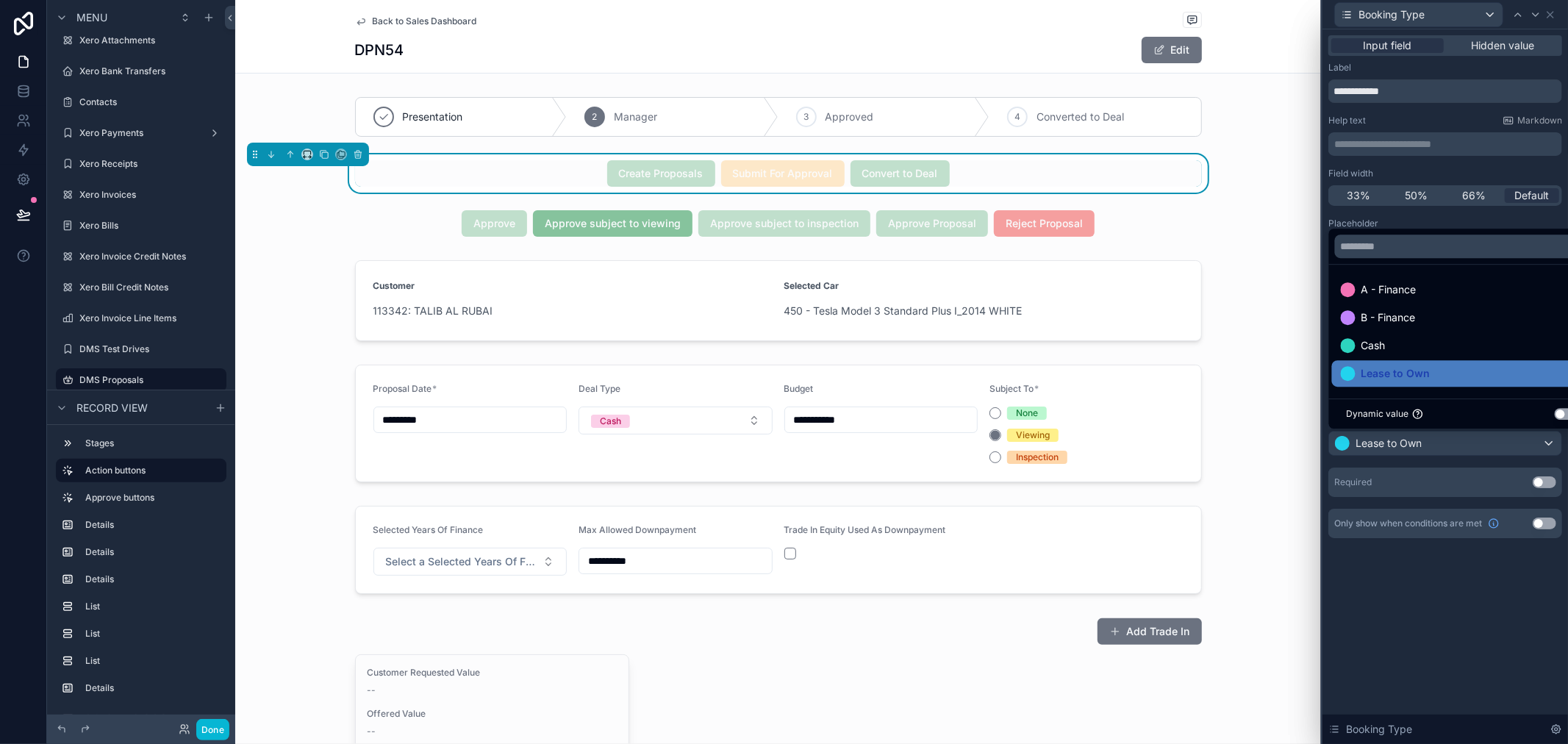
click at [1457, 543] on div at bounding box center [1445, 372] width 245 height 744
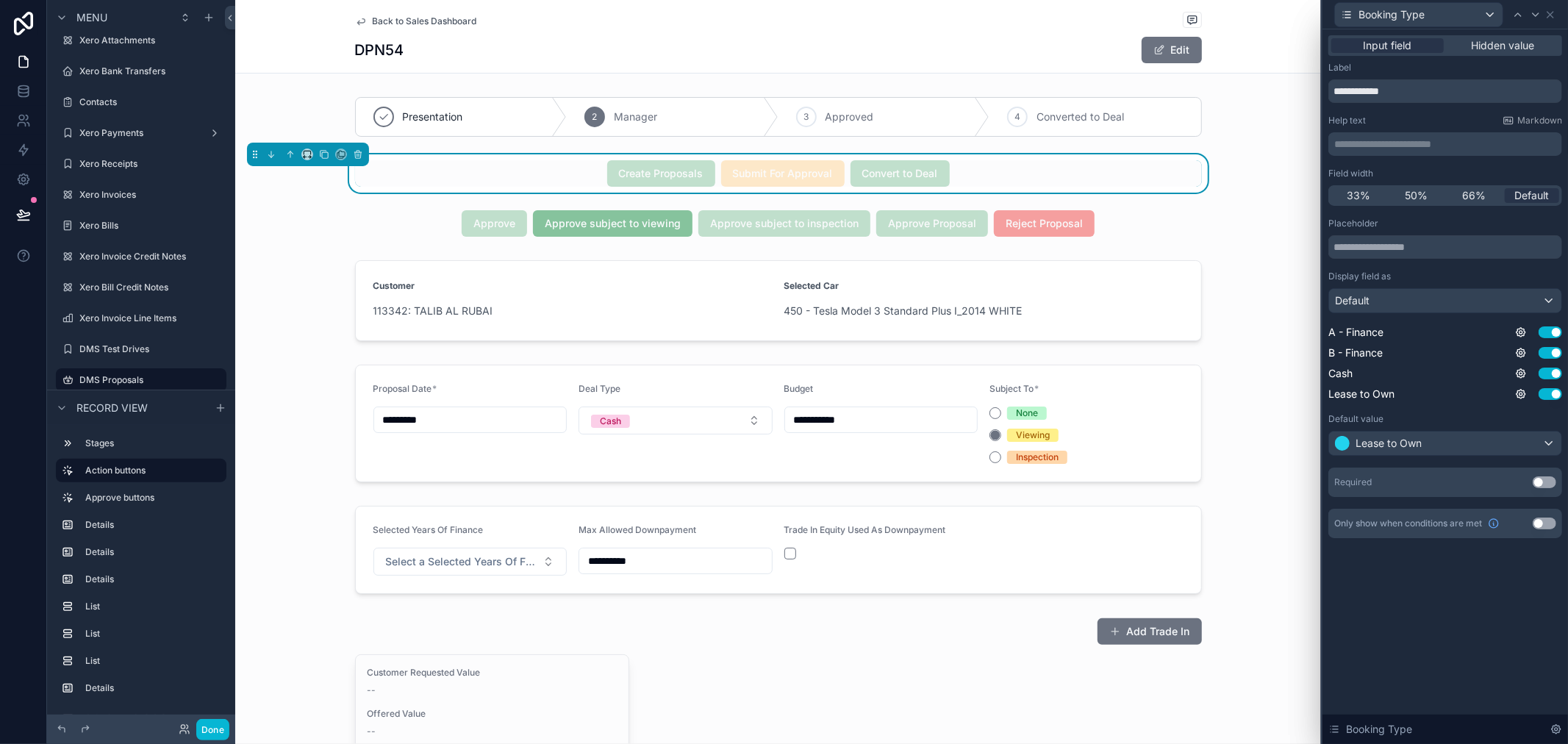
click at [1564, 439] on div "**********" at bounding box center [1445, 301] width 245 height 544
click at [1555, 442] on div "Lease to Own" at bounding box center [1445, 443] width 232 height 23
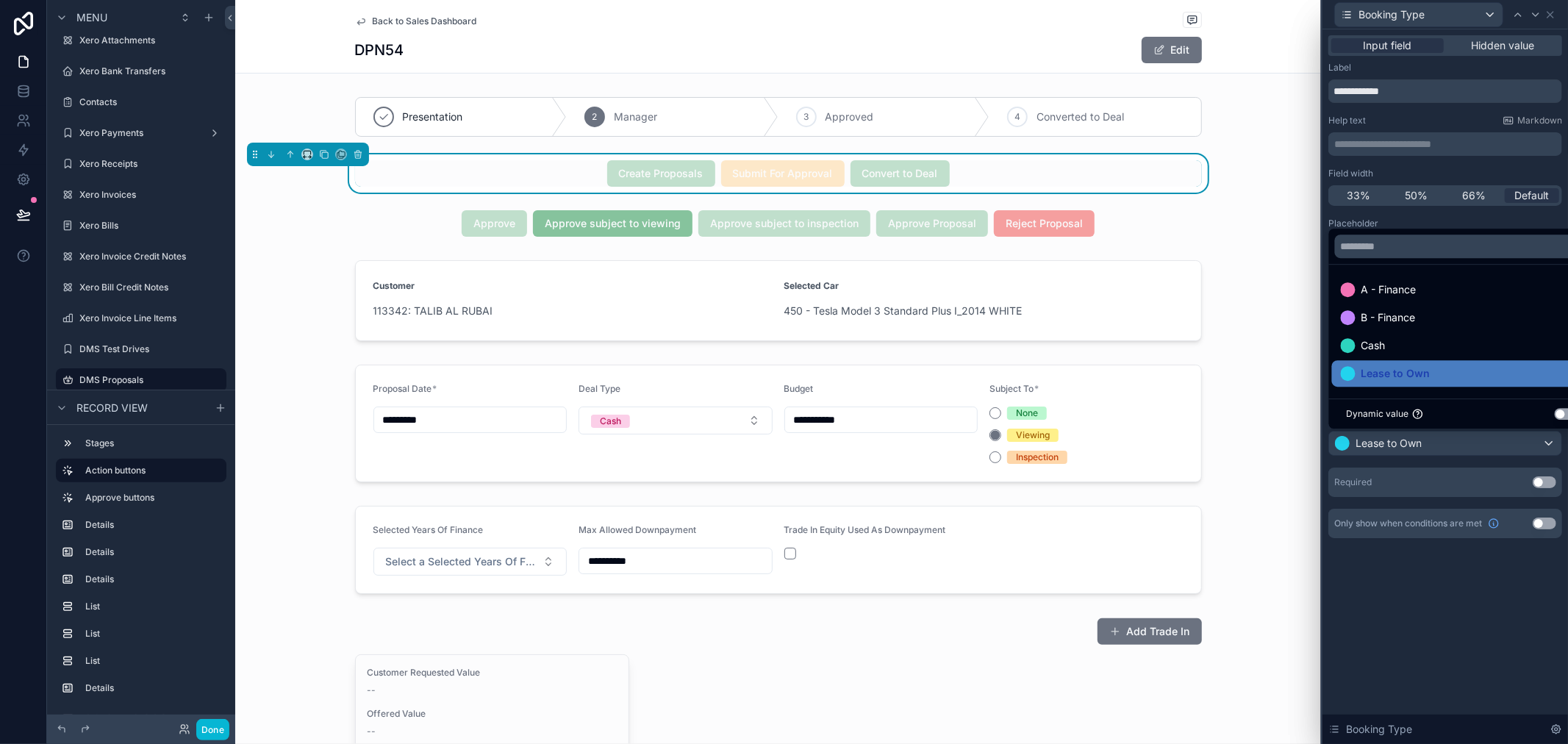
click at [1556, 411] on button "Use setting" at bounding box center [1566, 414] width 23 height 12
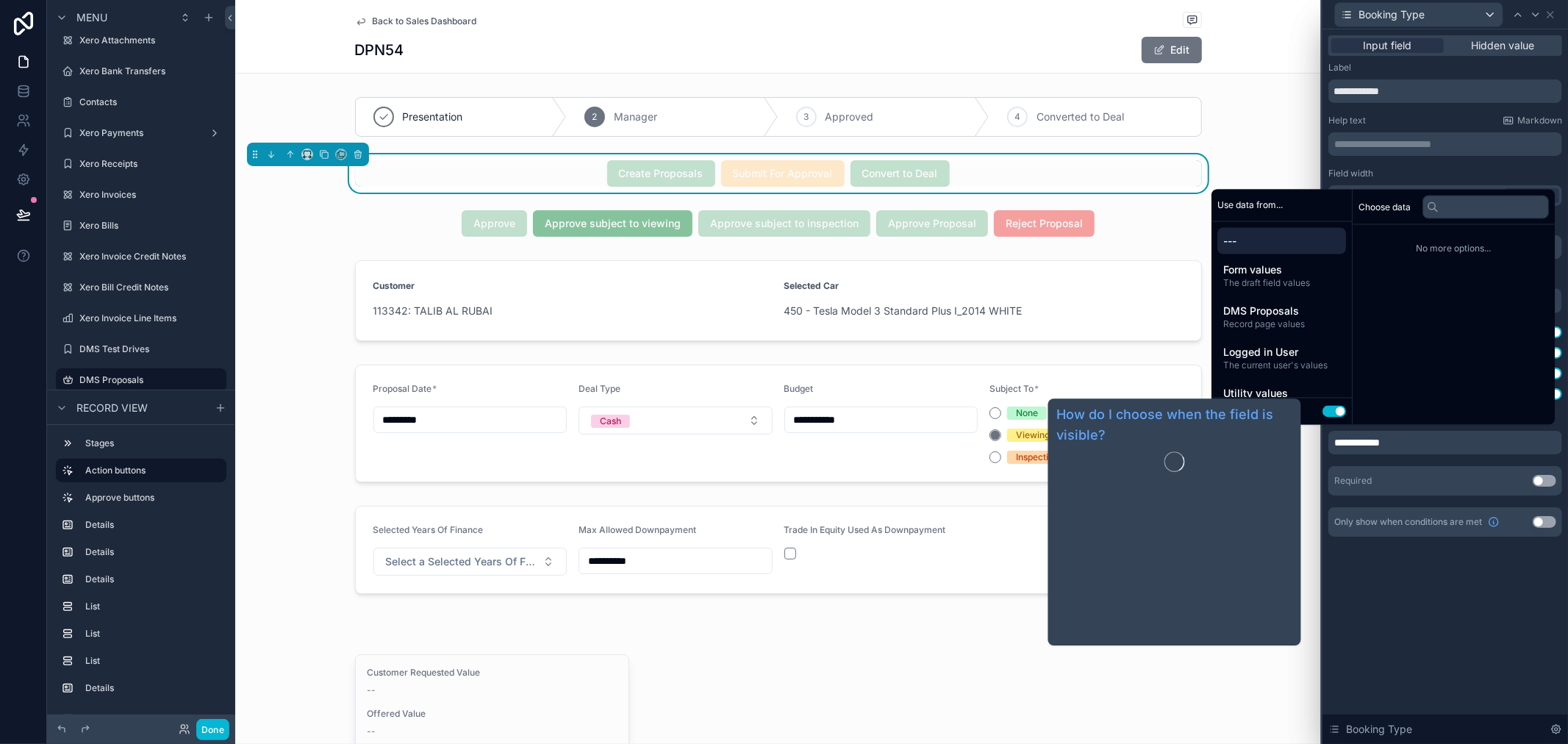
click at [1443, 527] on span "Only show when conditions are met" at bounding box center [1408, 522] width 148 height 12
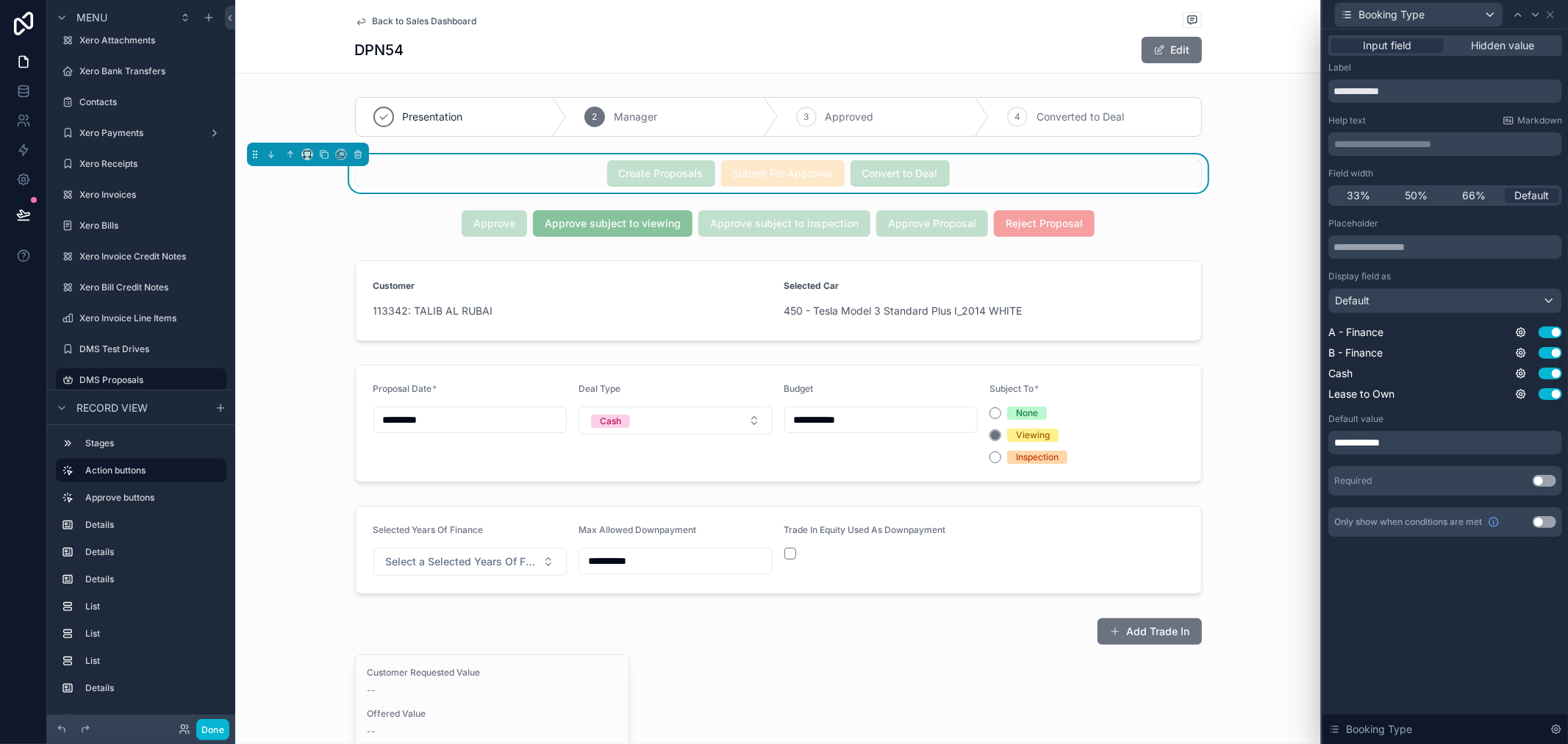
click at [1382, 438] on span "**********" at bounding box center [1362, 443] width 55 height 15
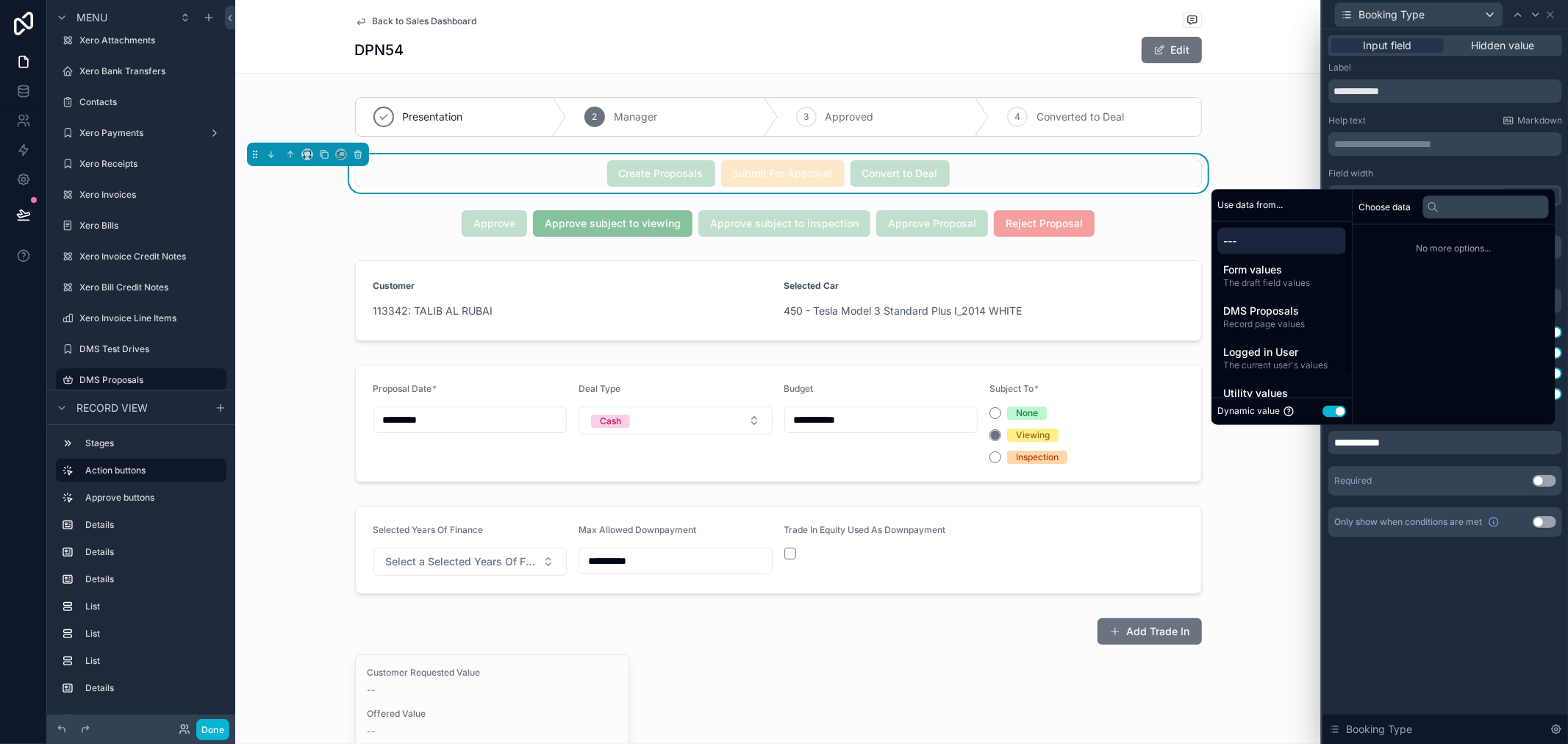
click at [1276, 243] on span "---" at bounding box center [1282, 240] width 117 height 15
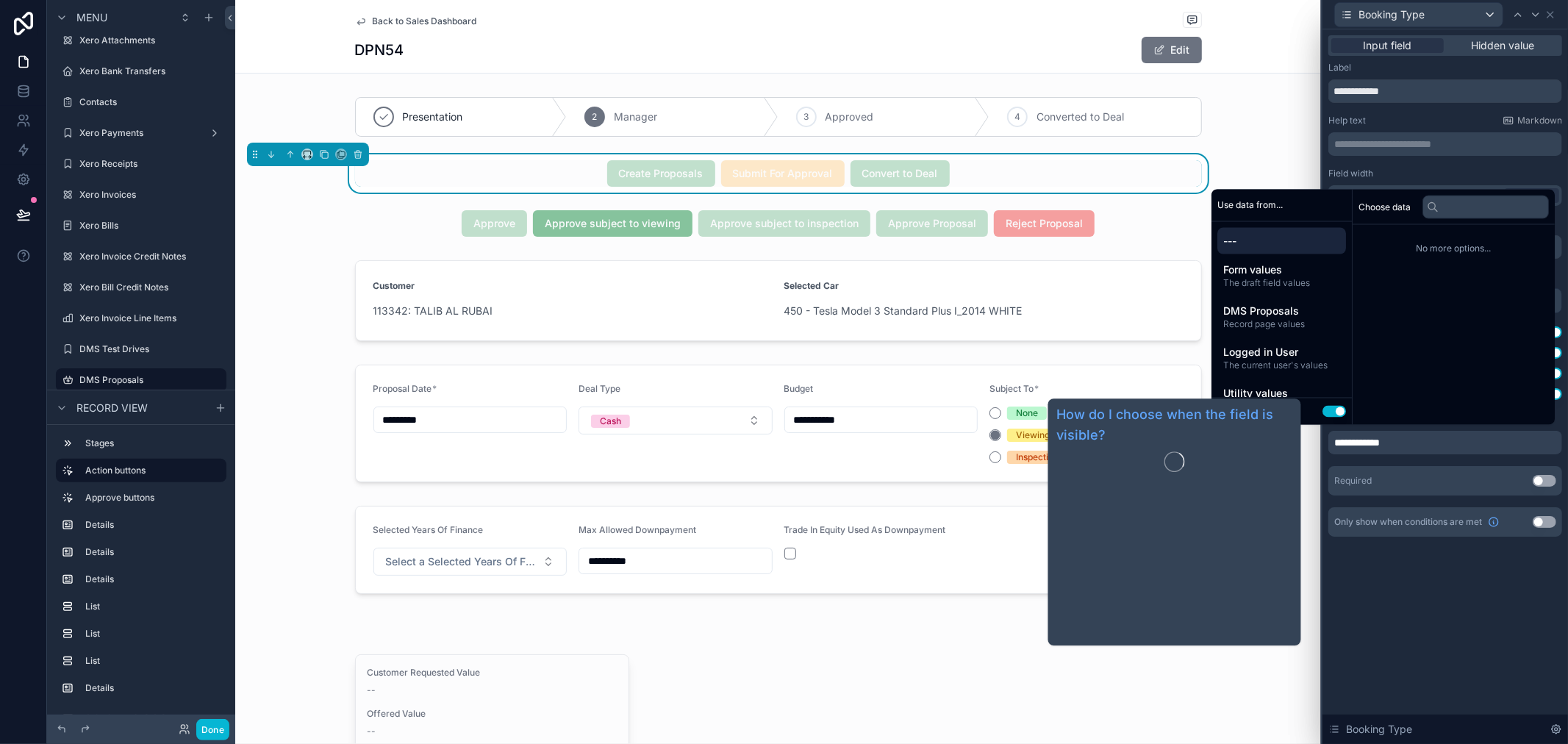
click at [1394, 605] on div "**********" at bounding box center [1445, 386] width 245 height 714
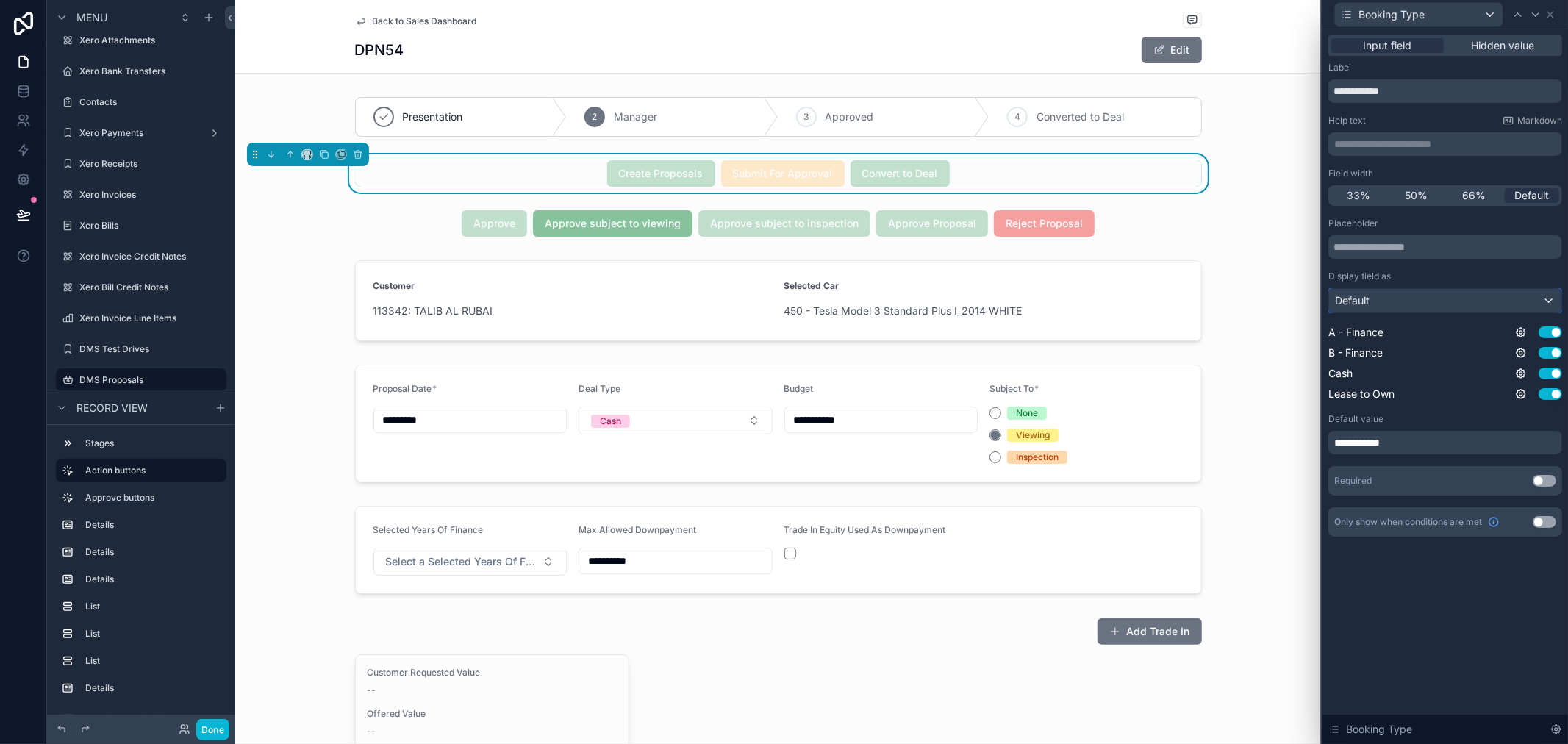
click at [1406, 294] on div "Default" at bounding box center [1445, 301] width 232 height 23
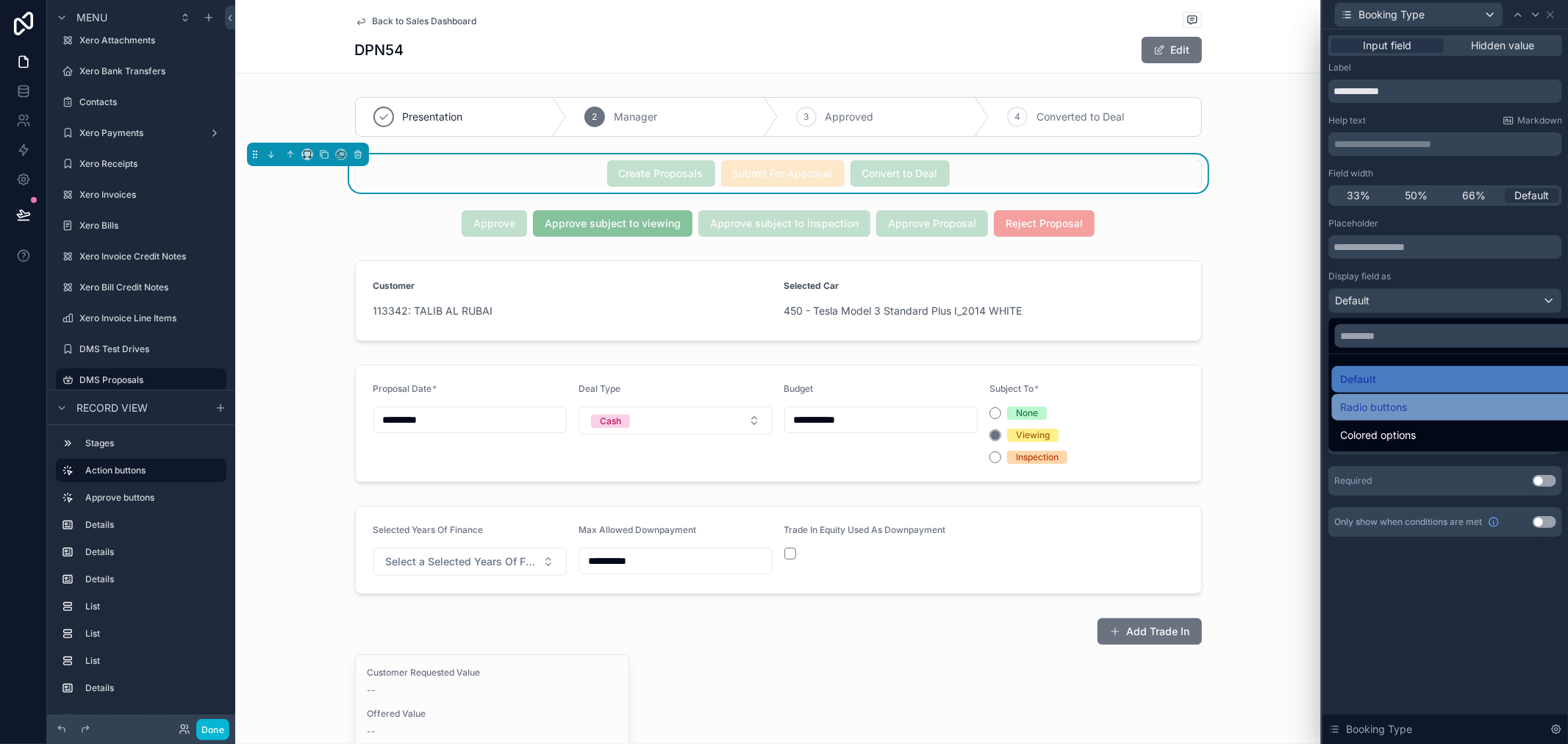
click at [1432, 415] on div "Radio buttons" at bounding box center [1463, 407] width 243 height 18
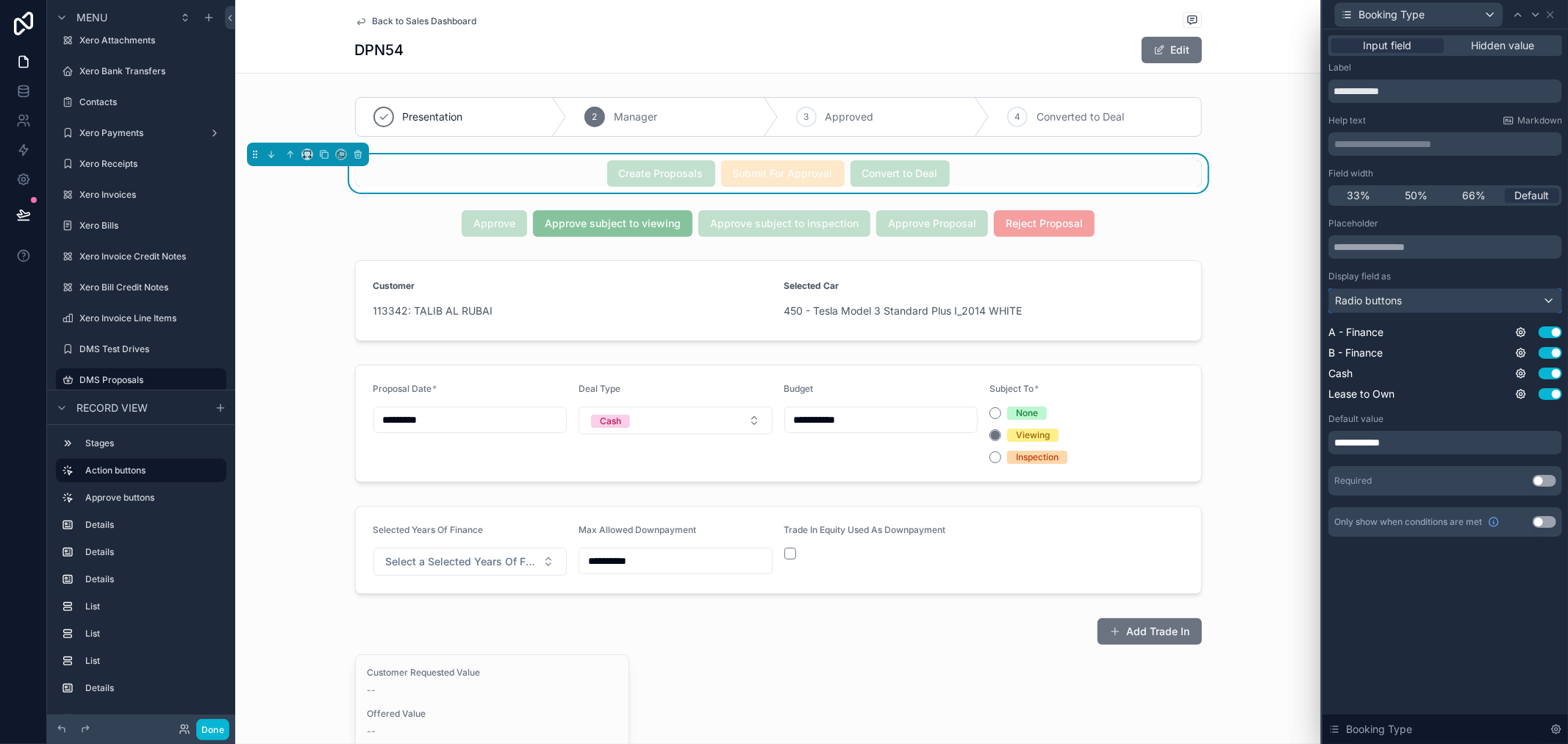
click at [1431, 300] on div "Radio buttons" at bounding box center [1445, 301] width 232 height 23
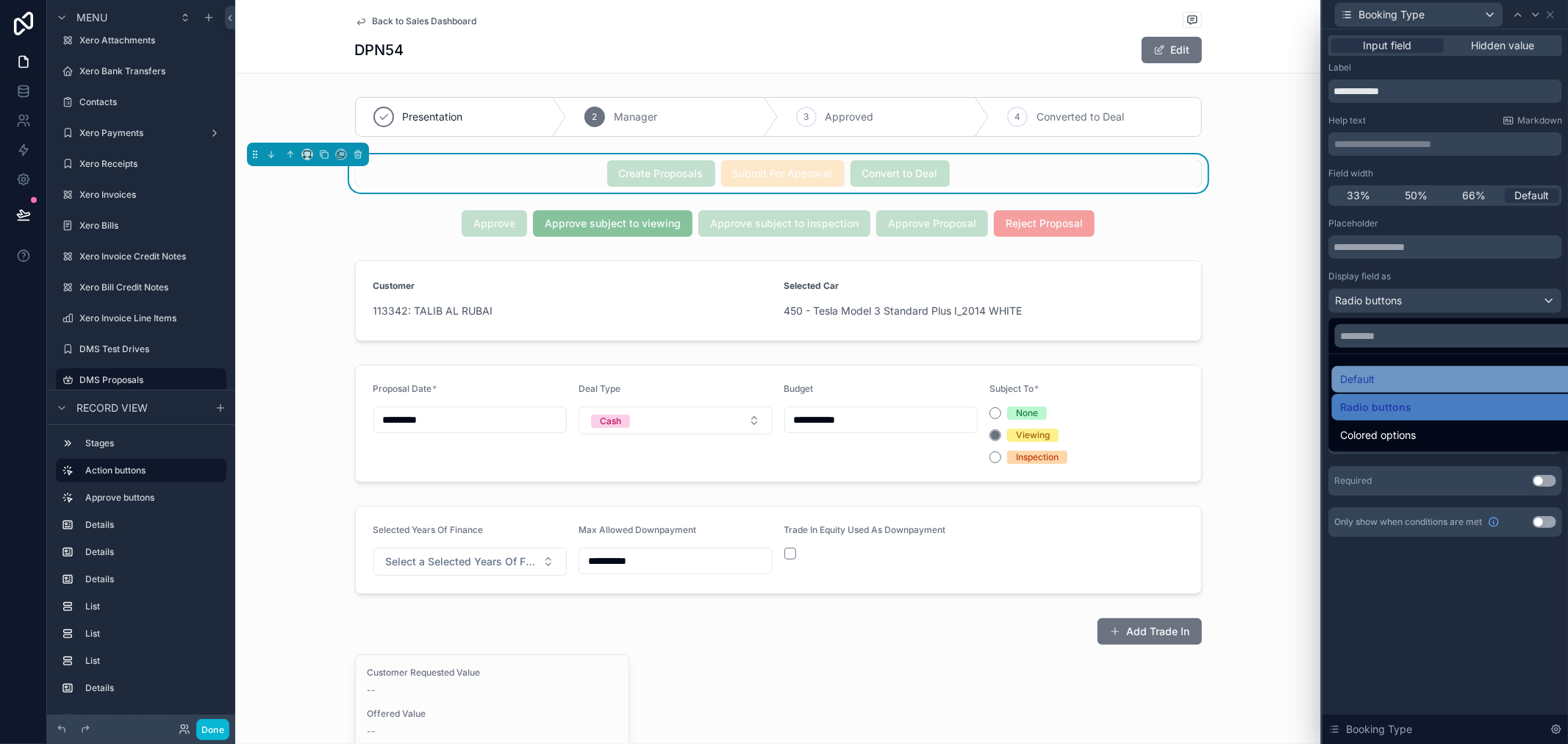
click at [1394, 373] on div "Default" at bounding box center [1463, 379] width 243 height 18
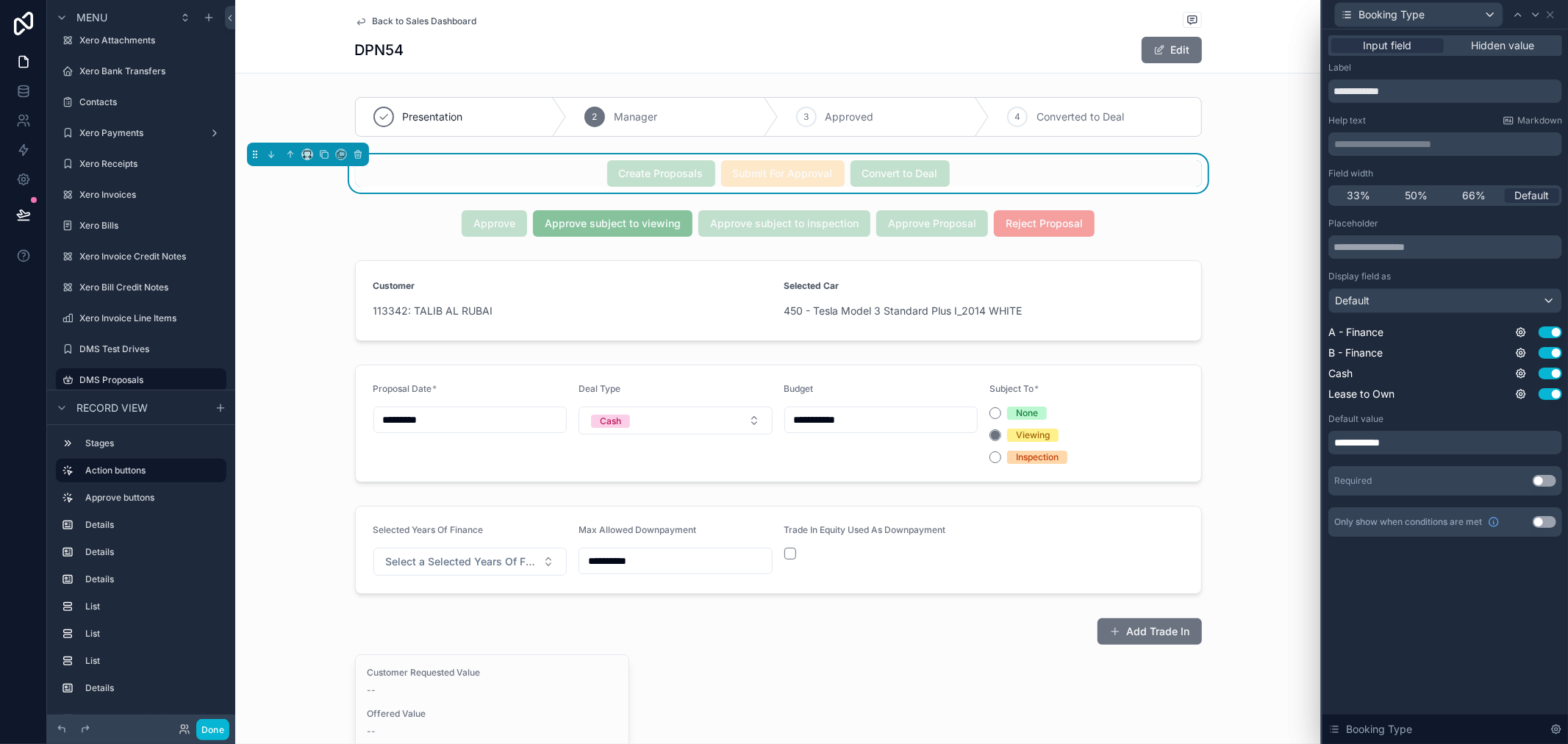
click at [982, 129] on div "scrollable content" at bounding box center [778, 117] width 1086 height 51
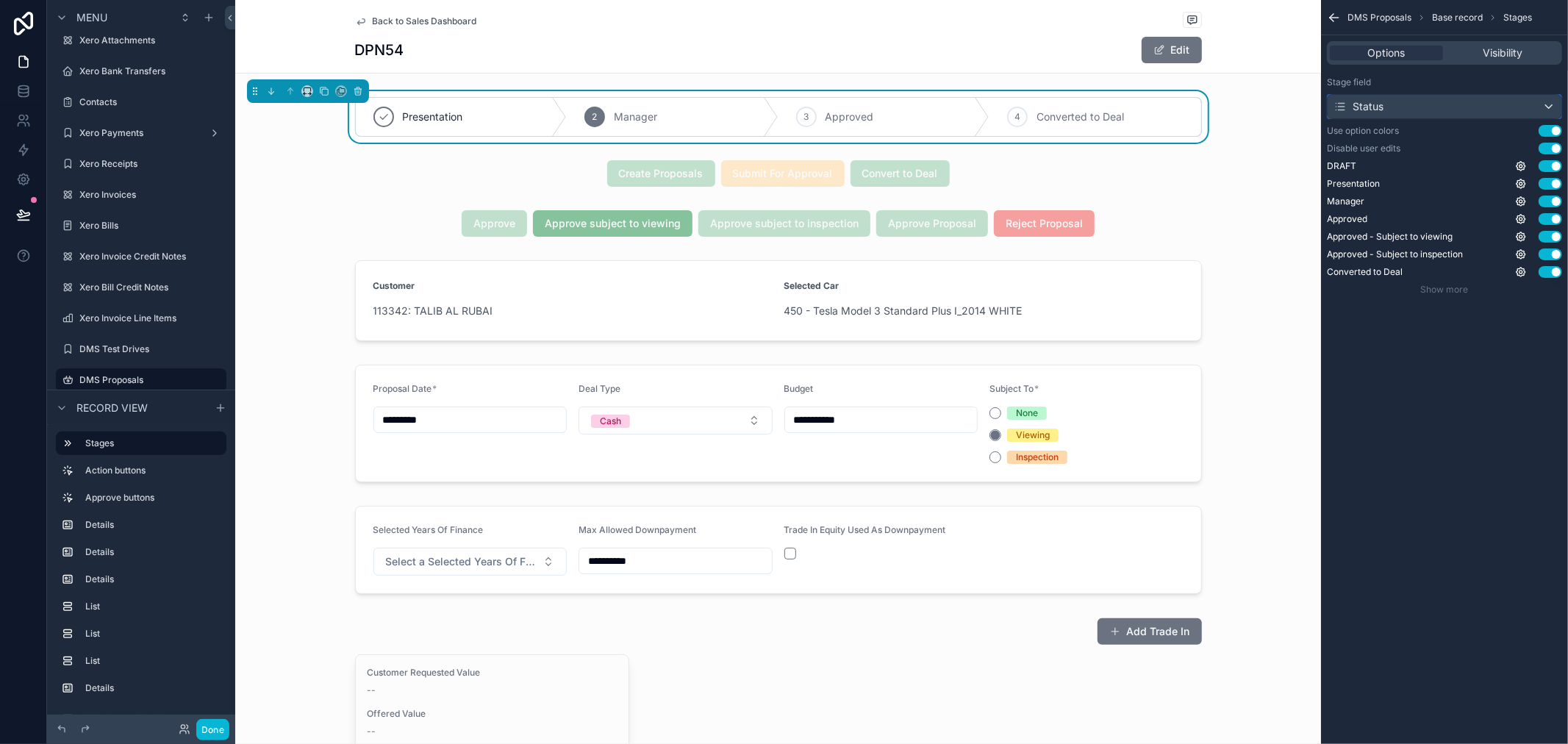
click at [1432, 109] on div "Status" at bounding box center [1445, 107] width 234 height 23
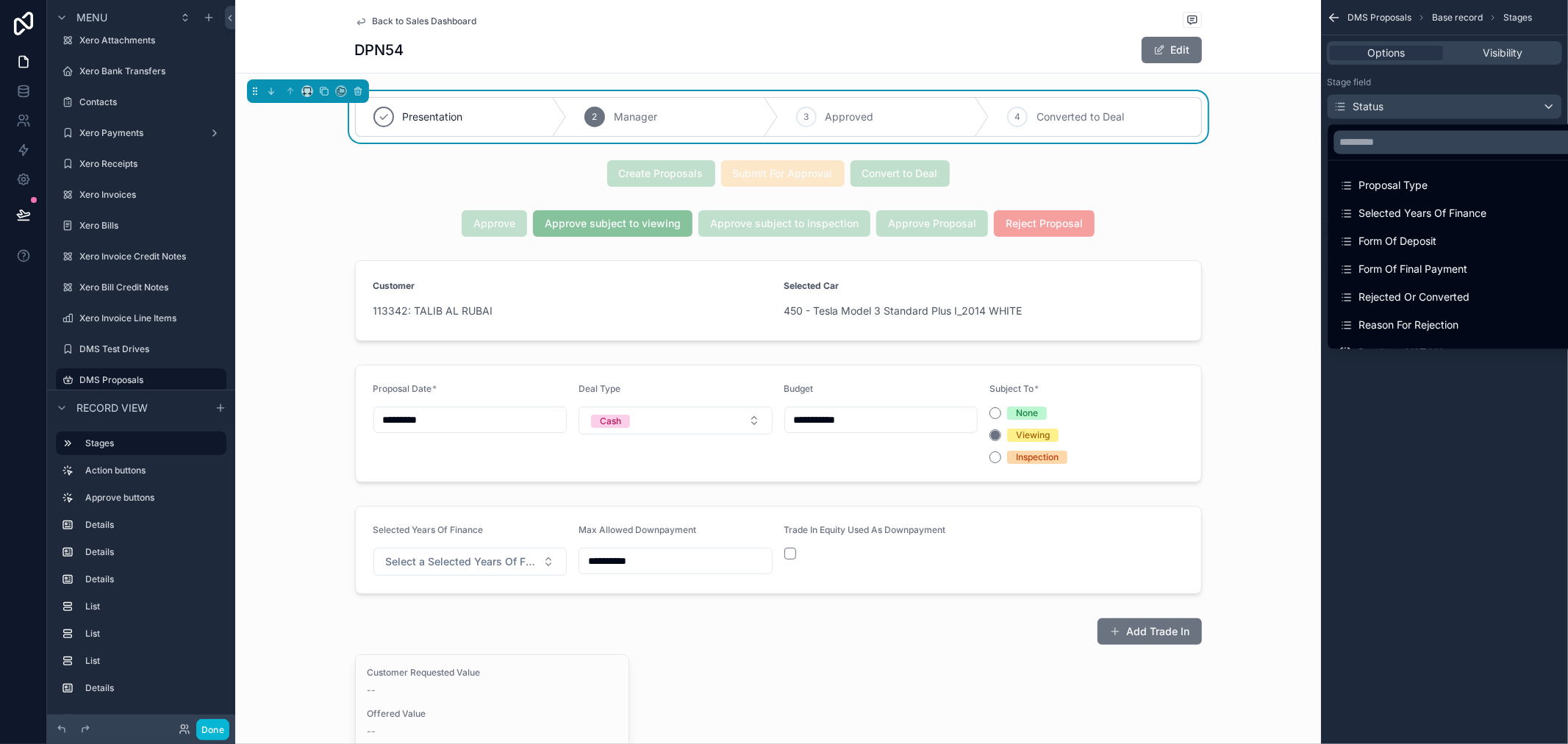
click at [1432, 84] on div "scrollable content" at bounding box center [784, 372] width 1568 height 744
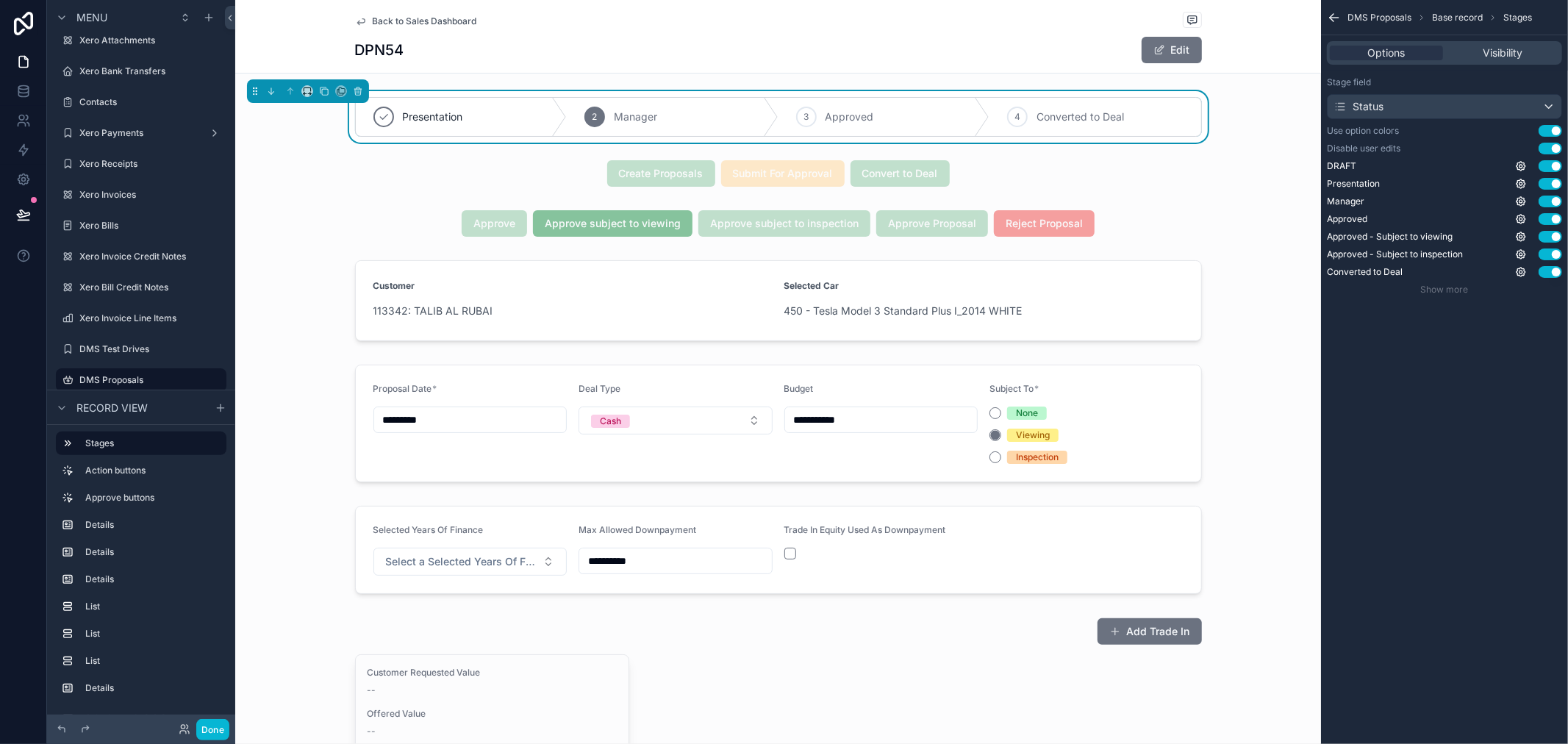
click at [1552, 127] on button "Use setting" at bounding box center [1550, 130] width 23 height 12
click at [1552, 129] on button "Use setting" at bounding box center [1550, 130] width 23 height 12
click at [1531, 406] on div "DMS Proposals Base record Stages Options Visibility Stage field Status Use opti…" at bounding box center [1444, 372] width 247 height 744
click at [1468, 47] on div "Visibility" at bounding box center [1503, 53] width 113 height 15
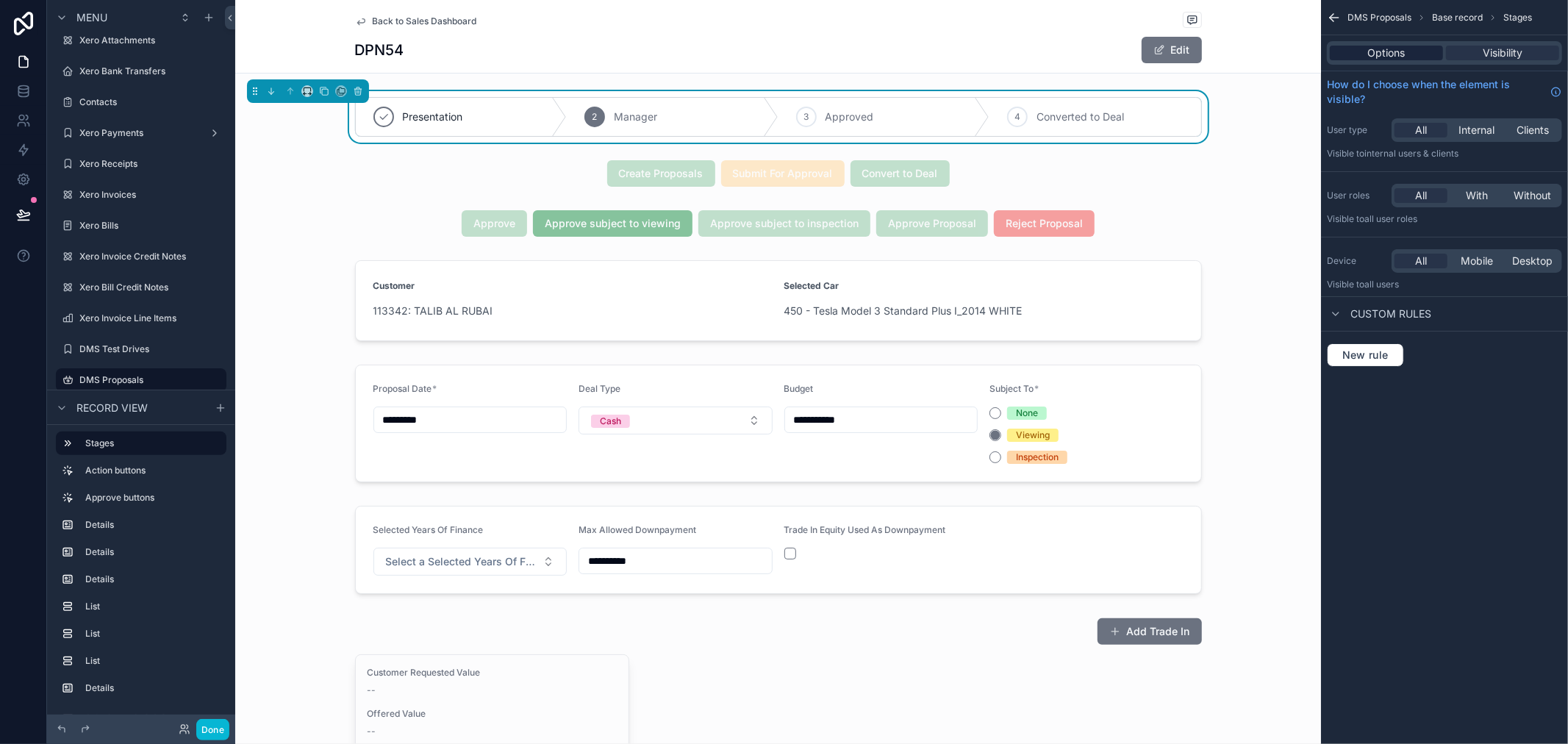
click at [1419, 50] on div "Options" at bounding box center [1386, 53] width 113 height 15
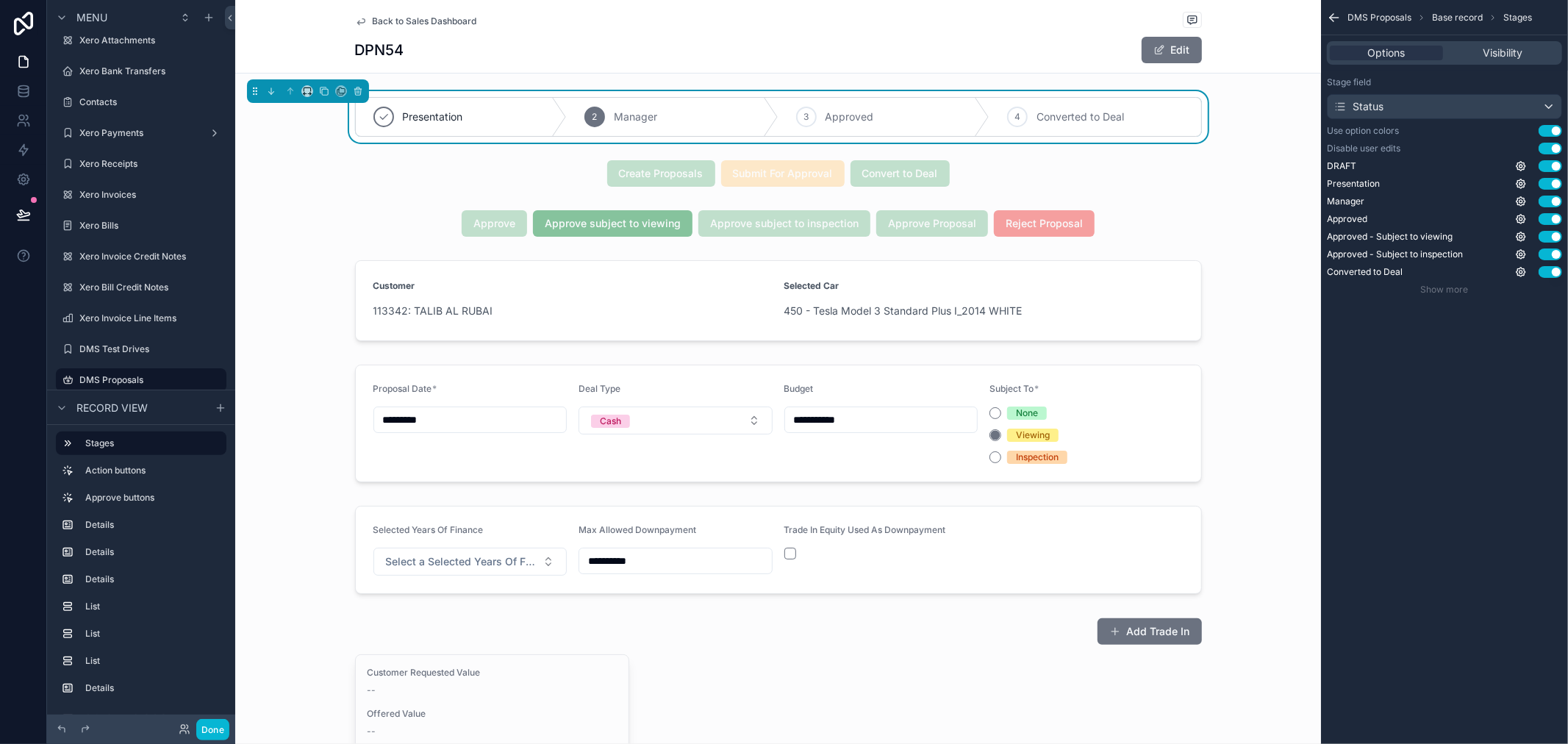
click at [1336, 12] on icon "scrollable content" at bounding box center [1334, 17] width 15 height 15
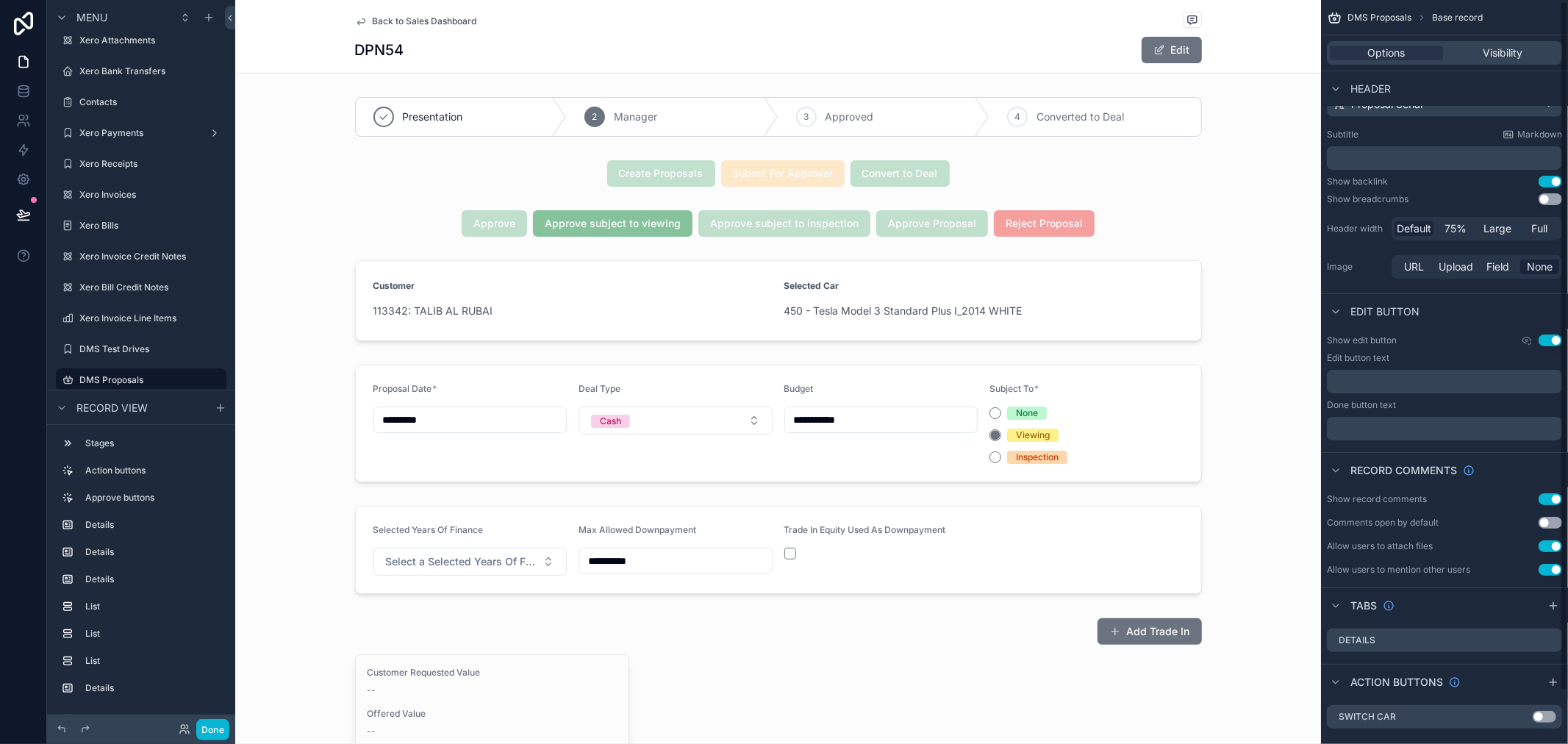
scroll to position [57, 0]
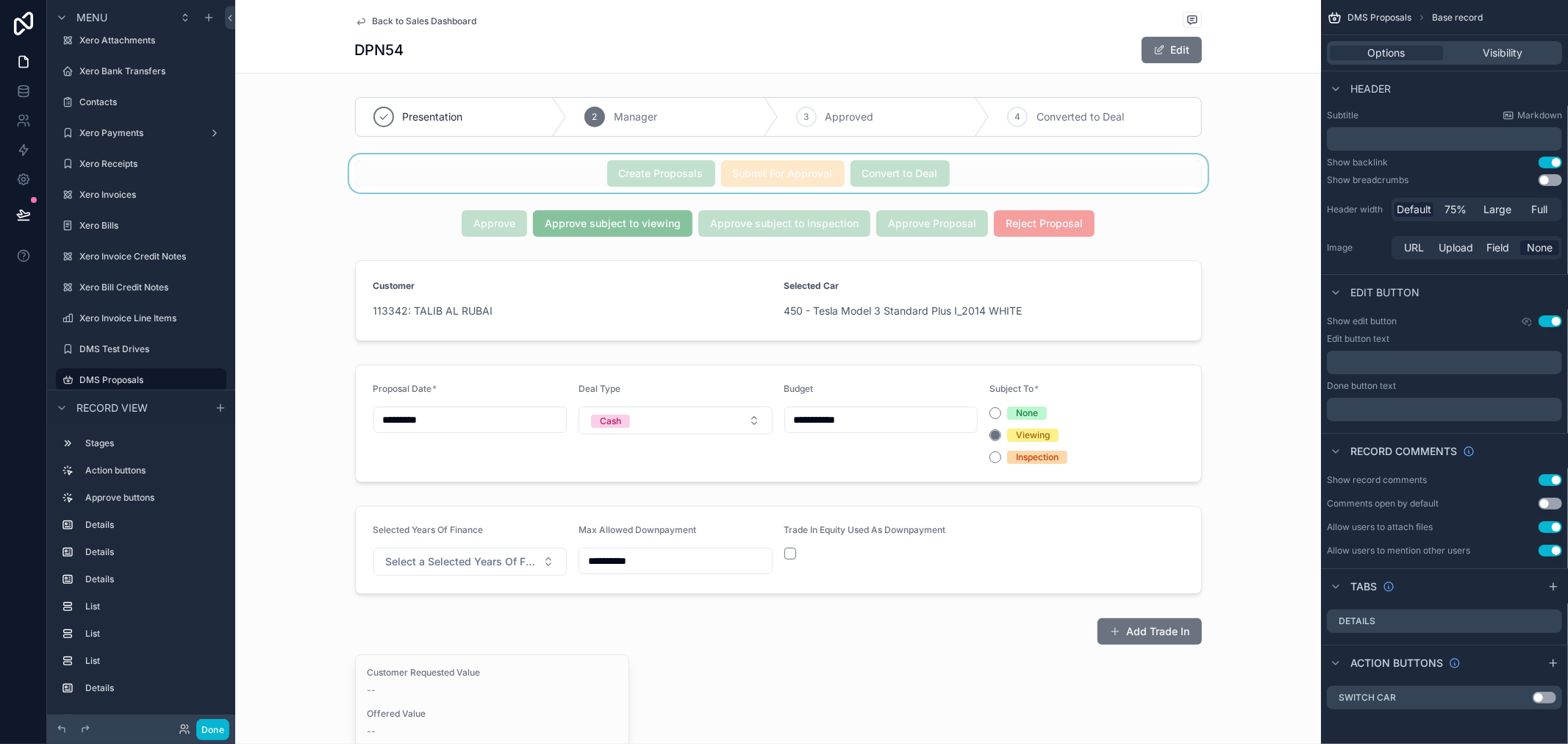
click at [1023, 160] on div "scrollable content" at bounding box center [778, 173] width 1086 height 38
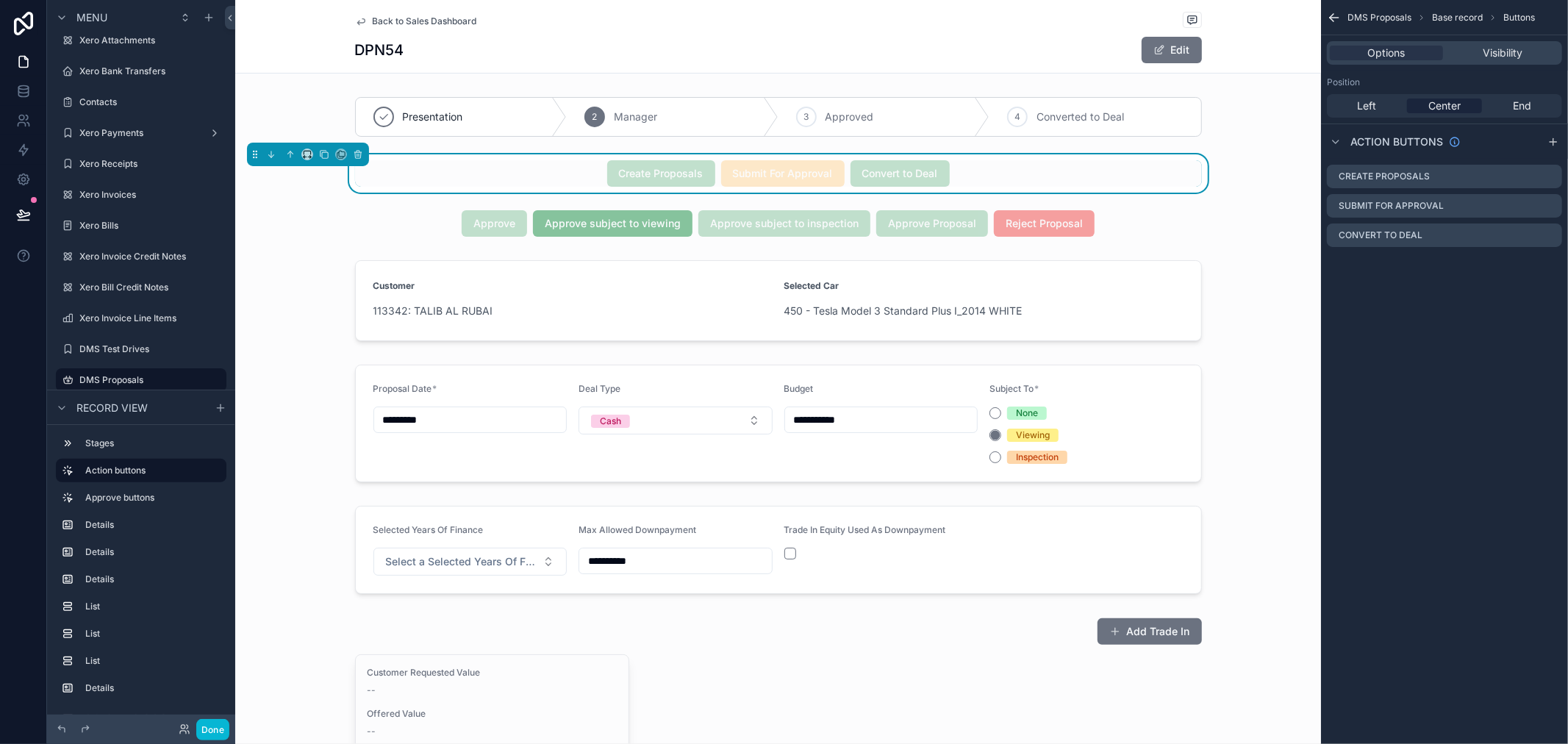
scroll to position [0, 0]
click at [1552, 234] on icon "scrollable content" at bounding box center [1550, 234] width 12 height 12
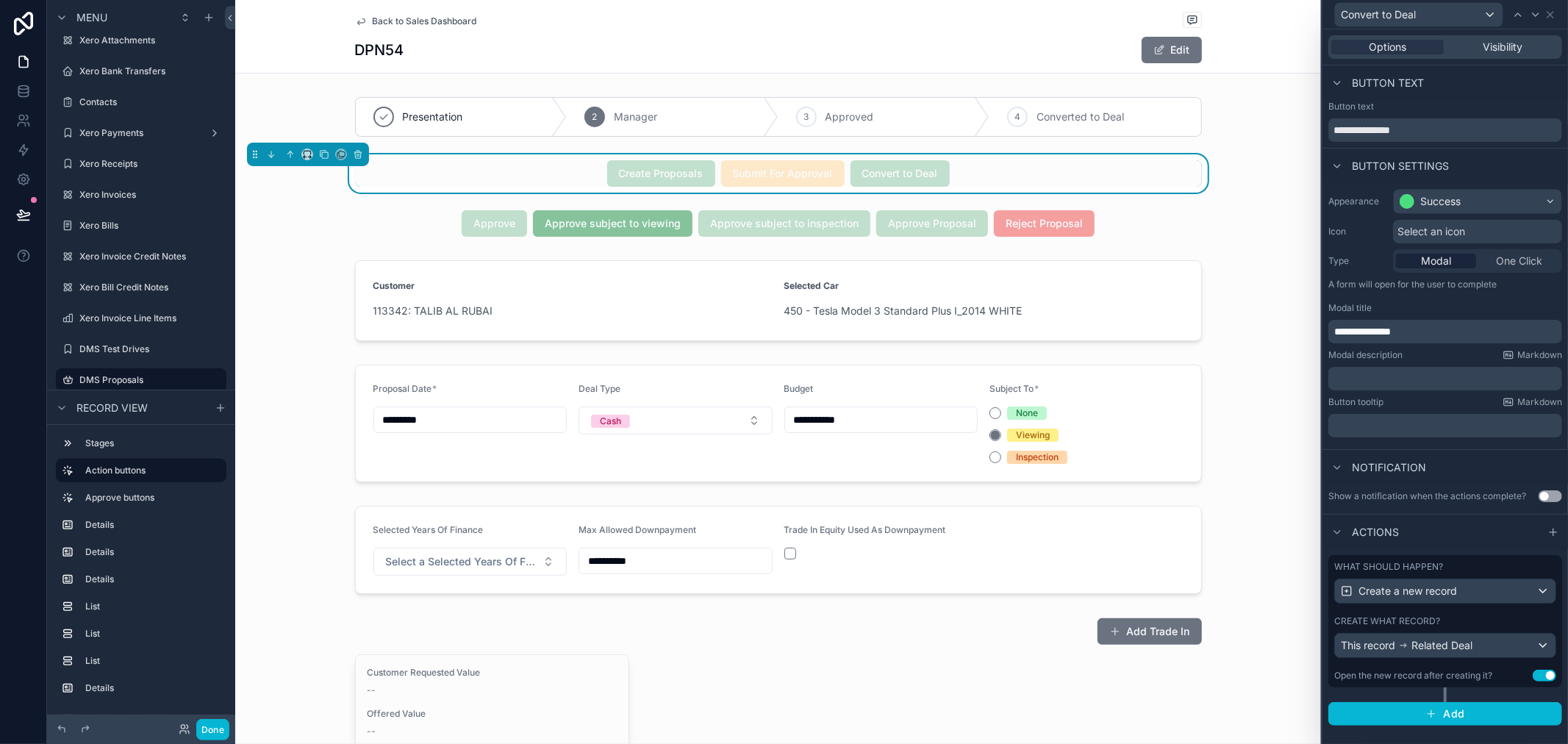
click at [1465, 622] on div "Create what record?" at bounding box center [1445, 621] width 222 height 12
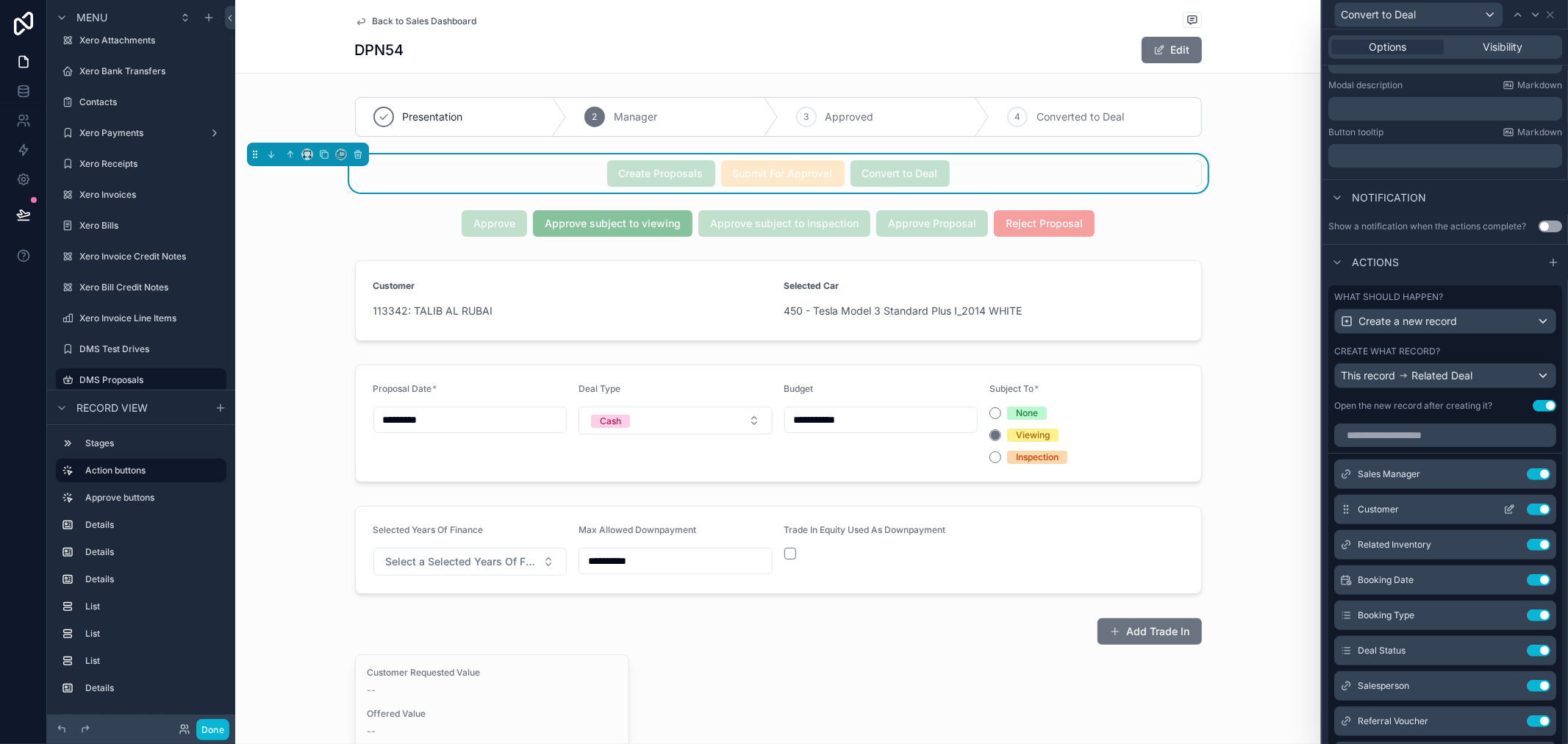
scroll to position [407, 0]
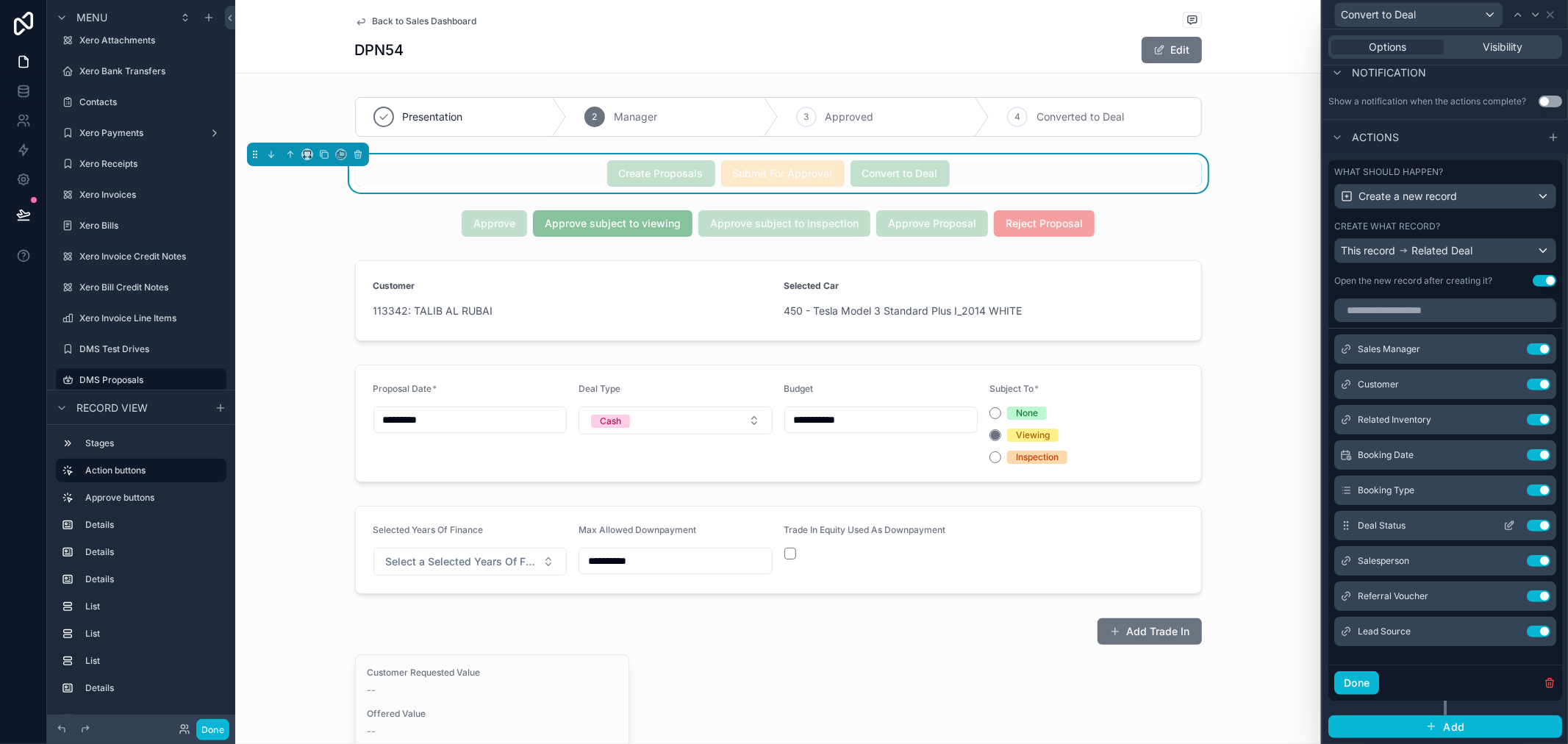
click at [1498, 525] on button at bounding box center [1510, 525] width 23 height 12
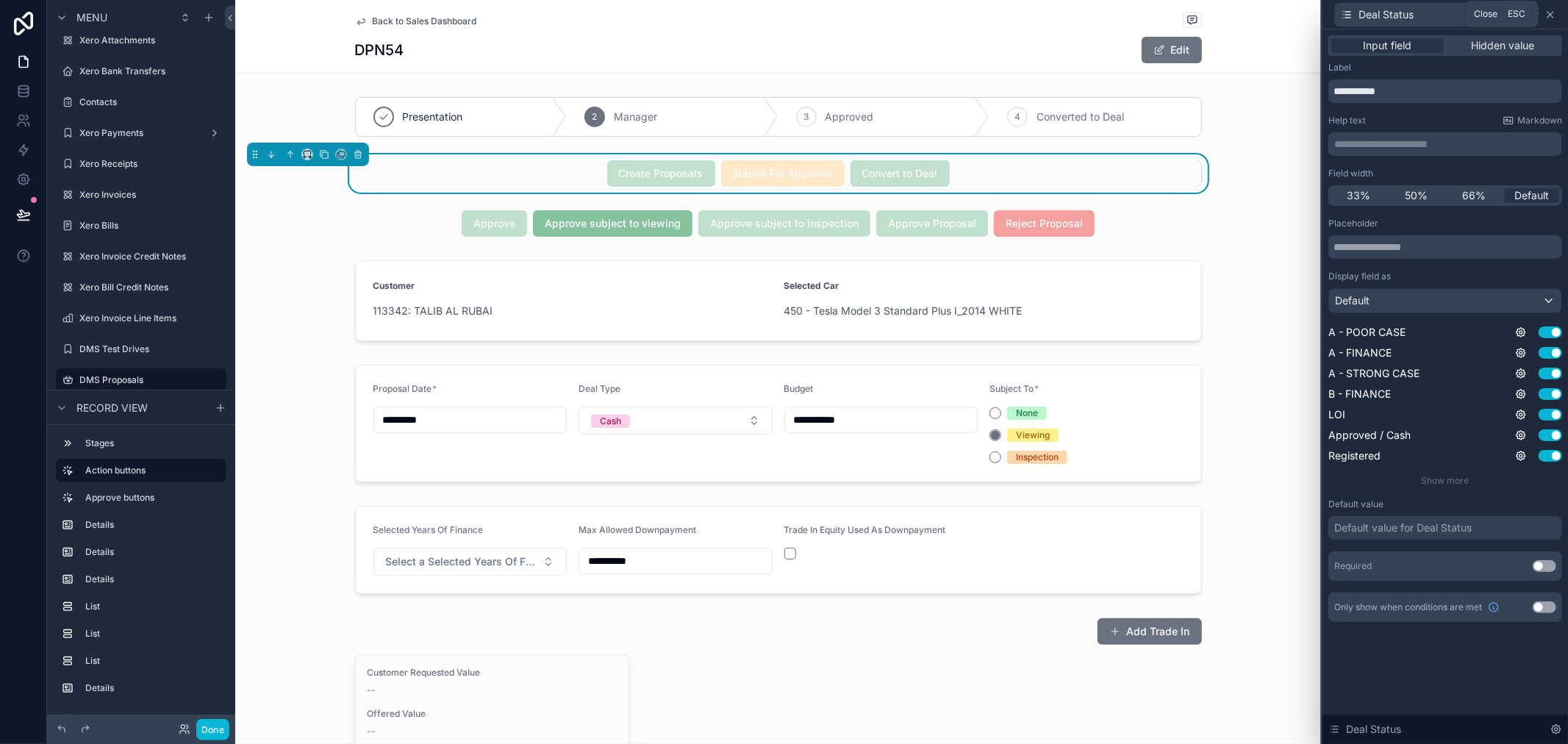
click at [1552, 12] on icon at bounding box center [1551, 15] width 6 height 6
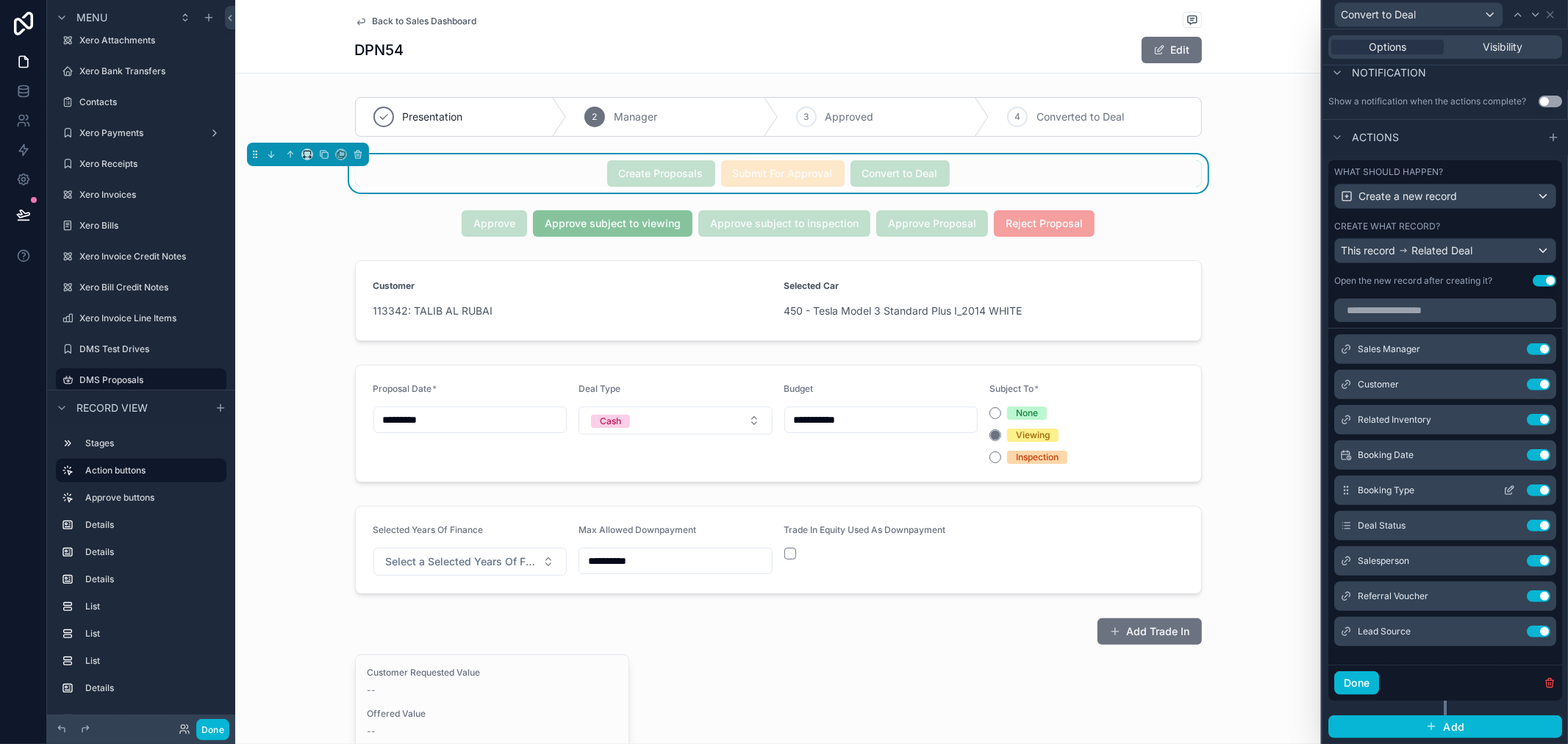
click at [1503, 488] on icon at bounding box center [1509, 490] width 12 height 12
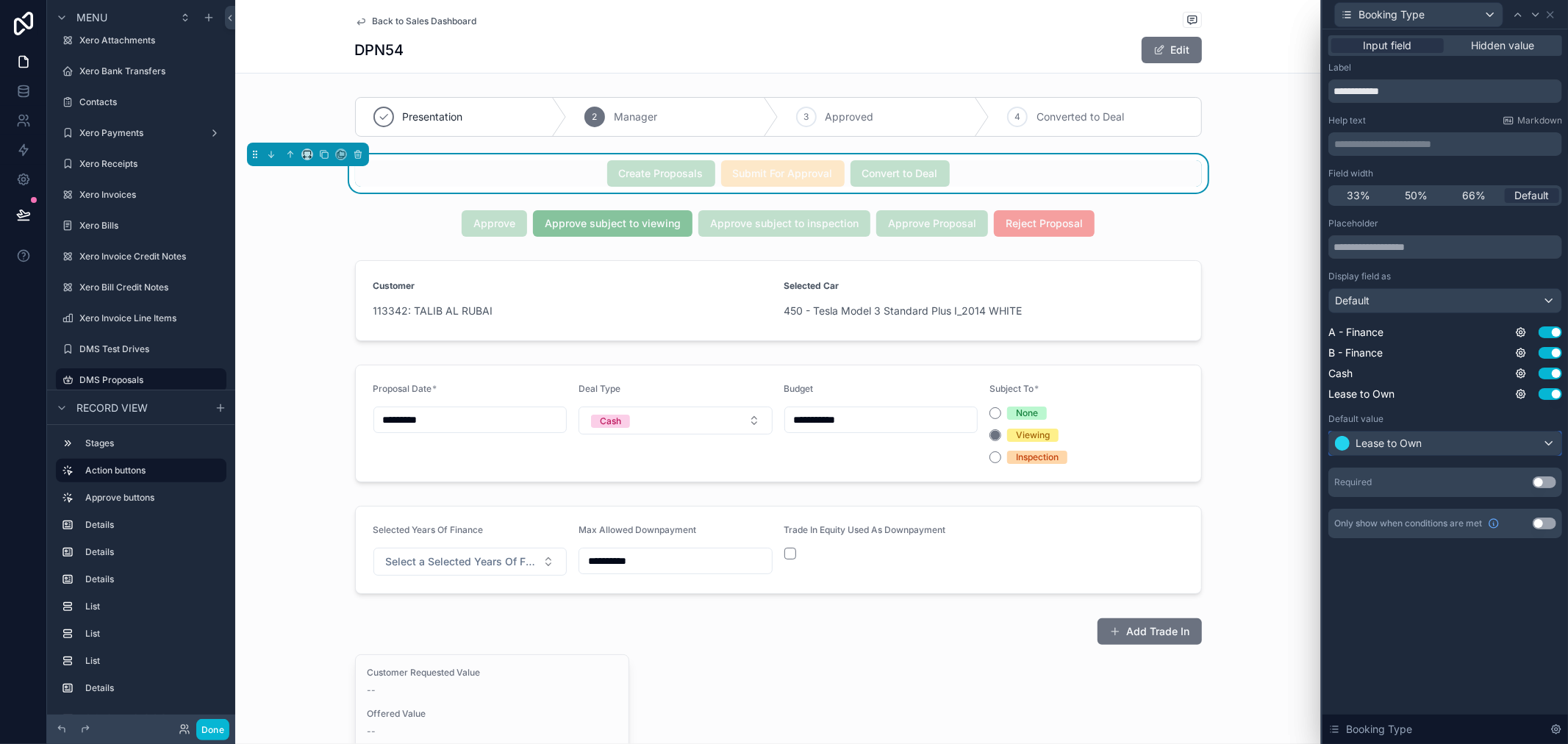
click at [1550, 432] on div "Lease to Own" at bounding box center [1445, 443] width 232 height 23
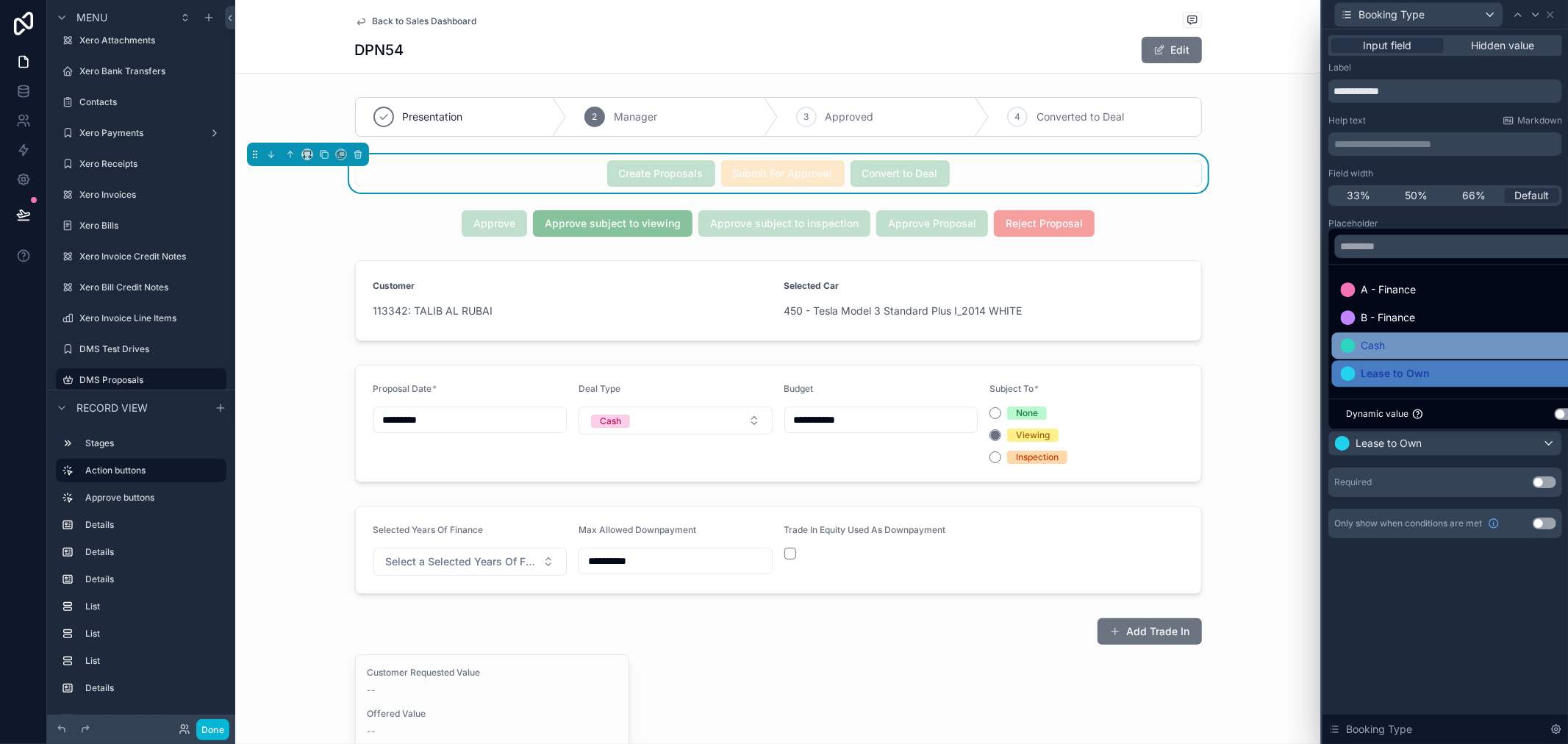
click at [1469, 344] on div "Cash" at bounding box center [1463, 345] width 243 height 18
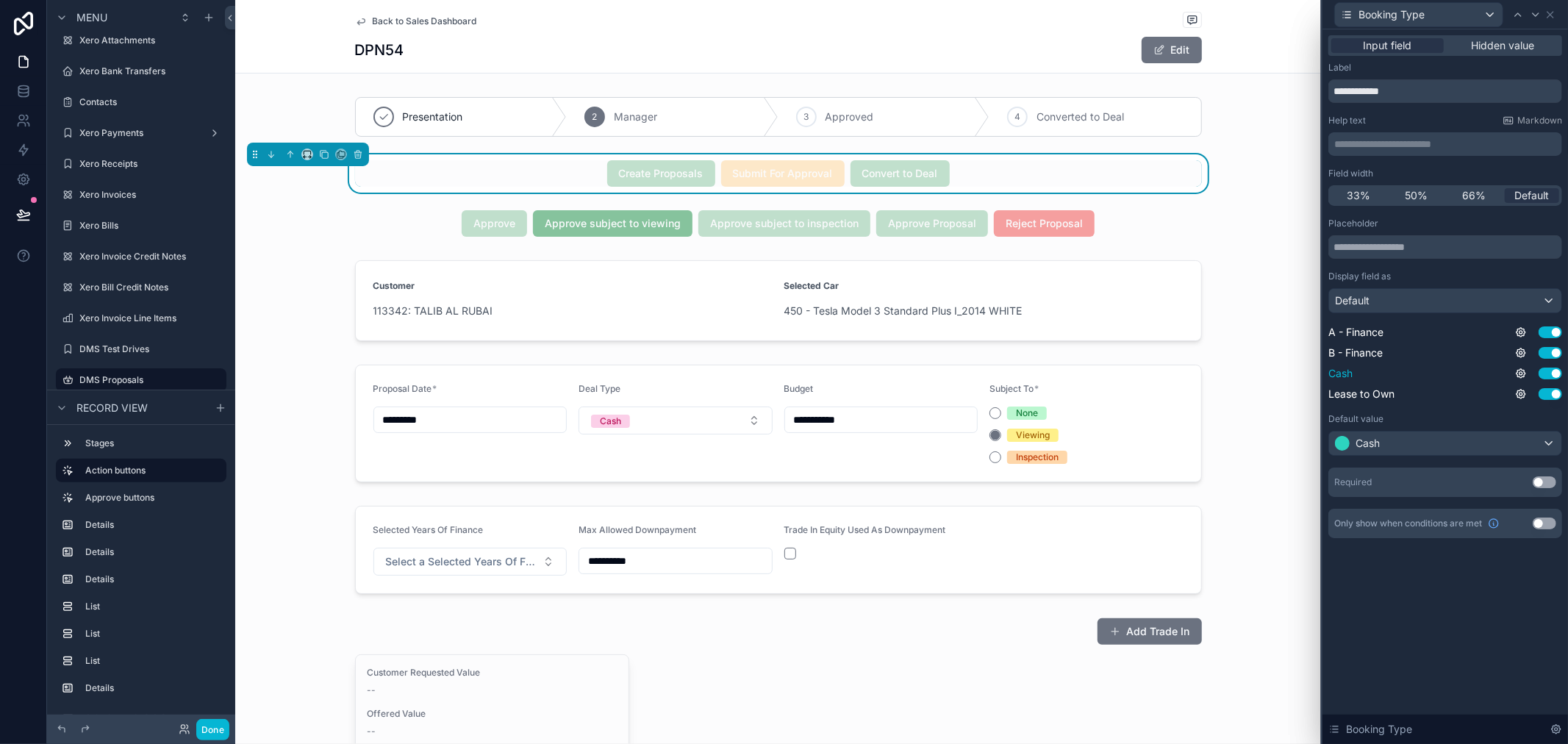
click at [1559, 372] on button "Use setting" at bounding box center [1550, 373] width 23 height 12
click at [1550, 372] on button "Use setting" at bounding box center [1550, 373] width 23 height 12
click at [1517, 326] on icon at bounding box center [1520, 332] width 12 height 12
click at [1439, 442] on div "Cash" at bounding box center [1445, 443] width 232 height 23
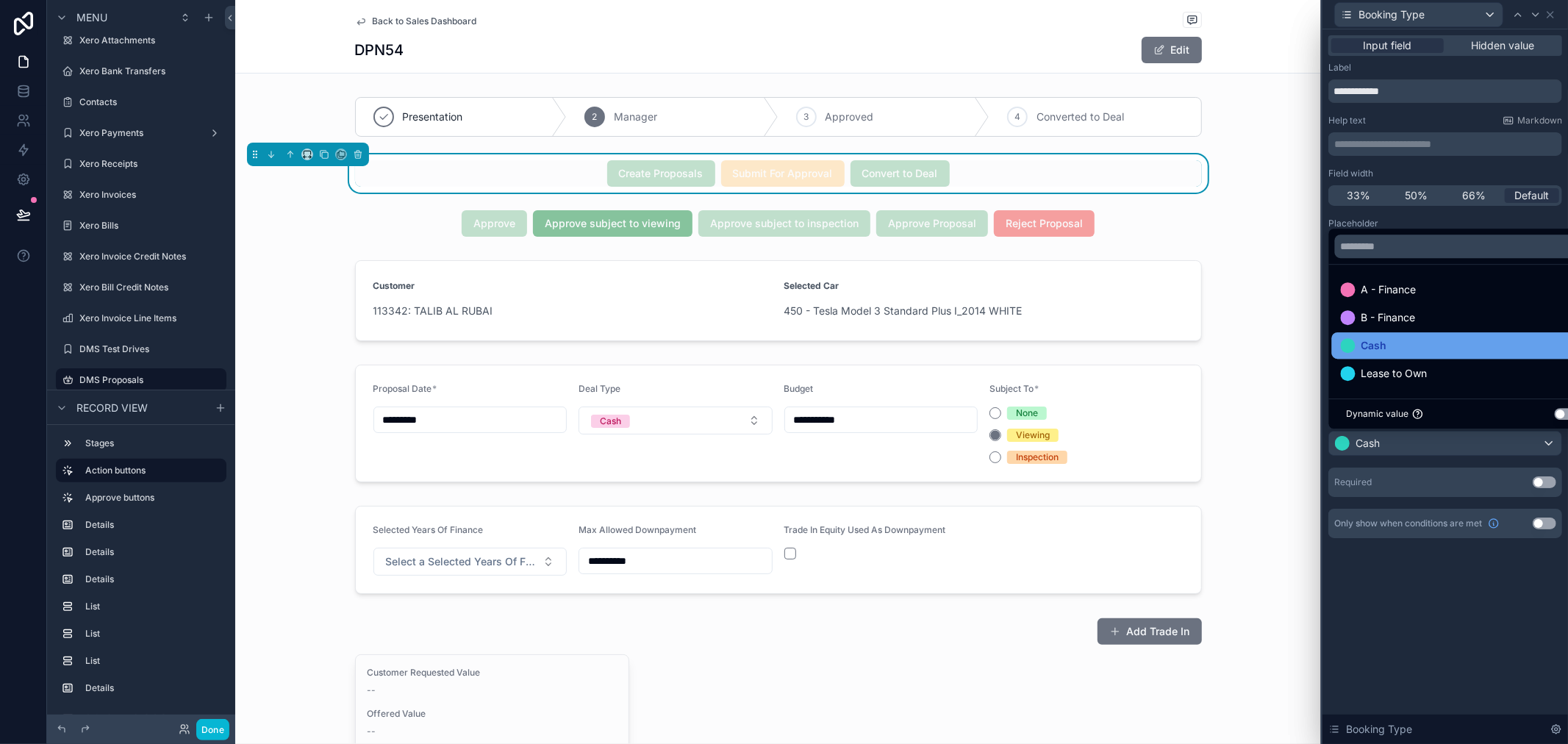
click at [1362, 347] on span "Cash" at bounding box center [1374, 345] width 26 height 18
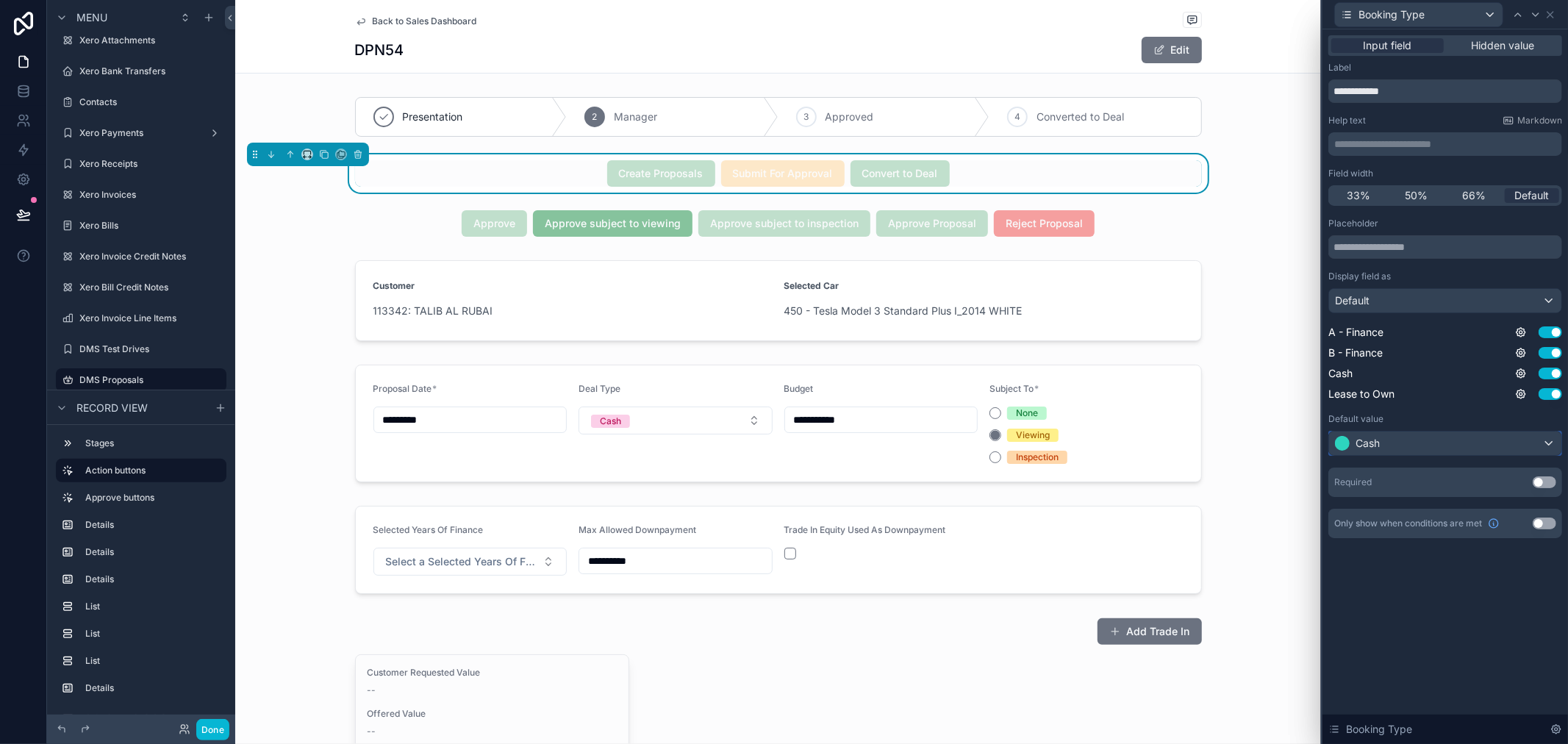
click at [1377, 452] on div "Cash" at bounding box center [1445, 443] width 232 height 23
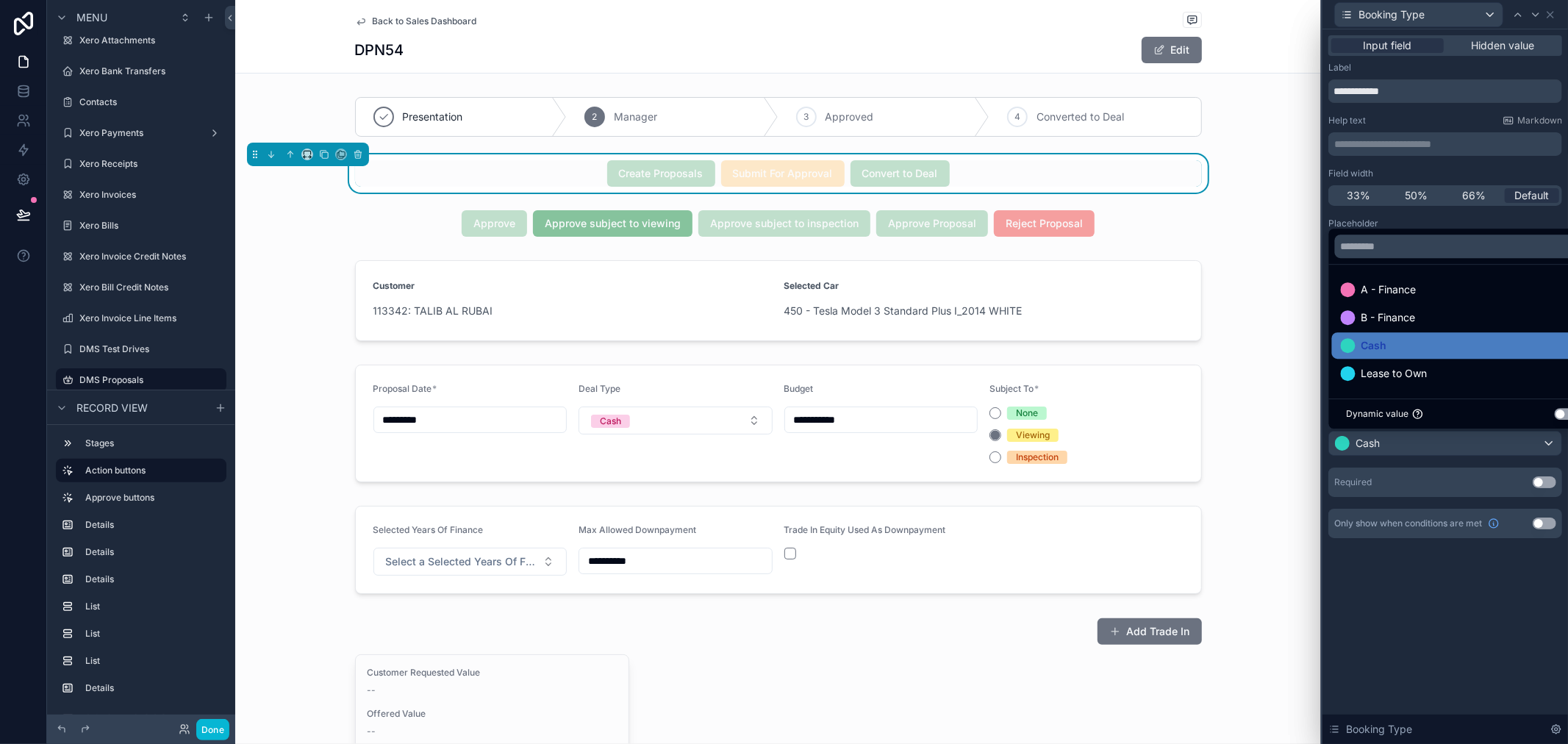
click at [1567, 414] on button "Use setting" at bounding box center [1566, 414] width 23 height 12
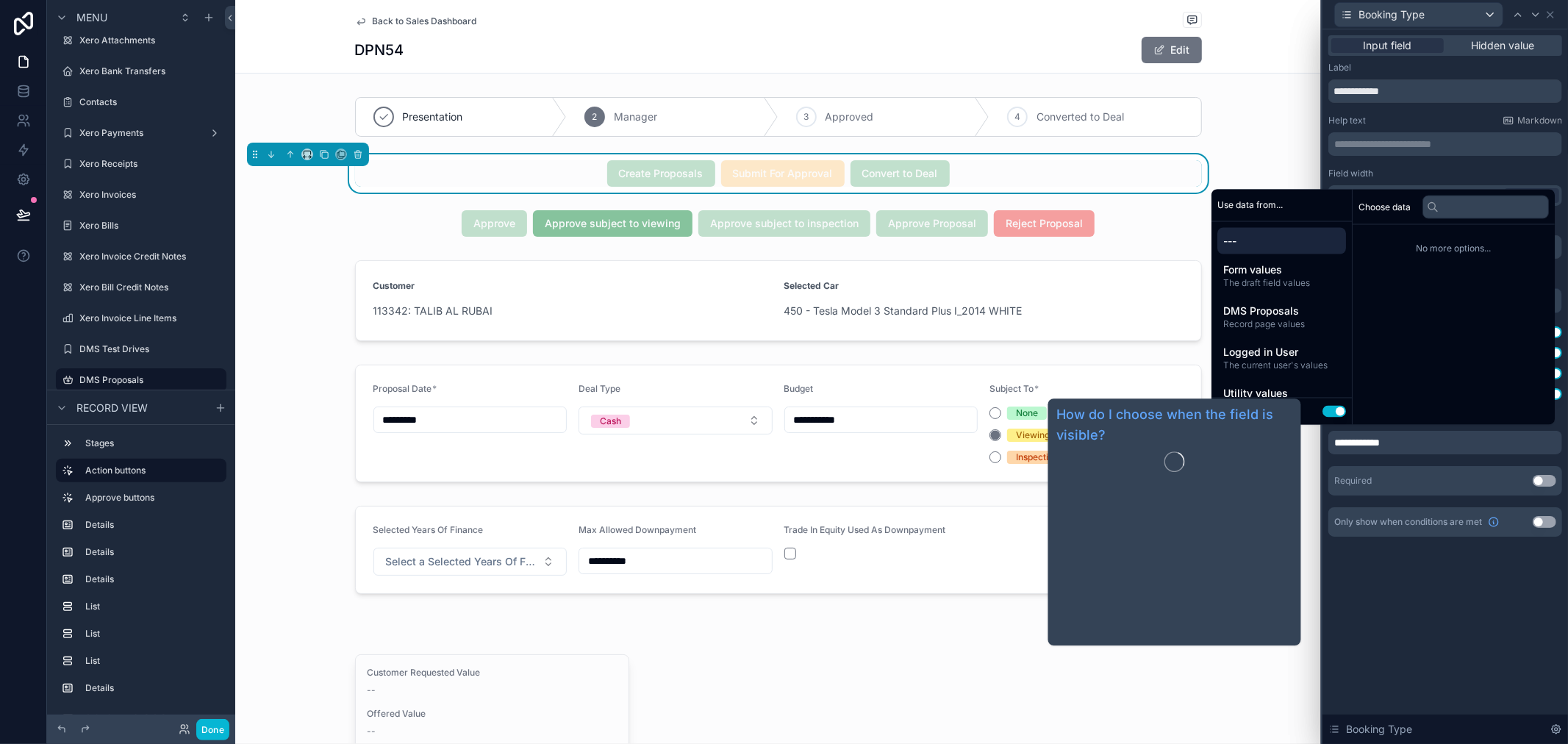
click at [1441, 612] on div "**********" at bounding box center [1445, 386] width 245 height 714
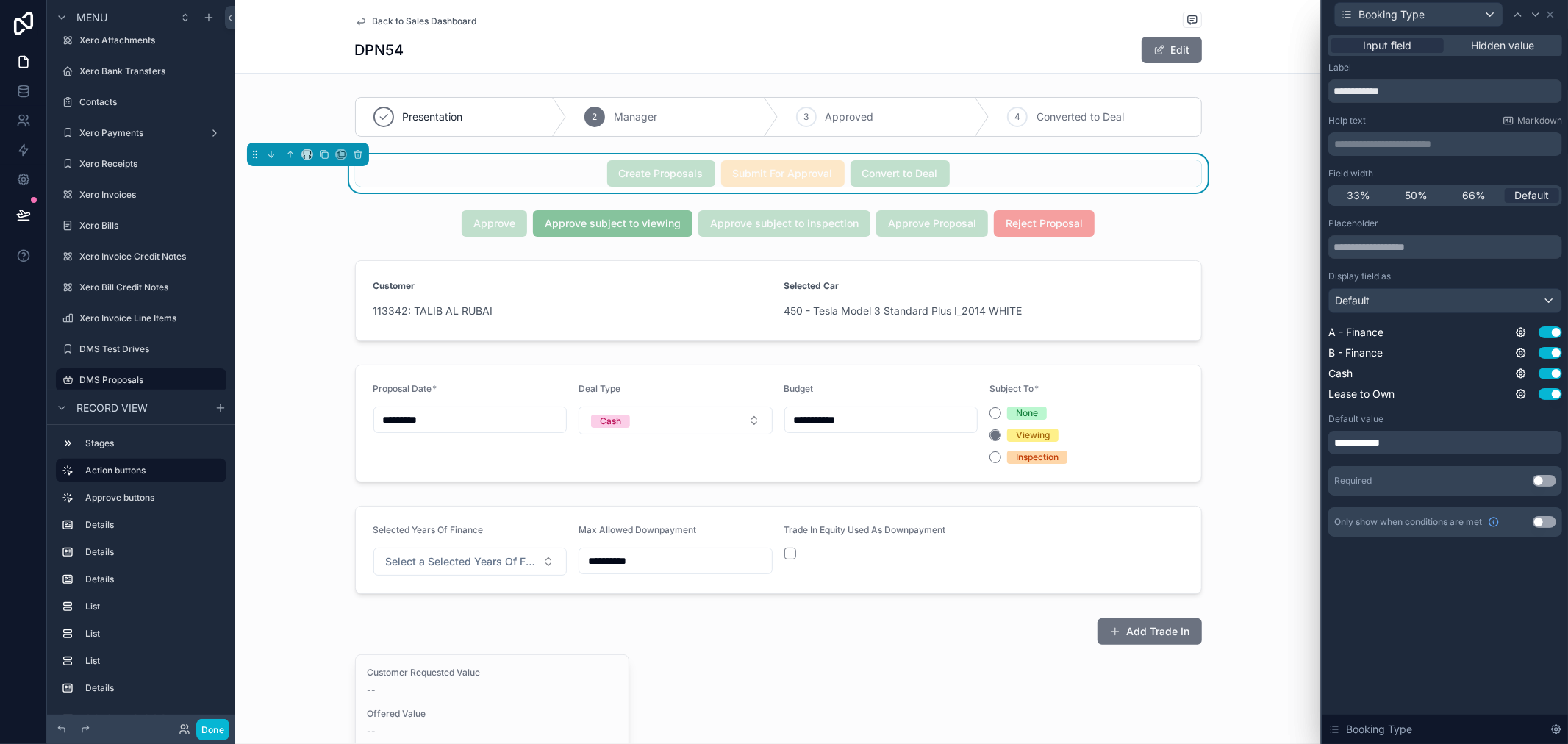
click at [1243, 33] on div "Back to Sales Dashboard DPN54 Edit" at bounding box center [778, 37] width 1086 height 73
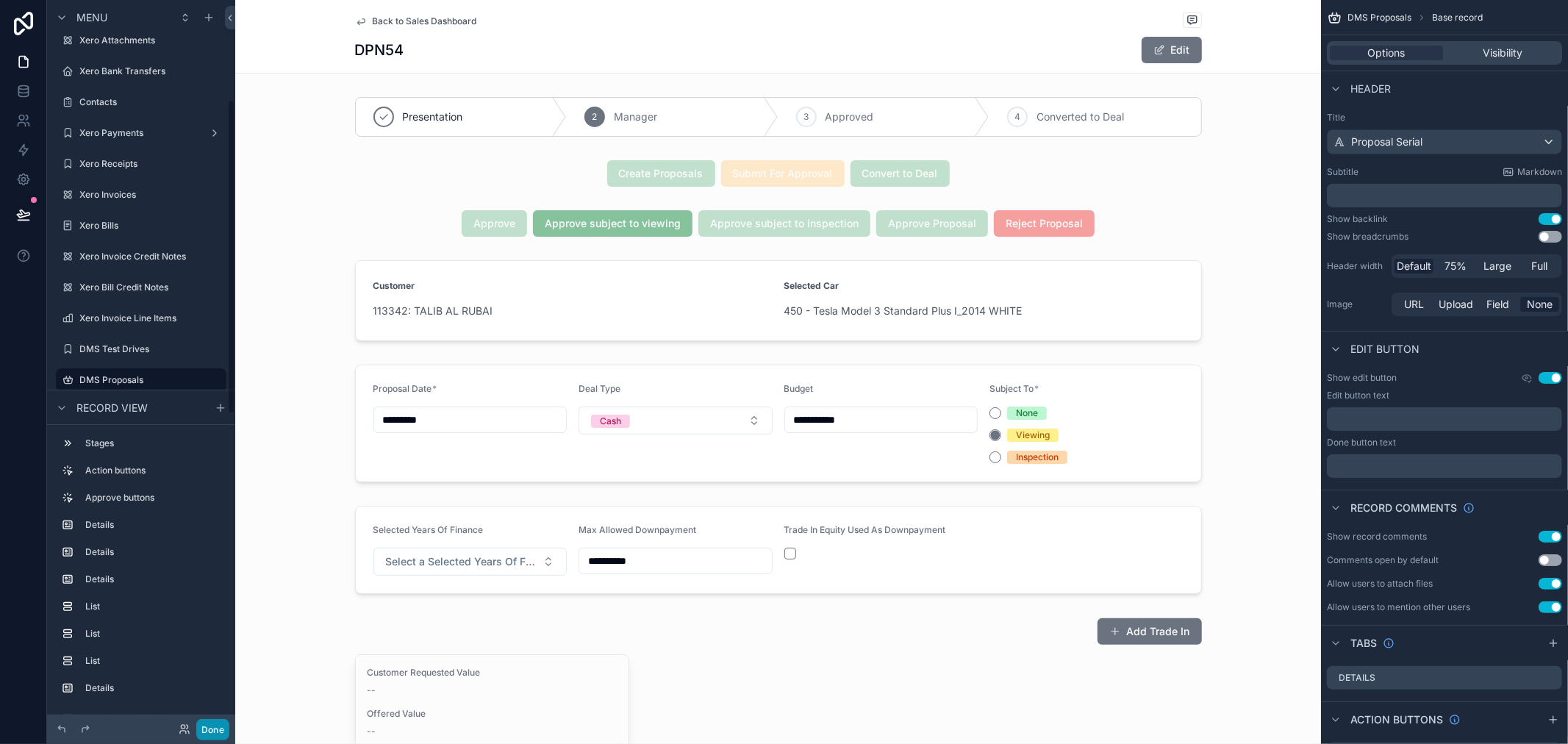
click at [224, 723] on button "Done" at bounding box center [213, 729] width 33 height 21
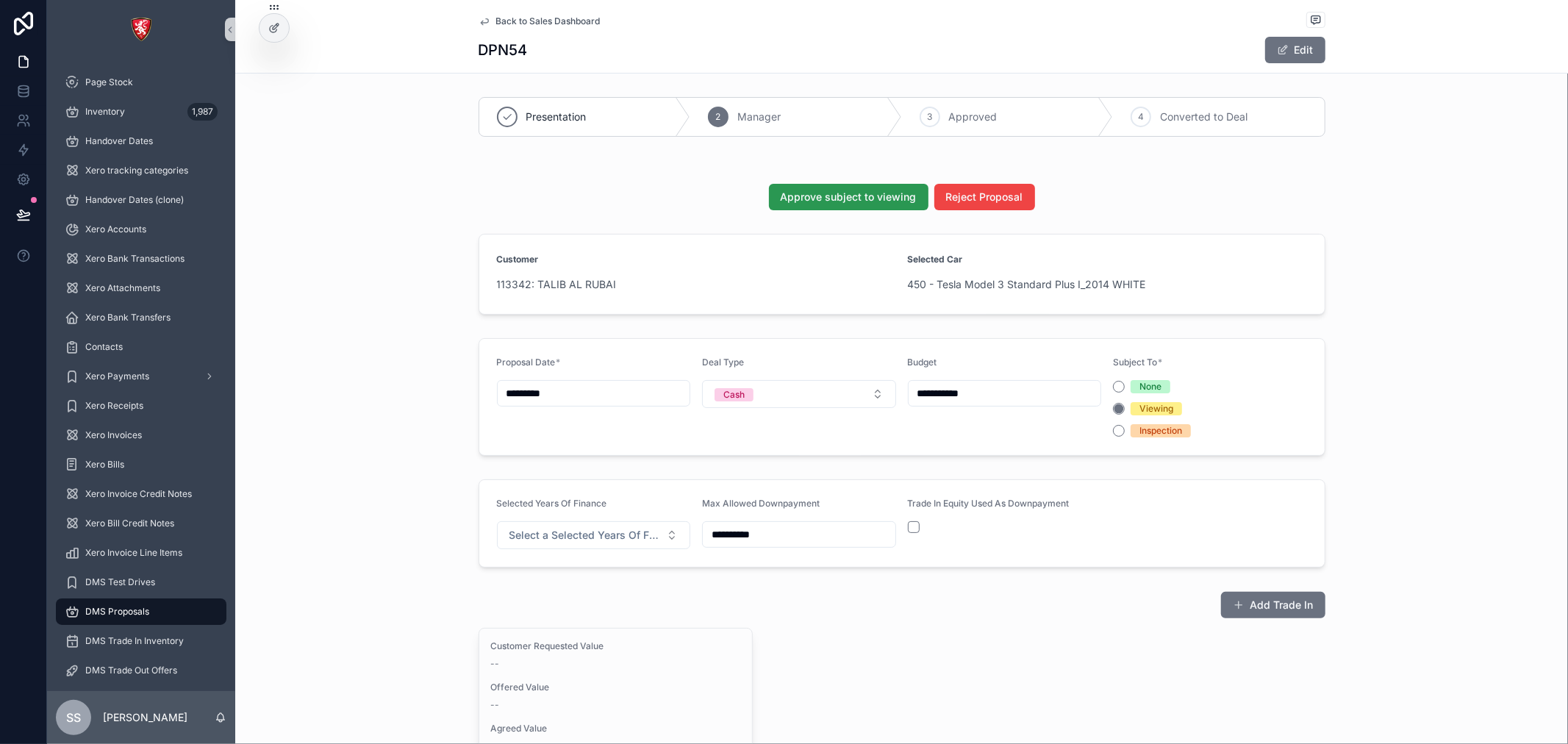
click at [872, 203] on span "Approve subject to viewing" at bounding box center [848, 197] width 136 height 15
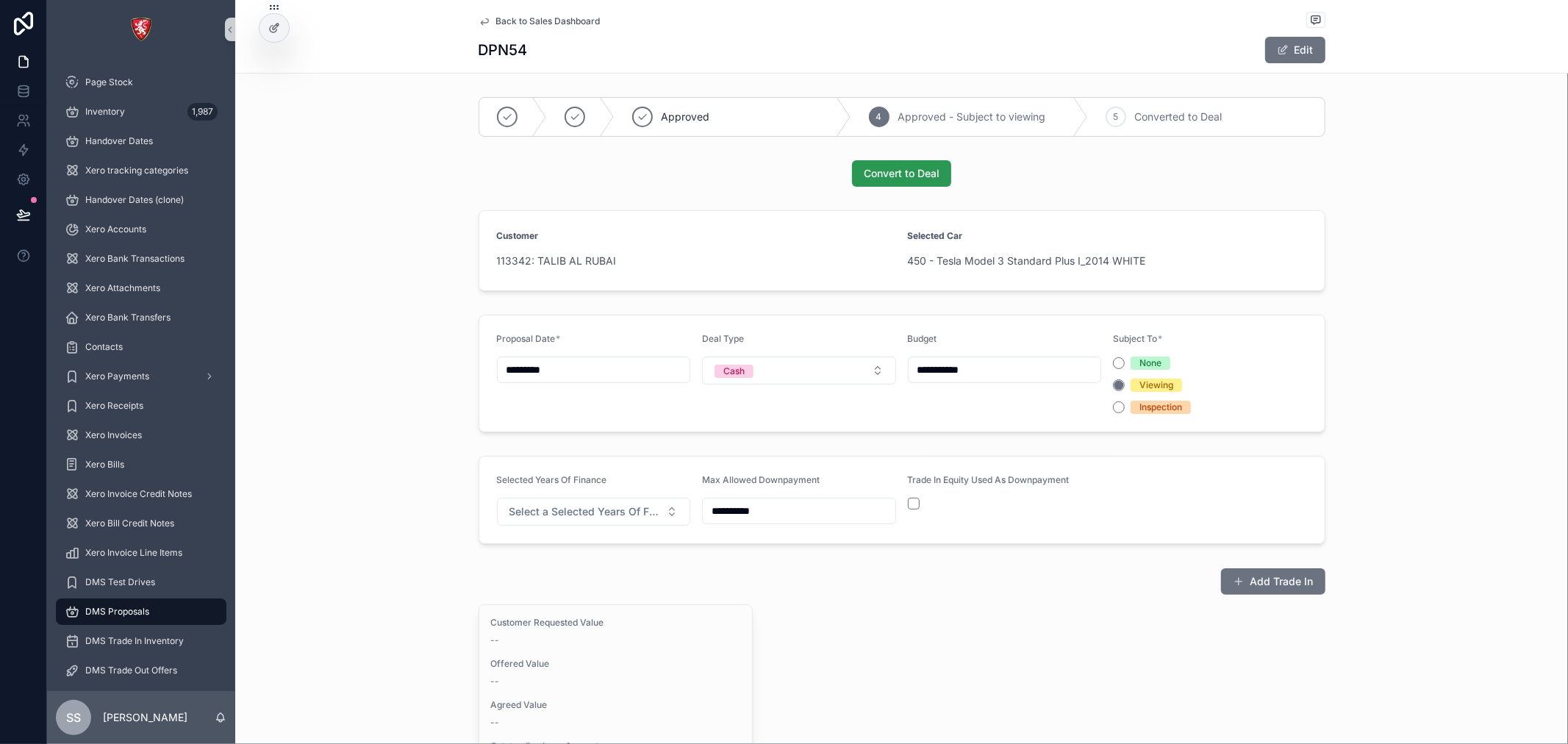
click at [906, 174] on span "Convert to Deal" at bounding box center [901, 173] width 76 height 15
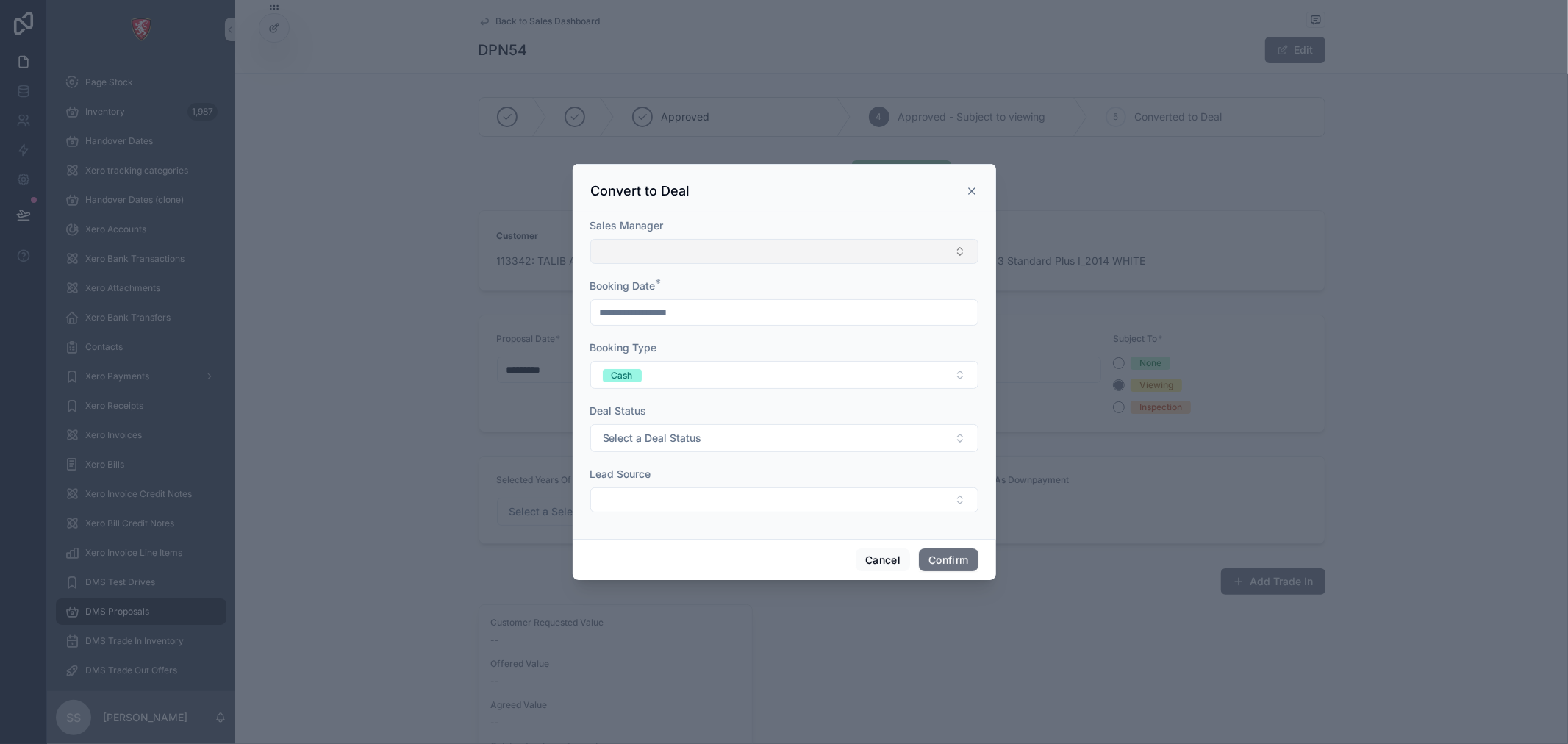
click at [831, 241] on button "Select Button" at bounding box center [784, 252] width 388 height 25
click at [850, 210] on div "Convert to Deal" at bounding box center [784, 188] width 424 height 48
click at [964, 189] on div "Convert to Deal" at bounding box center [784, 191] width 386 height 18
click at [979, 189] on div "Convert to Deal" at bounding box center [784, 188] width 424 height 48
click at [758, 441] on button "Select a Deal Status" at bounding box center [784, 439] width 388 height 28
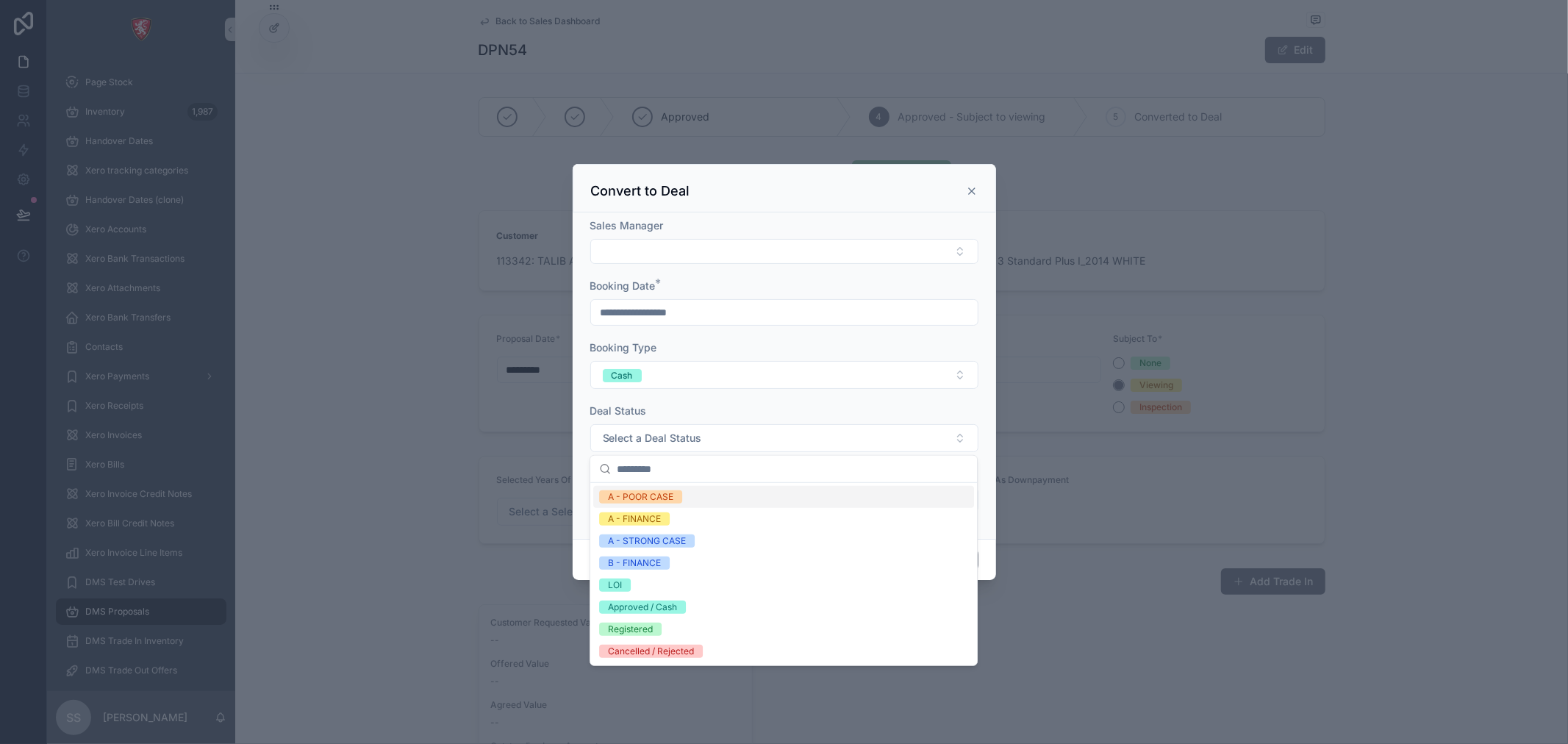
click at [763, 416] on div "Deal Status" at bounding box center [784, 411] width 388 height 15
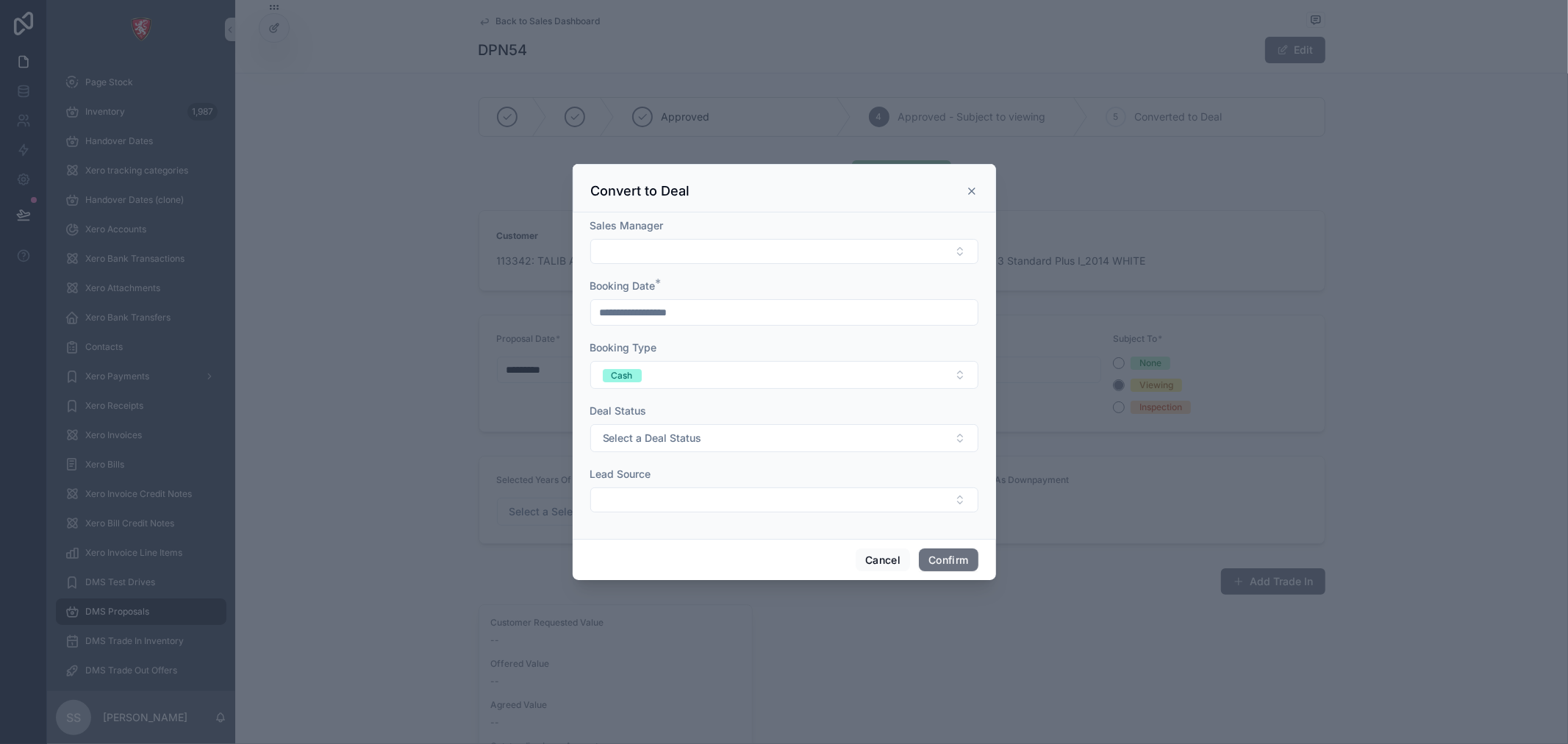
click at [968, 192] on icon at bounding box center [971, 191] width 12 height 12
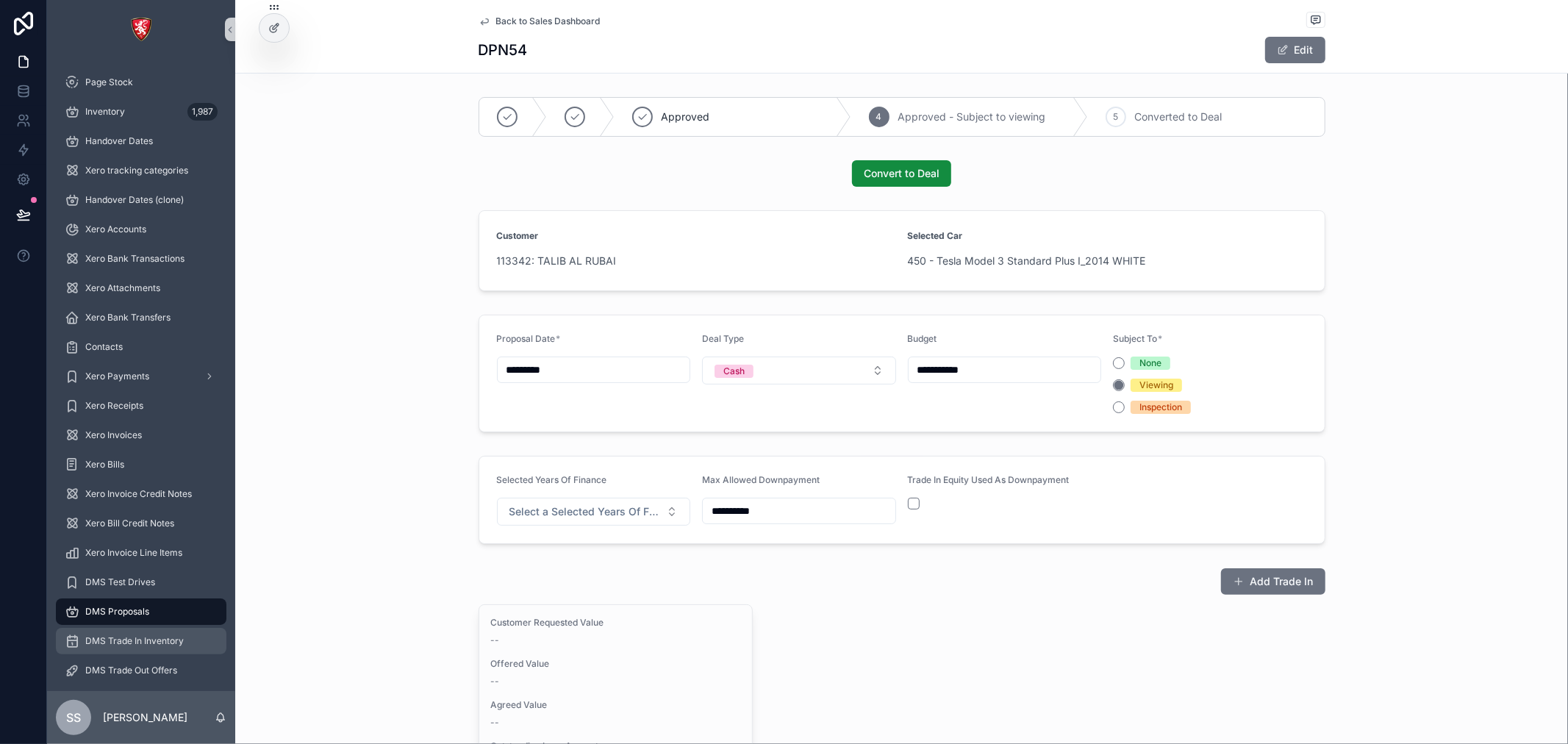
click at [118, 643] on span "DMS Trade In Inventory" at bounding box center [134, 640] width 98 height 12
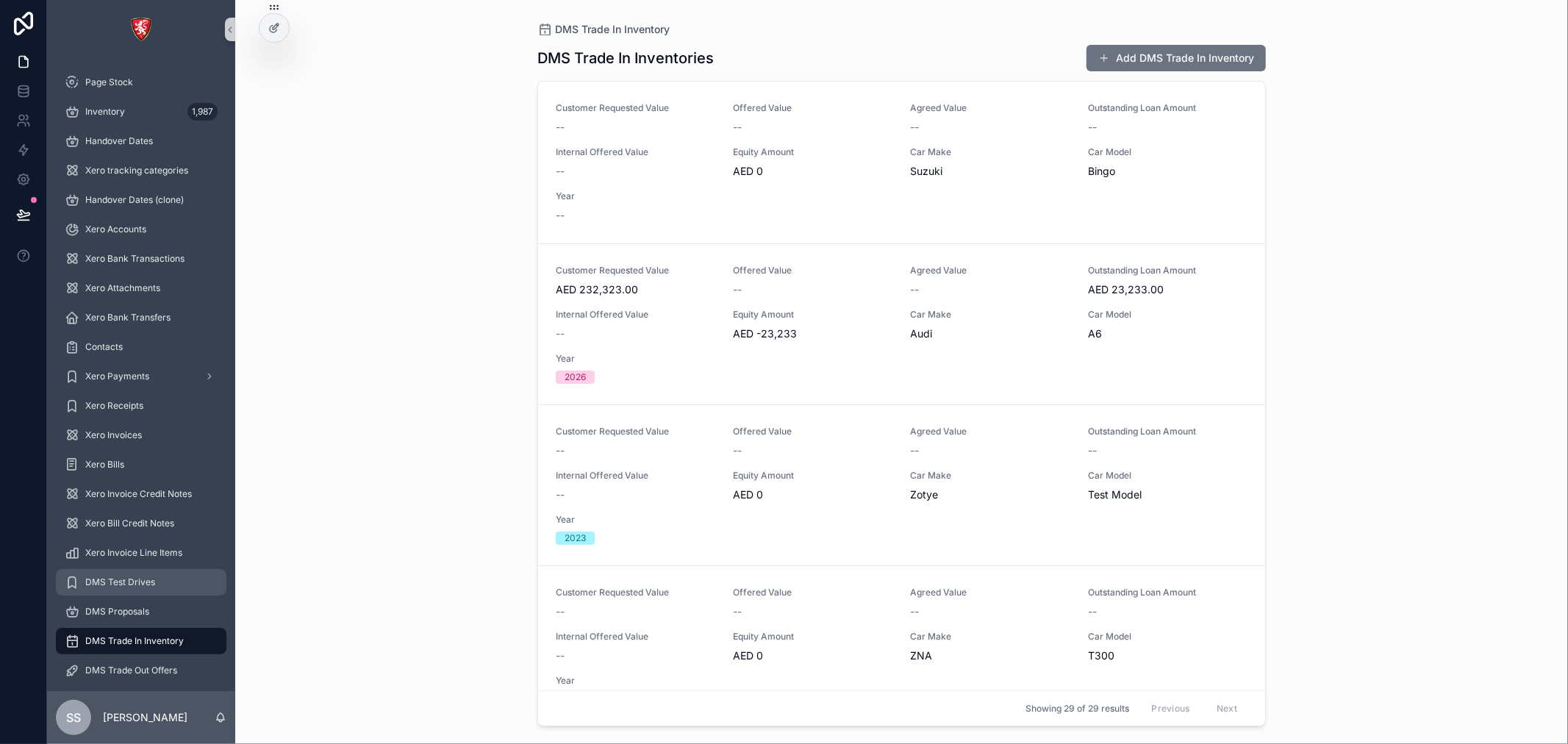
click at [121, 577] on span "DMS Test Drives" at bounding box center [120, 582] width 70 height 12
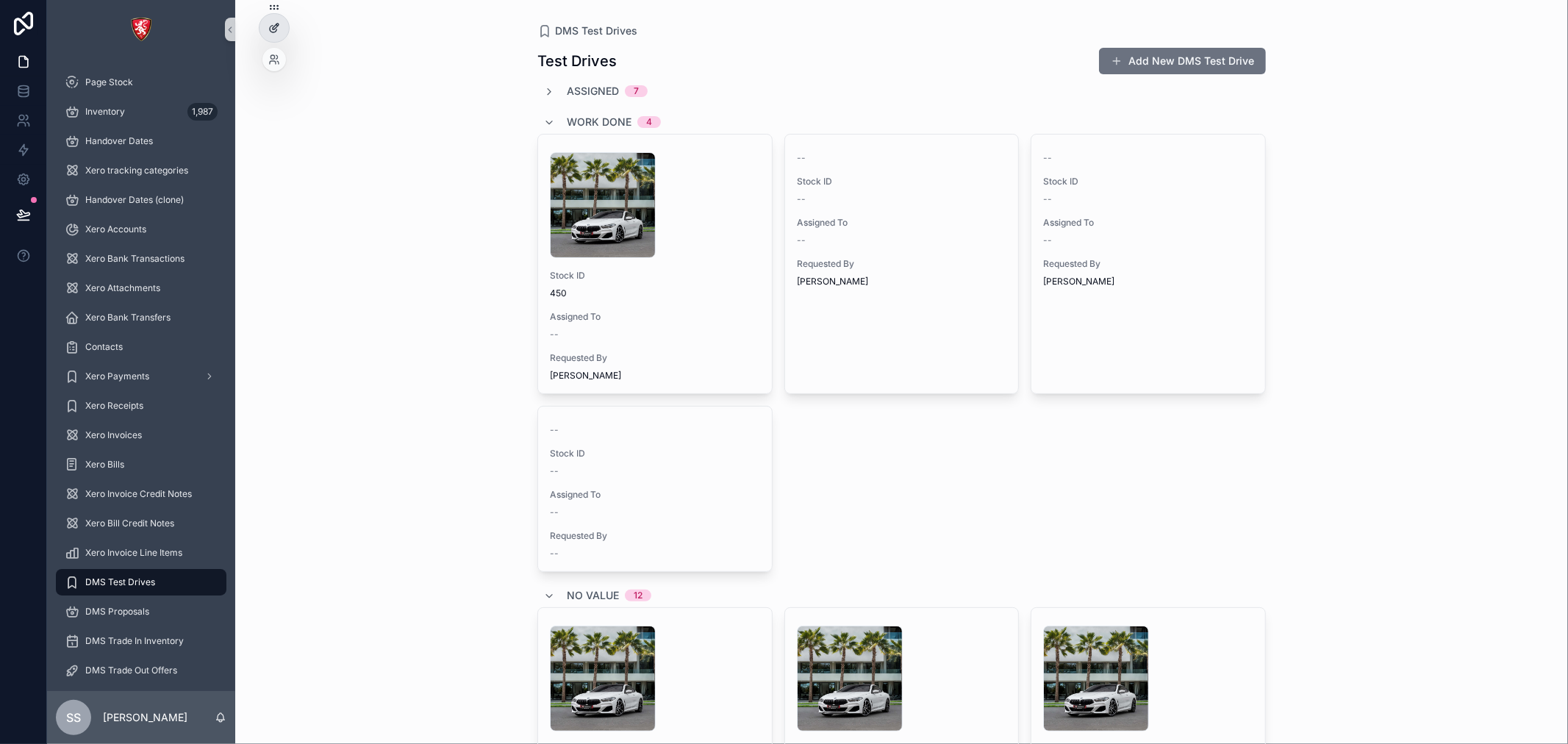
click at [265, 23] on div at bounding box center [274, 28] width 30 height 28
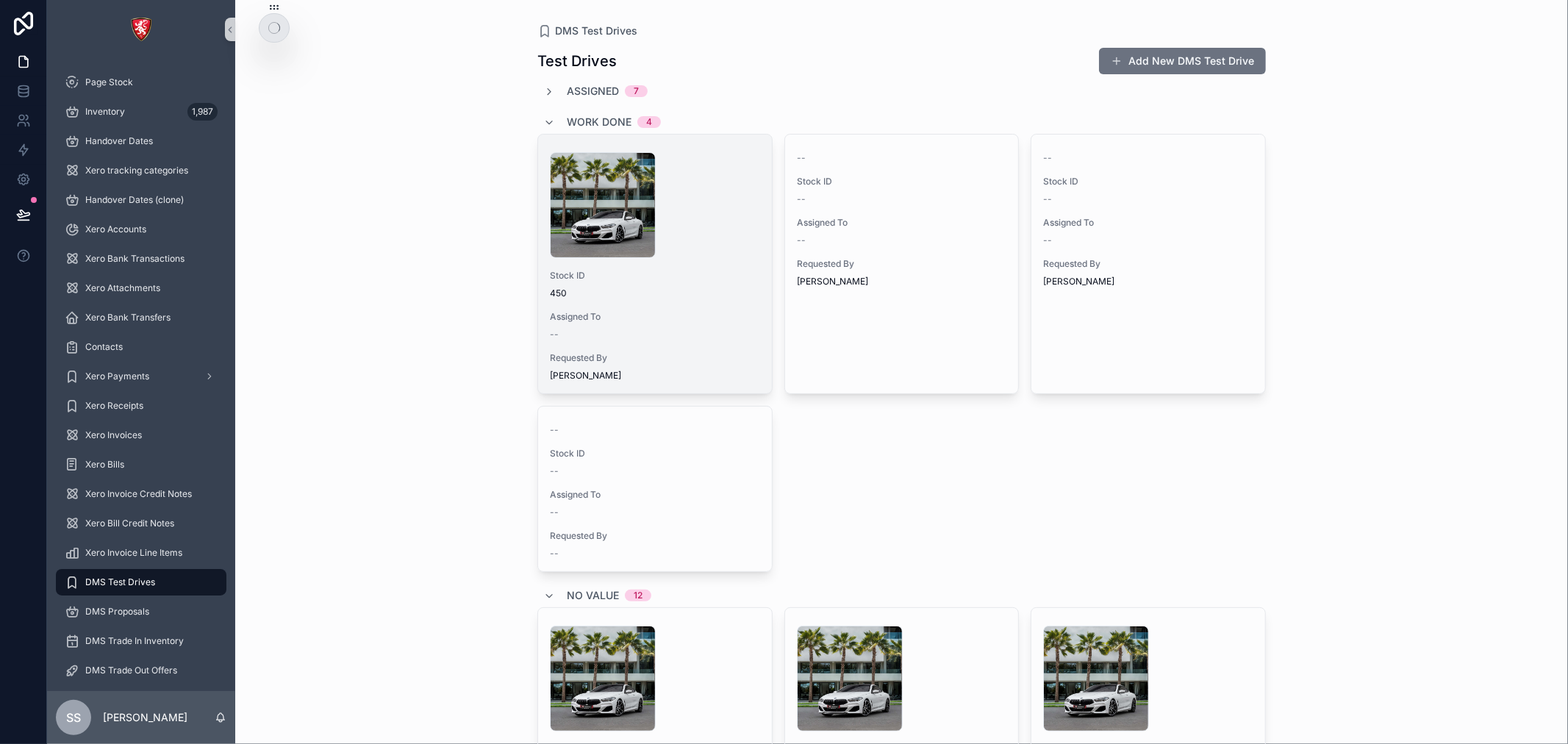
click at [682, 294] on span "450" at bounding box center [655, 293] width 210 height 12
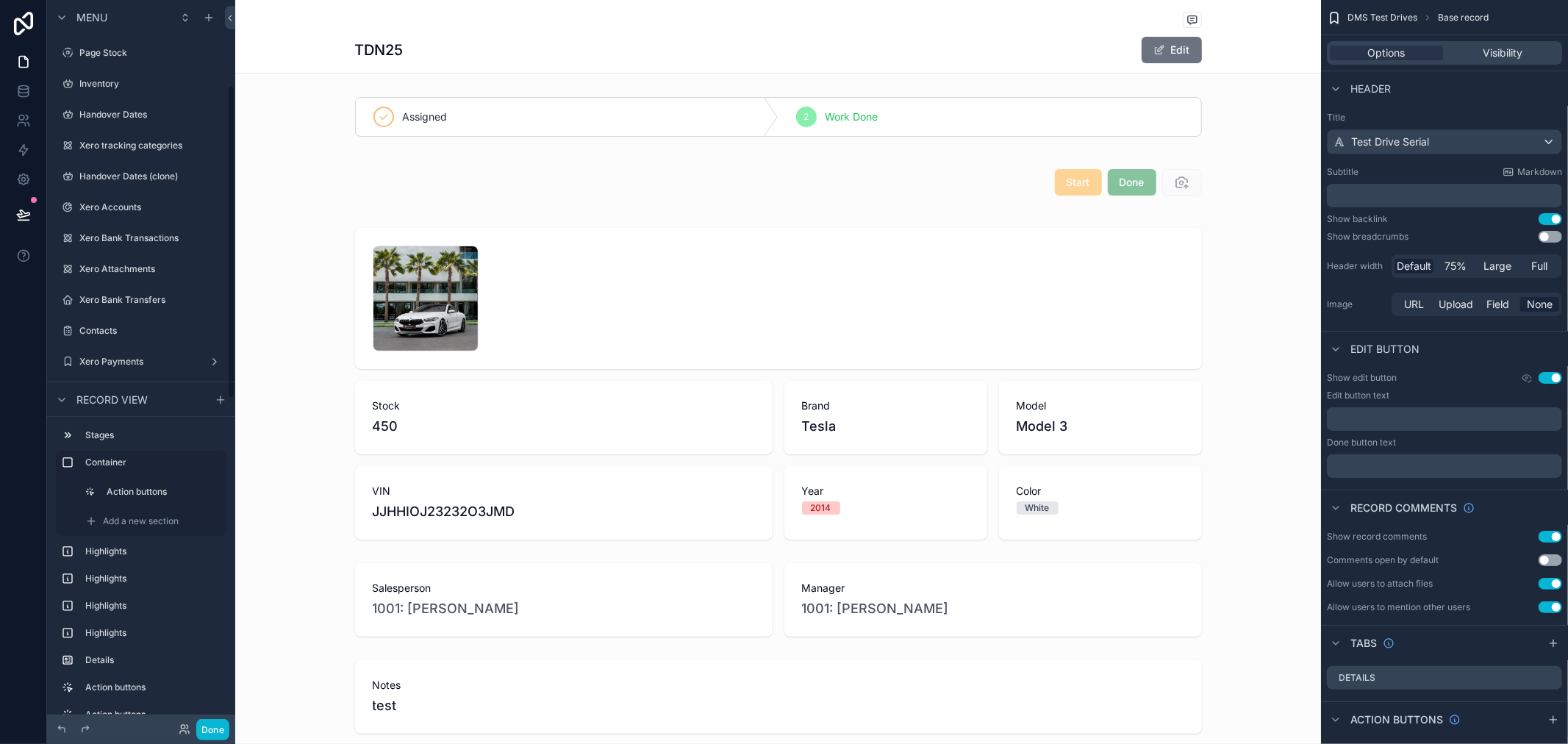
click at [274, 20] on div "TDN25 Edit" at bounding box center [778, 37] width 1086 height 73
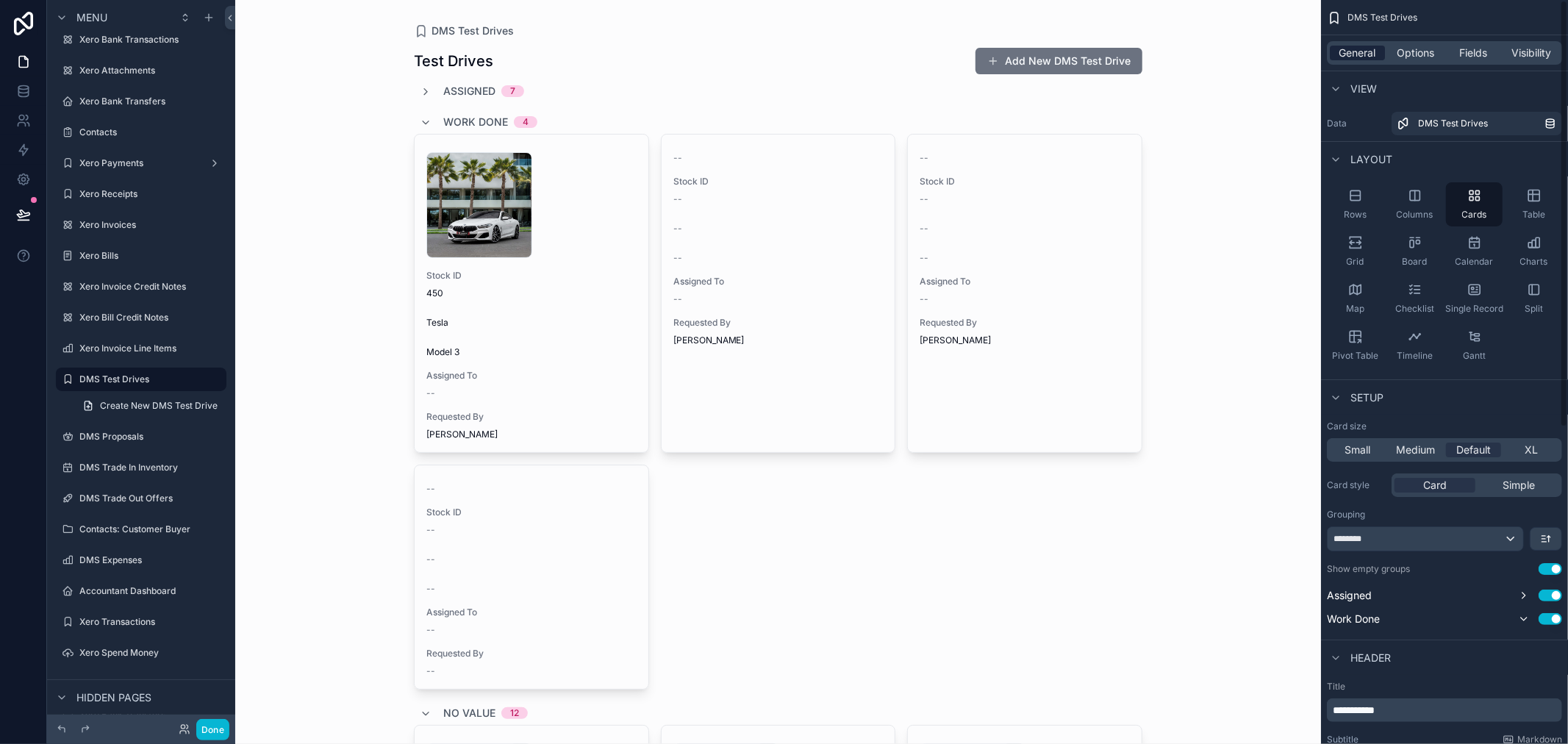
click at [1364, 46] on span "General" at bounding box center [1358, 53] width 37 height 15
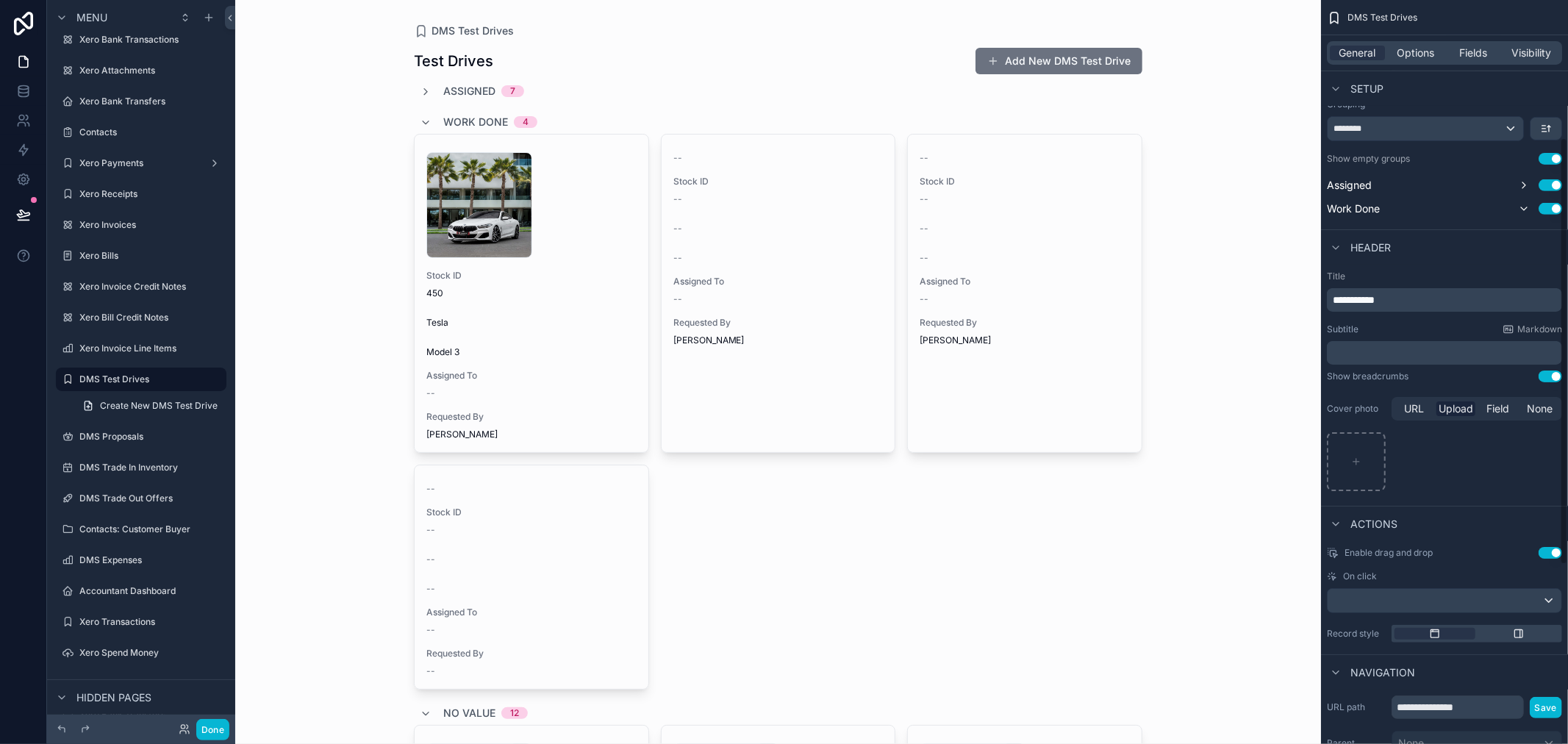
scroll to position [490, 0]
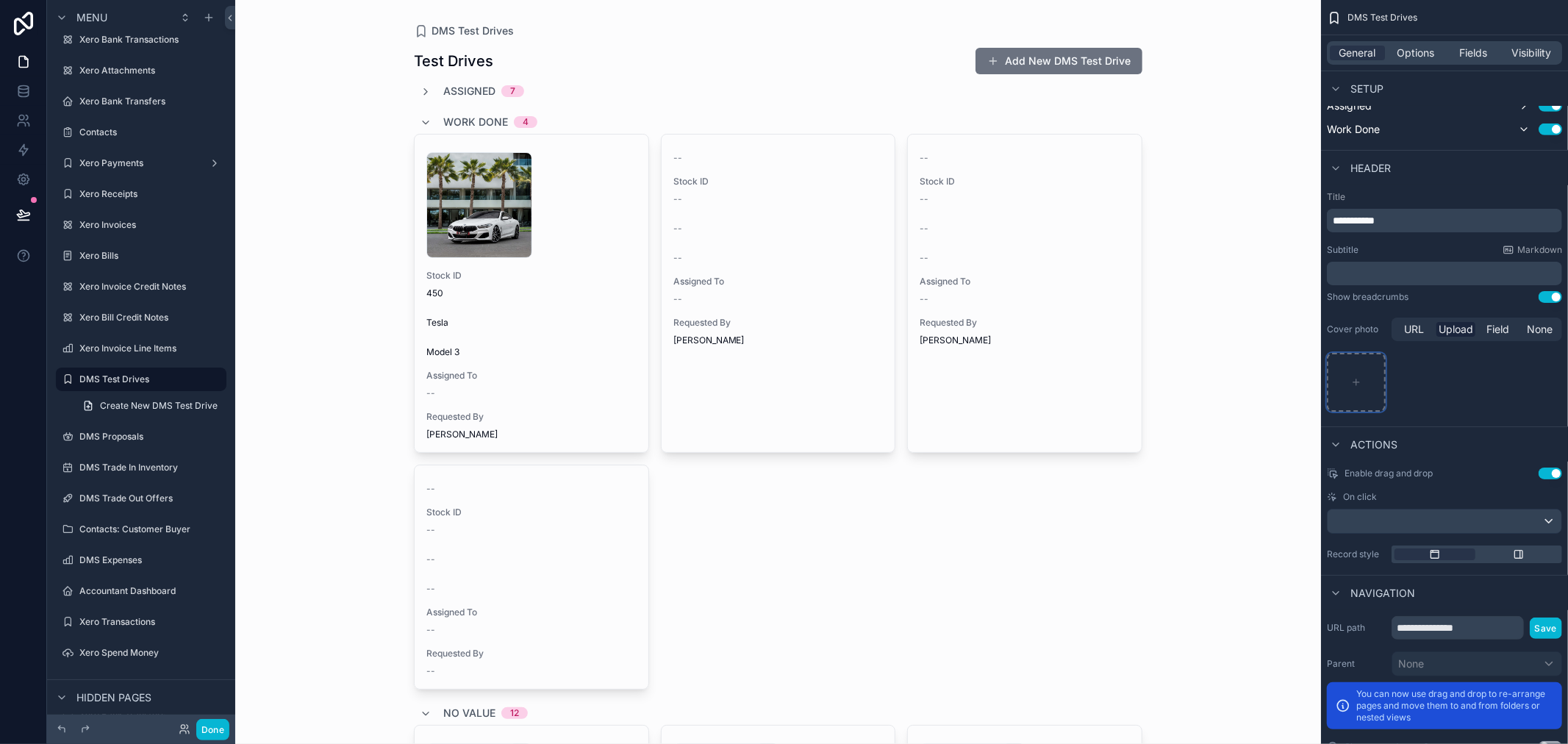
click at [1365, 386] on div "scrollable content" at bounding box center [1357, 383] width 59 height 59
type input "**********"
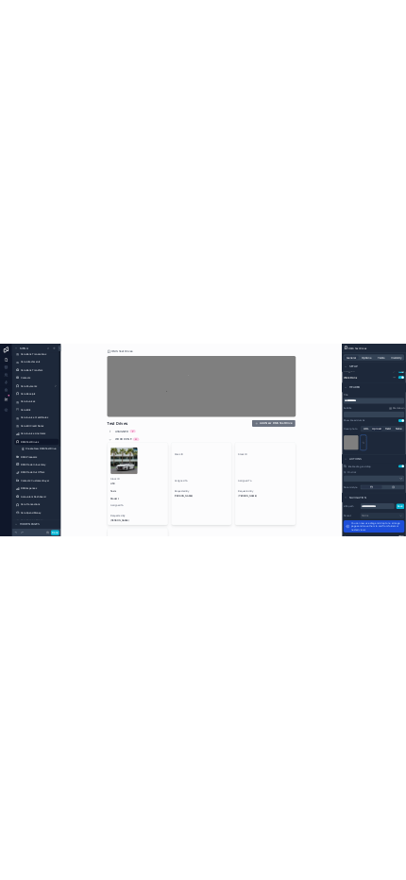
scroll to position [0, 0]
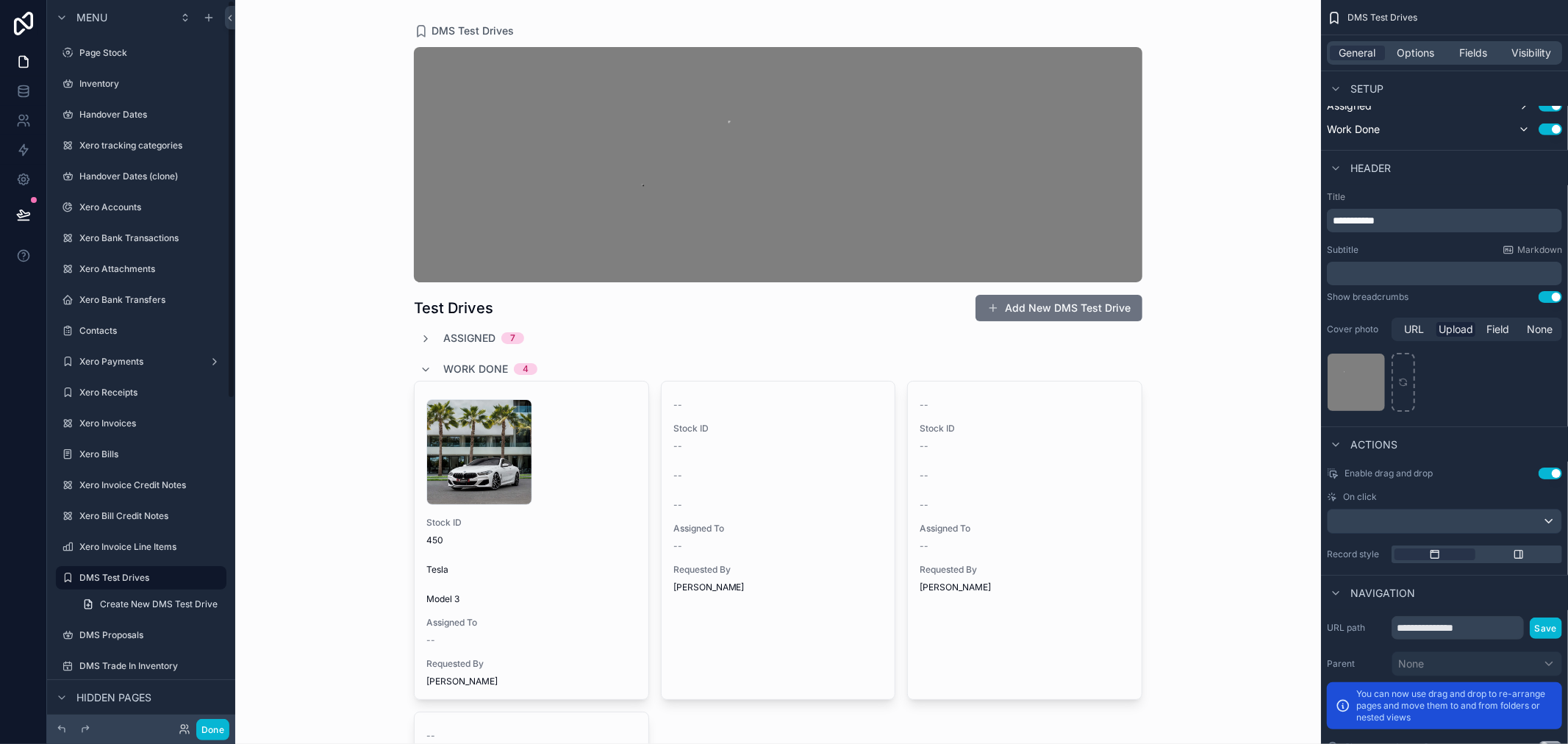
drag, startPoint x: 231, startPoint y: 106, endPoint x: 328, endPoint y: 66, distance: 104.9
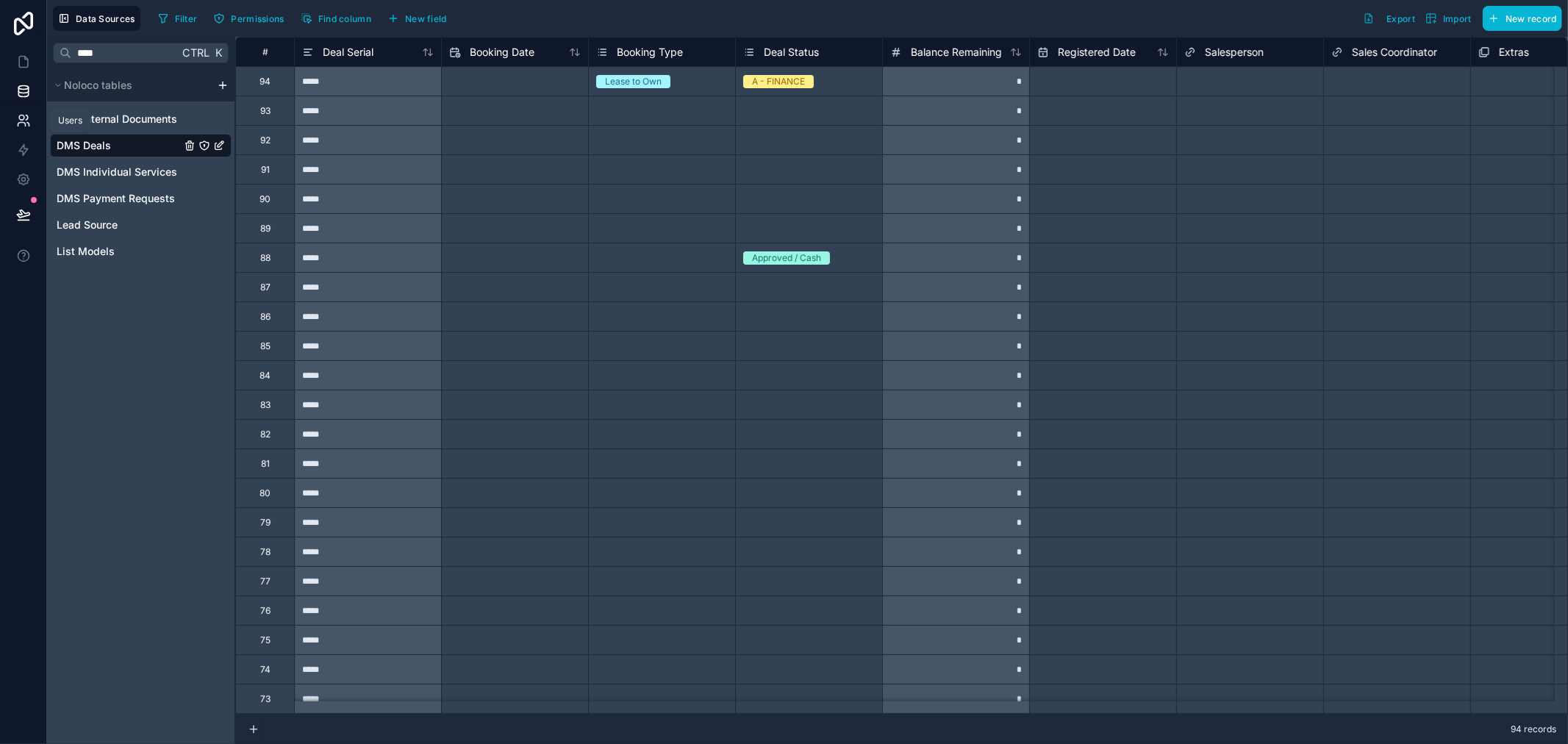
click at [3, 129] on link at bounding box center [23, 121] width 46 height 30
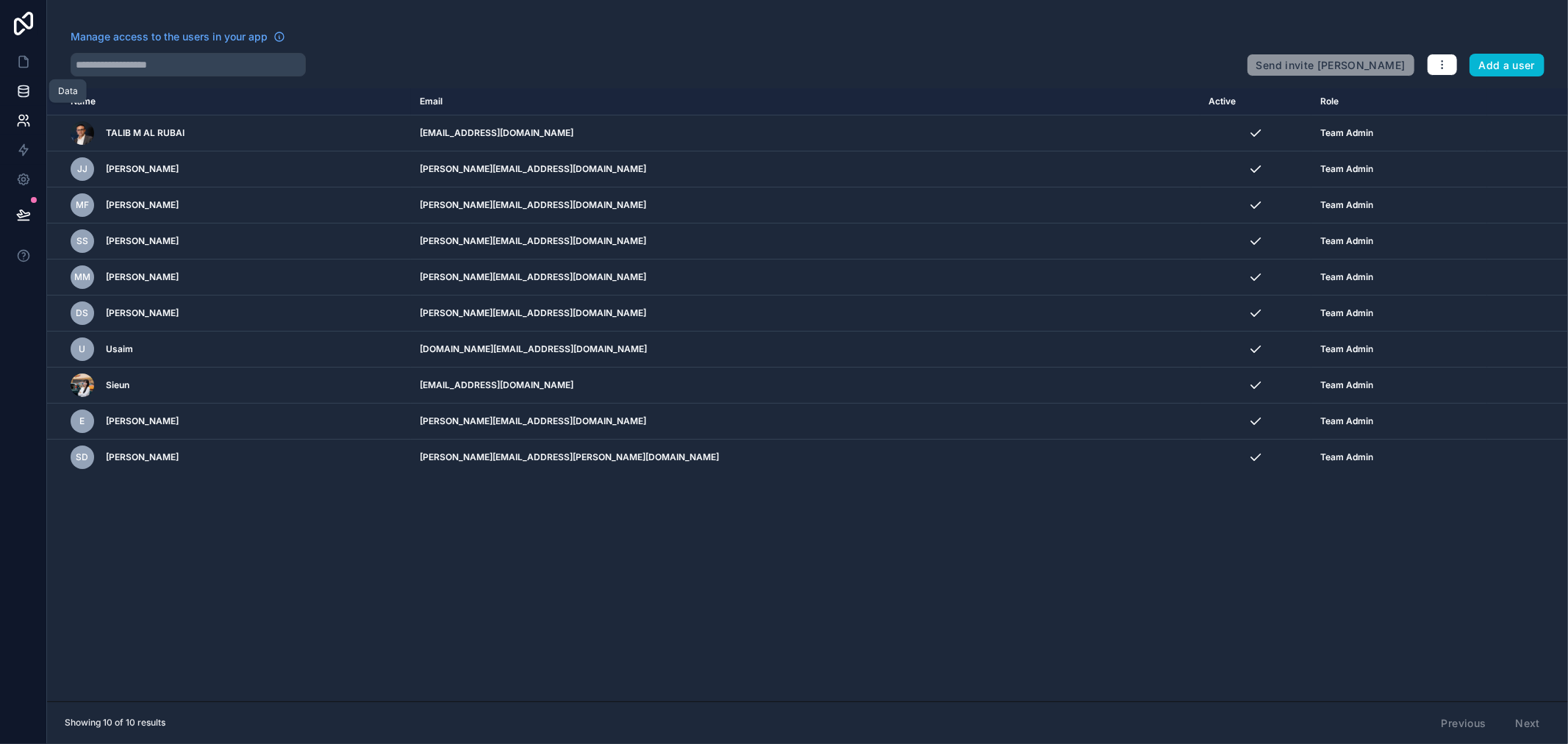
click at [12, 92] on link at bounding box center [23, 91] width 46 height 30
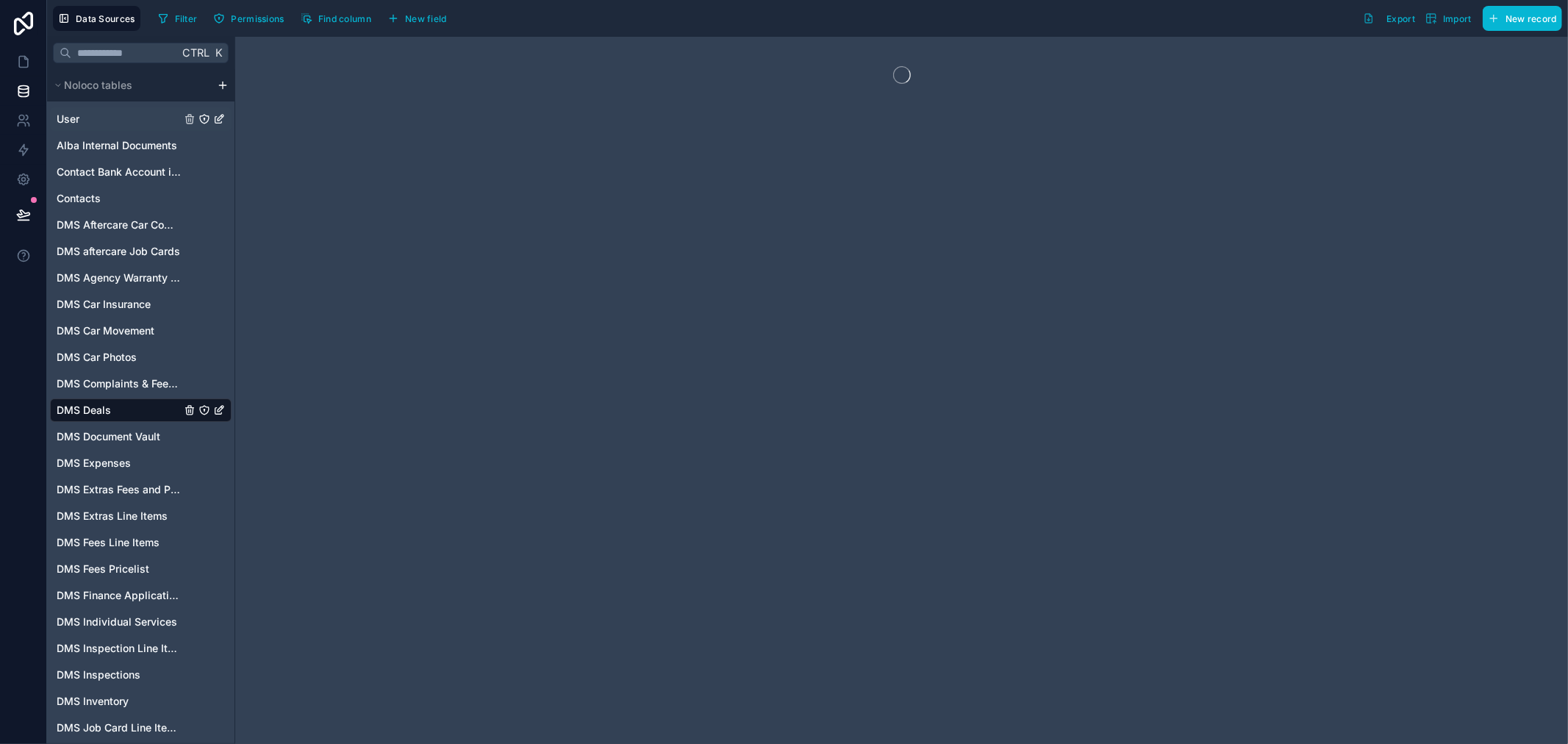
click at [114, 115] on div "User" at bounding box center [140, 119] width 181 height 23
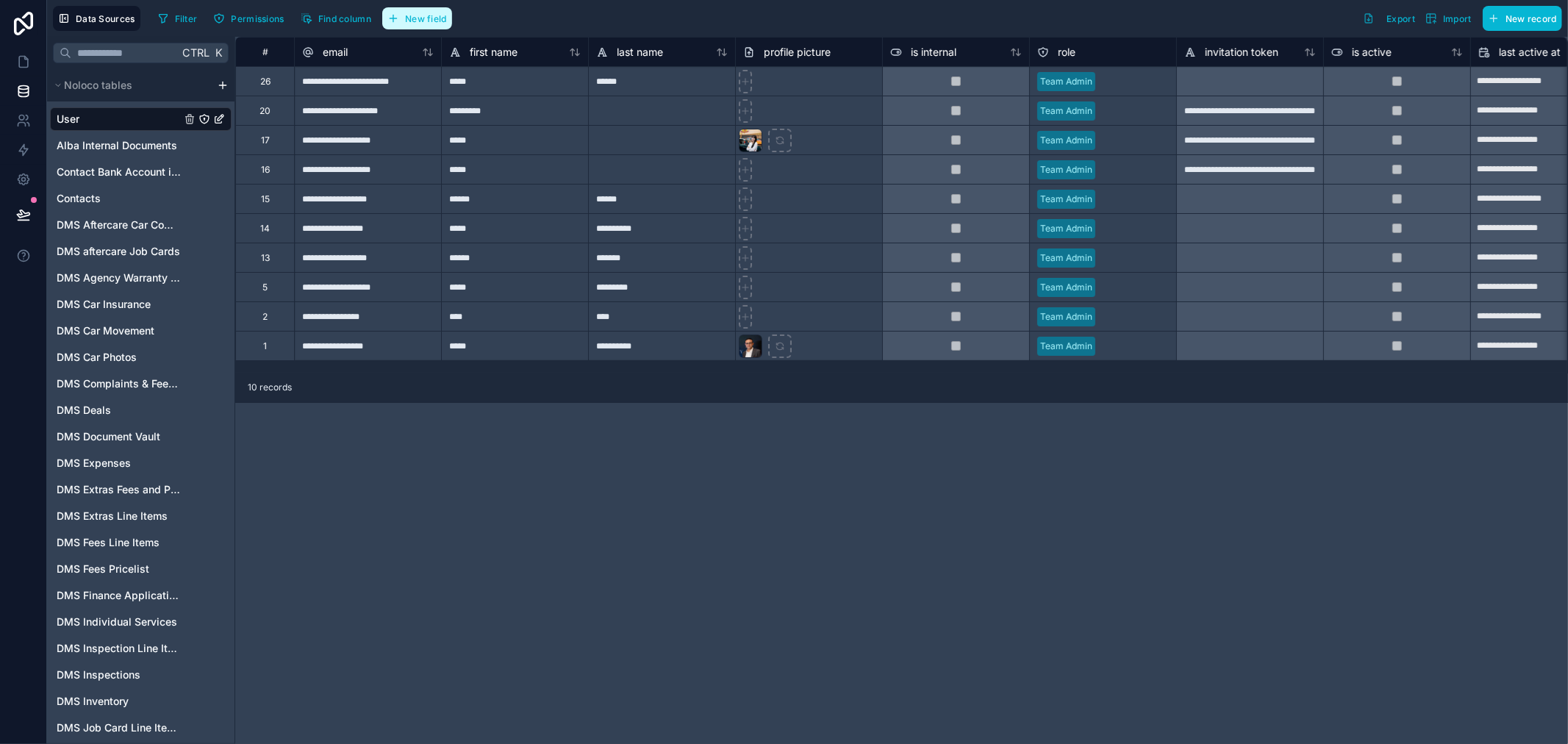
click at [408, 17] on span "New field" at bounding box center [426, 19] width 42 height 11
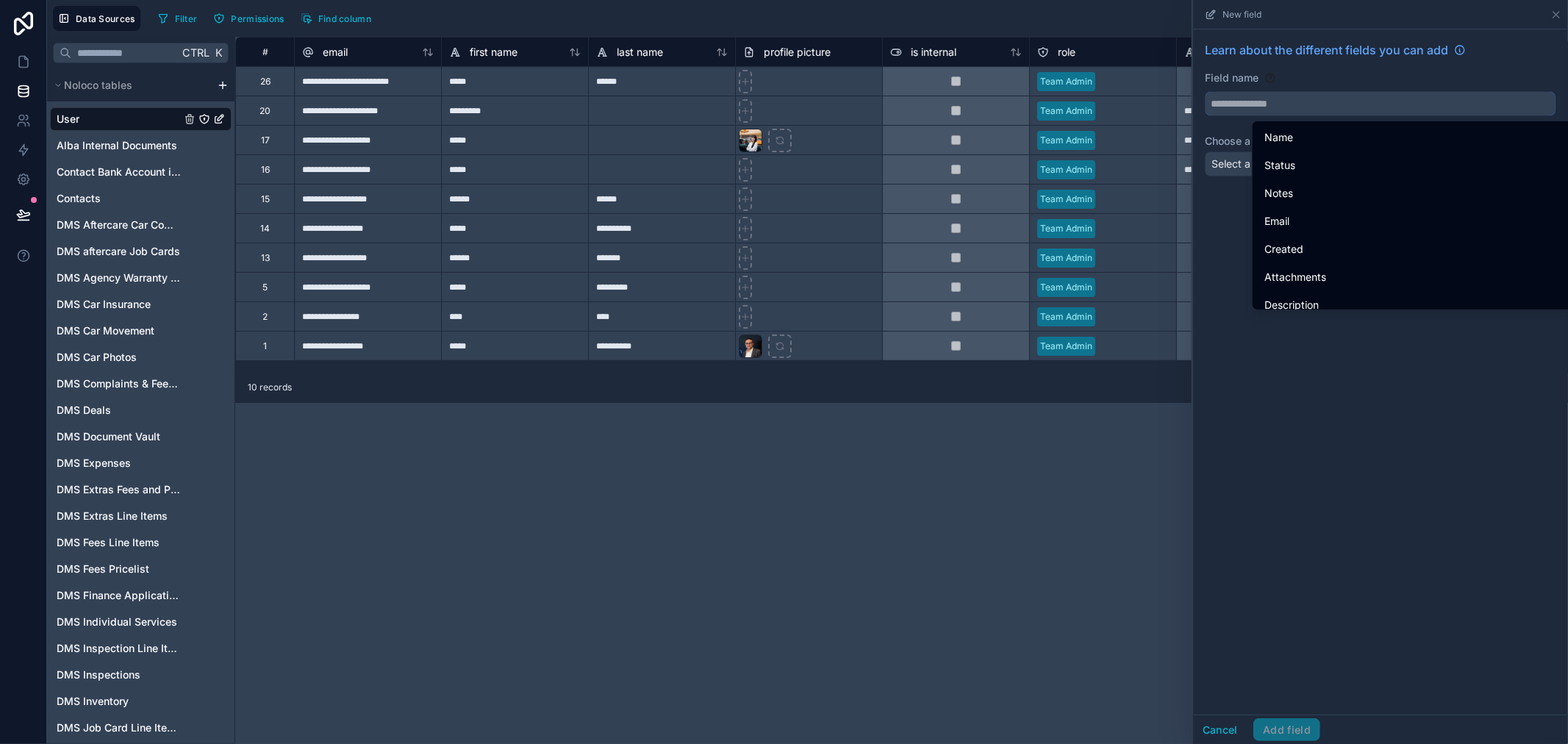
click at [1305, 111] on input "text" at bounding box center [1380, 104] width 350 height 23
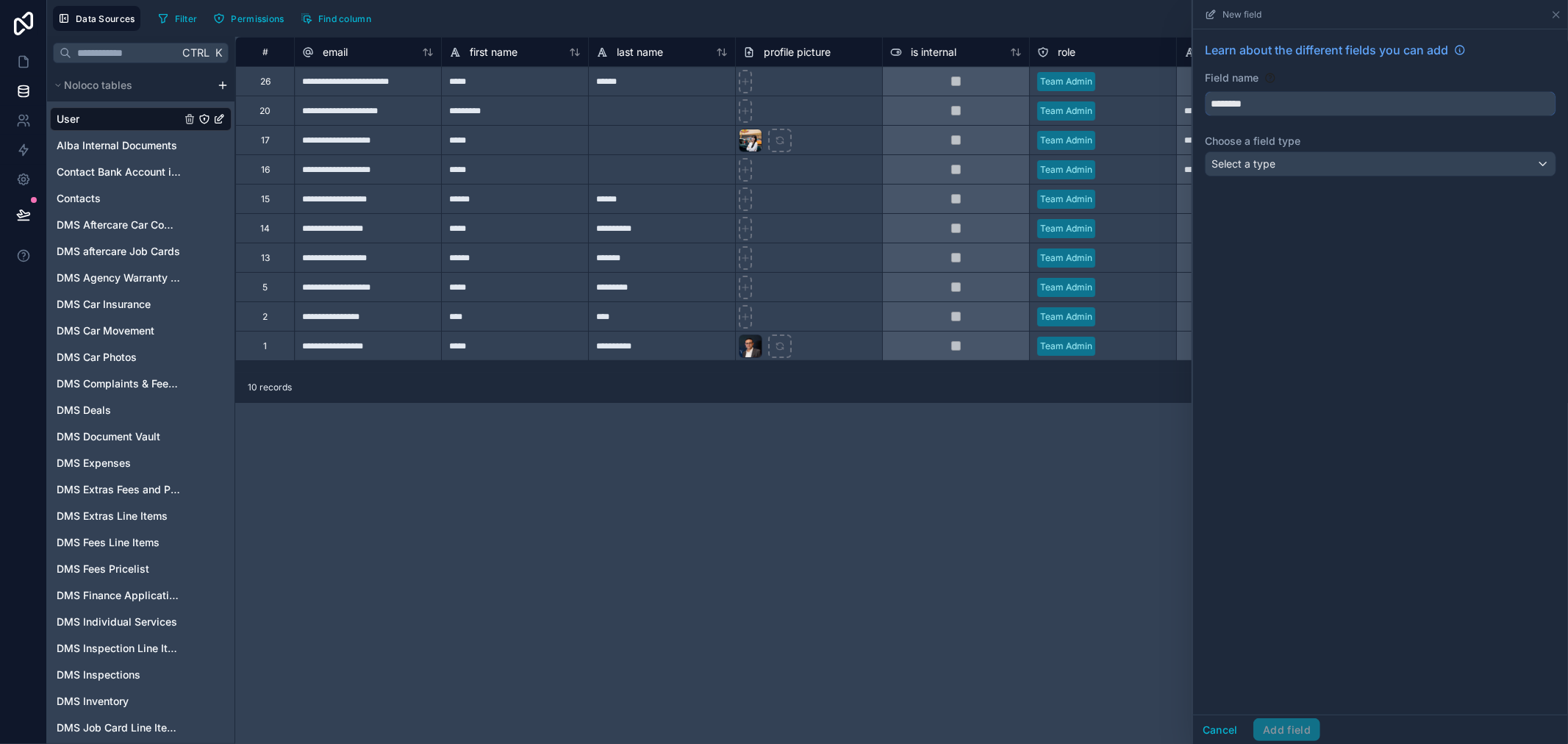
click at [1205, 91] on button "*******" at bounding box center [1380, 104] width 351 height 25
type input "**********"
click at [1277, 142] on label "Choose a field type" at bounding box center [1380, 141] width 351 height 15
click at [1277, 164] on div "Select a type" at bounding box center [1380, 164] width 350 height 23
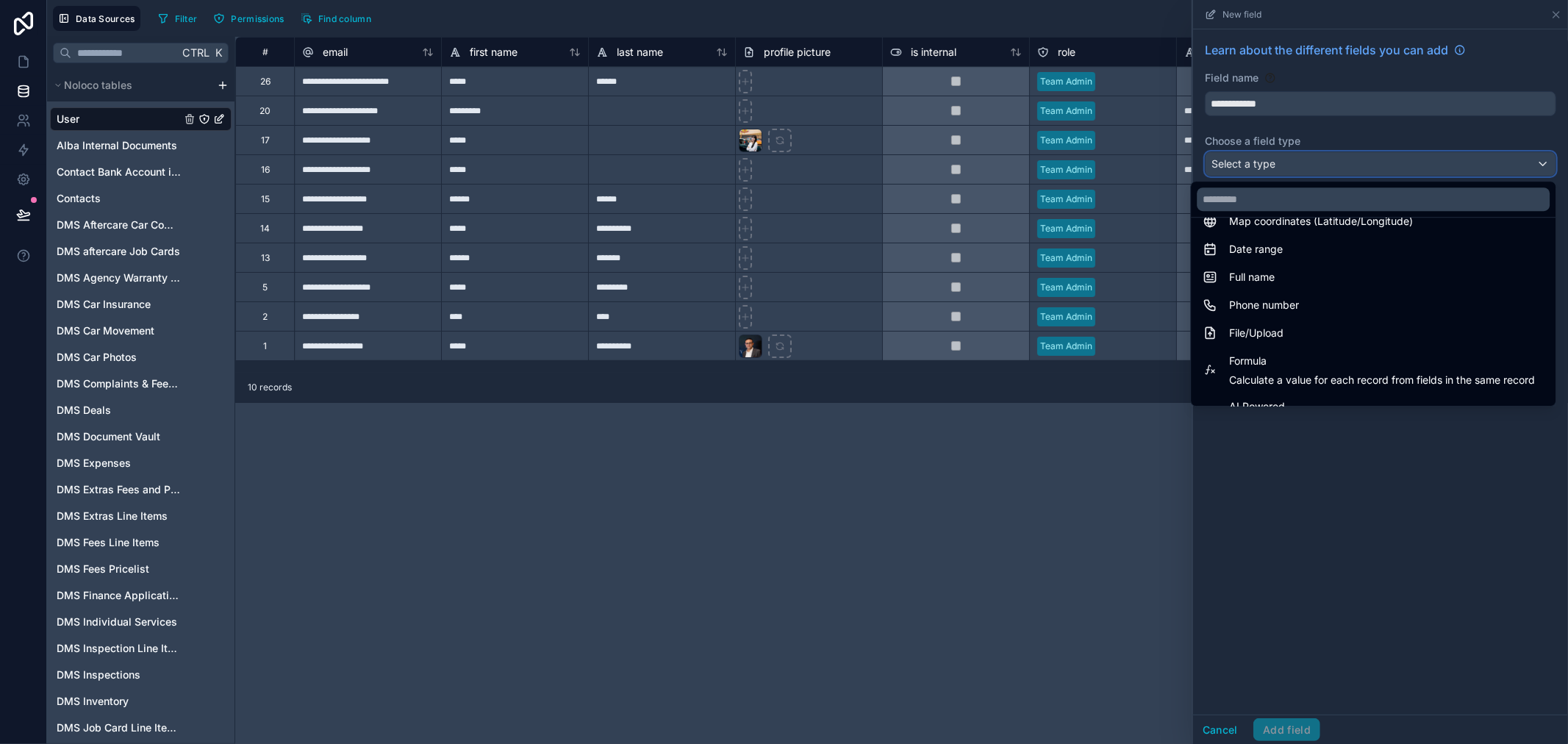
scroll to position [263, 0]
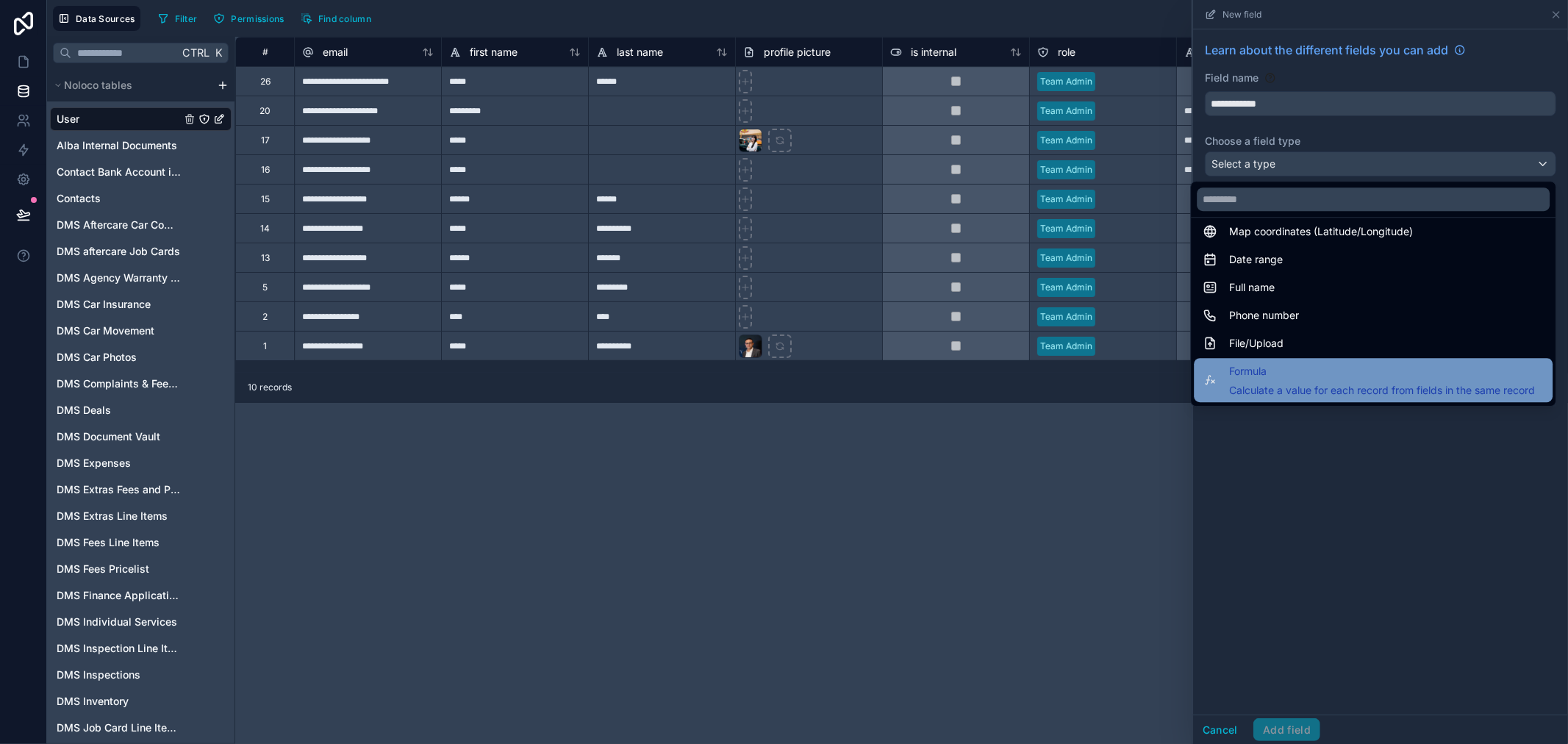
click at [1255, 372] on span "Formula" at bounding box center [1382, 371] width 306 height 18
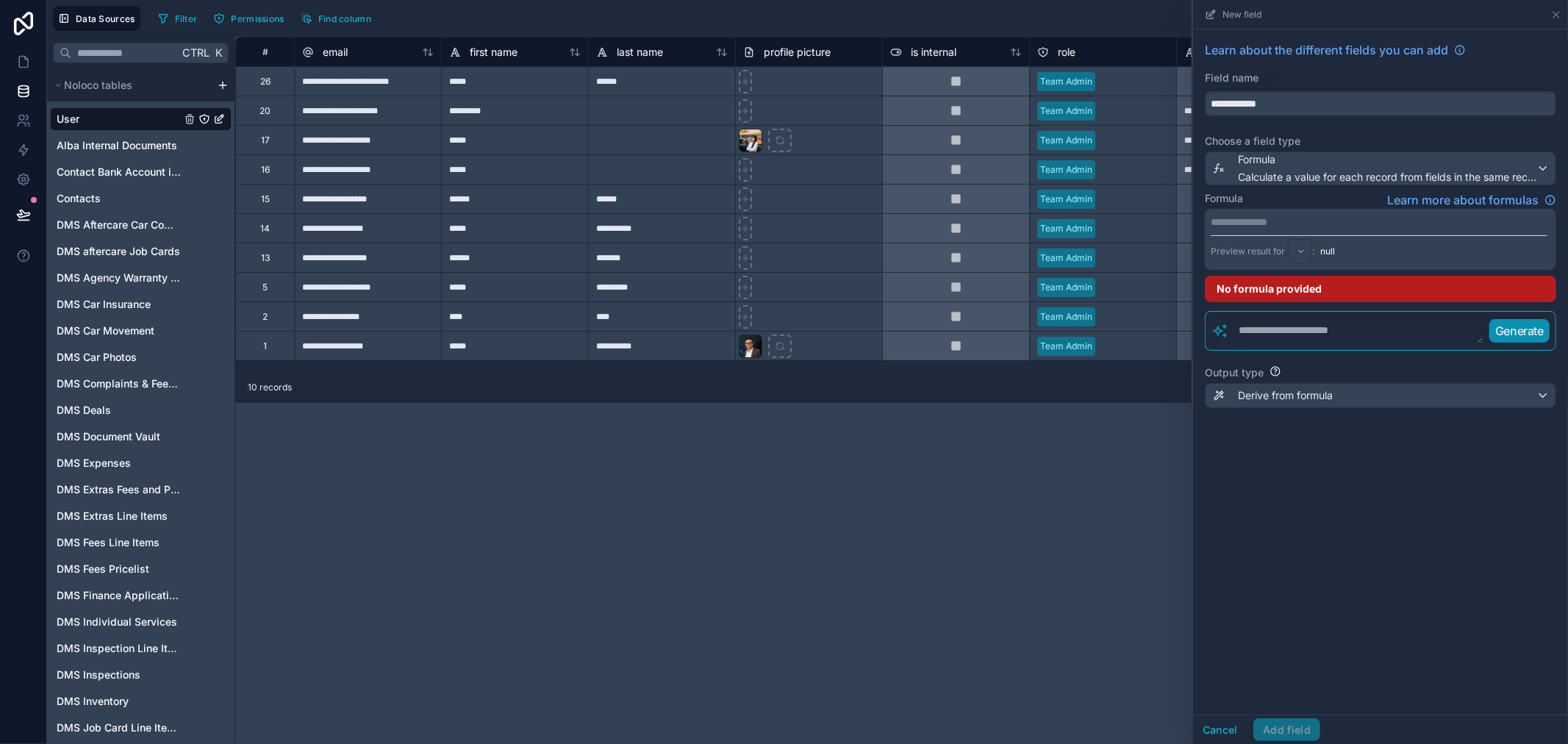
click at [1309, 229] on p "**********" at bounding box center [1379, 222] width 337 height 15
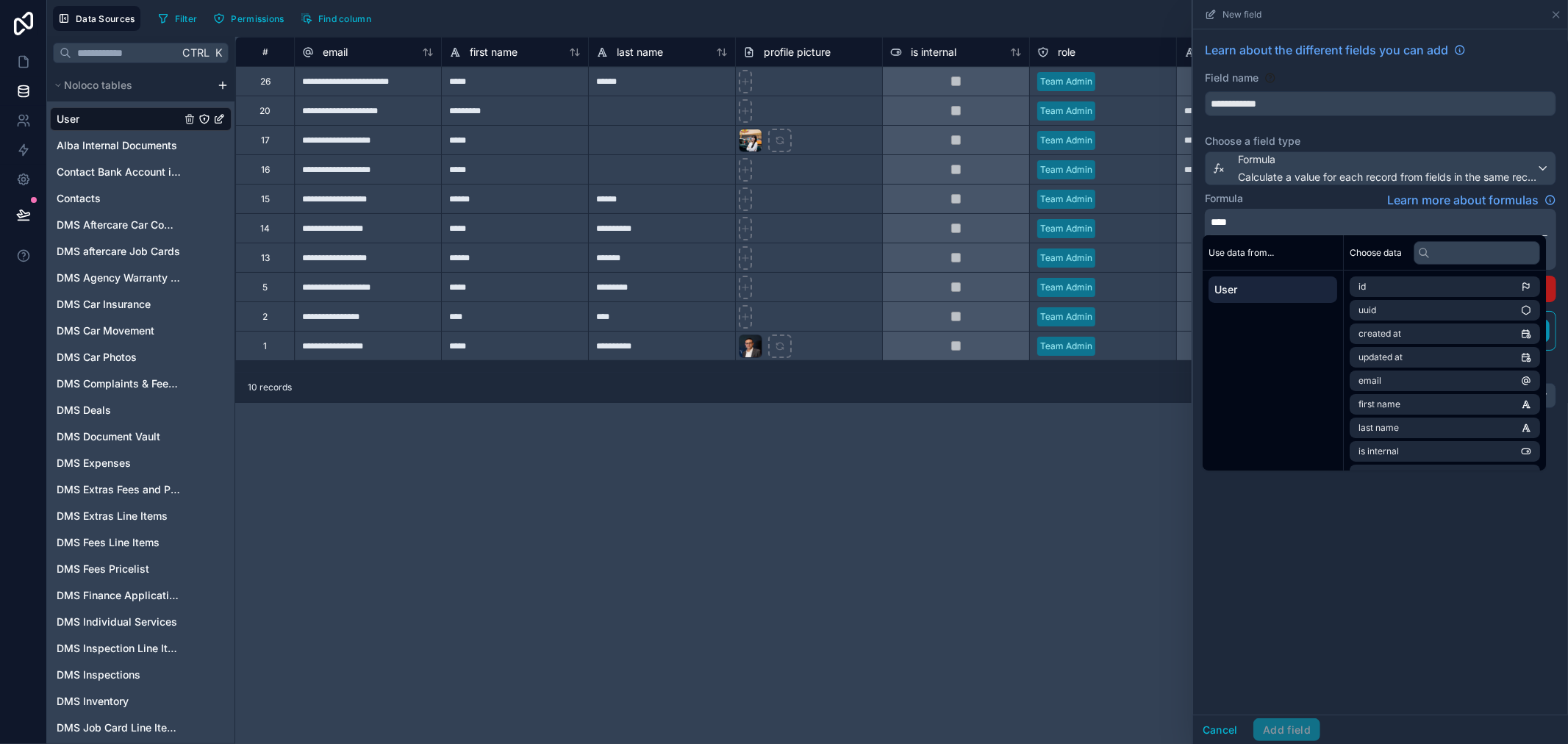
click at [1361, 196] on div "Formula Learn more about formulas" at bounding box center [1380, 199] width 351 height 18
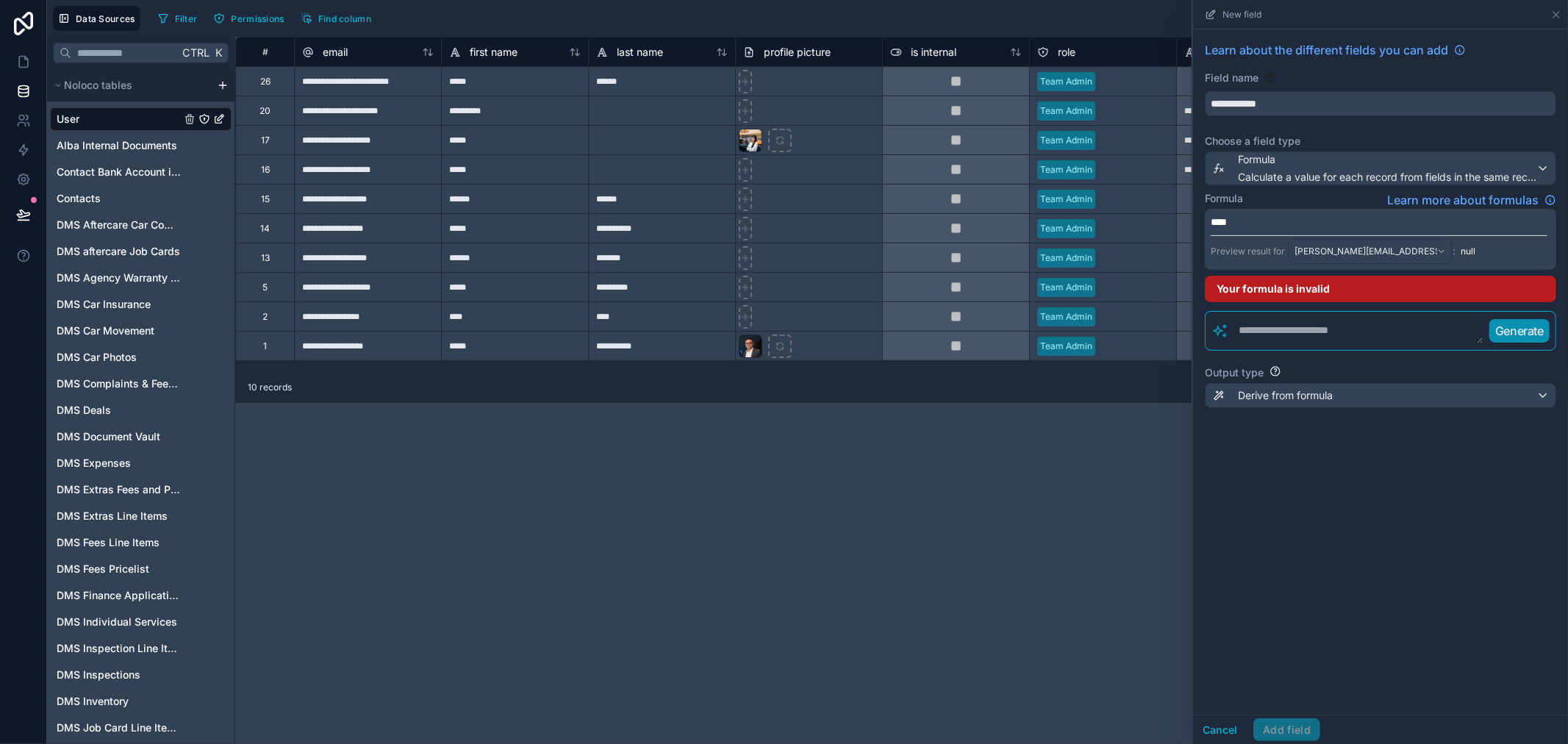
click at [1247, 228] on p "****" at bounding box center [1379, 222] width 337 height 15
click at [1298, 209] on div "**** Preview result for samit.dhawal@albacars.ae : null" at bounding box center [1380, 239] width 351 height 61
click at [1253, 217] on p "****" at bounding box center [1379, 222] width 337 height 15
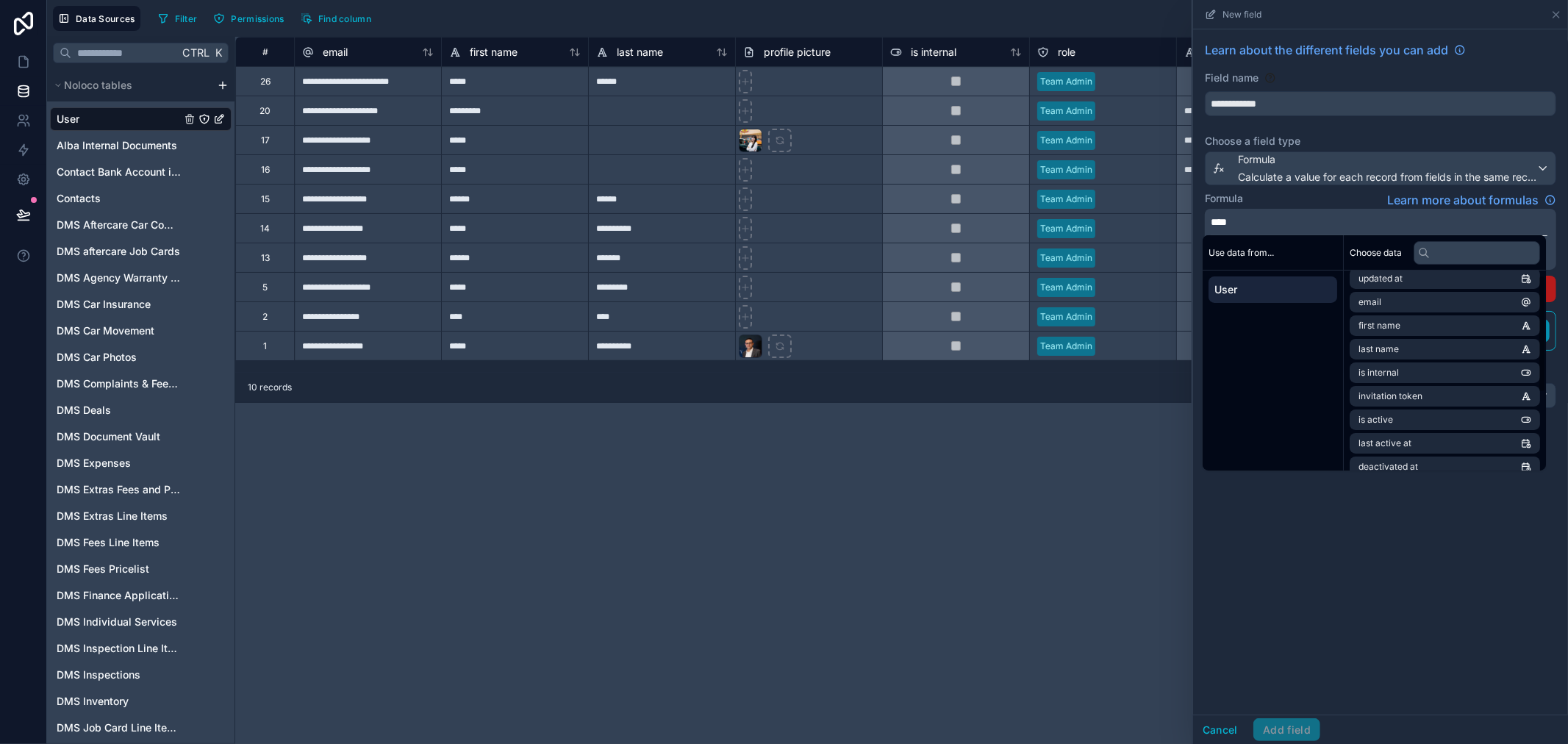
scroll to position [0, 0]
click at [1459, 253] on input "text" at bounding box center [1477, 253] width 126 height 23
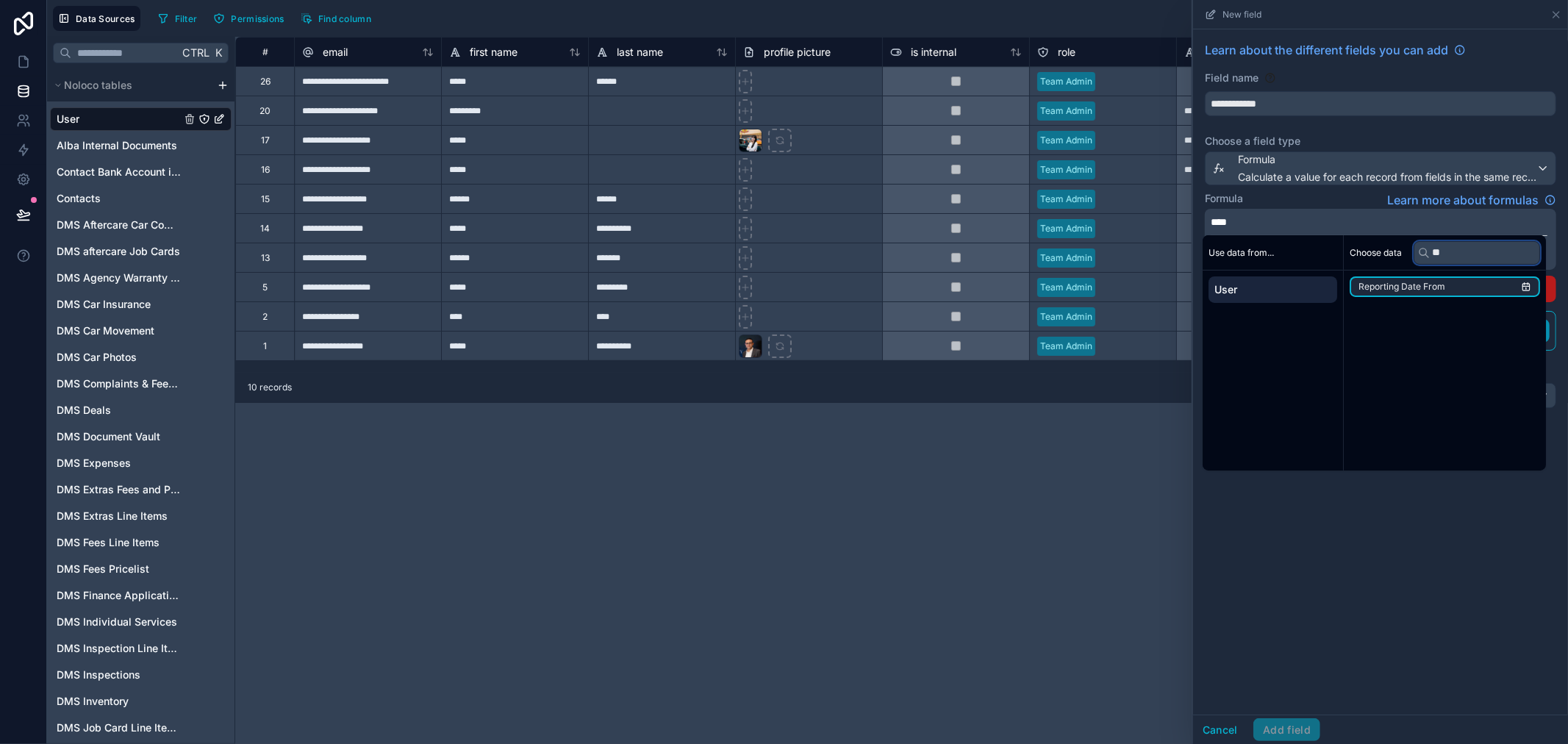
type input "***"
click at [1258, 230] on div "**** Preview result for samit.dhawal@albacars.ae : null" at bounding box center [1380, 239] width 351 height 61
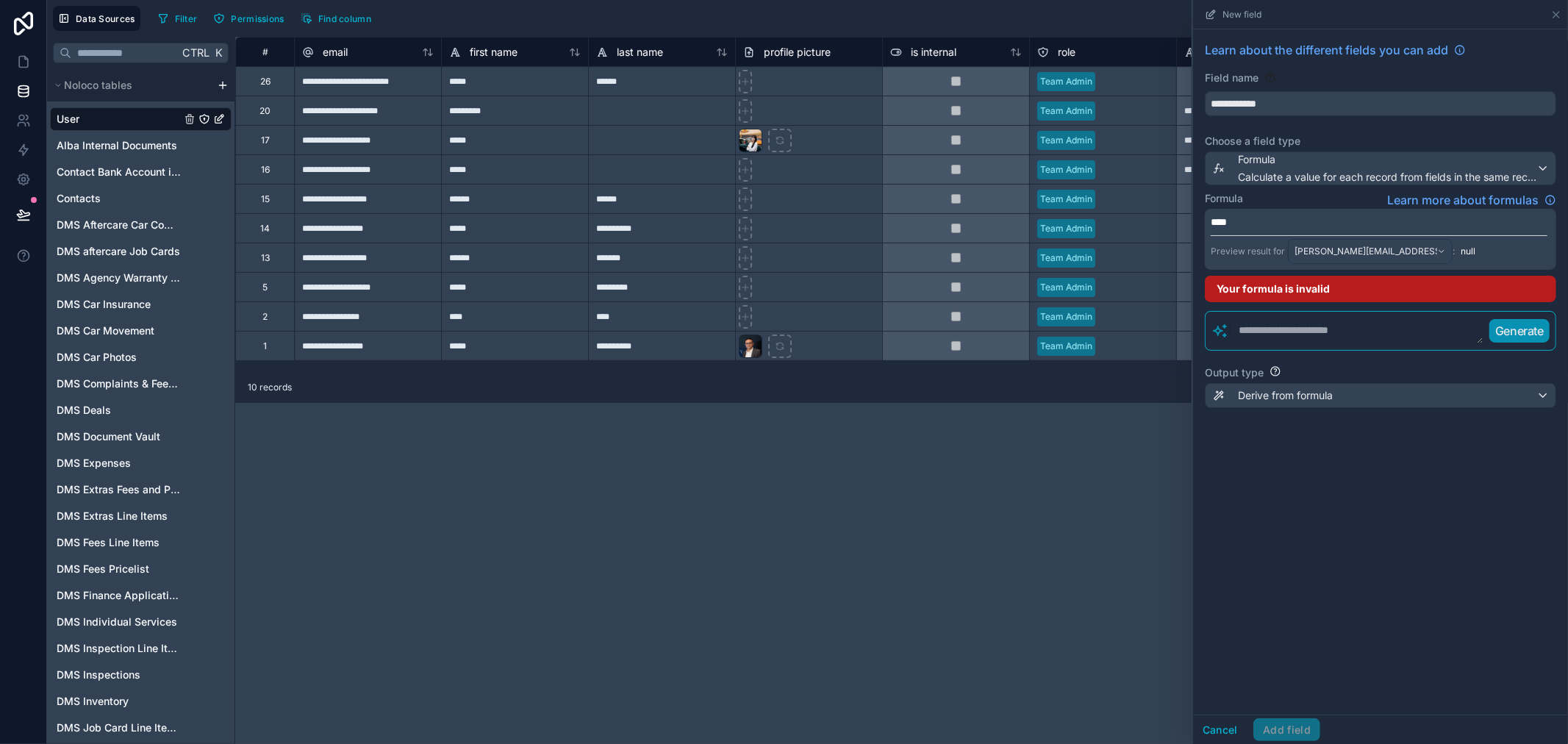
click at [1277, 192] on div "Formula Learn more about formulas" at bounding box center [1380, 199] width 351 height 18
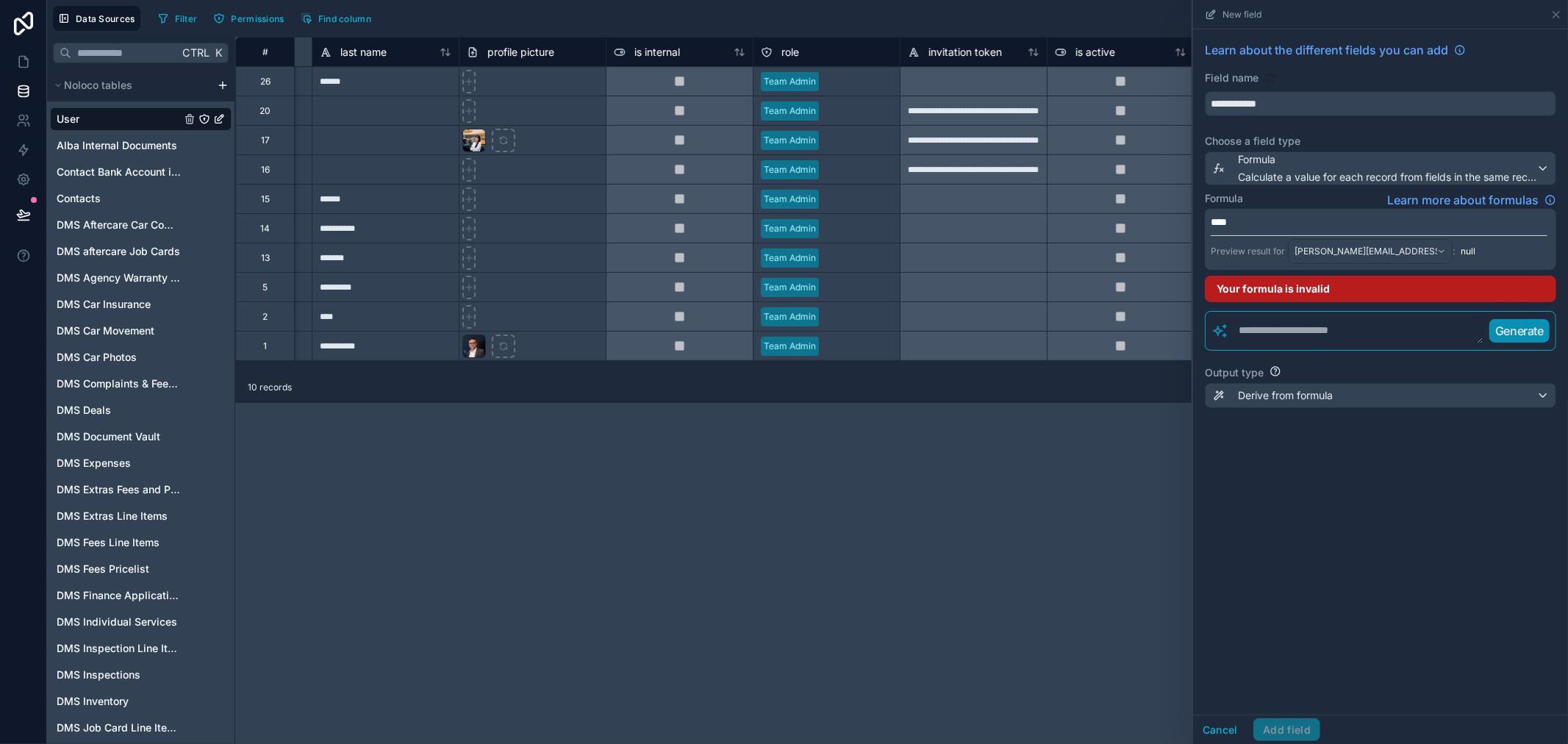
scroll to position [0, 571]
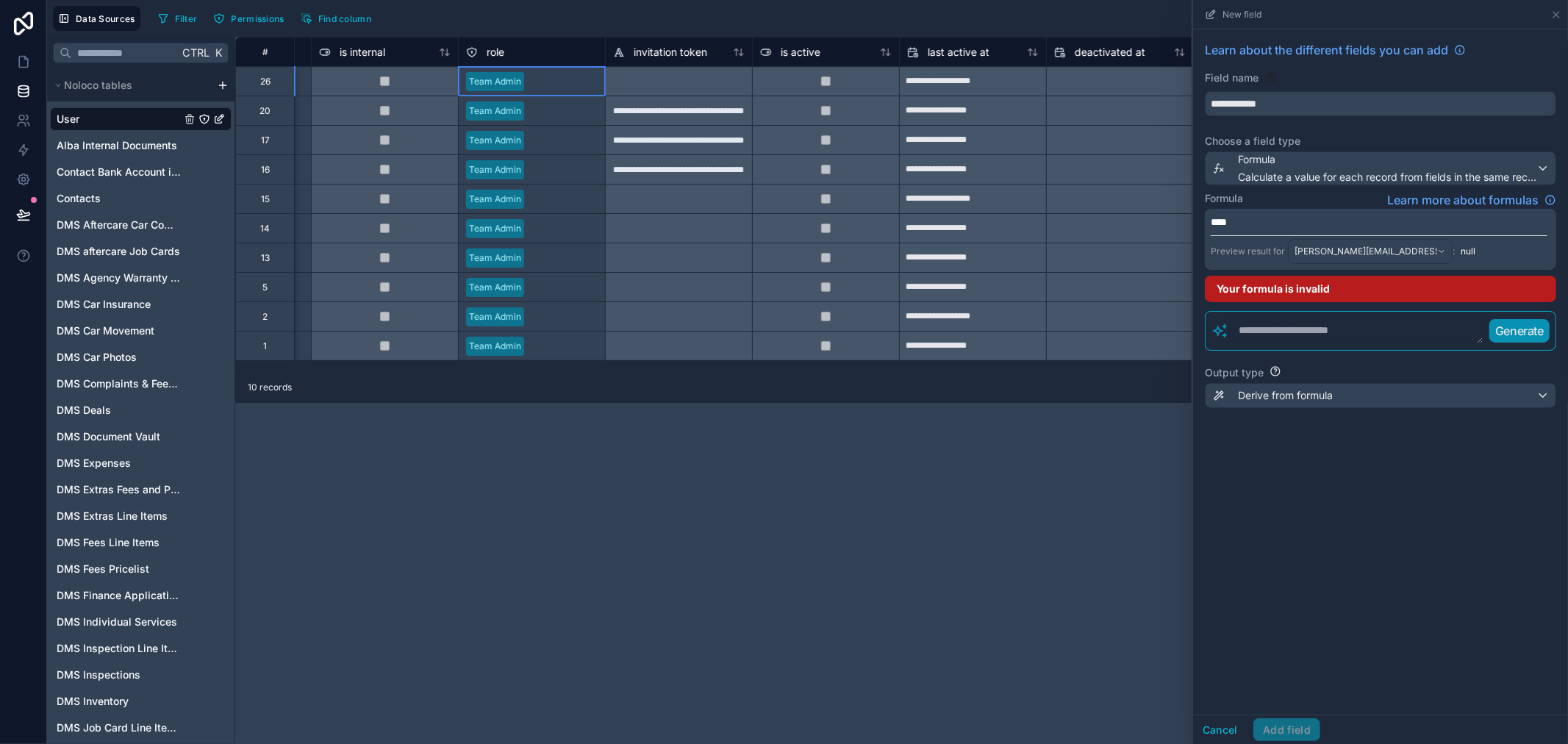
click at [586, 90] on div "Team Admin" at bounding box center [532, 82] width 146 height 22
click at [504, 55] on div "role" at bounding box center [531, 52] width 132 height 18
click at [501, 50] on span "role" at bounding box center [495, 52] width 18 height 15
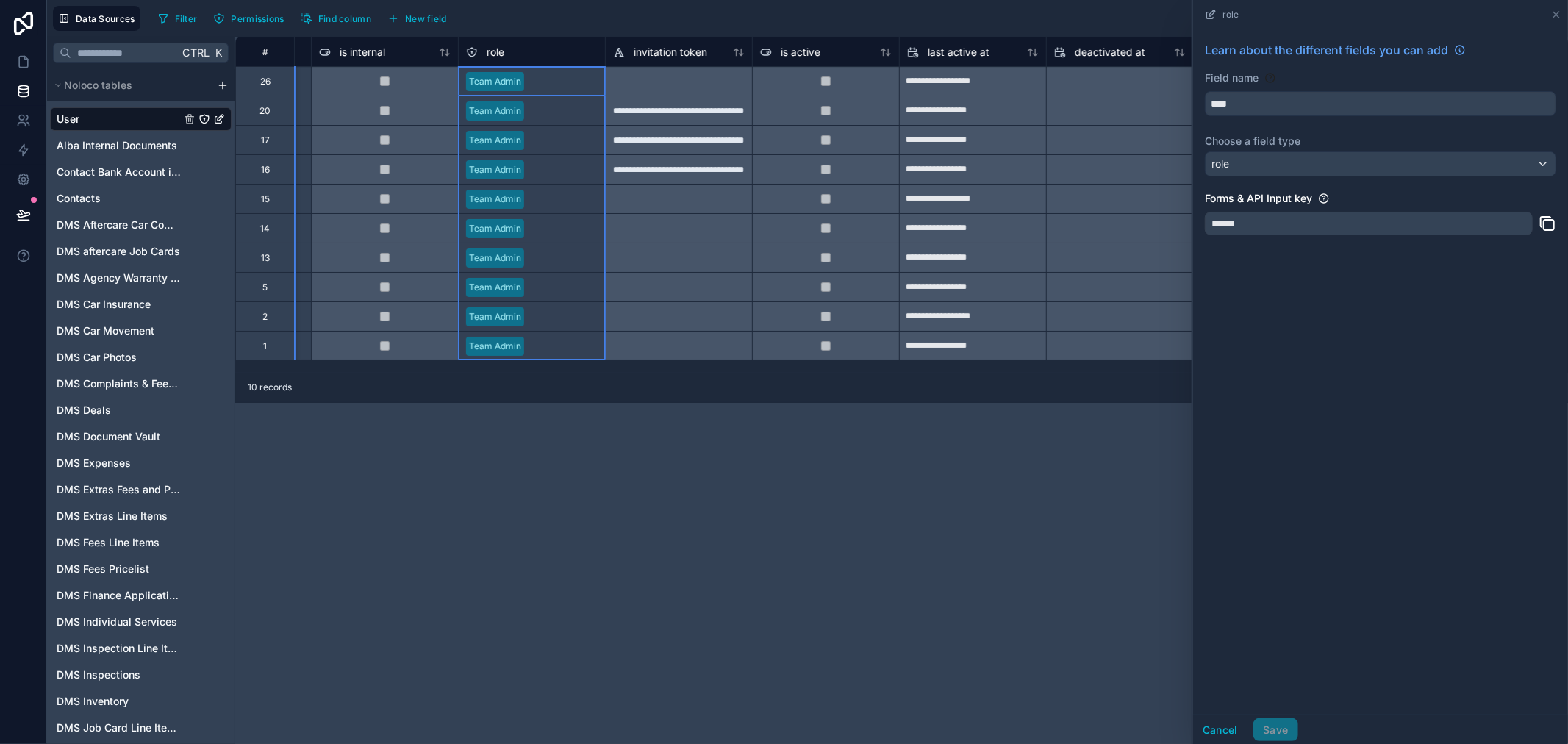
click at [1218, 217] on div "******" at bounding box center [1369, 224] width 328 height 23
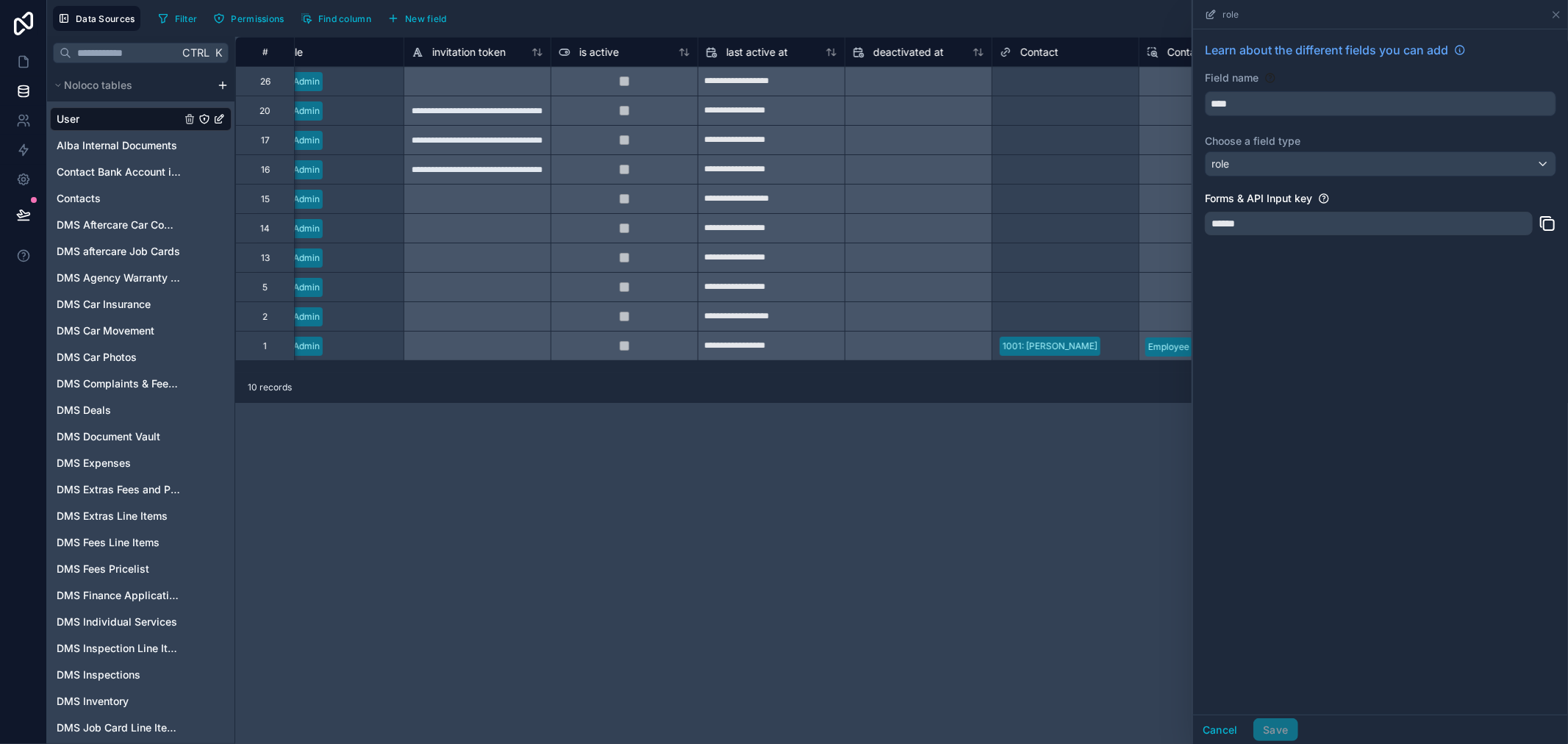
scroll to position [0, 572]
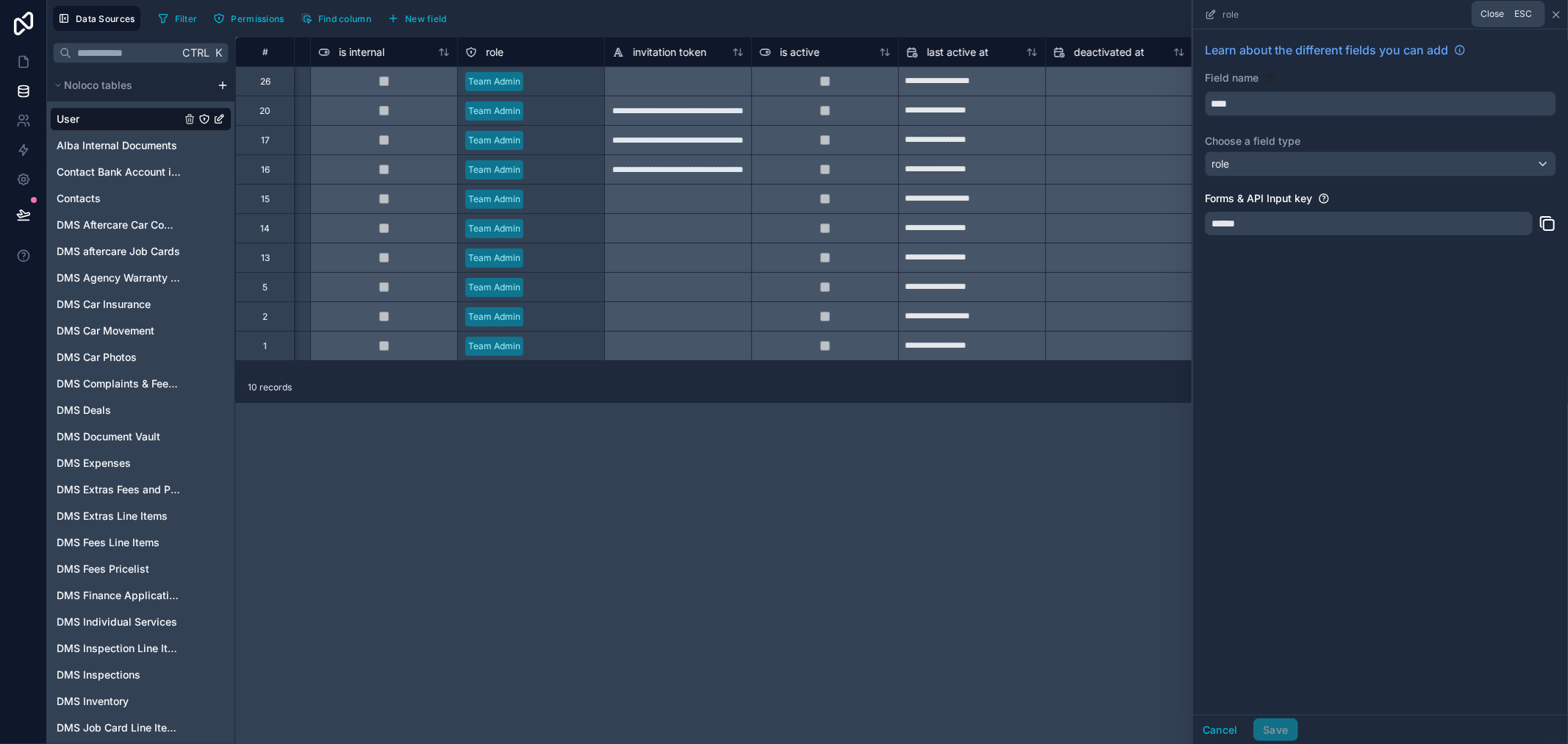
click at [1554, 9] on icon at bounding box center [1556, 14] width 12 height 12
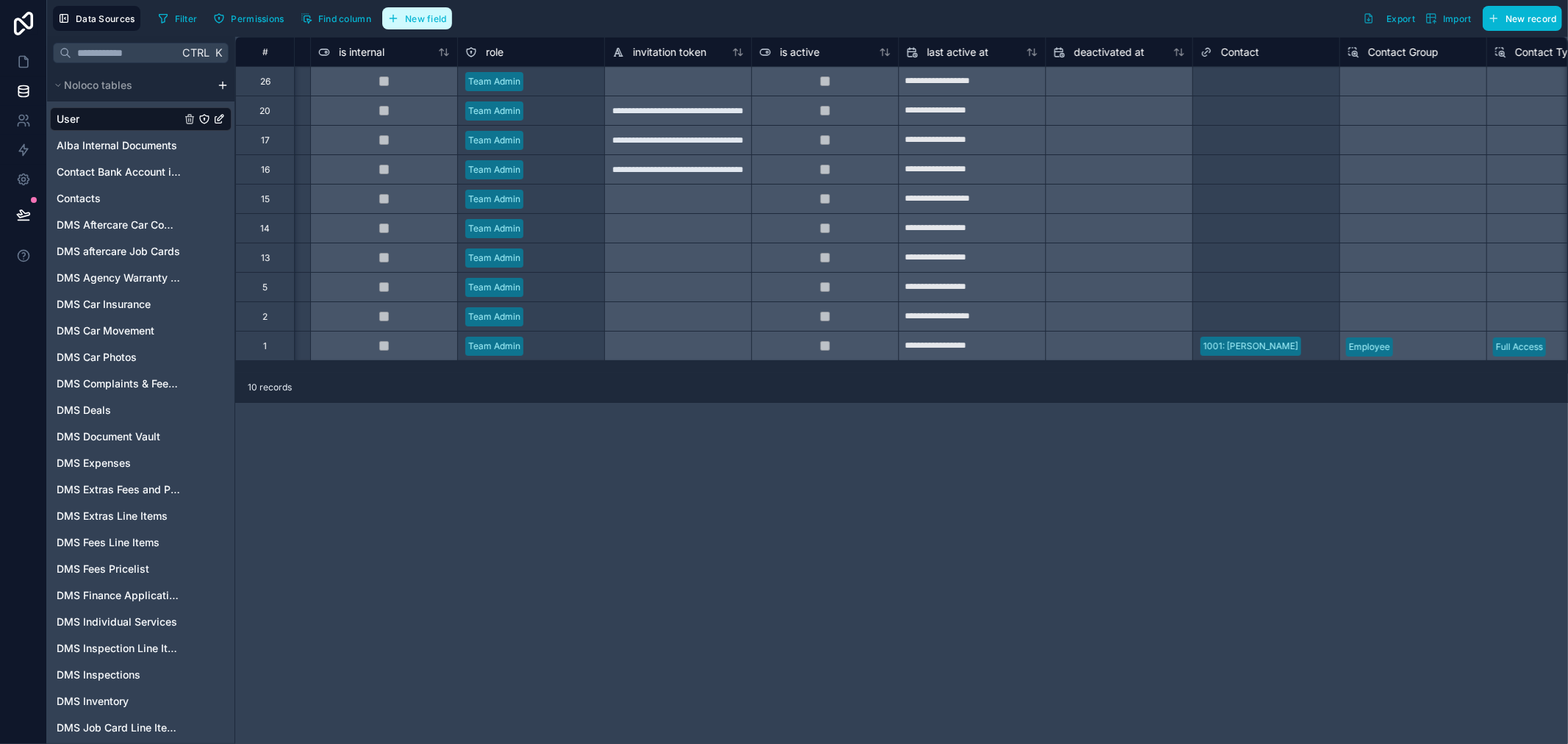
click at [412, 19] on span "New field" at bounding box center [426, 19] width 42 height 11
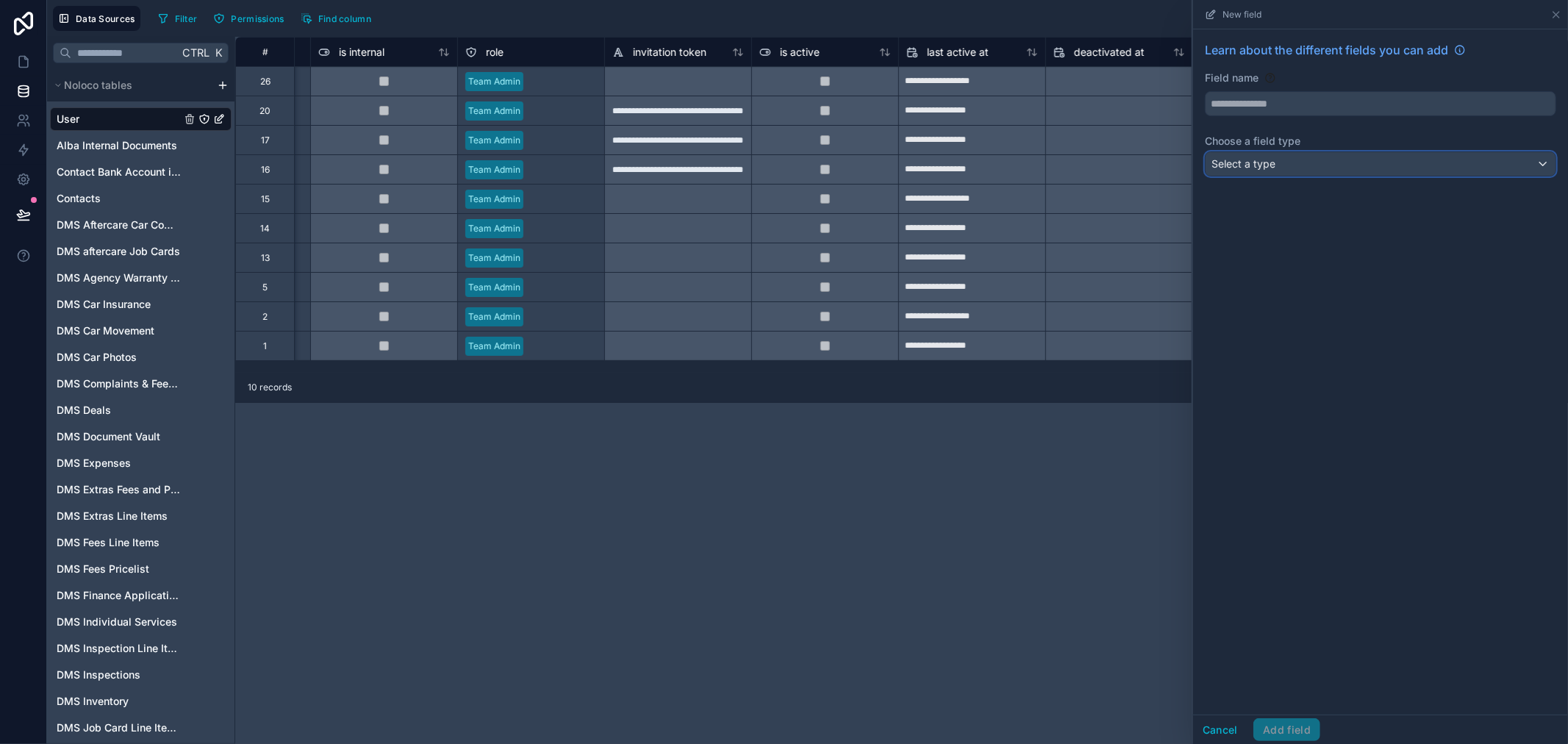
click at [1401, 159] on div "Select a type" at bounding box center [1380, 164] width 350 height 23
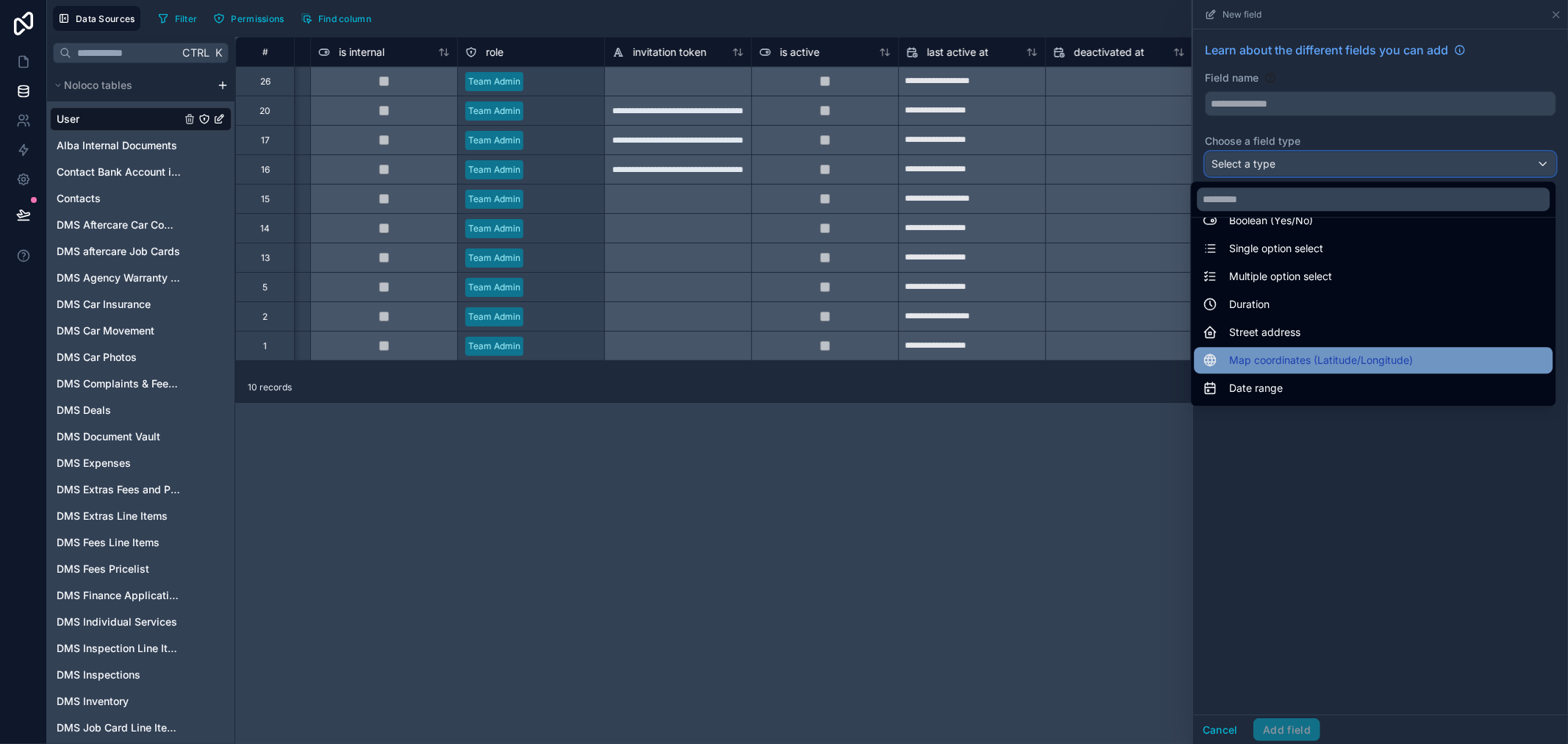
scroll to position [408, 0]
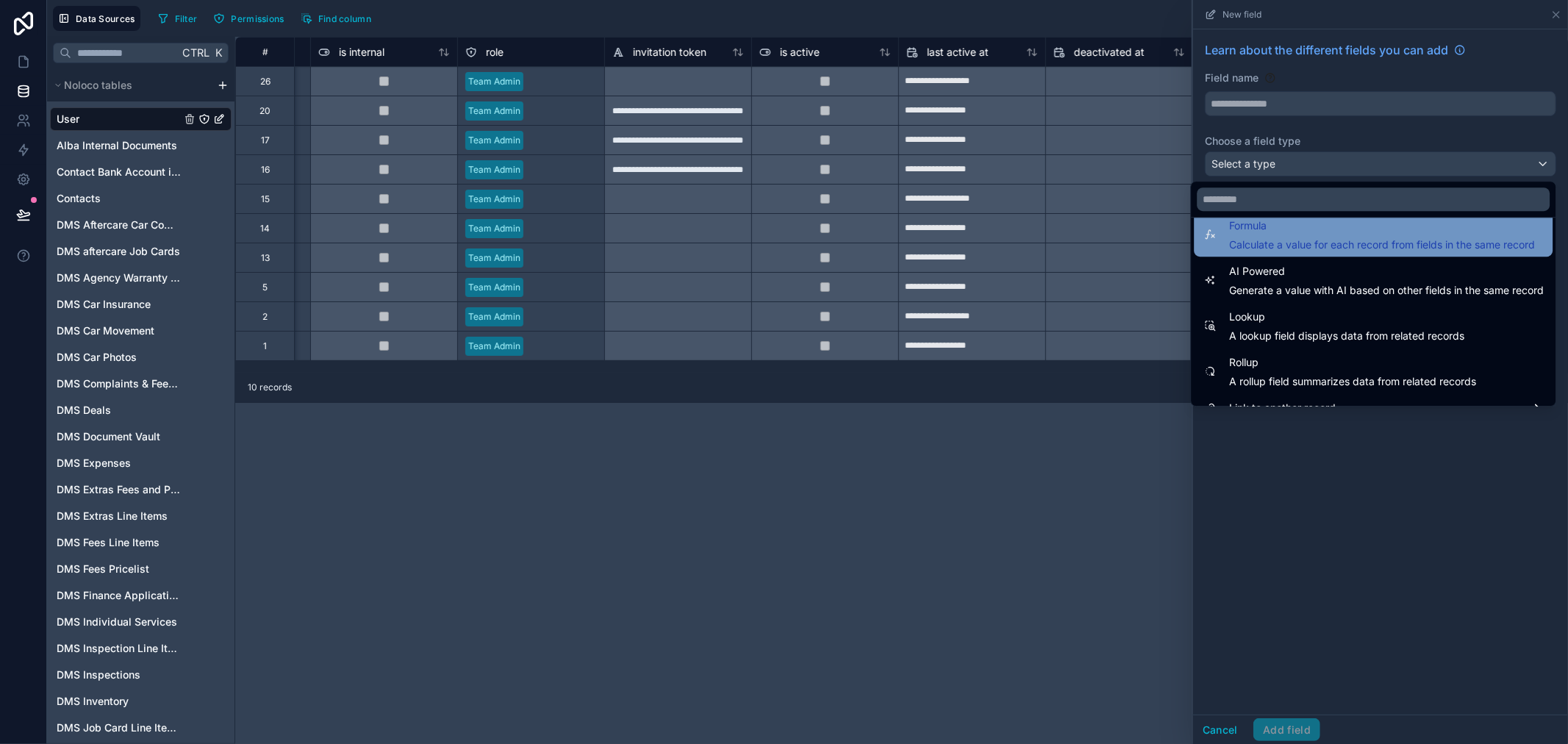
click at [1351, 238] on span "Calculate a value for each record from fields in the same record" at bounding box center [1382, 245] width 306 height 15
type input "*******"
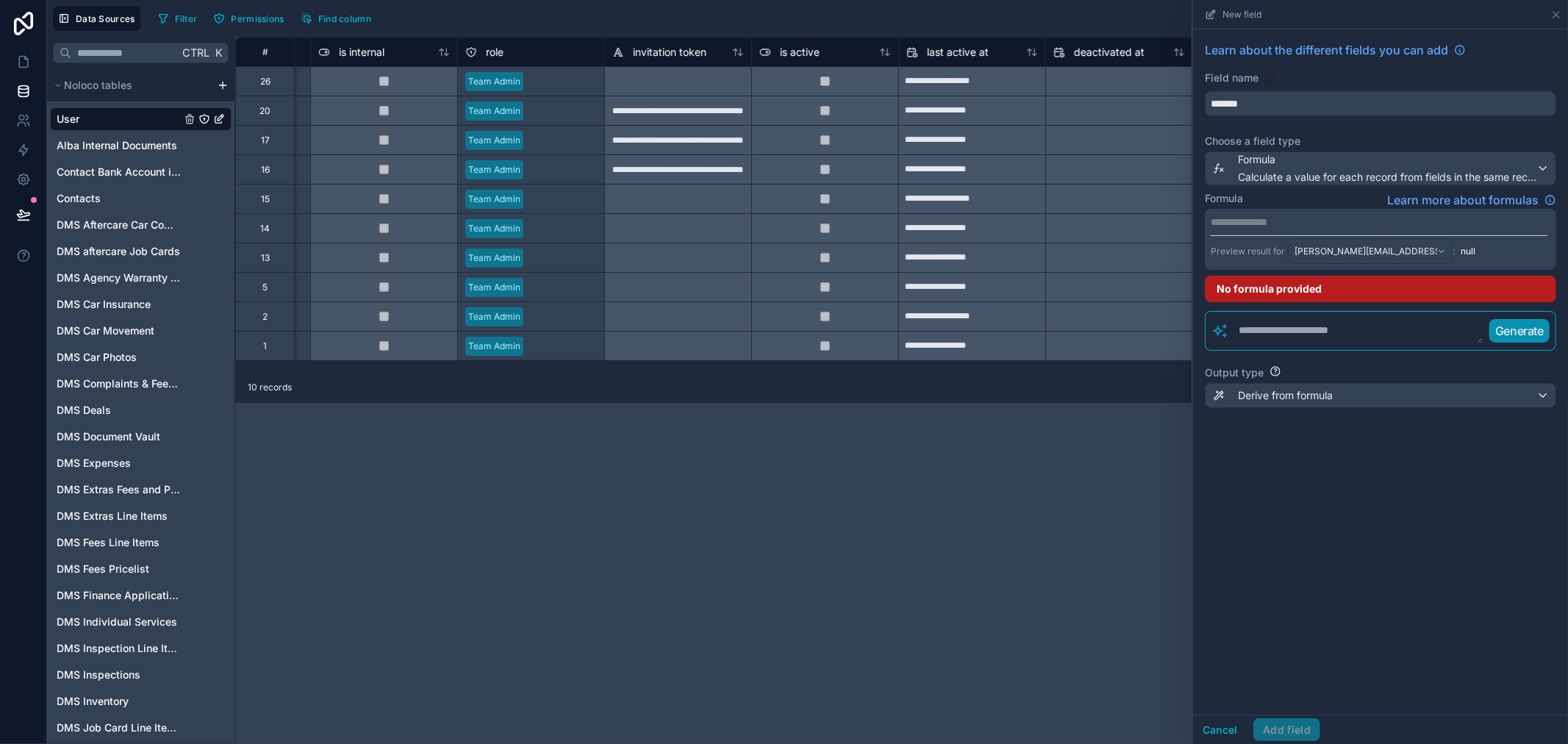
click at [1348, 223] on p "**********" at bounding box center [1379, 222] width 337 height 15
click at [1334, 211] on div "****** Preview result for samit.dhawal@albacars.ae : null" at bounding box center [1380, 239] width 351 height 61
click at [1329, 199] on div "Formula Learn more about formulas" at bounding box center [1380, 199] width 351 height 18
drag, startPoint x: 1208, startPoint y: 228, endPoint x: 1263, endPoint y: 228, distance: 55.0
click at [1263, 228] on div "****** Preview result for samit.dhawal@albacars.ae : null" at bounding box center [1380, 239] width 351 height 61
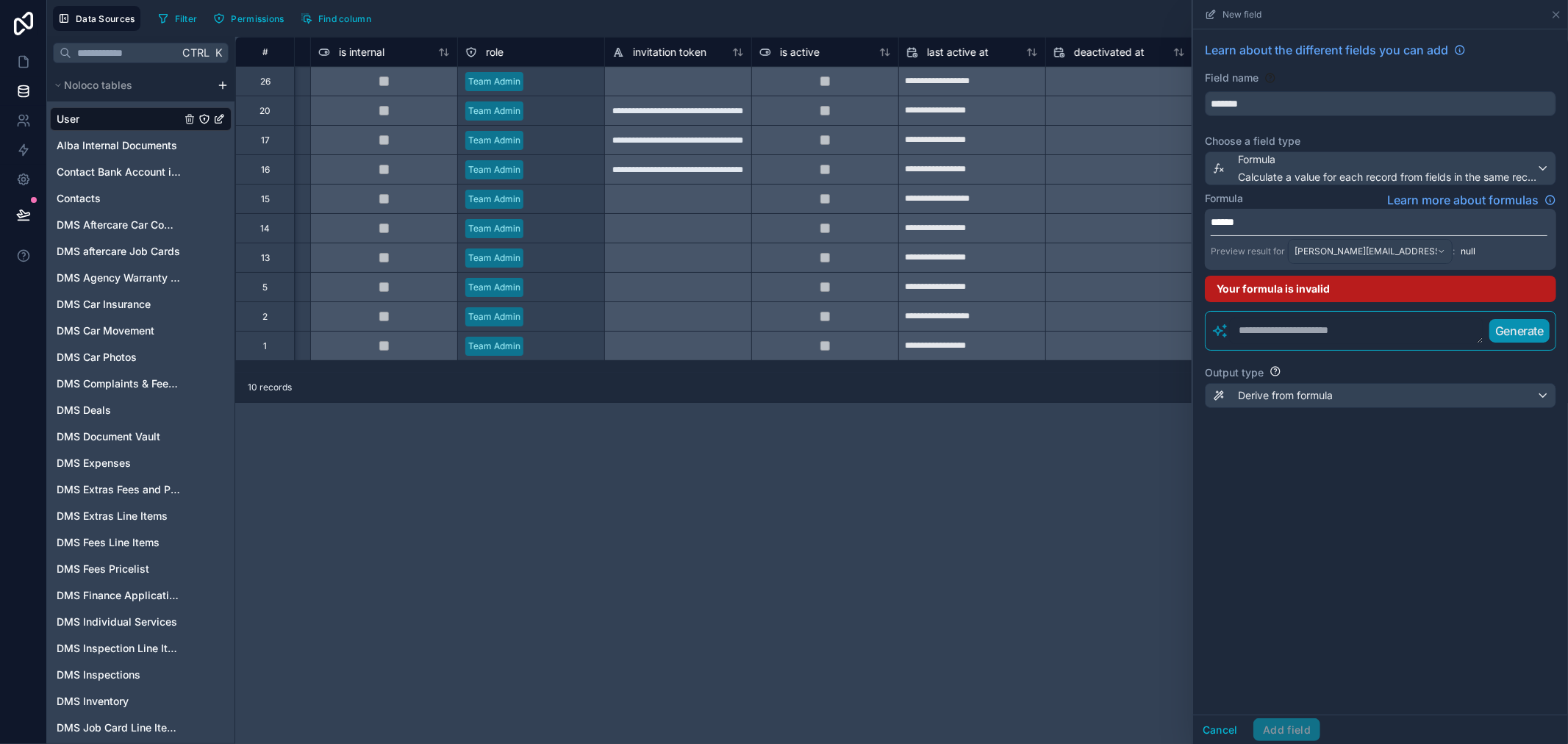
click at [1262, 227] on p "******" at bounding box center [1379, 222] width 337 height 15
click at [1312, 188] on div "Learn about the different fields you can add Field name ******* Choose a field …" at bounding box center [1380, 234] width 375 height 408
click at [1249, 219] on p "******" at bounding box center [1379, 222] width 337 height 15
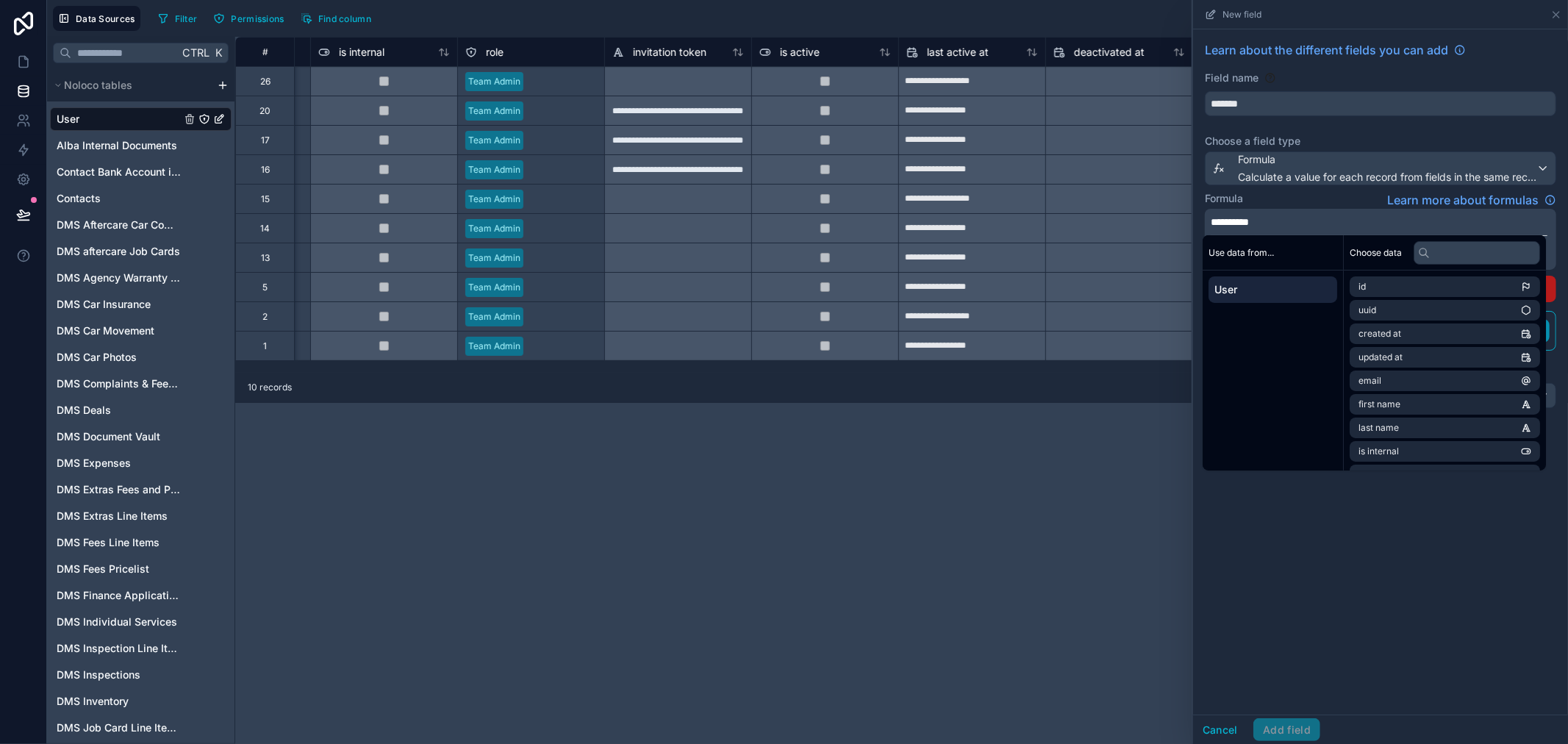
click at [1265, 206] on div "Formula Learn more about formulas" at bounding box center [1380, 199] width 351 height 18
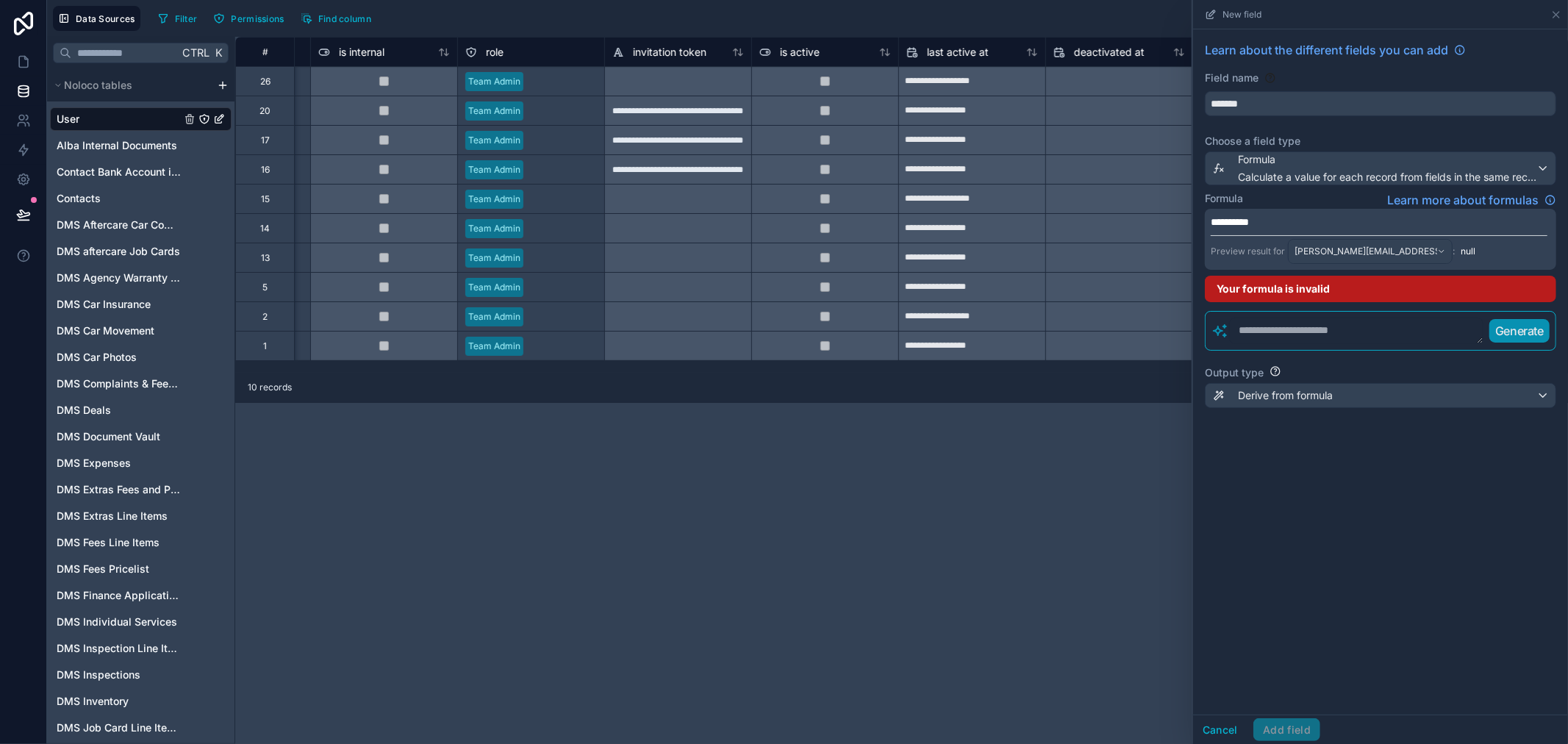
click at [1288, 326] on textarea at bounding box center [1356, 331] width 255 height 26
type textarea "****"
click at [1507, 333] on p "Generate" at bounding box center [1520, 330] width 48 height 18
